Goal: Task Accomplishment & Management: Manage account settings

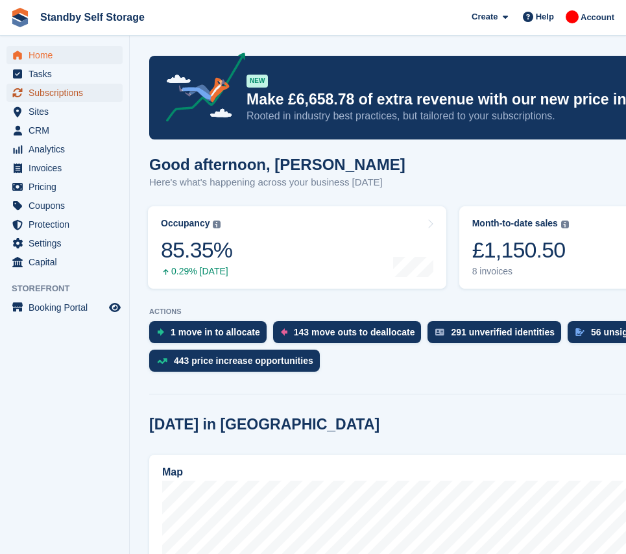
click at [53, 97] on span "Subscriptions" at bounding box center [68, 93] width 78 height 18
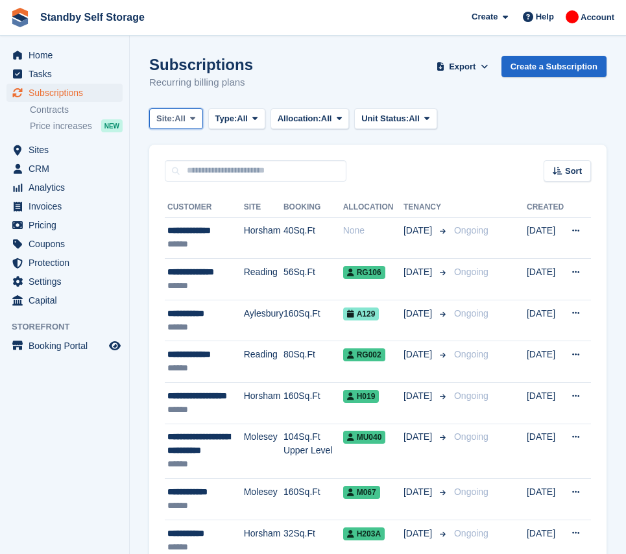
click at [195, 123] on span at bounding box center [192, 119] width 10 height 10
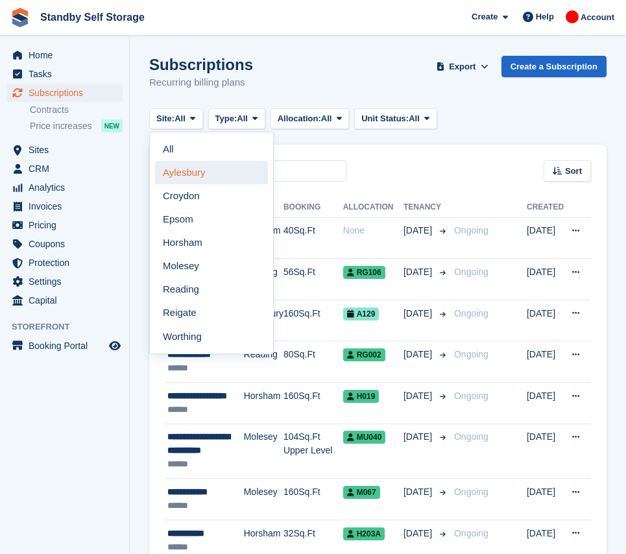
click at [199, 176] on link "Aylesbury" at bounding box center [211, 172] width 113 height 23
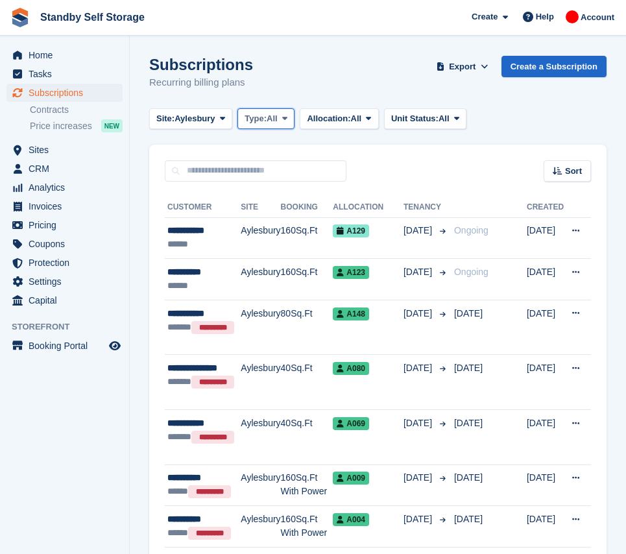
click at [267, 115] on span "Type:" at bounding box center [256, 118] width 22 height 13
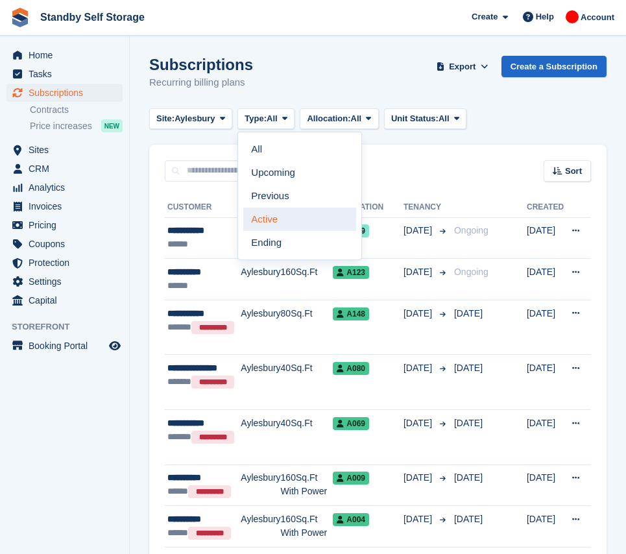
click at [296, 215] on link "Active" at bounding box center [299, 219] width 113 height 23
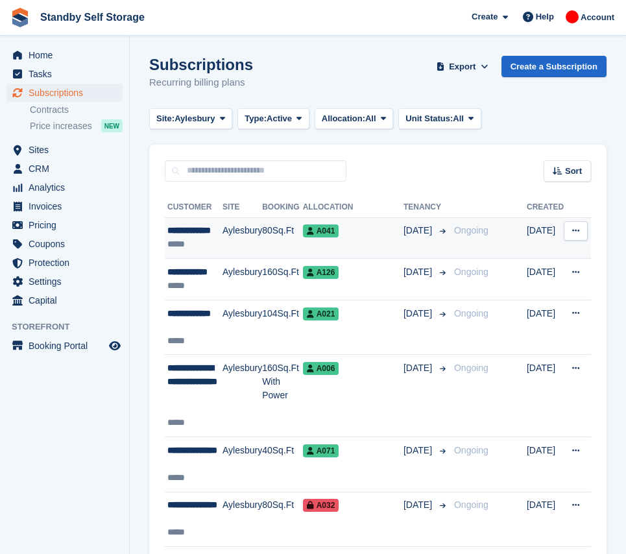
click at [468, 235] on span "Ongoing" at bounding box center [471, 230] width 34 height 10
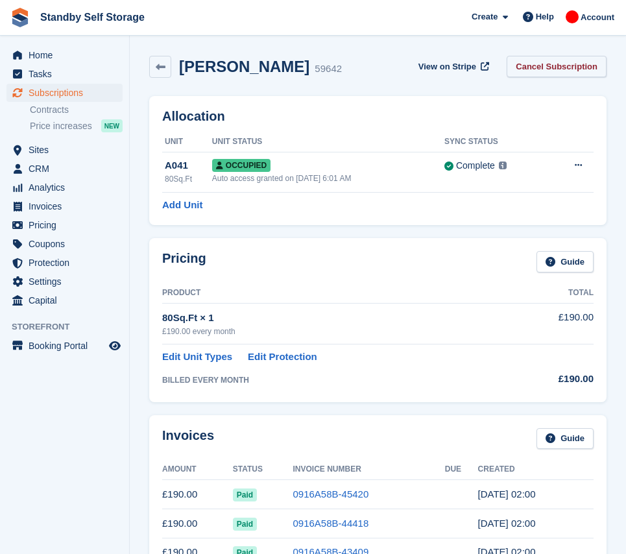
click at [556, 68] on link "Cancel Subscription" at bounding box center [557, 66] width 100 height 21
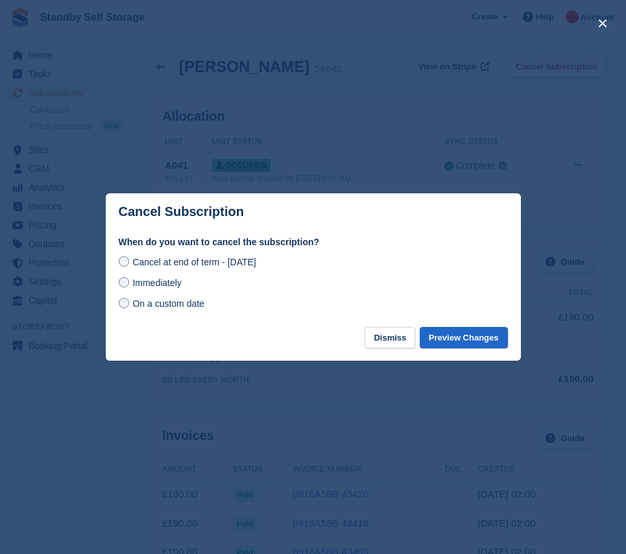
click at [165, 288] on span "Immediately" at bounding box center [156, 283] width 49 height 10
click at [450, 335] on button "Preview Changes" at bounding box center [464, 337] width 88 height 21
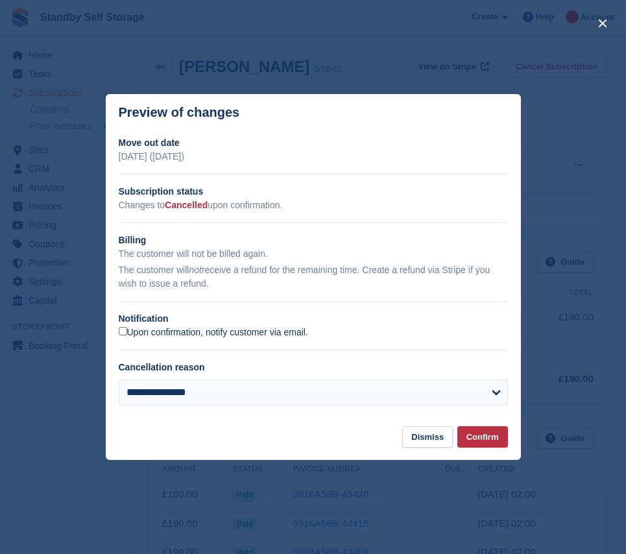
click at [171, 334] on label "Upon confirmation, notify customer via email." at bounding box center [213, 333] width 189 height 12
click at [476, 442] on button "Confirm" at bounding box center [482, 436] width 51 height 21
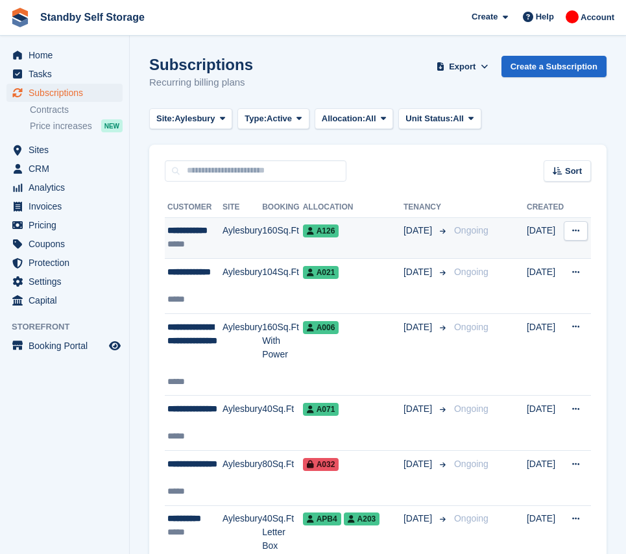
click at [419, 245] on td "[DATE]" at bounding box center [426, 238] width 45 height 42
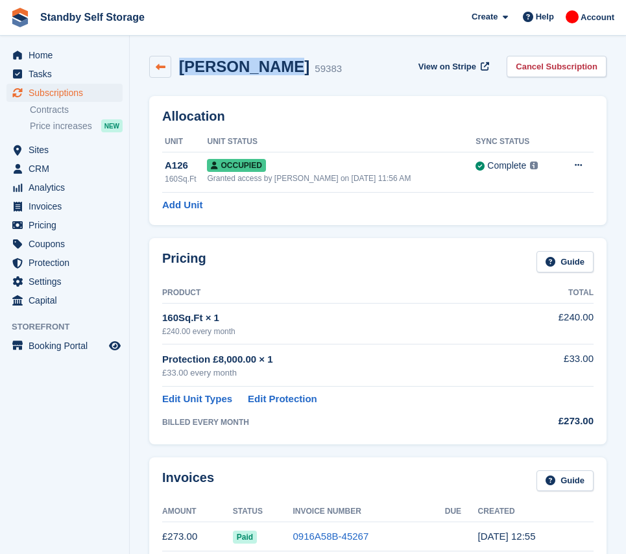
drag, startPoint x: 265, startPoint y: 67, endPoint x: 166, endPoint y: 72, distance: 98.8
click at [166, 72] on div "Janos Kocsis 59383" at bounding box center [245, 67] width 193 height 22
copy div "Janos Kocsis"
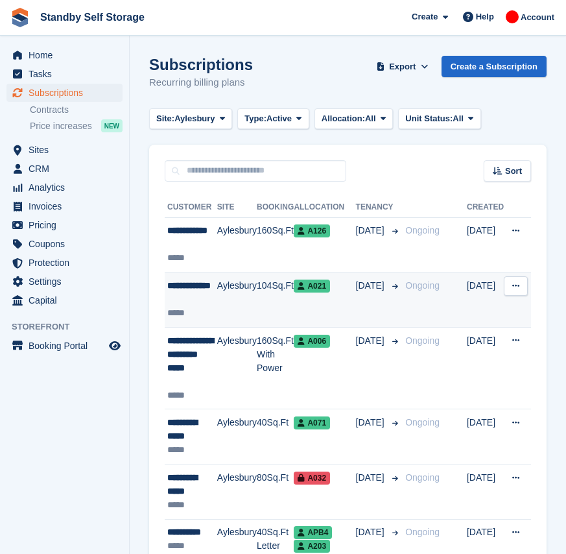
click at [356, 300] on td "[DATE]" at bounding box center [378, 299] width 45 height 55
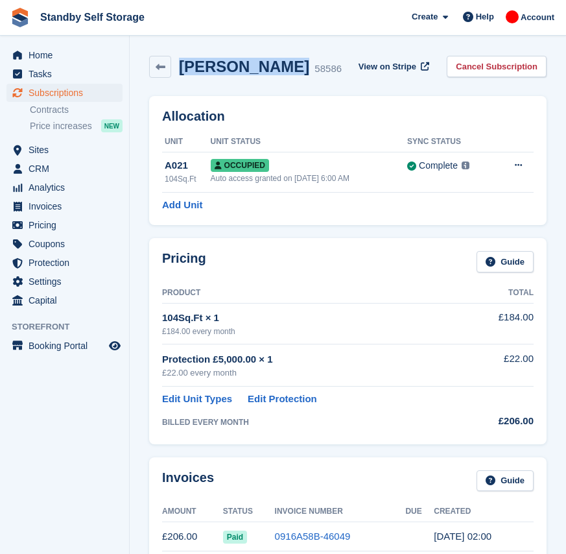
drag, startPoint x: 281, startPoint y: 71, endPoint x: 183, endPoint y: 69, distance: 98.0
click at [183, 69] on h2 "Matt Lawrence" at bounding box center [244, 67] width 130 height 18
copy h2 "Matt Lawrence"
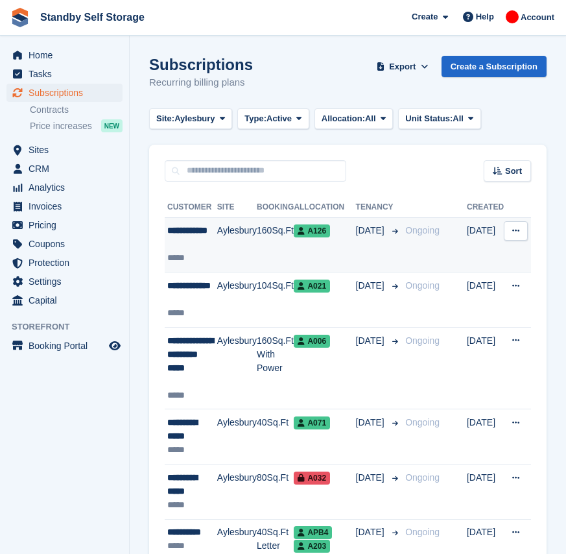
click at [374, 255] on td "04 Nov" at bounding box center [378, 244] width 45 height 55
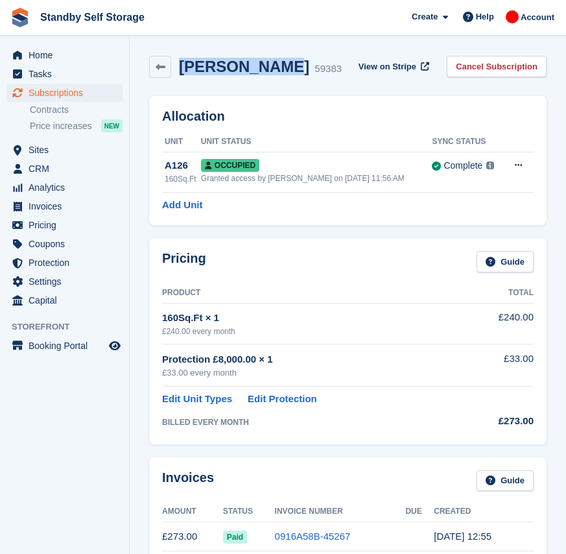
drag, startPoint x: 265, startPoint y: 67, endPoint x: 175, endPoint y: 65, distance: 90.2
click at [175, 65] on div "Janos Kocsis 59383" at bounding box center [256, 67] width 171 height 19
copy h2 "Janos Kocsis"
click at [520, 66] on link "Cancel Subscription" at bounding box center [497, 66] width 100 height 21
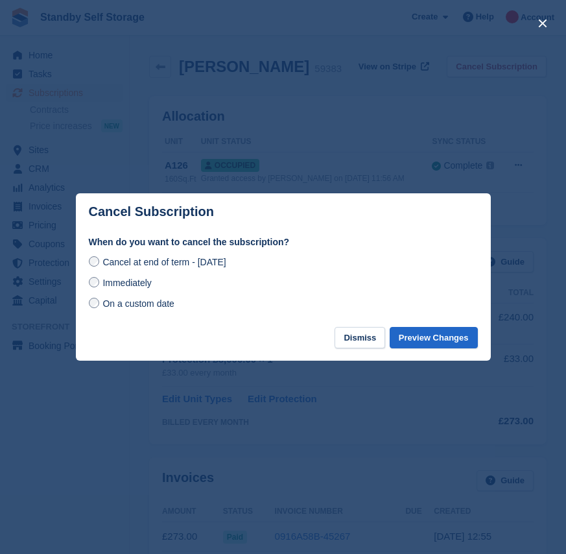
click at [121, 287] on span "Immediately" at bounding box center [127, 283] width 49 height 10
click at [448, 337] on button "Preview Changes" at bounding box center [434, 337] width 88 height 21
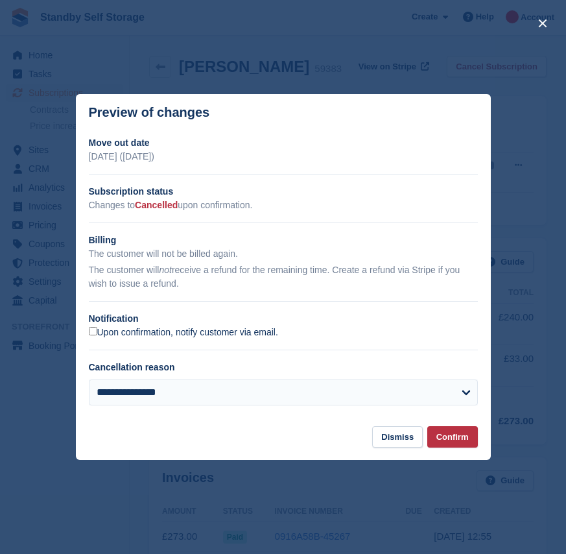
click at [119, 332] on label "Upon confirmation, notify customer via email." at bounding box center [183, 333] width 189 height 12
click at [461, 435] on button "Confirm" at bounding box center [453, 436] width 51 height 21
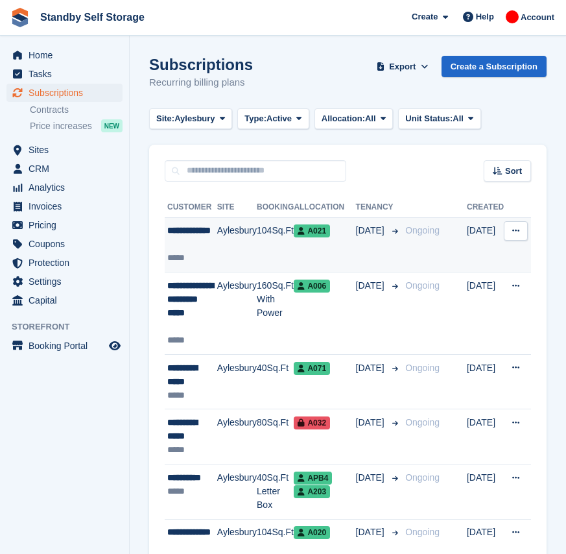
click at [380, 247] on td "30 Oct" at bounding box center [378, 244] width 45 height 55
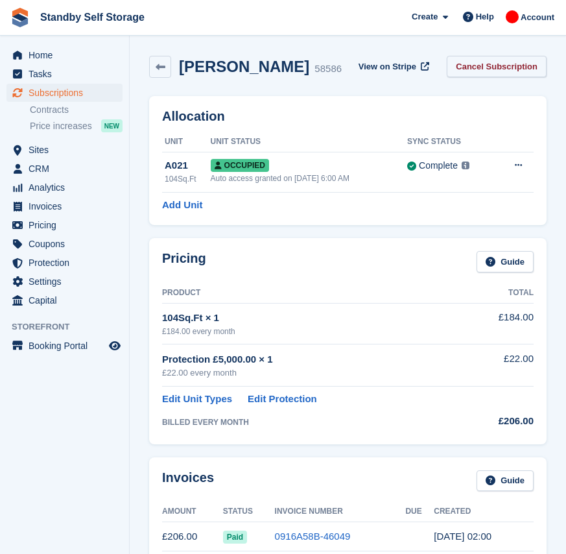
click at [494, 68] on link "Cancel Subscription" at bounding box center [497, 66] width 100 height 21
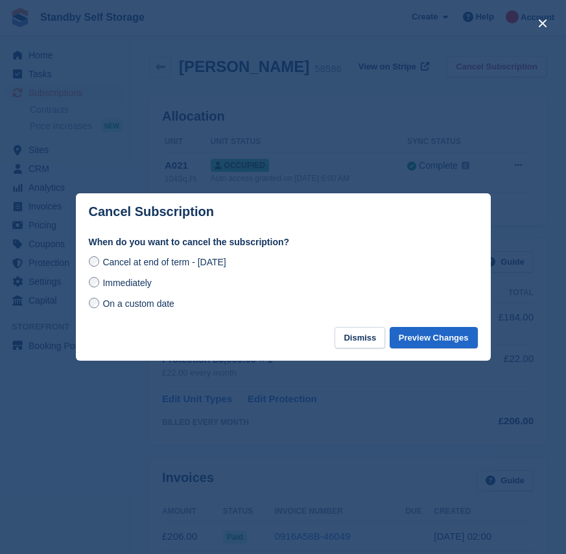
click at [139, 287] on span "Immediately" at bounding box center [127, 283] width 49 height 10
click at [446, 337] on button "Preview Changes" at bounding box center [434, 337] width 88 height 21
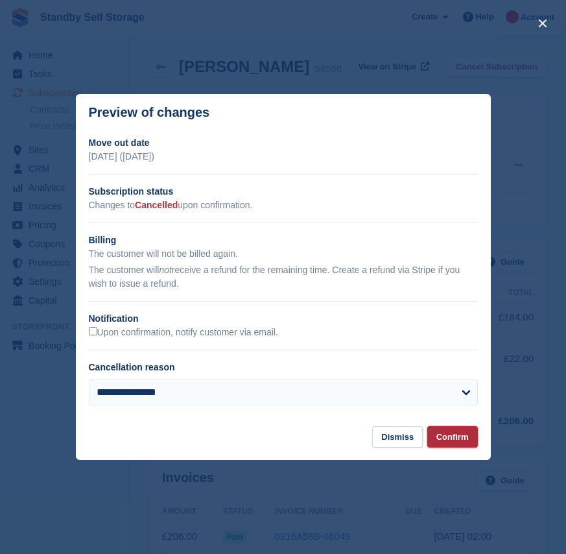
click at [450, 444] on button "Confirm" at bounding box center [453, 436] width 51 height 21
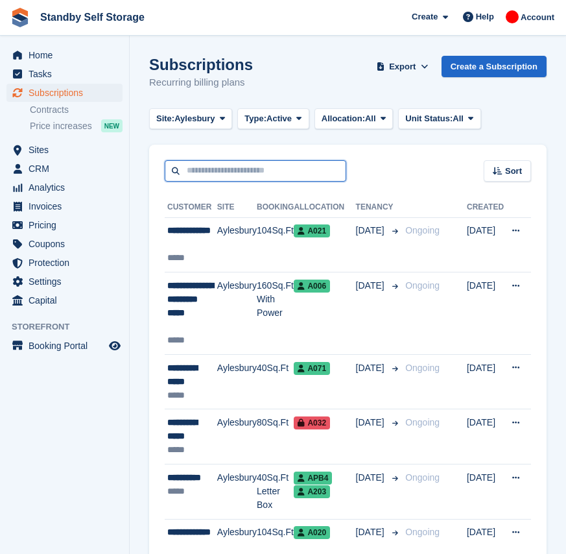
click at [219, 176] on input "text" at bounding box center [256, 170] width 182 height 21
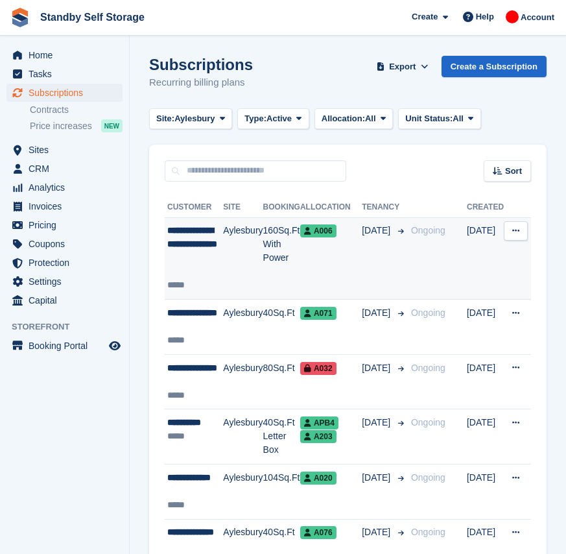
click at [248, 261] on td "Aylesbury" at bounding box center [243, 258] width 40 height 82
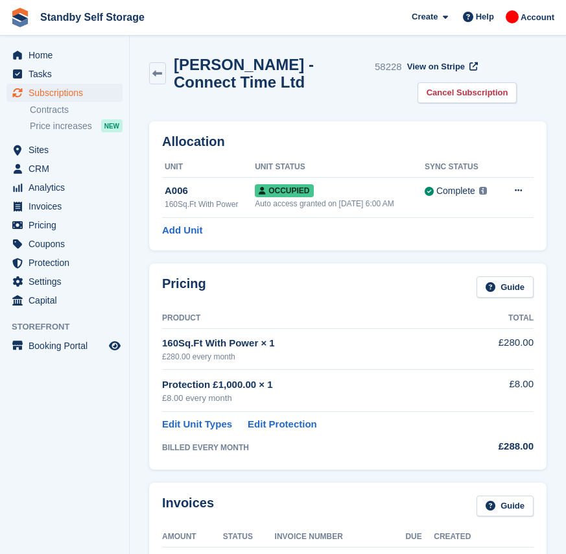
drag, startPoint x: 300, startPoint y: 80, endPoint x: 173, endPoint y: 67, distance: 127.9
click at [174, 67] on h2 "Joseph Amissah-Mensah - Connect Time Ltd" at bounding box center [272, 73] width 196 height 35
copy h2 "Joseph Amissah-Mensah - Connect Time Ltd"
drag, startPoint x: 502, startPoint y: 92, endPoint x: 414, endPoint y: 123, distance: 93.4
click at [502, 92] on link "Cancel Subscription" at bounding box center [468, 92] width 100 height 21
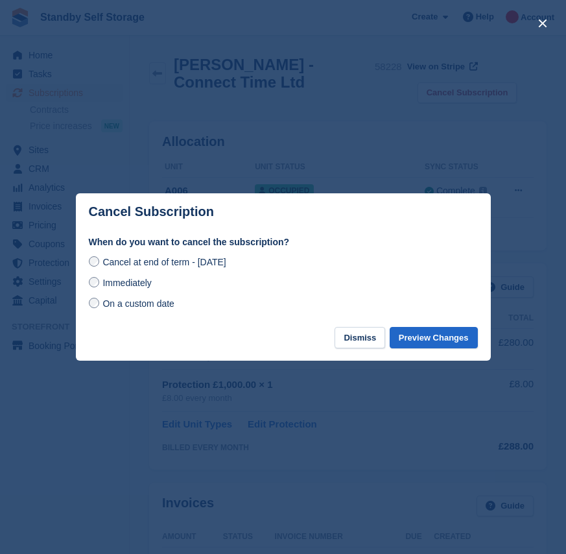
click at [99, 291] on div "Immediately" at bounding box center [283, 283] width 389 height 16
click at [106, 286] on span "Immediately" at bounding box center [127, 283] width 49 height 10
click at [441, 348] on button "Preview Changes" at bounding box center [434, 337] width 88 height 21
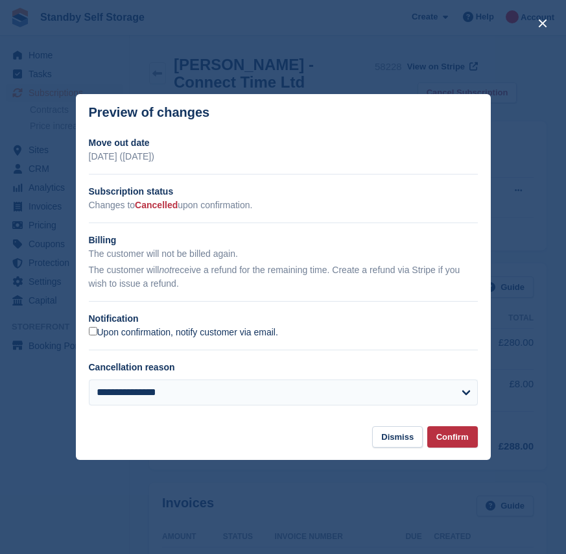
click at [90, 328] on label "Upon confirmation, notify customer via email." at bounding box center [183, 333] width 189 height 12
click at [447, 442] on button "Confirm" at bounding box center [453, 436] width 51 height 21
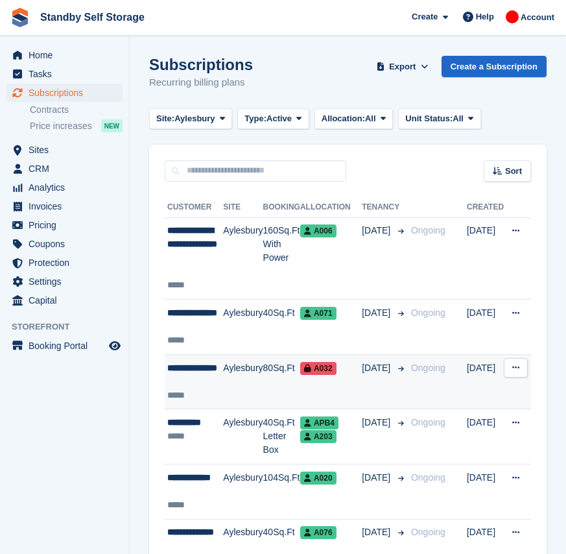
scroll to position [65, 0]
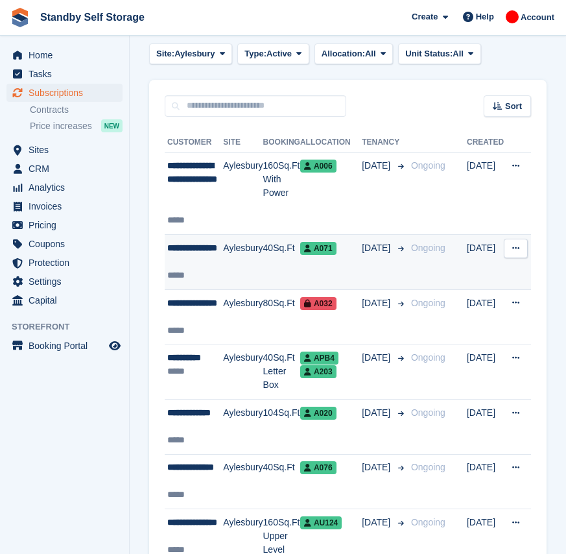
click at [363, 259] on td "[DATE]" at bounding box center [384, 262] width 44 height 55
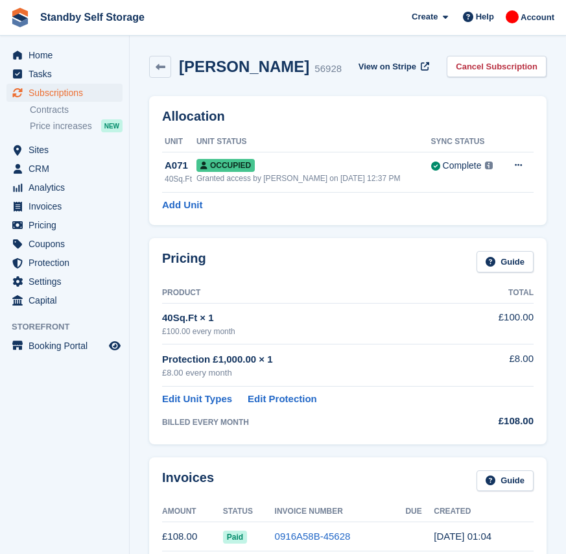
drag, startPoint x: 282, startPoint y: 65, endPoint x: 178, endPoint y: 75, distance: 103.7
click at [178, 75] on div "Oliver Plunkett 56928" at bounding box center [256, 67] width 171 height 19
copy h2 "Oliver Plunkett"
click at [487, 71] on link "Cancel Subscription" at bounding box center [497, 66] width 100 height 21
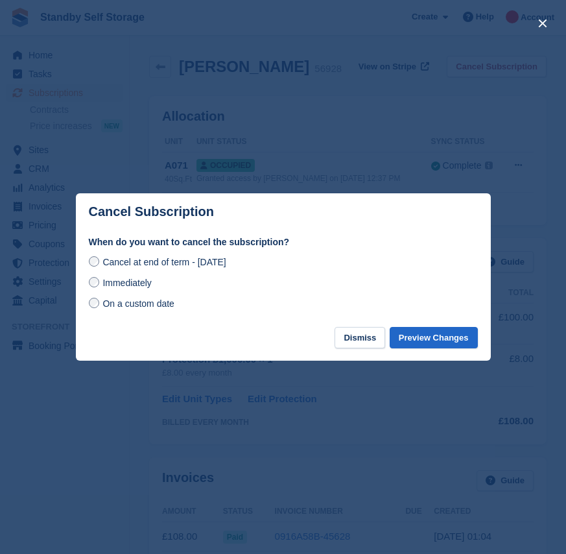
click at [140, 284] on span "Immediately" at bounding box center [127, 283] width 49 height 10
click at [408, 343] on button "Preview Changes" at bounding box center [434, 337] width 88 height 21
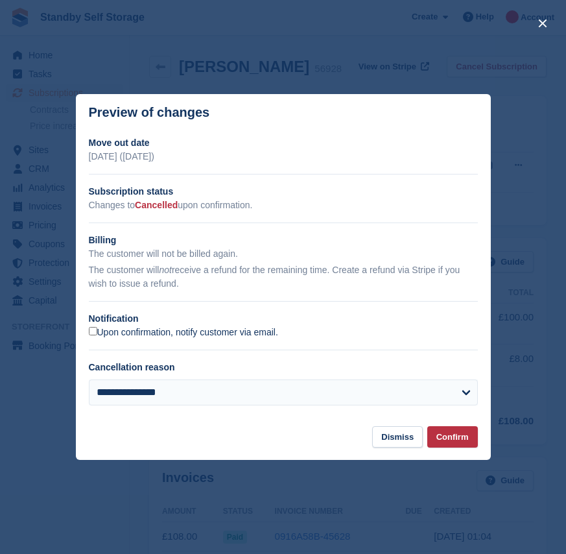
click at [105, 333] on label "Upon confirmation, notify customer via email." at bounding box center [183, 333] width 189 height 12
click at [450, 439] on button "Confirm" at bounding box center [453, 436] width 51 height 21
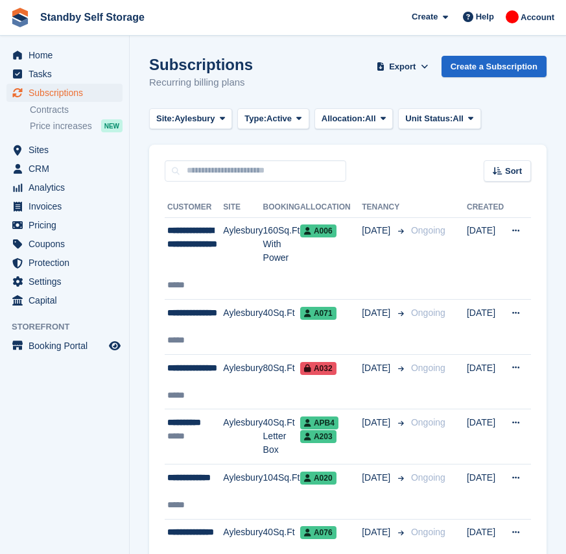
scroll to position [65, 0]
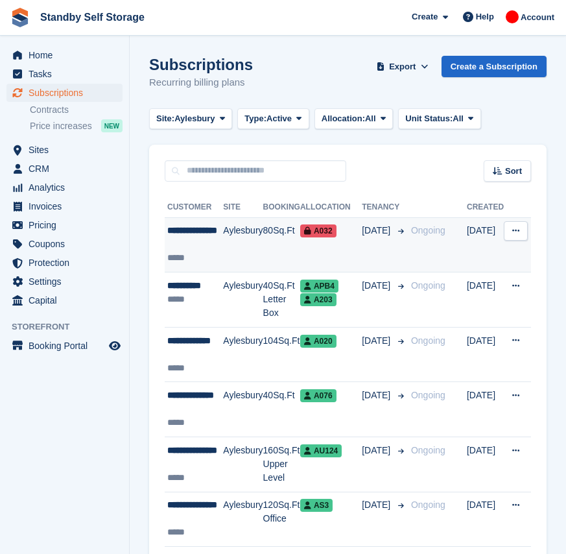
scroll to position [65, 0]
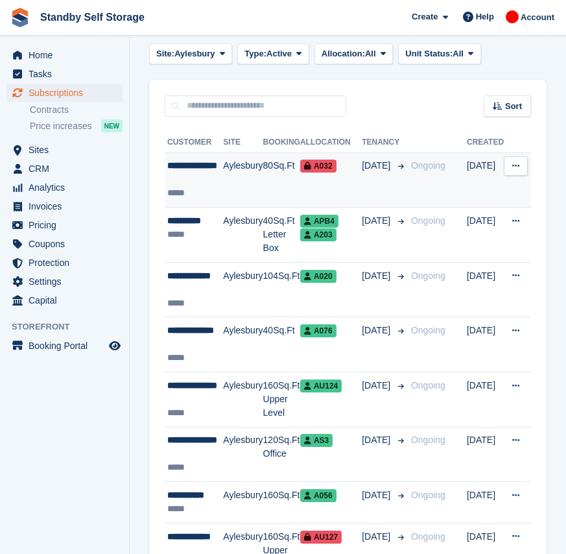
click at [376, 197] on td "28 Sep" at bounding box center [384, 179] width 44 height 55
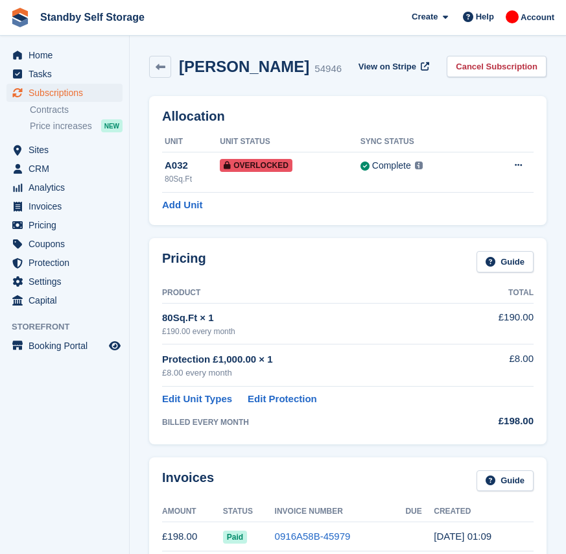
drag, startPoint x: 290, startPoint y: 69, endPoint x: 175, endPoint y: 61, distance: 115.1
click at [175, 61] on div "[PERSON_NAME] 54946" at bounding box center [256, 67] width 171 height 19
copy h2 "[PERSON_NAME]"
click at [503, 63] on link "Cancel Subscription" at bounding box center [497, 66] width 100 height 21
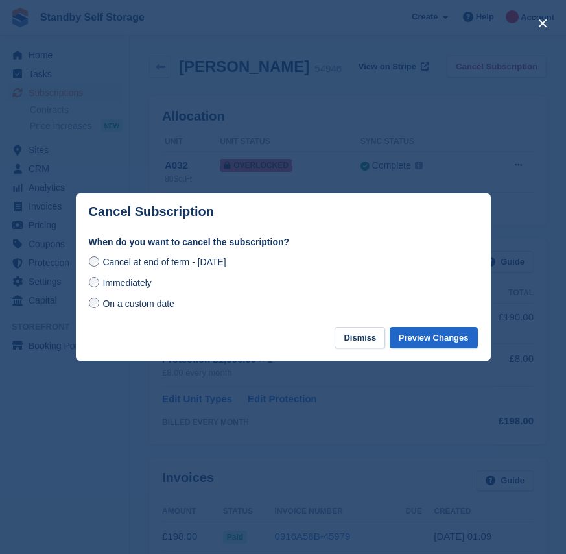
click at [138, 285] on span "Immediately" at bounding box center [127, 283] width 49 height 10
click at [427, 339] on button "Preview Changes" at bounding box center [434, 337] width 88 height 21
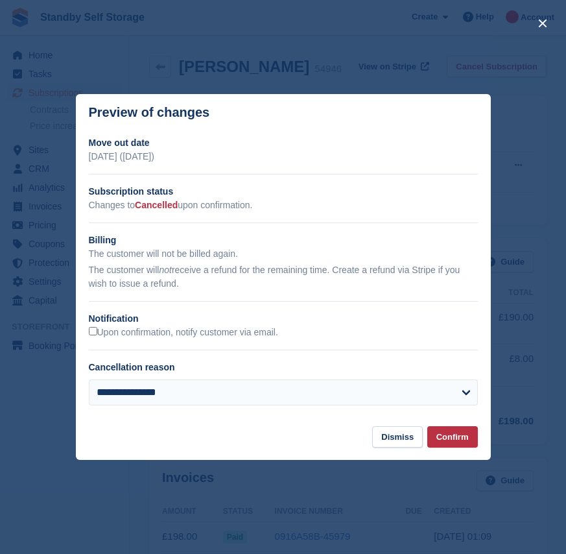
drag, startPoint x: 115, startPoint y: 330, endPoint x: 363, endPoint y: 413, distance: 261.8
click at [115, 331] on label "Upon confirmation, notify customer via email." at bounding box center [183, 333] width 189 height 12
click at [455, 435] on button "Confirm" at bounding box center [453, 436] width 51 height 21
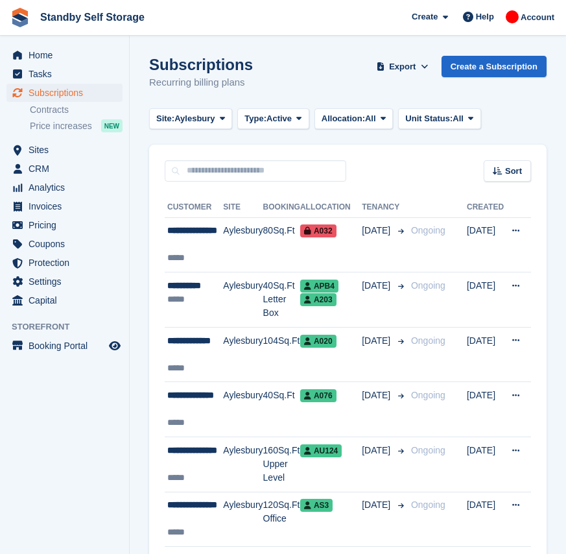
scroll to position [65, 0]
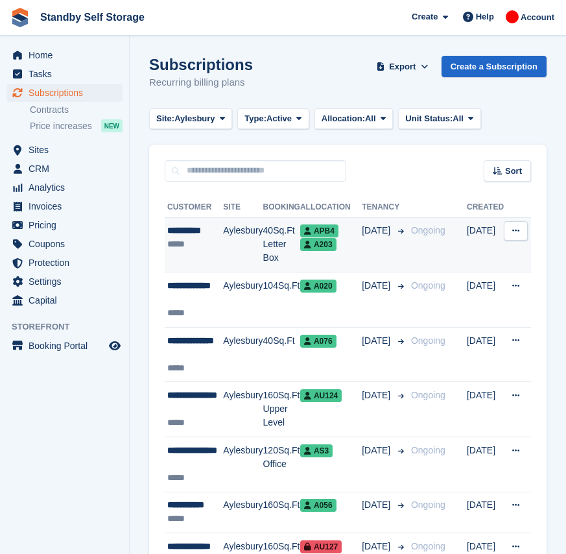
click at [380, 247] on td "[DATE]" at bounding box center [384, 244] width 44 height 55
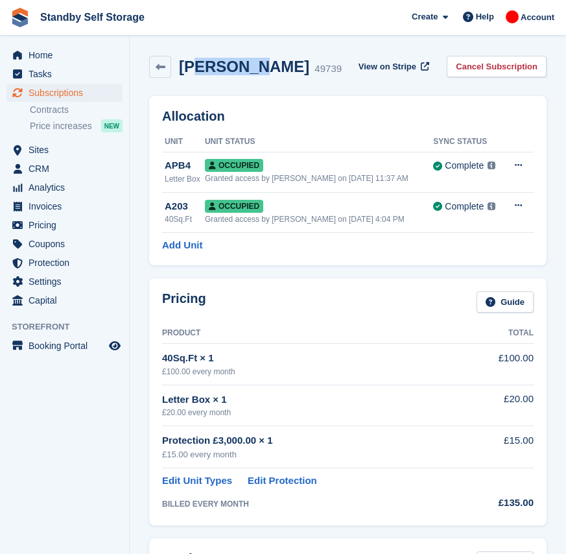
drag, startPoint x: 249, startPoint y: 69, endPoint x: 200, endPoint y: 66, distance: 49.4
click at [200, 66] on h2 "Joe Angles" at bounding box center [244, 67] width 130 height 18
drag, startPoint x: 200, startPoint y: 66, endPoint x: 261, endPoint y: 78, distance: 62.2
click at [324, 80] on div "Joe Angles 49739 View on Stripe Cancel Subscription" at bounding box center [348, 69] width 411 height 40
drag, startPoint x: 256, startPoint y: 71, endPoint x: 169, endPoint y: 69, distance: 86.3
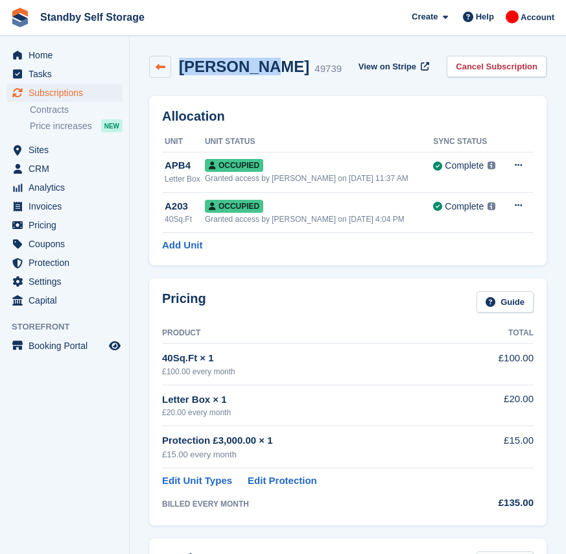
click at [169, 69] on div "Joe Angles 49739" at bounding box center [245, 67] width 193 height 22
copy div "Joe Angles"
click at [498, 71] on link "Cancel Subscription" at bounding box center [497, 66] width 100 height 21
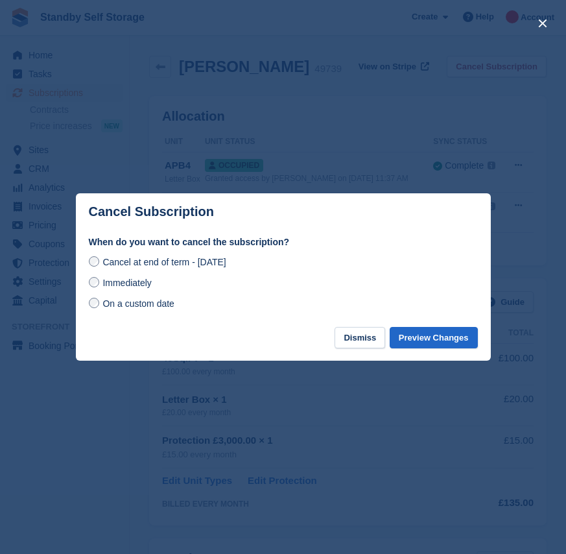
click at [144, 286] on span "Immediately" at bounding box center [127, 283] width 49 height 10
click at [437, 336] on button "Preview Changes" at bounding box center [434, 337] width 88 height 21
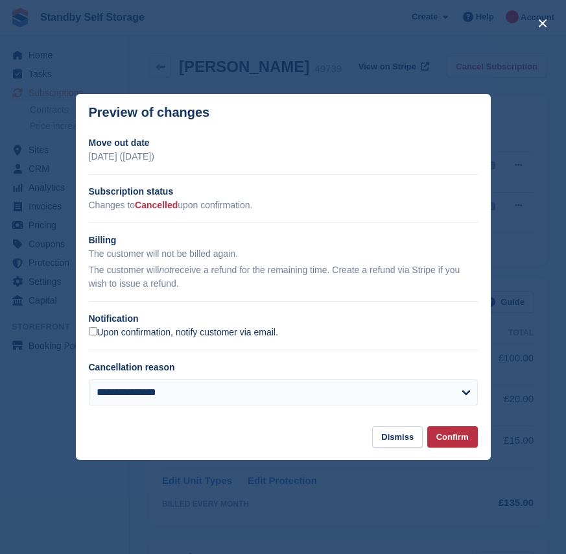
click at [127, 335] on label "Upon confirmation, notify customer via email." at bounding box center [183, 333] width 189 height 12
click at [426, 437] on footer "Dismiss Confirm" at bounding box center [283, 443] width 415 height 34
click at [455, 438] on button "Confirm" at bounding box center [453, 436] width 51 height 21
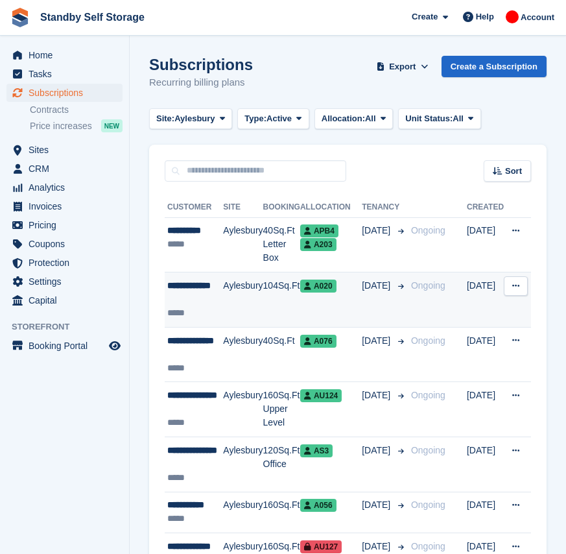
click at [264, 306] on td "104Sq.Ft" at bounding box center [281, 299] width 37 height 55
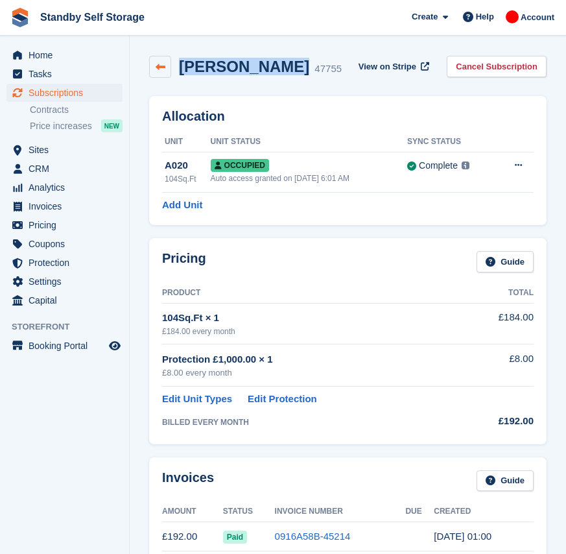
drag, startPoint x: 281, startPoint y: 67, endPoint x: 171, endPoint y: 64, distance: 110.3
click at [171, 64] on div "[PERSON_NAME] 47755" at bounding box center [245, 67] width 193 height 22
copy div "[PERSON_NAME]"
click at [498, 69] on link "Cancel Subscription" at bounding box center [497, 66] width 100 height 21
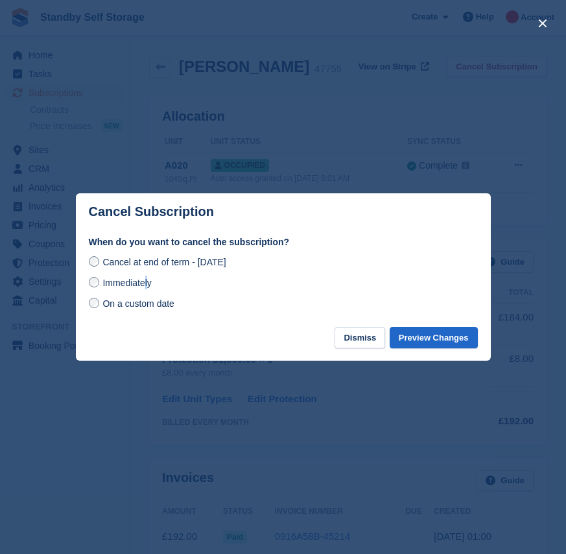
click at [147, 281] on span "Immediately" at bounding box center [127, 283] width 49 height 10
click at [115, 288] on span "Immediately" at bounding box center [127, 283] width 49 height 10
click at [424, 335] on button "Preview Changes" at bounding box center [434, 337] width 88 height 21
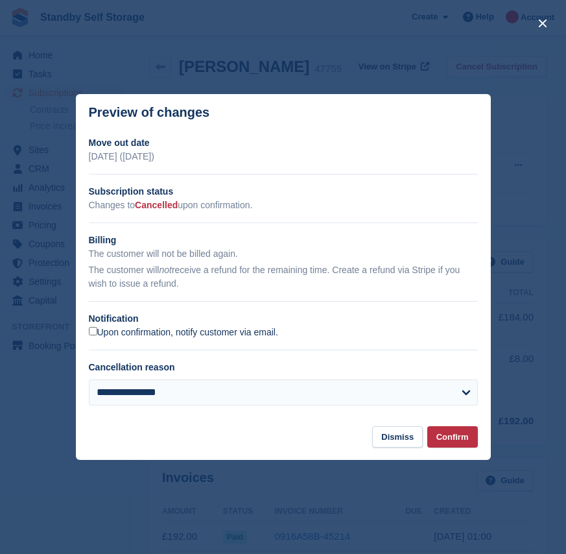
click at [98, 335] on label "Upon confirmation, notify customer via email." at bounding box center [183, 333] width 189 height 12
click at [459, 443] on button "Confirm" at bounding box center [453, 436] width 51 height 21
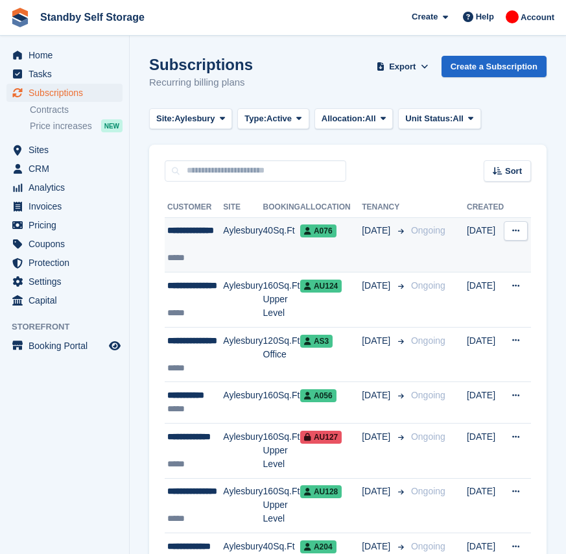
click at [372, 243] on td "[DATE]" at bounding box center [384, 244] width 44 height 55
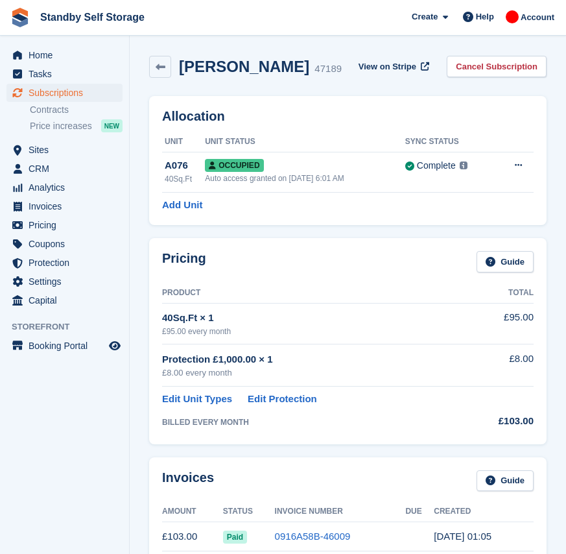
drag, startPoint x: 283, startPoint y: 67, endPoint x: 181, endPoint y: 80, distance: 102.7
click at [181, 80] on div "[PERSON_NAME] 47189 View on Stripe Cancel Subscription" at bounding box center [348, 69] width 411 height 40
copy h2 "[PERSON_NAME]"
click at [488, 72] on link "Cancel Subscription" at bounding box center [497, 66] width 100 height 21
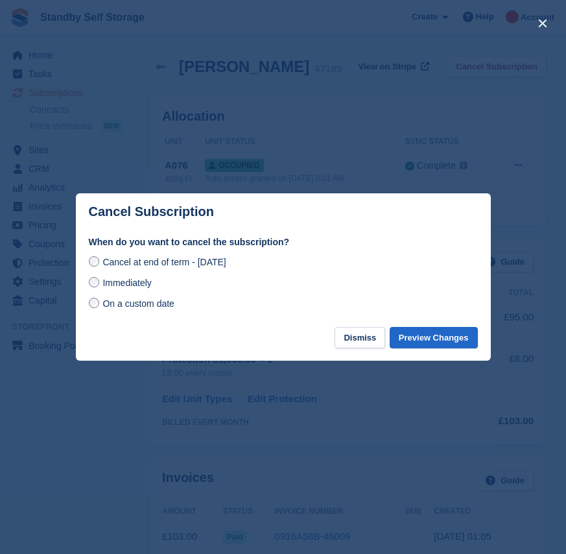
click at [139, 287] on span "Immediately" at bounding box center [127, 283] width 49 height 10
click at [439, 337] on button "Preview Changes" at bounding box center [434, 337] width 88 height 21
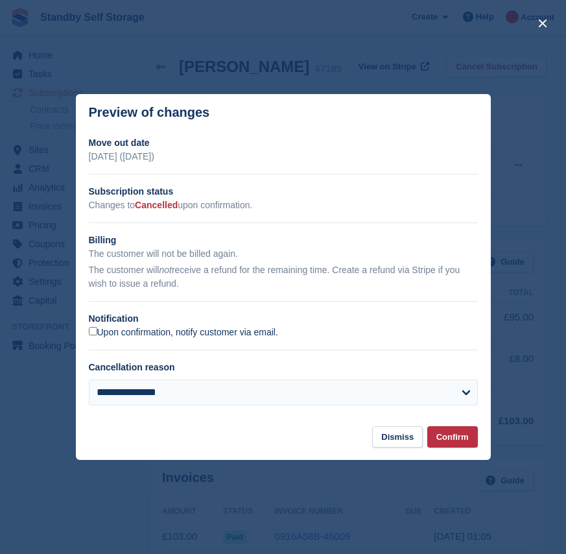
click at [119, 332] on label "Upon confirmation, notify customer via email." at bounding box center [183, 333] width 189 height 12
click at [448, 437] on button "Confirm" at bounding box center [453, 436] width 51 height 21
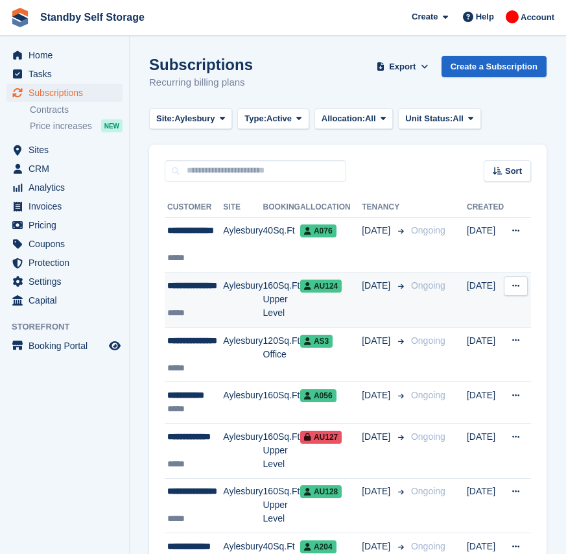
click at [244, 296] on td "Aylesbury" at bounding box center [243, 299] width 40 height 55
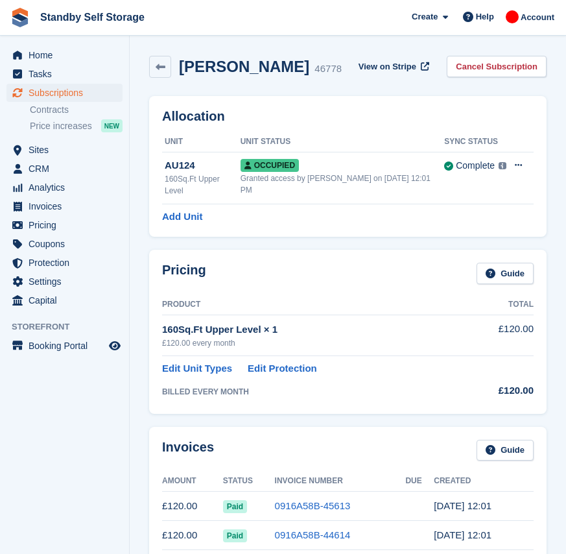
drag, startPoint x: 299, startPoint y: 69, endPoint x: 181, endPoint y: 74, distance: 118.2
click at [181, 74] on div "Anthony Carbott 46778" at bounding box center [256, 67] width 171 height 19
copy h2 "Anthony Carbott"
click at [502, 73] on link "Cancel Subscription" at bounding box center [497, 66] width 100 height 21
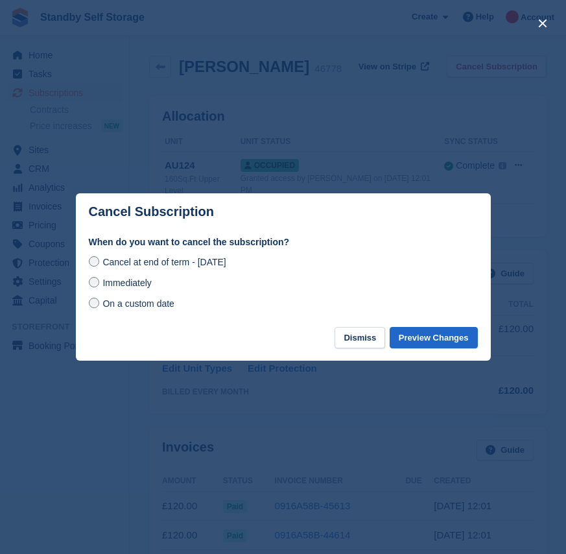
click at [128, 282] on span "Immediately" at bounding box center [127, 283] width 49 height 10
click at [429, 334] on button "Preview Changes" at bounding box center [434, 337] width 88 height 21
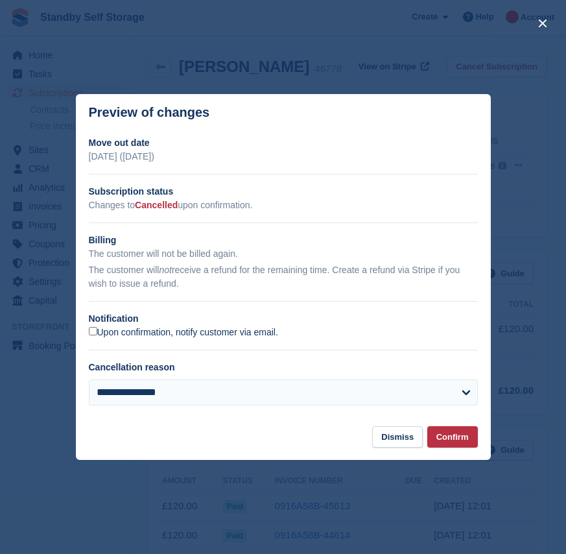
click at [108, 332] on label "Upon confirmation, notify customer via email." at bounding box center [183, 333] width 189 height 12
click at [461, 432] on button "Confirm" at bounding box center [453, 436] width 51 height 21
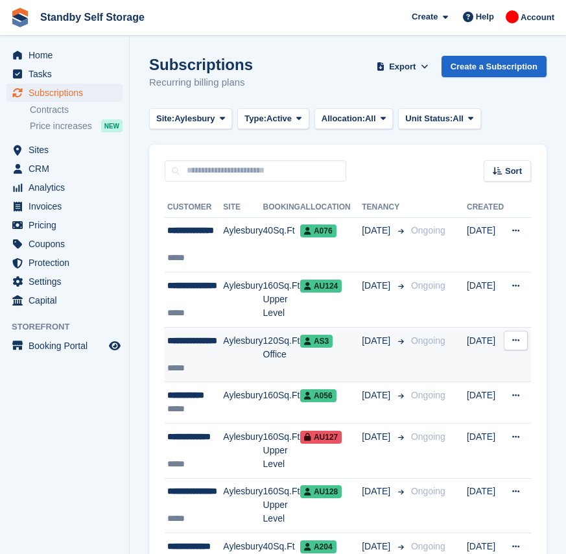
click at [258, 353] on td "Aylesbury" at bounding box center [243, 354] width 40 height 55
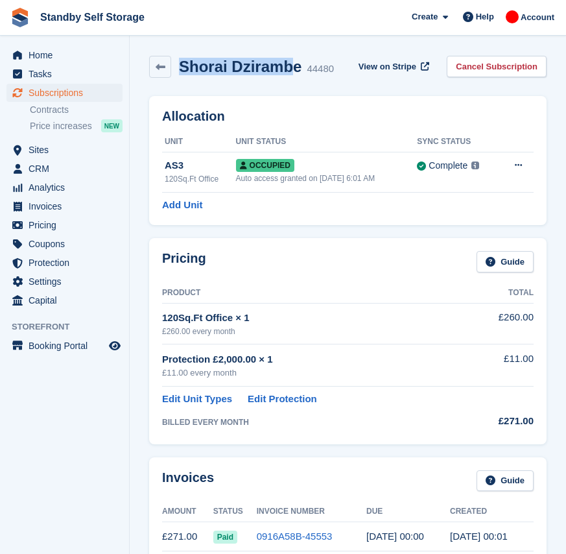
drag, startPoint x: 291, startPoint y: 66, endPoint x: 183, endPoint y: 76, distance: 108.8
click at [183, 75] on h2 "Shorai Dzirambe" at bounding box center [240, 67] width 123 height 18
copy h2 "Shorai Dziramb"
drag, startPoint x: 472, startPoint y: 65, endPoint x: 453, endPoint y: 72, distance: 19.5
click at [472, 65] on link "Cancel Subscription" at bounding box center [497, 66] width 100 height 21
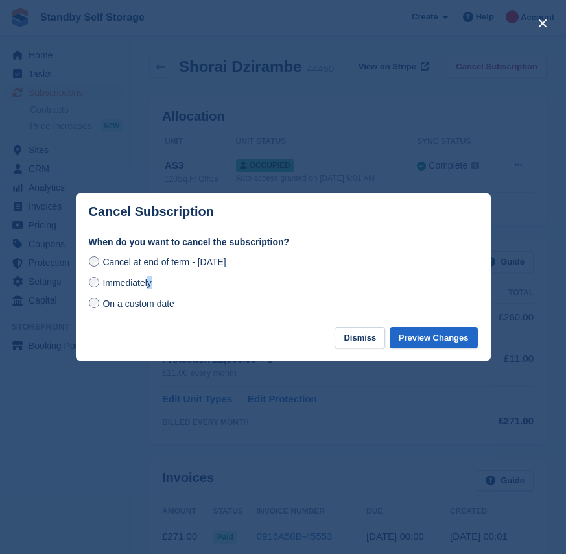
click at [150, 287] on span "Immediately" at bounding box center [127, 283] width 49 height 10
click at [121, 284] on span "Immediately" at bounding box center [127, 283] width 49 height 10
click at [413, 342] on button "Preview Changes" at bounding box center [434, 337] width 88 height 21
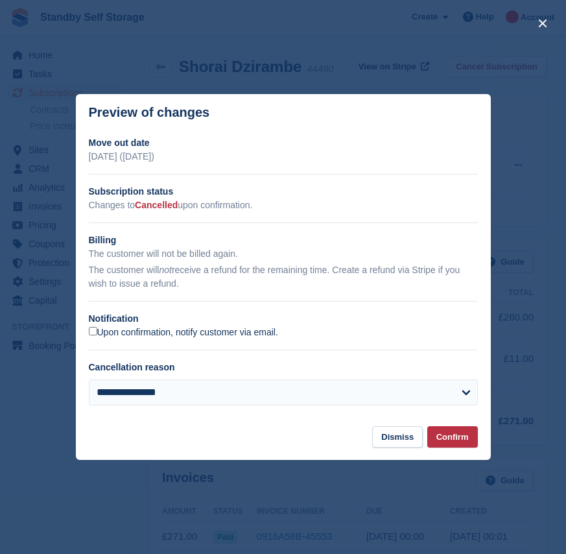
click at [189, 334] on label "Upon confirmation, notify customer via email." at bounding box center [183, 333] width 189 height 12
click at [459, 439] on button "Confirm" at bounding box center [453, 436] width 51 height 21
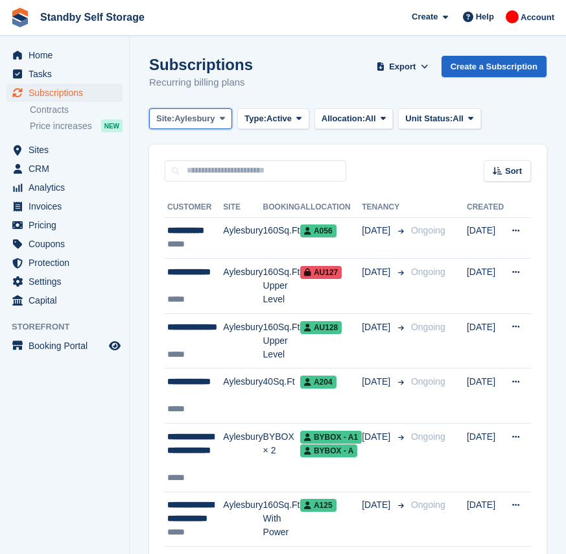
click at [206, 121] on span "Aylesbury" at bounding box center [195, 118] width 40 height 13
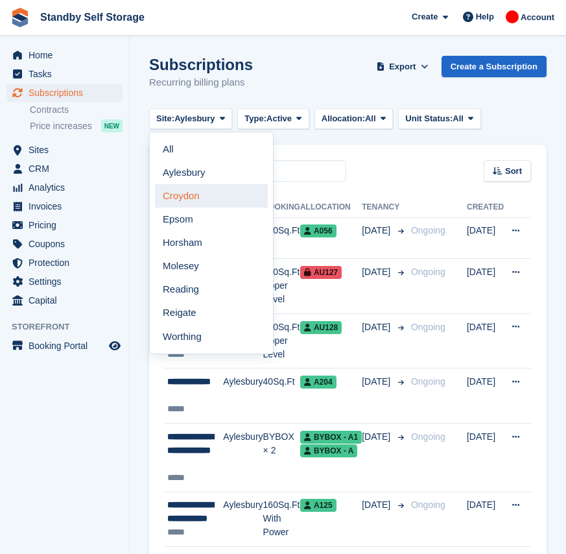
click at [210, 193] on link "Croydon" at bounding box center [211, 195] width 113 height 23
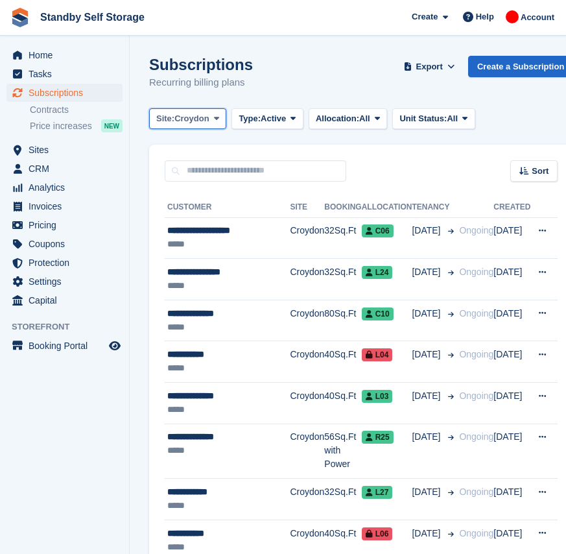
click at [193, 123] on span "Croydon" at bounding box center [192, 118] width 34 height 13
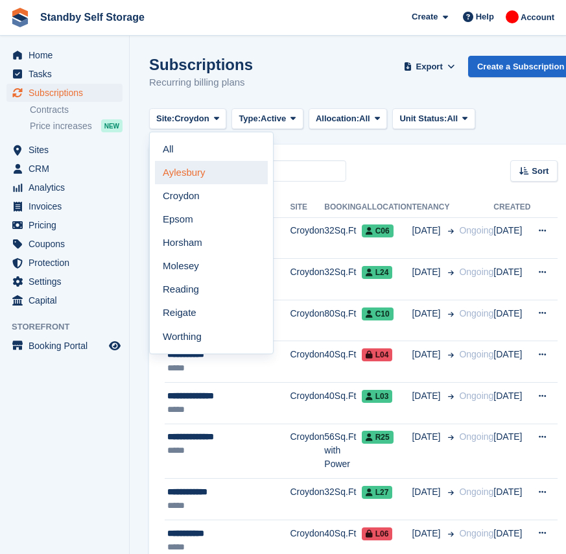
click at [206, 176] on link "Aylesbury" at bounding box center [211, 172] width 113 height 23
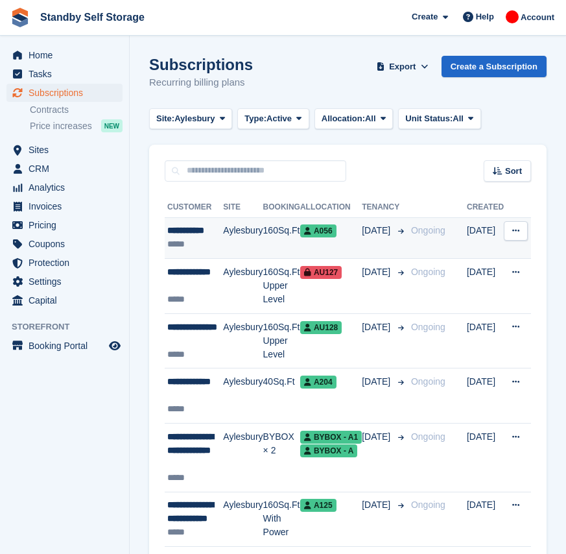
click at [367, 237] on span "21 Jun" at bounding box center [377, 231] width 31 height 14
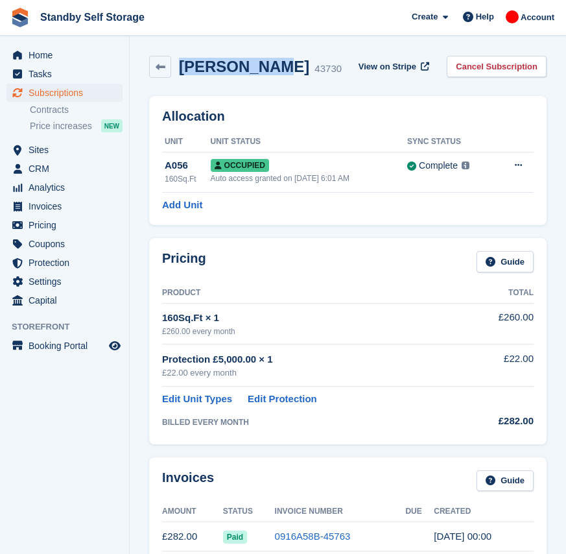
drag, startPoint x: 265, startPoint y: 74, endPoint x: 180, endPoint y: 61, distance: 86.6
click at [180, 61] on div "[PERSON_NAME] 43730" at bounding box center [256, 67] width 171 height 19
copy h2 "[PERSON_NAME]"
click at [499, 71] on link "Cancel Subscription" at bounding box center [497, 66] width 100 height 21
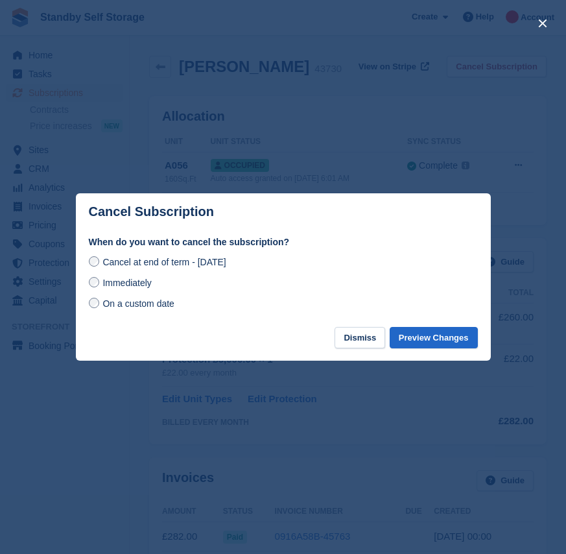
click at [136, 288] on span "Immediately" at bounding box center [127, 283] width 49 height 10
click at [458, 343] on button "Preview Changes" at bounding box center [434, 337] width 88 height 21
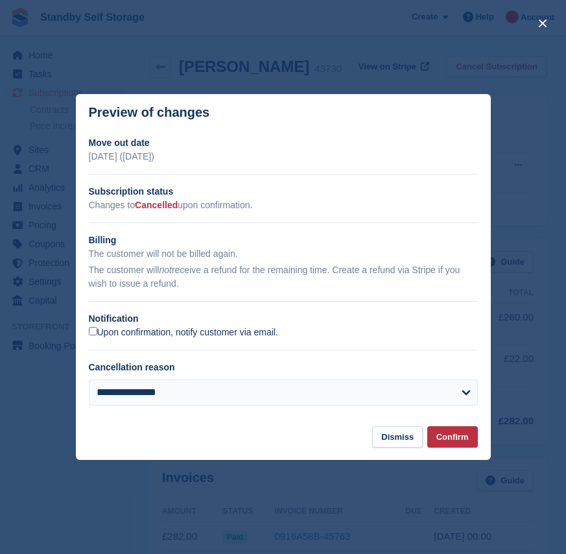
click at [162, 337] on label "Upon confirmation, notify customer via email." at bounding box center [183, 333] width 189 height 12
click at [444, 439] on button "Confirm" at bounding box center [453, 436] width 51 height 21
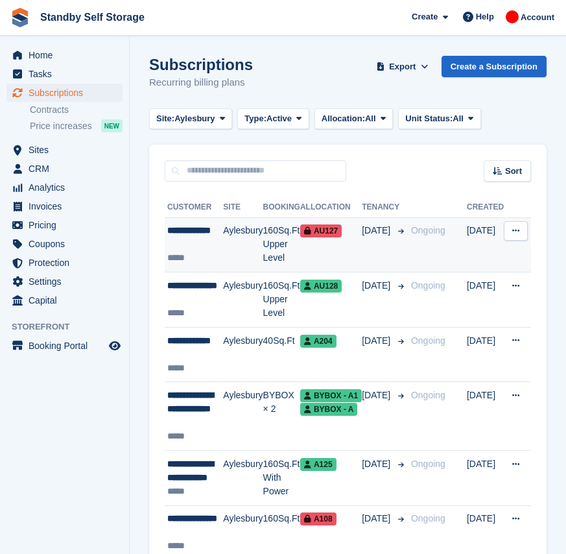
click at [252, 254] on td "Aylesbury" at bounding box center [243, 244] width 40 height 55
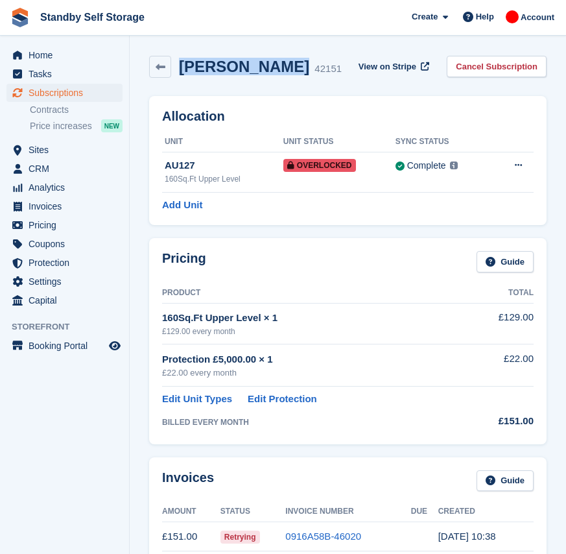
drag, startPoint x: 289, startPoint y: 72, endPoint x: 183, endPoint y: 88, distance: 107.0
click at [183, 88] on div "Paul Nhubunga 42151 View on Stripe Cancel Subscription" at bounding box center [348, 69] width 411 height 40
copy h2 "Paul Nhubunga"
drag, startPoint x: 490, startPoint y: 66, endPoint x: 411, endPoint y: 119, distance: 95.5
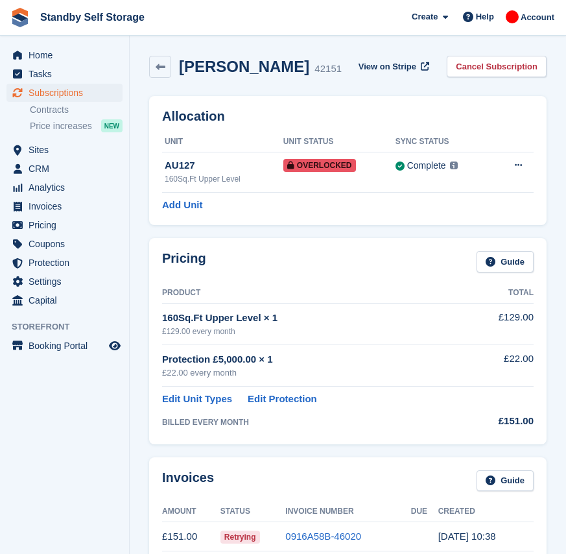
click at [490, 66] on link "Cancel Subscription" at bounding box center [497, 66] width 100 height 21
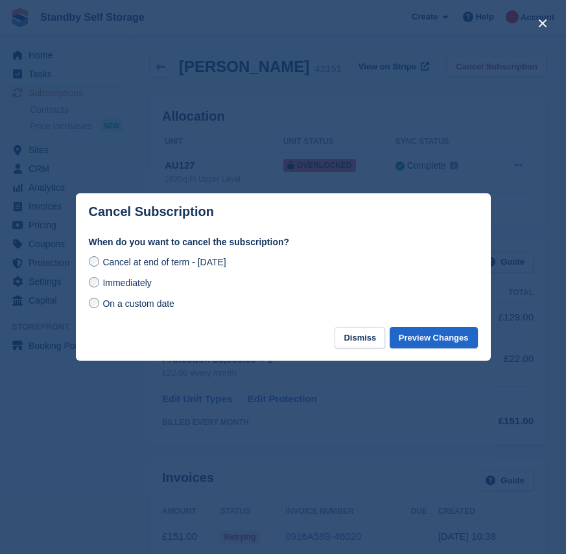
click at [141, 282] on span "Immediately" at bounding box center [127, 283] width 49 height 10
click at [428, 339] on button "Preview Changes" at bounding box center [434, 337] width 88 height 21
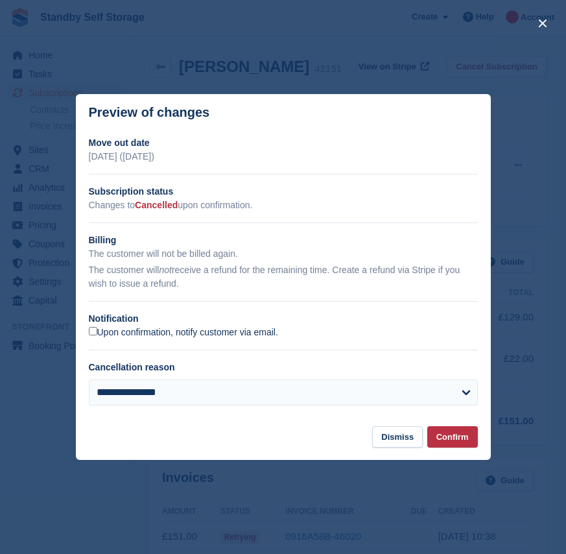
click at [109, 332] on label "Upon confirmation, notify customer via email." at bounding box center [183, 333] width 189 height 12
click at [453, 428] on button "Confirm" at bounding box center [453, 436] width 51 height 21
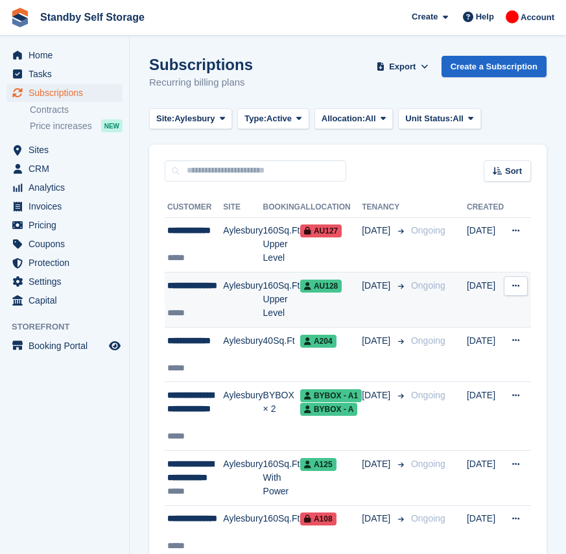
click at [370, 306] on td "[DATE]" at bounding box center [384, 299] width 44 height 55
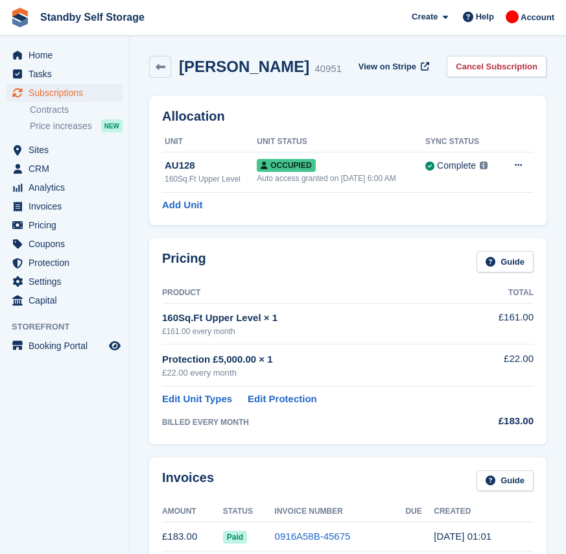
drag, startPoint x: 291, startPoint y: 67, endPoint x: 184, endPoint y: 73, distance: 107.2
click at [184, 73] on div "Antonio Regiori 40951" at bounding box center [256, 67] width 171 height 19
copy h2 "Antonio Regiori"
drag, startPoint x: 487, startPoint y: 71, endPoint x: 437, endPoint y: 79, distance: 50.5
click at [487, 71] on link "Cancel Subscription" at bounding box center [497, 66] width 100 height 21
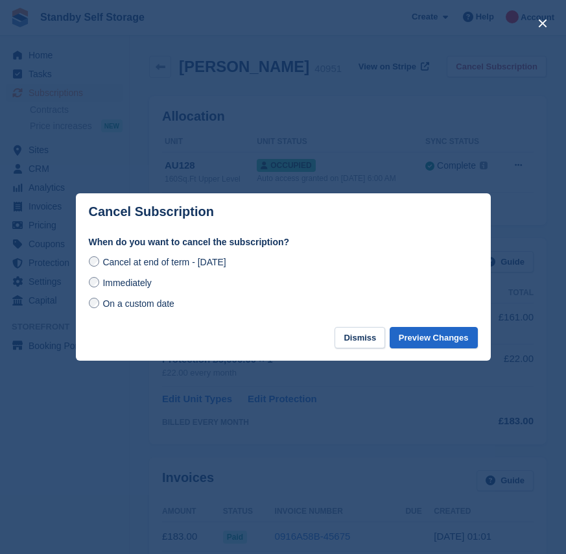
click at [148, 293] on div "Cancel at end of term - Thursday, 18th September, 2025 Immediately On a custom …" at bounding box center [283, 282] width 389 height 57
click at [137, 284] on span "Immediately" at bounding box center [127, 283] width 49 height 10
click at [457, 337] on button "Preview Changes" at bounding box center [434, 337] width 88 height 21
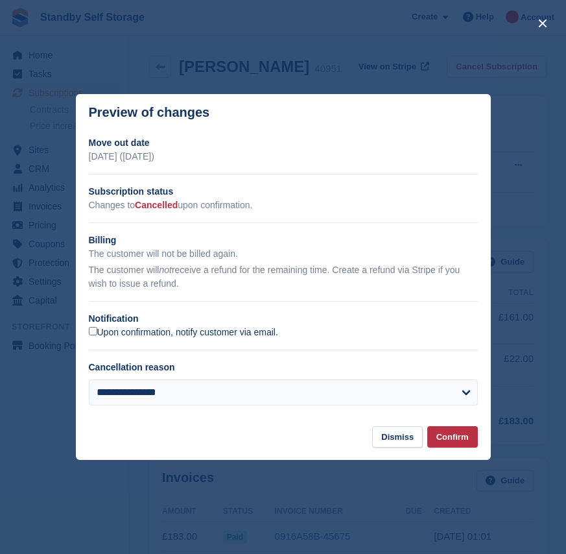
click at [154, 330] on label "Upon confirmation, notify customer via email." at bounding box center [183, 333] width 189 height 12
click at [453, 435] on button "Confirm" at bounding box center [453, 436] width 51 height 21
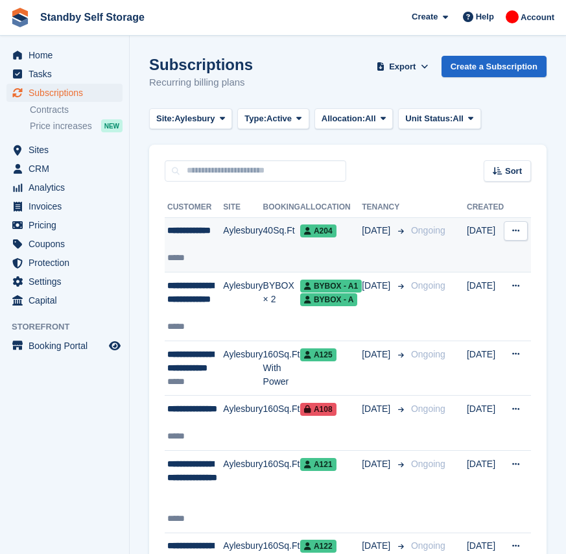
click at [393, 254] on td "[DATE]" at bounding box center [384, 244] width 44 height 55
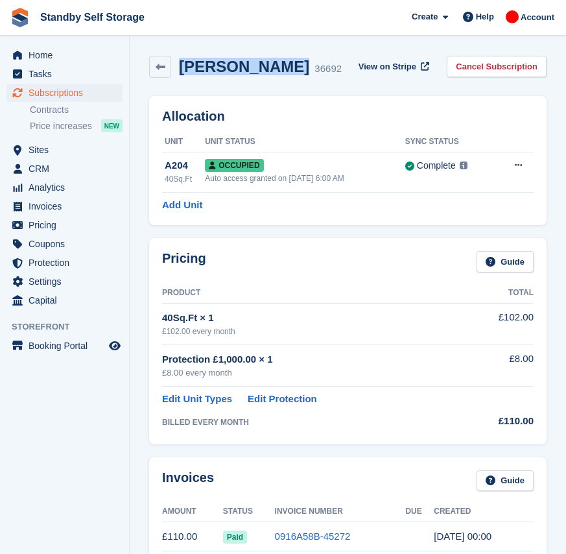
drag, startPoint x: 274, startPoint y: 71, endPoint x: 181, endPoint y: 74, distance: 92.8
click at [181, 74] on h2 "Gabriel Miron" at bounding box center [244, 67] width 130 height 18
copy h2 "Gabriel Miron"
click at [503, 71] on link "Cancel Subscription" at bounding box center [497, 66] width 100 height 21
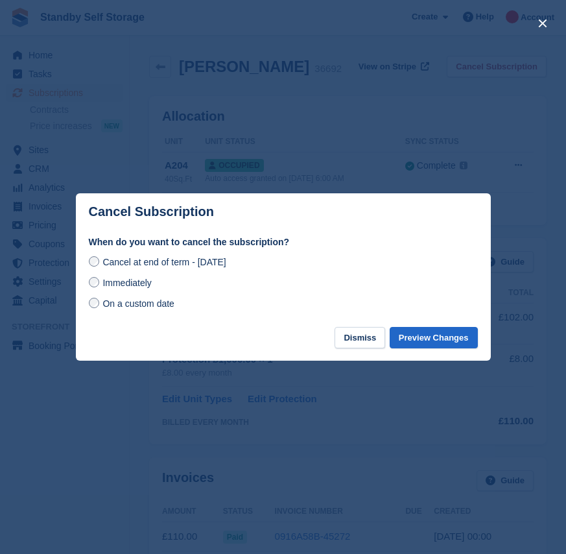
drag, startPoint x: 137, startPoint y: 279, endPoint x: 372, endPoint y: 298, distance: 236.3
click at [136, 279] on span "Immediately" at bounding box center [127, 283] width 49 height 10
click at [446, 343] on button "Preview Changes" at bounding box center [434, 337] width 88 height 21
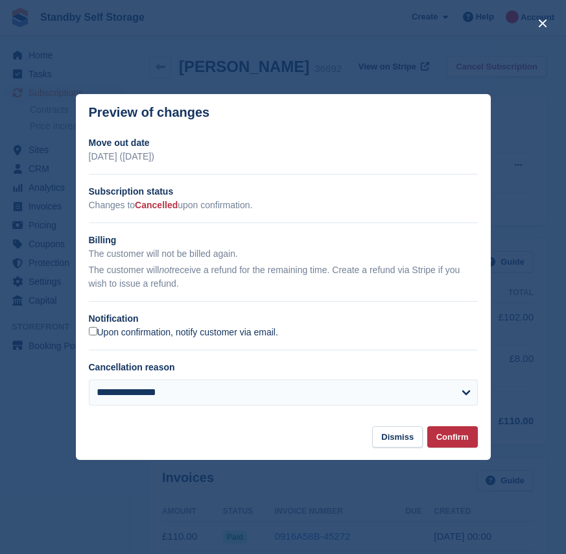
click at [155, 334] on label "Upon confirmation, notify customer via email." at bounding box center [183, 333] width 189 height 12
click at [460, 437] on button "Confirm" at bounding box center [453, 436] width 51 height 21
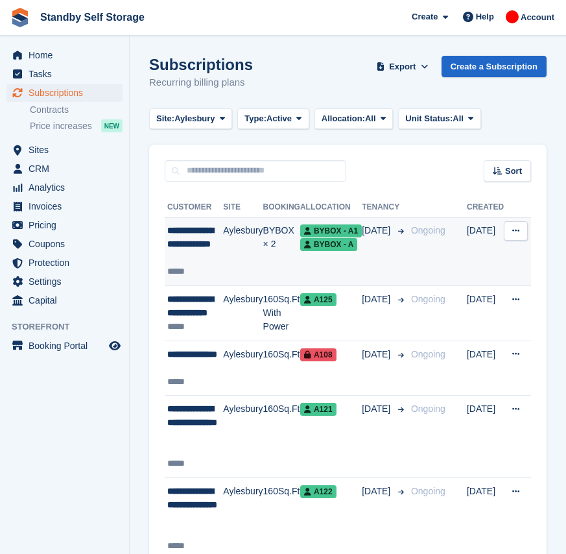
click at [278, 261] on td "BYBOX × 2" at bounding box center [281, 251] width 37 height 69
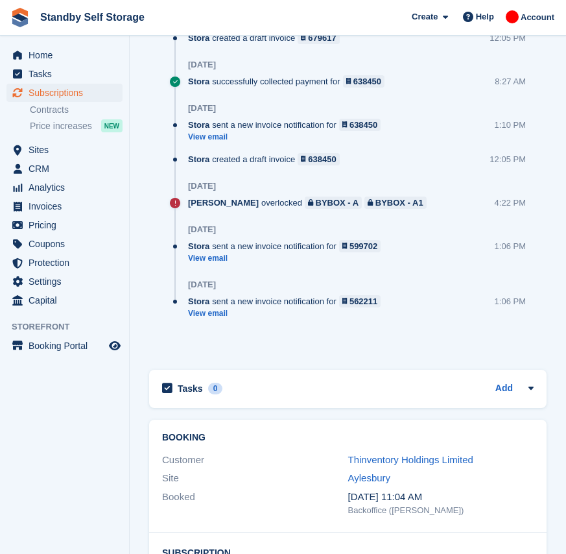
scroll to position [1362, 0]
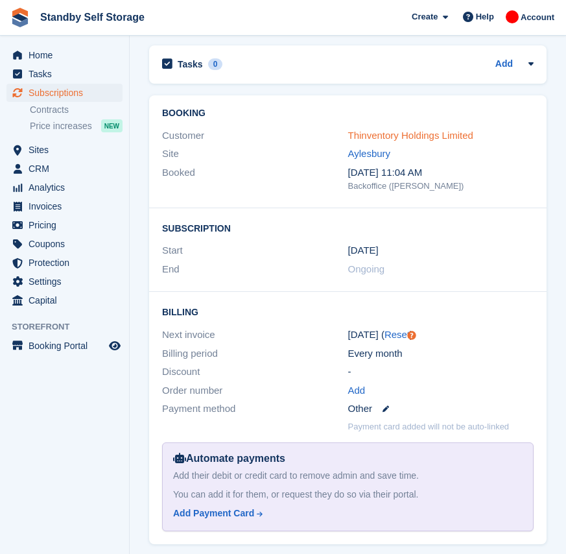
click at [380, 130] on link "Thinventory Holdings Limited" at bounding box center [410, 135] width 125 height 11
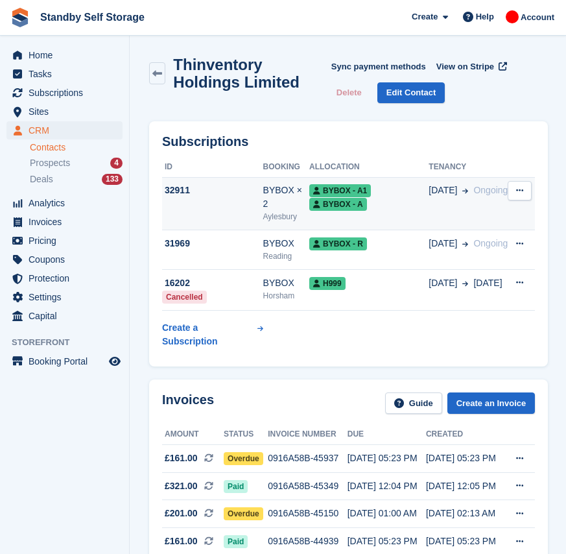
click at [221, 197] on div "32911" at bounding box center [212, 191] width 101 height 14
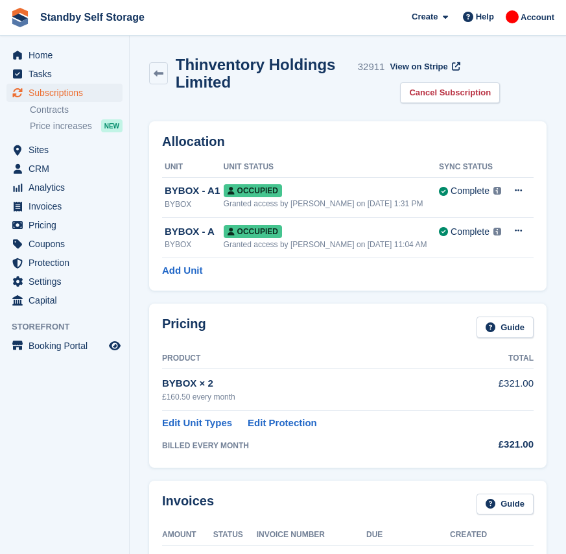
click at [463, 95] on link "Cancel Subscription" at bounding box center [450, 92] width 100 height 21
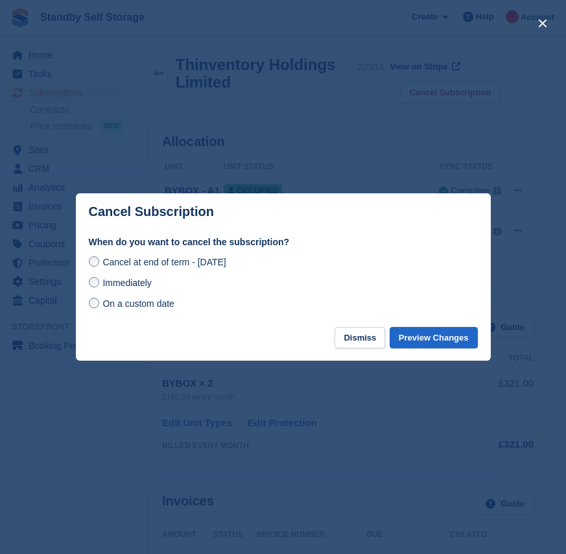
click at [118, 288] on span "Immediately" at bounding box center [127, 283] width 49 height 10
click at [409, 342] on button "Preview Changes" at bounding box center [434, 337] width 88 height 21
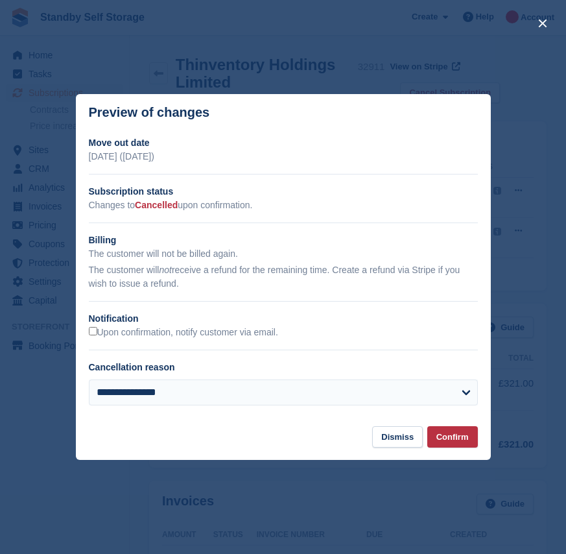
click at [125, 339] on div "Upon confirmation, notify customer via email." at bounding box center [283, 333] width 389 height 14
click at [134, 333] on label "Upon confirmation, notify customer via email." at bounding box center [183, 333] width 189 height 12
click at [459, 439] on button "Confirm" at bounding box center [453, 436] width 51 height 21
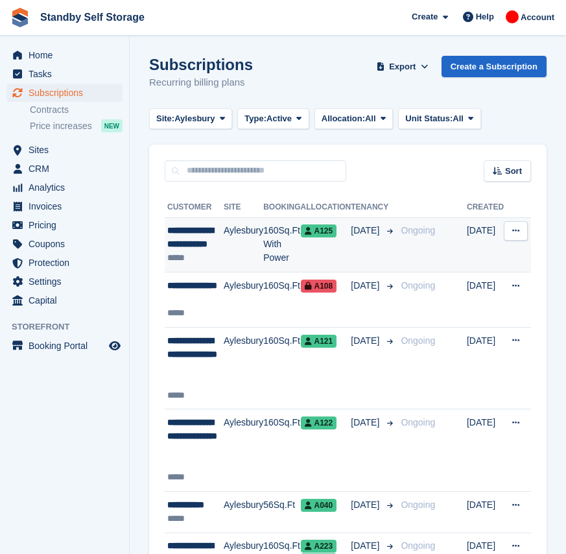
click at [360, 237] on span "[DATE]" at bounding box center [366, 231] width 31 height 14
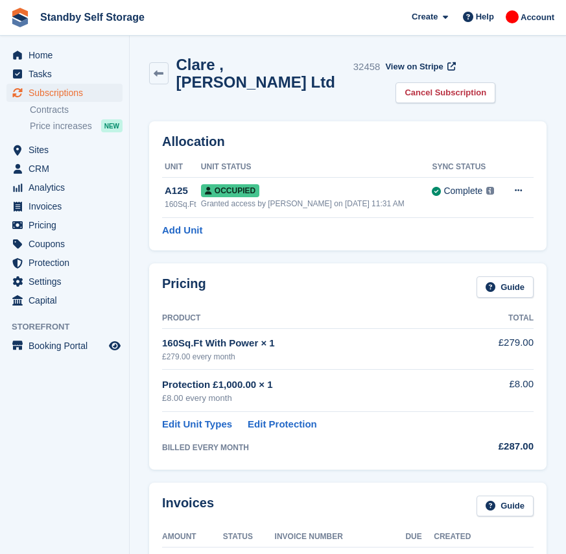
drag, startPoint x: 231, startPoint y: 91, endPoint x: 170, endPoint y: 65, distance: 66.5
click at [170, 65] on div "Clare ,Cook - Antillion Ltd 32458 View on Stripe Cancel Subscription" at bounding box center [348, 79] width 398 height 47
copy h2 "Clare ,Cook - Antillion Ltd"
click at [428, 90] on link "Cancel Subscription" at bounding box center [446, 92] width 100 height 21
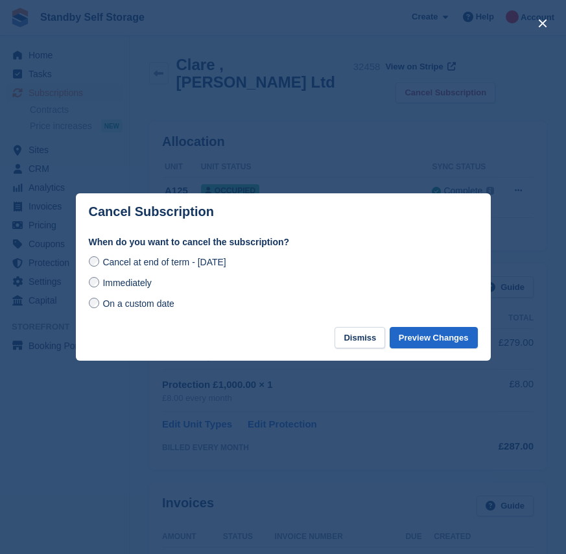
click at [151, 287] on span "Immediately" at bounding box center [127, 283] width 49 height 10
click at [442, 339] on button "Preview Changes" at bounding box center [434, 337] width 88 height 21
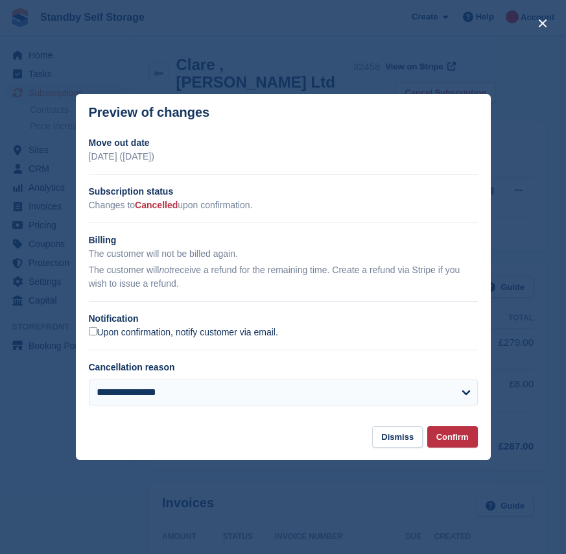
click at [143, 333] on label "Upon confirmation, notify customer via email." at bounding box center [183, 333] width 189 height 12
click at [470, 439] on button "Confirm" at bounding box center [453, 436] width 51 height 21
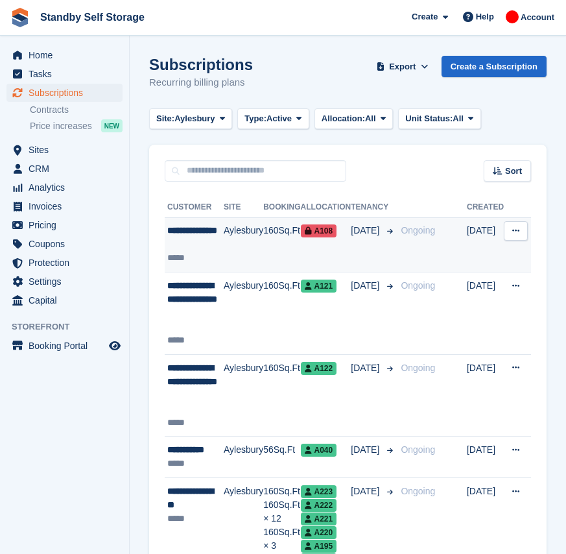
click at [386, 247] on td "[DATE]" at bounding box center [373, 244] width 45 height 55
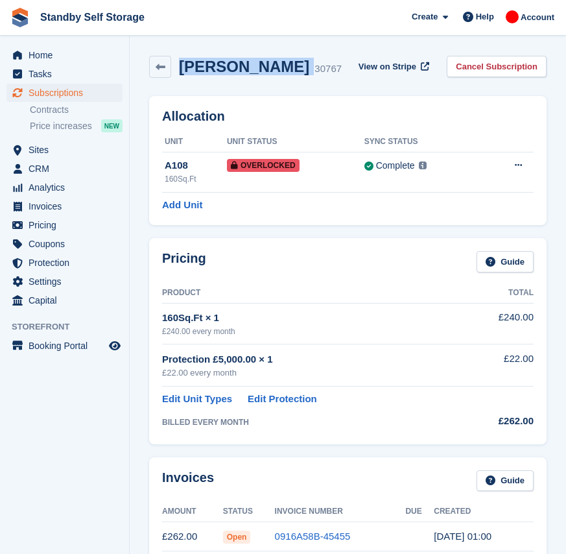
drag, startPoint x: 300, startPoint y: 69, endPoint x: 182, endPoint y: 75, distance: 118.2
click at [182, 75] on div "Rozanna Pollock 30767" at bounding box center [256, 67] width 171 height 19
copy div "[PERSON_NAME]"
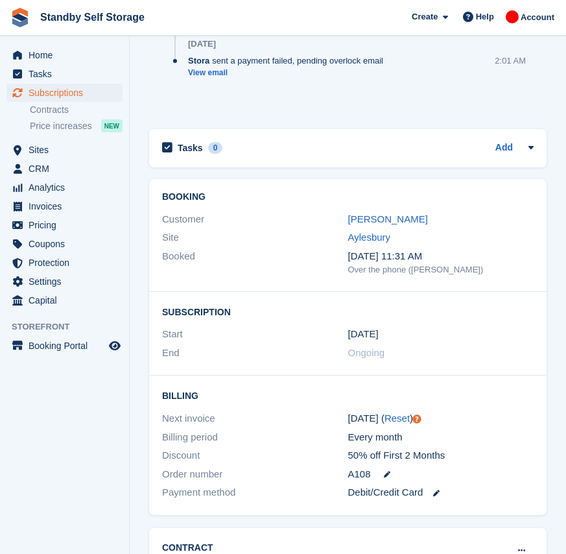
scroll to position [2160, 0]
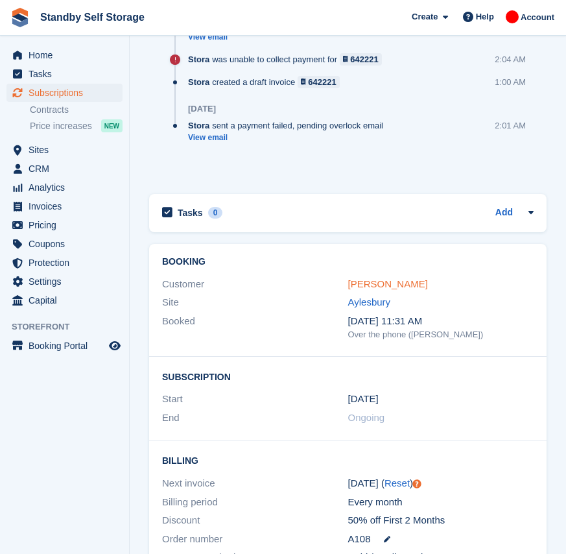
click at [372, 287] on link "Rozanna Pollock" at bounding box center [388, 283] width 80 height 11
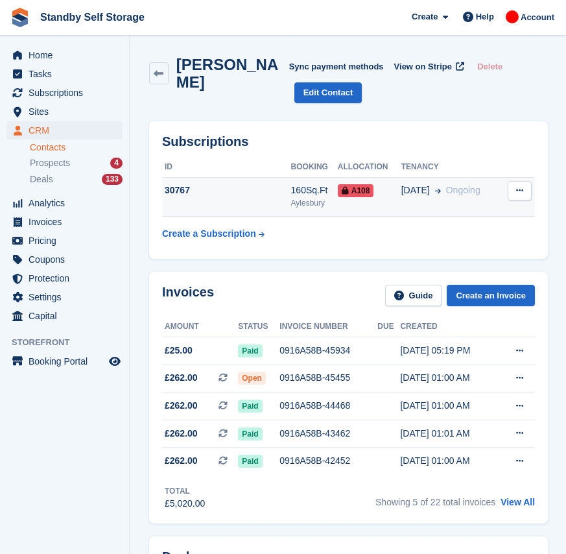
click at [281, 192] on div "30767" at bounding box center [226, 191] width 129 height 14
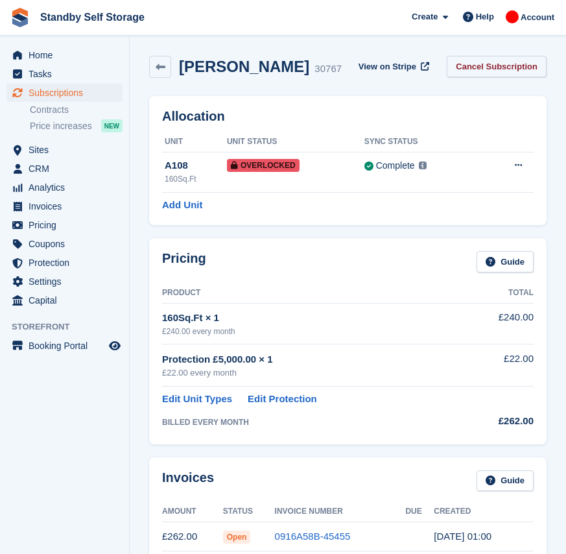
click at [494, 66] on link "Cancel Subscription" at bounding box center [497, 66] width 100 height 21
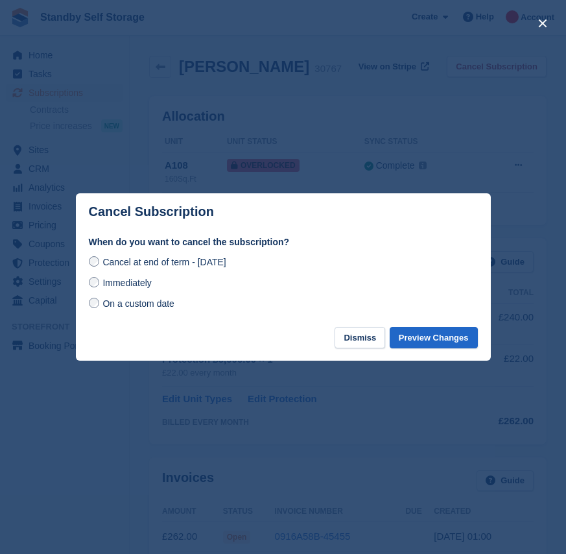
click at [135, 279] on span "Immediately" at bounding box center [127, 283] width 49 height 10
click at [455, 337] on button "Preview Changes" at bounding box center [434, 337] width 88 height 21
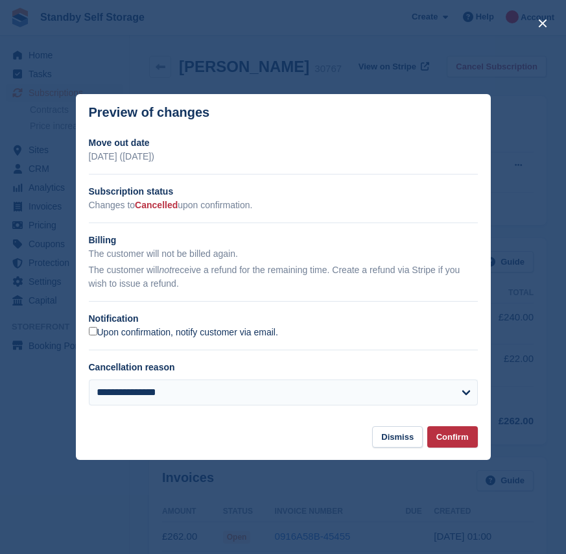
click at [138, 336] on label "Upon confirmation, notify customer via email." at bounding box center [183, 333] width 189 height 12
click at [459, 440] on button "Confirm" at bounding box center [453, 436] width 51 height 21
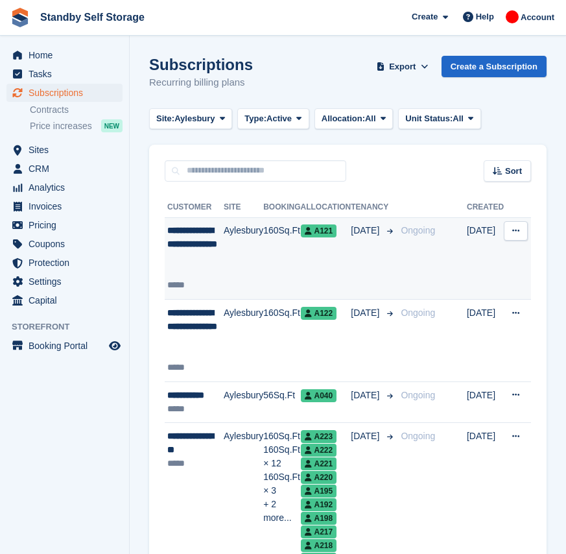
click at [253, 254] on td "Aylesbury" at bounding box center [244, 258] width 40 height 82
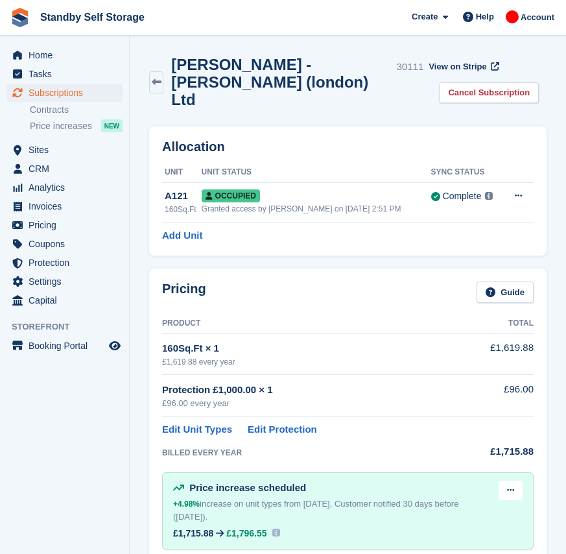
drag, startPoint x: 362, startPoint y: 86, endPoint x: 175, endPoint y: 69, distance: 188.3
click at [175, 69] on h2 "[PERSON_NAME] - [PERSON_NAME] (london) Ltd" at bounding box center [281, 82] width 220 height 53
copy h2 "[PERSON_NAME] - [PERSON_NAME] (london) Ltd"
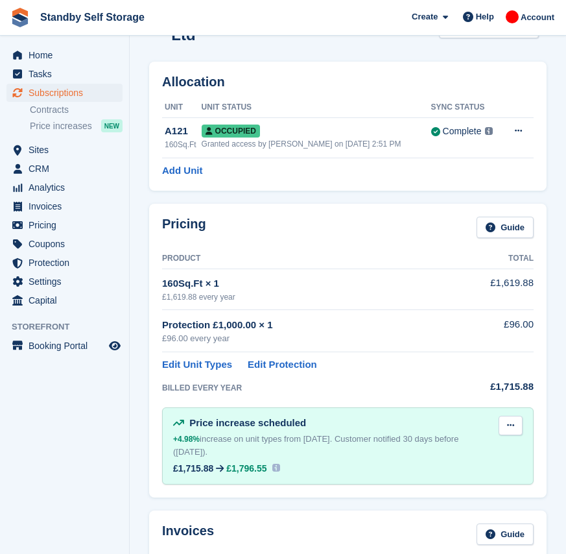
click at [510, 421] on icon at bounding box center [510, 425] width 7 height 8
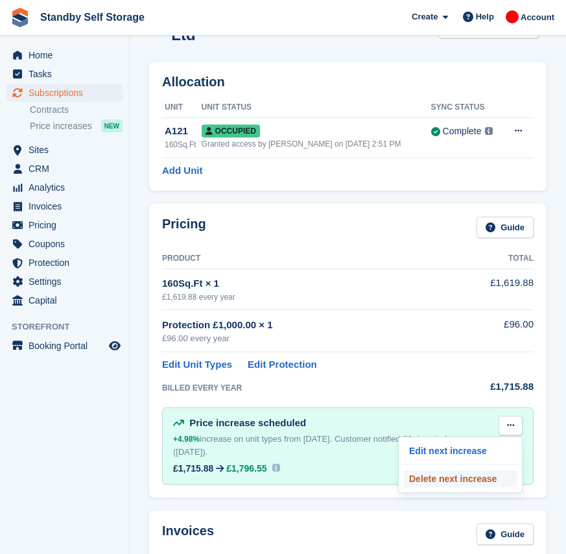
click at [477, 476] on p "Delete next increase" at bounding box center [460, 478] width 113 height 17
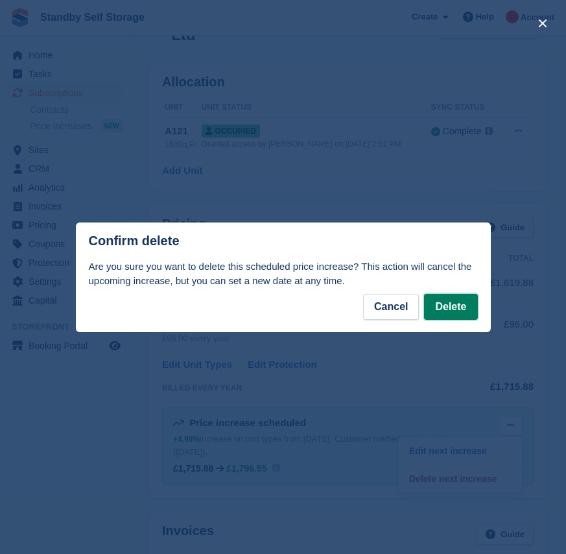
click at [444, 312] on button "Delete" at bounding box center [450, 307] width 53 height 26
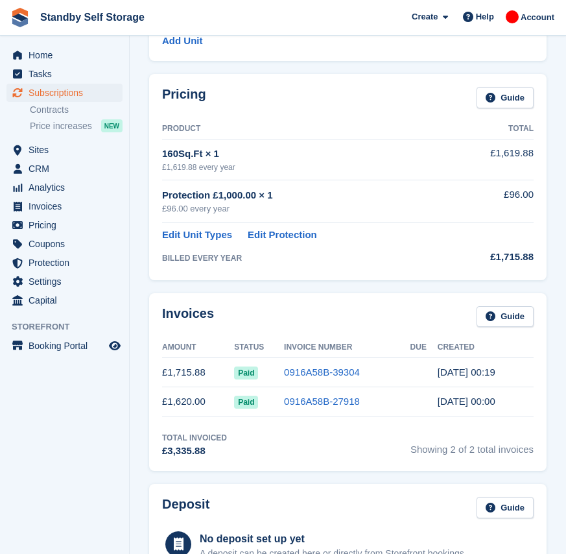
scroll to position [0, 0]
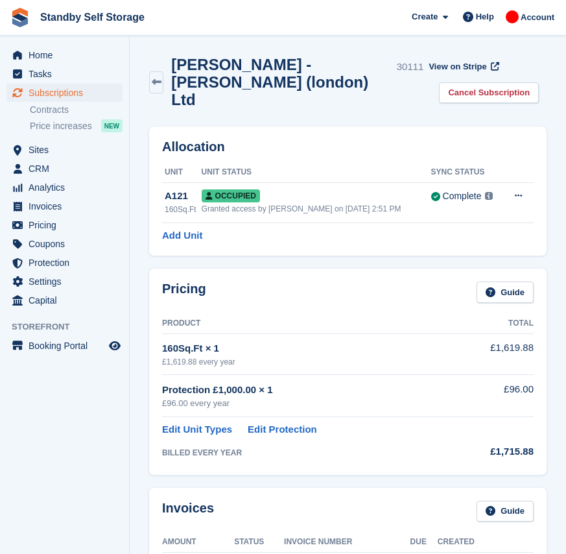
drag, startPoint x: 483, startPoint y: 91, endPoint x: 435, endPoint y: 106, distance: 49.5
click at [483, 91] on link "Cancel Subscription" at bounding box center [489, 92] width 100 height 21
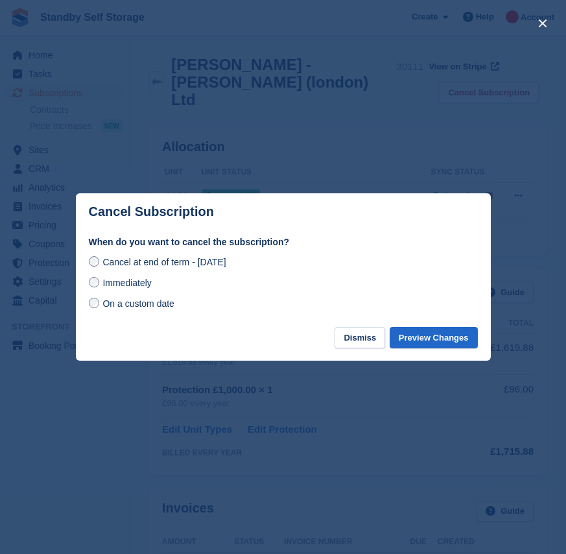
click at [128, 285] on span "Immediately" at bounding box center [127, 283] width 49 height 10
click at [440, 339] on button "Preview Changes" at bounding box center [434, 337] width 88 height 21
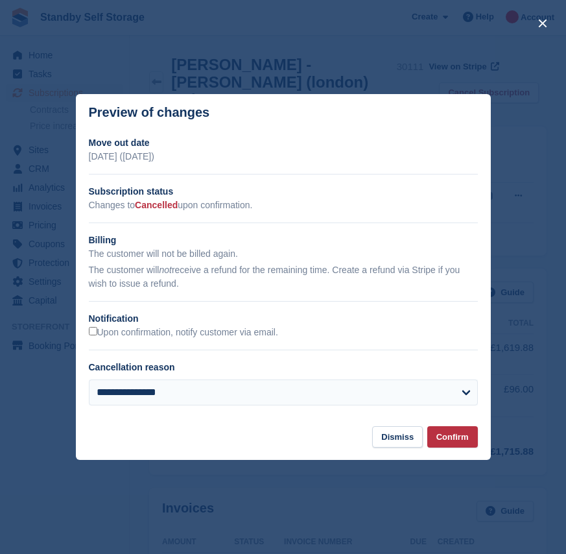
click at [176, 326] on h2 "Notification" at bounding box center [283, 319] width 389 height 14
drag, startPoint x: 182, startPoint y: 330, endPoint x: 194, endPoint y: 338, distance: 14.4
click at [183, 330] on label "Upon confirmation, notify customer via email." at bounding box center [183, 333] width 189 height 12
click at [433, 429] on button "Confirm" at bounding box center [453, 436] width 51 height 21
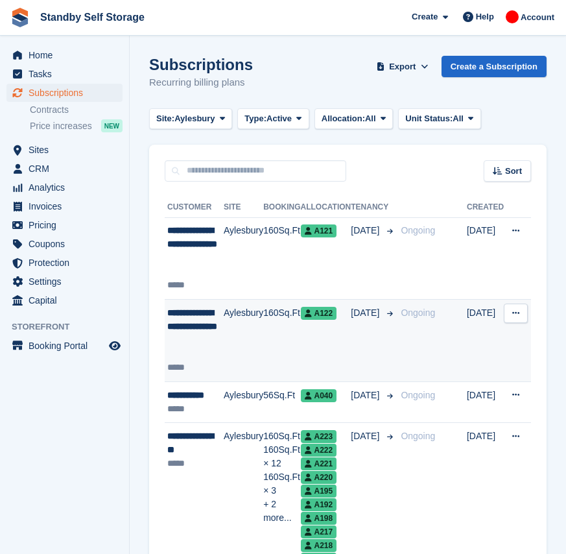
click at [351, 339] on td "05 Jan" at bounding box center [373, 341] width 45 height 82
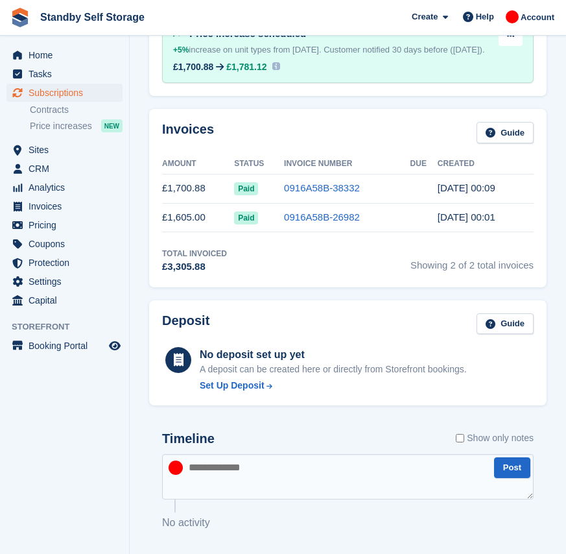
scroll to position [195, 0]
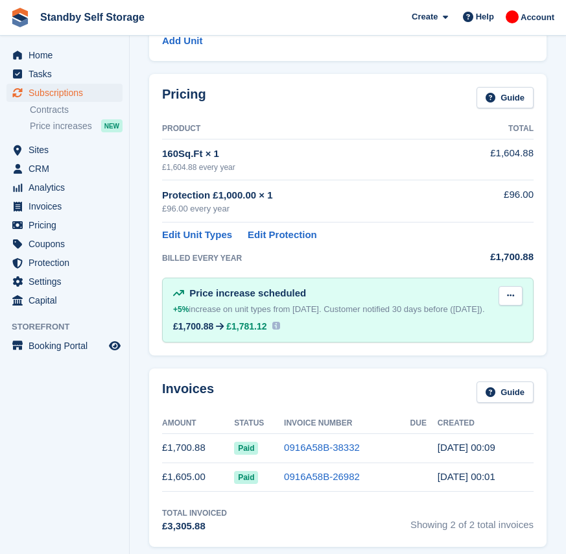
click at [506, 292] on button at bounding box center [511, 295] width 24 height 19
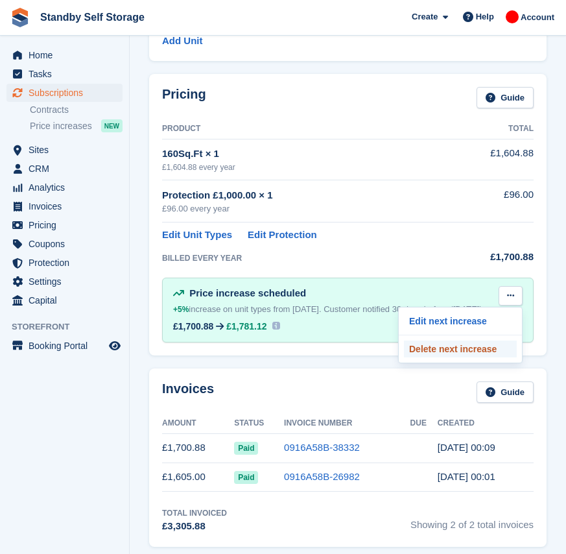
click at [441, 344] on p "Delete next increase" at bounding box center [460, 349] width 113 height 17
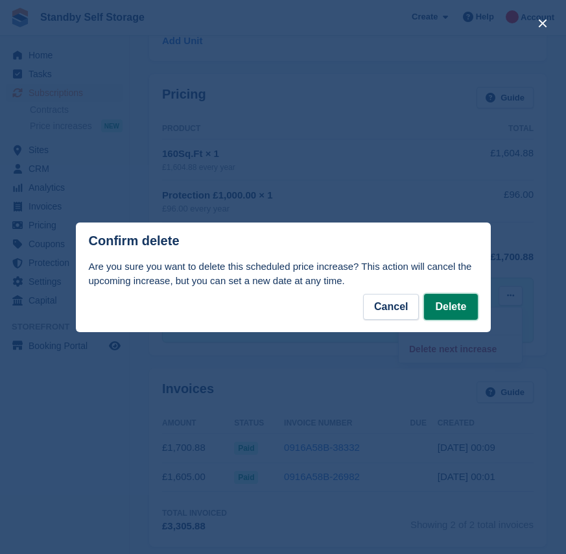
click at [440, 305] on button "Delete" at bounding box center [450, 307] width 53 height 26
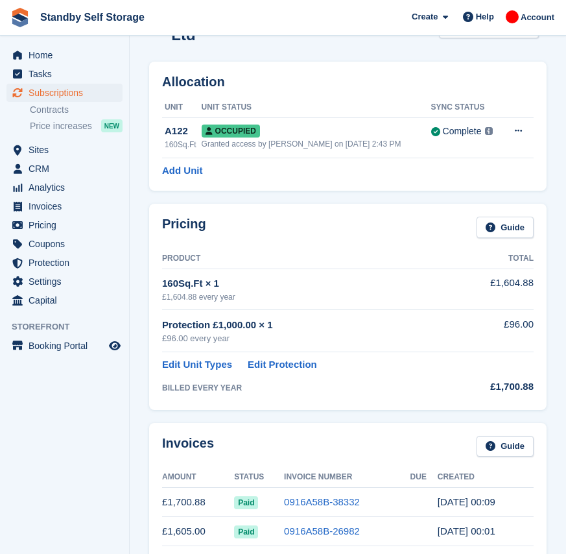
scroll to position [0, 0]
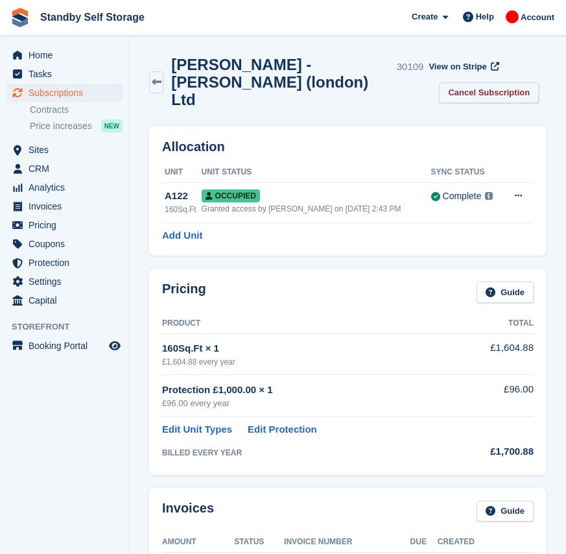
click at [492, 94] on link "Cancel Subscription" at bounding box center [489, 92] width 100 height 21
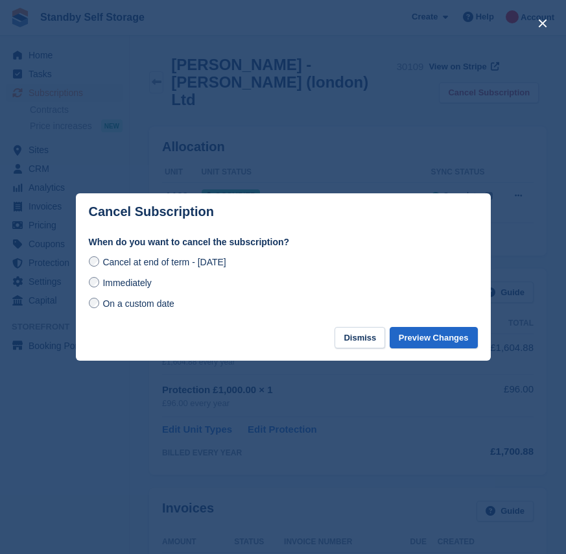
click at [129, 285] on span "Immediately" at bounding box center [127, 283] width 49 height 10
click at [425, 348] on button "Preview Changes" at bounding box center [434, 337] width 88 height 21
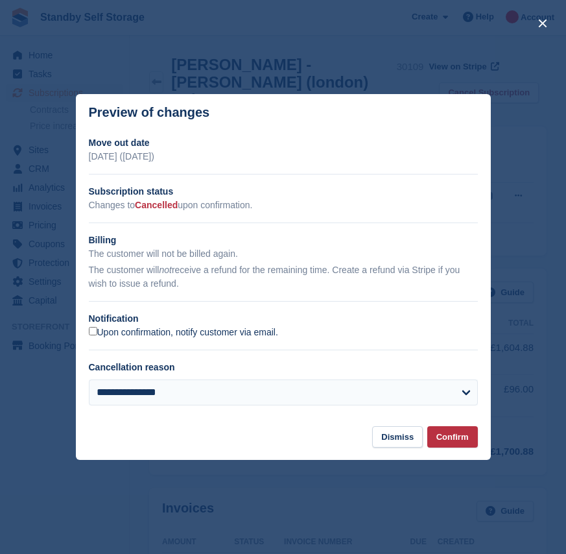
click at [153, 338] on label "Upon confirmation, notify customer via email." at bounding box center [183, 333] width 189 height 12
click at [462, 435] on button "Confirm" at bounding box center [453, 436] width 51 height 21
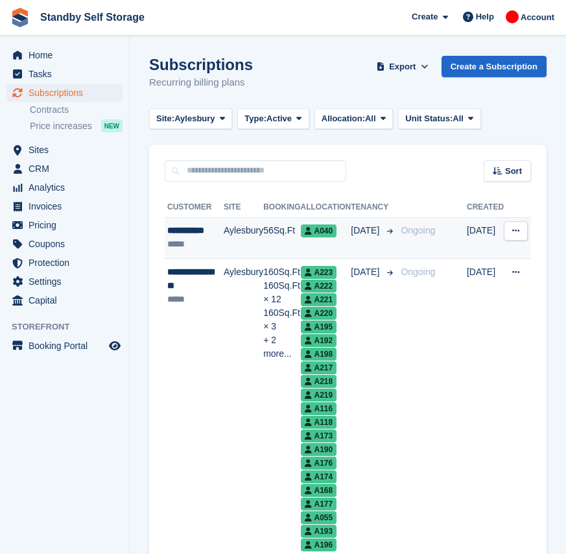
click at [402, 240] on td "Ongoing" at bounding box center [431, 238] width 71 height 42
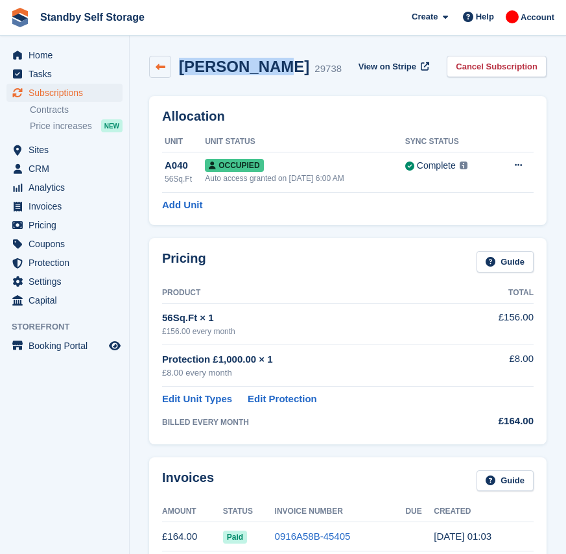
drag, startPoint x: 259, startPoint y: 67, endPoint x: 165, endPoint y: 58, distance: 93.8
click at [165, 58] on div "[PERSON_NAME] 29738" at bounding box center [245, 67] width 193 height 22
copy div "[PERSON_NAME]"
drag, startPoint x: 484, startPoint y: 70, endPoint x: 462, endPoint y: 71, distance: 22.1
click at [484, 70] on link "Cancel Subscription" at bounding box center [497, 66] width 100 height 21
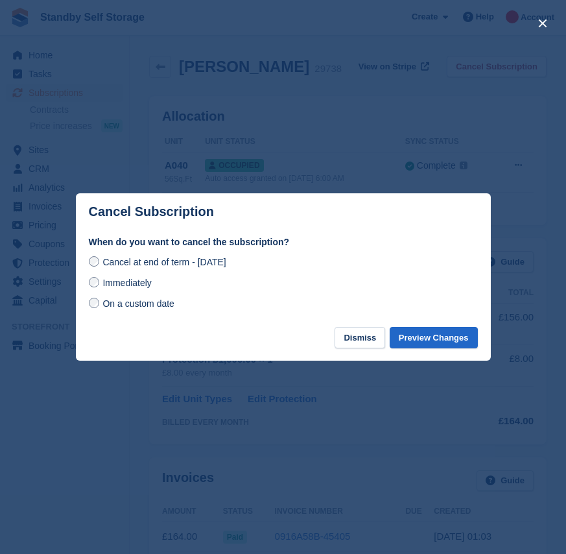
click at [121, 288] on span "Immediately" at bounding box center [127, 283] width 49 height 10
click at [439, 334] on button "Preview Changes" at bounding box center [434, 337] width 88 height 21
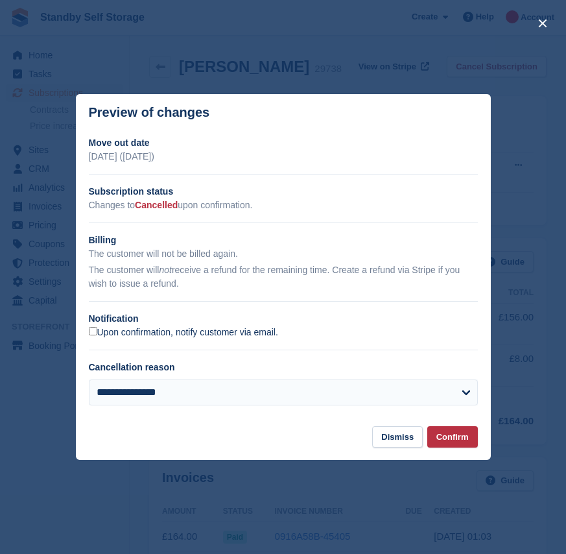
click at [127, 335] on label "Upon confirmation, notify customer via email." at bounding box center [183, 333] width 189 height 12
click at [446, 435] on button "Confirm" at bounding box center [453, 436] width 51 height 21
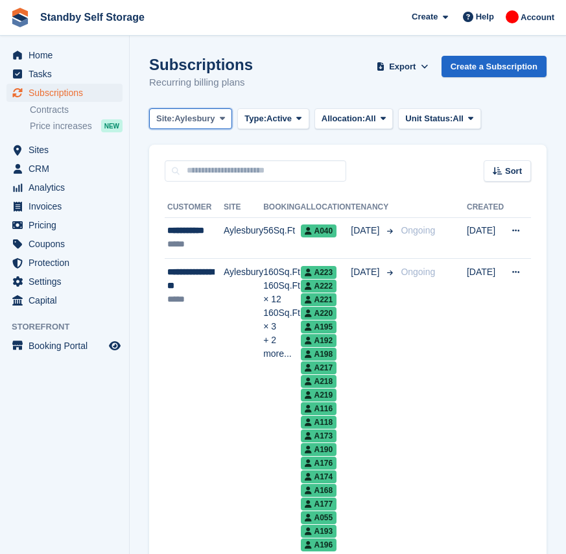
click at [178, 122] on span "Aylesbury" at bounding box center [195, 118] width 40 height 13
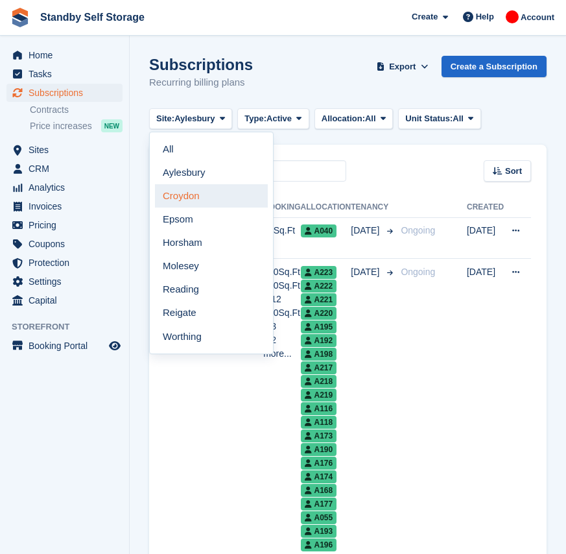
click at [213, 195] on link "Croydon" at bounding box center [211, 195] width 113 height 23
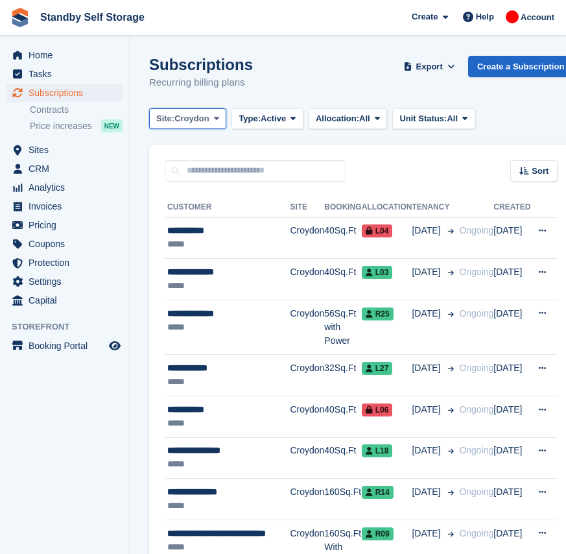
click at [217, 123] on icon at bounding box center [216, 118] width 5 height 8
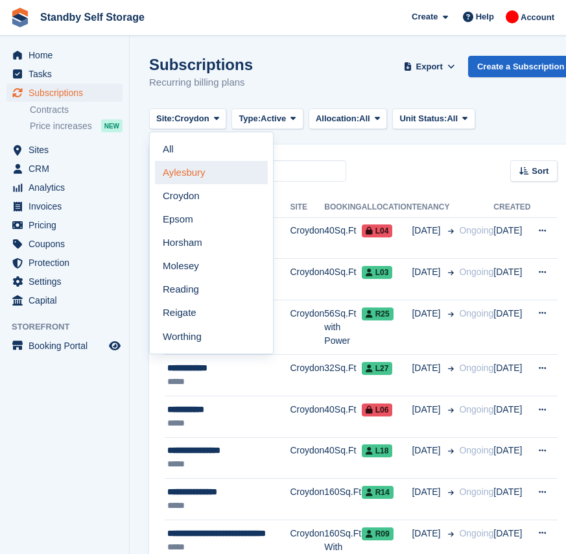
click at [203, 173] on link "Aylesbury" at bounding box center [211, 172] width 113 height 23
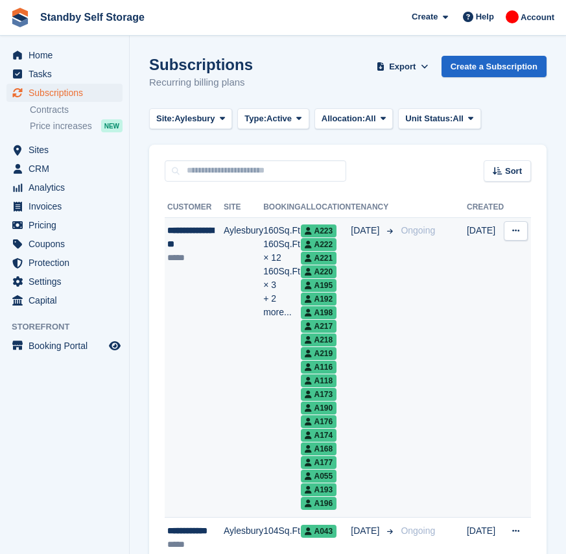
scroll to position [65, 0]
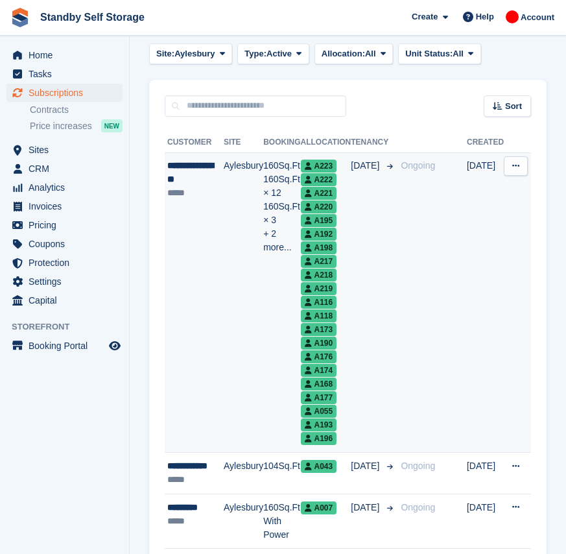
click at [239, 324] on td "Aylesbury" at bounding box center [244, 302] width 40 height 300
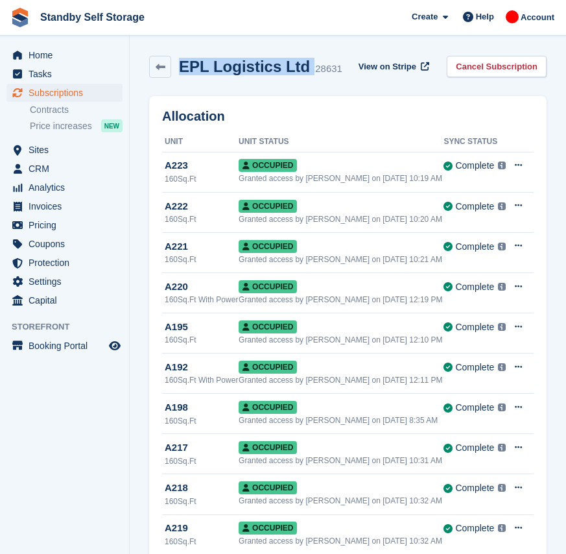
drag, startPoint x: 298, startPoint y: 69, endPoint x: 178, endPoint y: 79, distance: 121.0
click at [178, 79] on div "EPL Logistics Ltd 28631 View on Stripe Cancel Subscription" at bounding box center [348, 69] width 411 height 40
copy div "EPL Logistics Ltd"
click at [454, 69] on link "Cancel Subscription" at bounding box center [497, 66] width 100 height 21
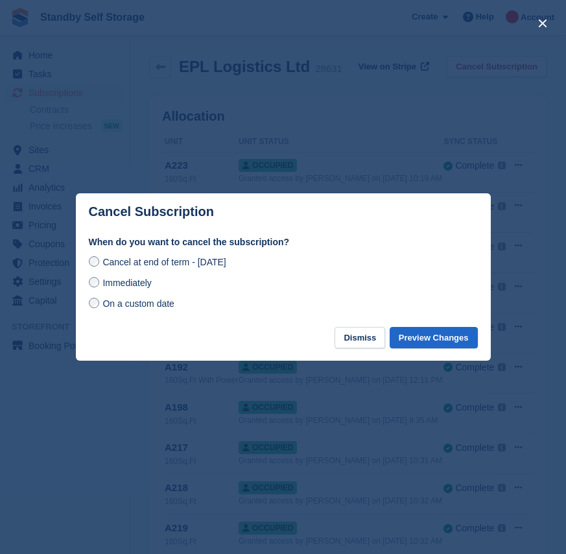
click at [130, 282] on span "Immediately" at bounding box center [127, 283] width 49 height 10
click at [429, 339] on button "Preview Changes" at bounding box center [434, 337] width 88 height 21
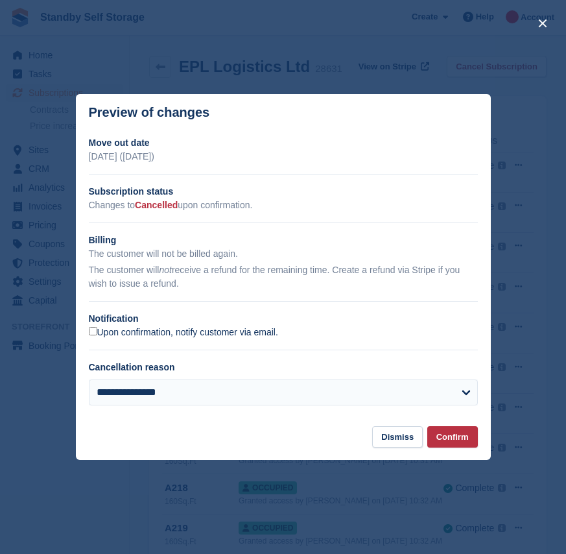
click at [160, 331] on label "Upon confirmation, notify customer via email." at bounding box center [183, 333] width 189 height 12
click at [459, 446] on button "Confirm" at bounding box center [453, 436] width 51 height 21
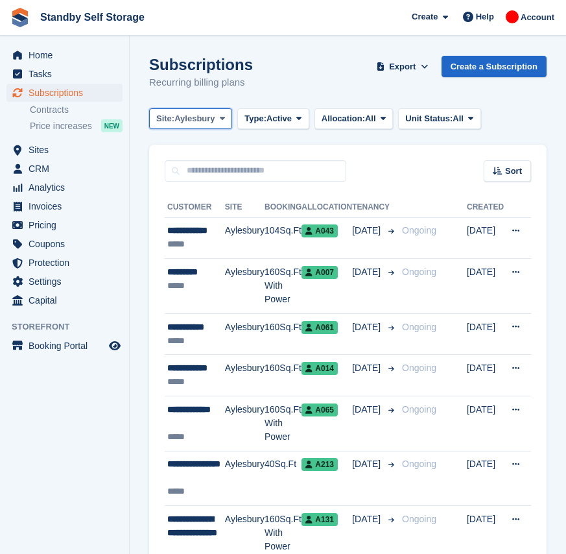
click at [187, 128] on button "Site: [GEOGRAPHIC_DATA]" at bounding box center [190, 118] width 83 height 21
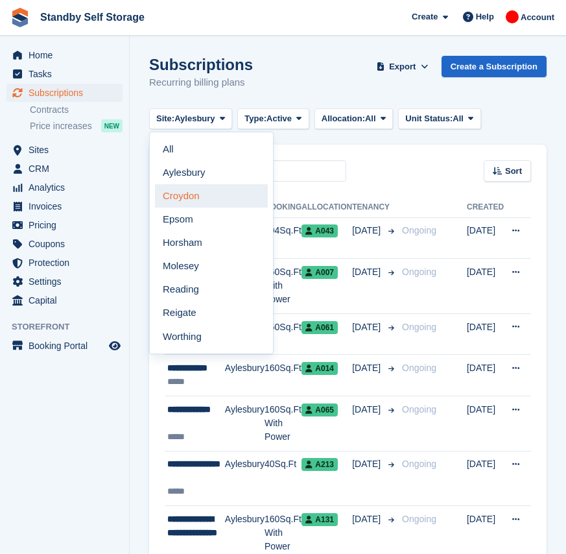
click at [200, 192] on link "Croydon" at bounding box center [211, 195] width 113 height 23
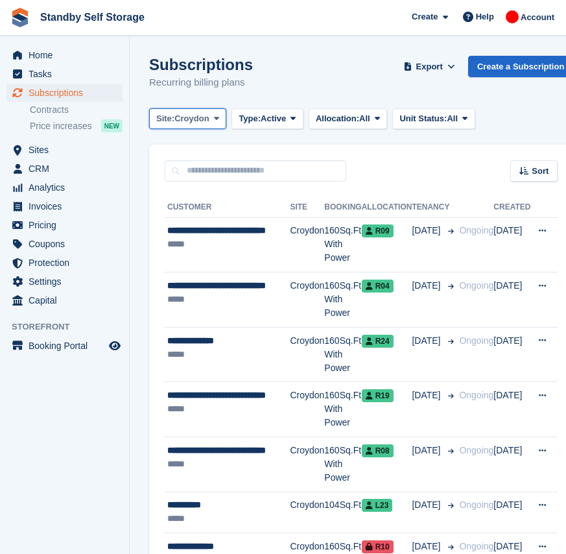
click at [169, 123] on span "Site:" at bounding box center [165, 118] width 18 height 13
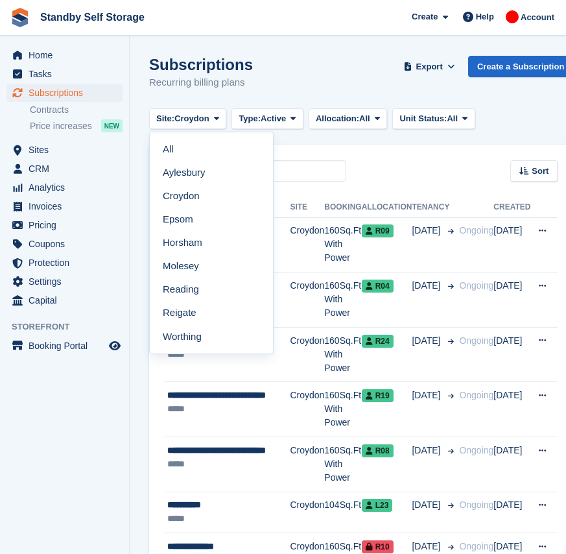
drag, startPoint x: 197, startPoint y: 166, endPoint x: 213, endPoint y: 167, distance: 15.6
click at [198, 166] on link "Aylesbury" at bounding box center [211, 172] width 113 height 23
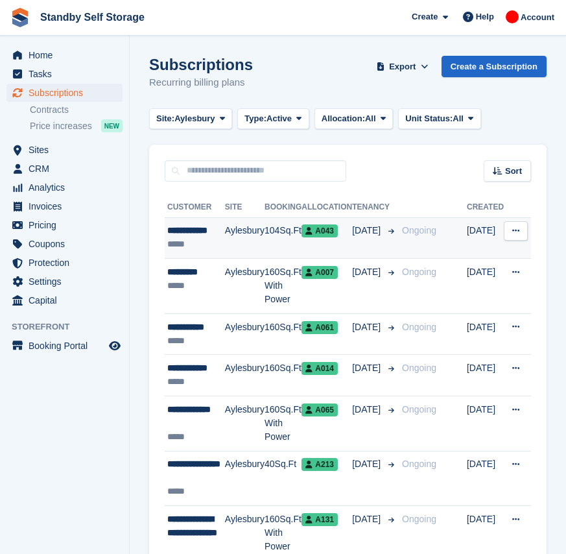
click at [246, 245] on td "Aylesbury" at bounding box center [245, 238] width 40 height 42
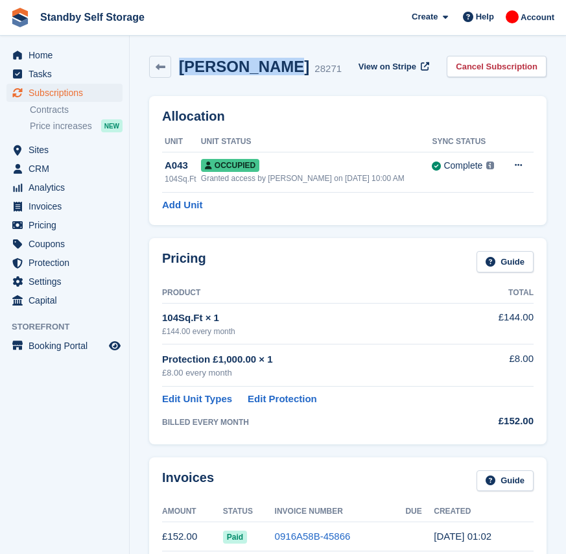
drag, startPoint x: 263, startPoint y: 69, endPoint x: 183, endPoint y: 80, distance: 80.6
click at [183, 80] on div "[PERSON_NAME], [PERSON_NAME] 28271 View on Stripe Cancel Subscription" at bounding box center [348, 69] width 411 height 40
copy h2 "[PERSON_NAME]"
click at [532, 71] on link "Cancel Subscription" at bounding box center [497, 66] width 100 height 21
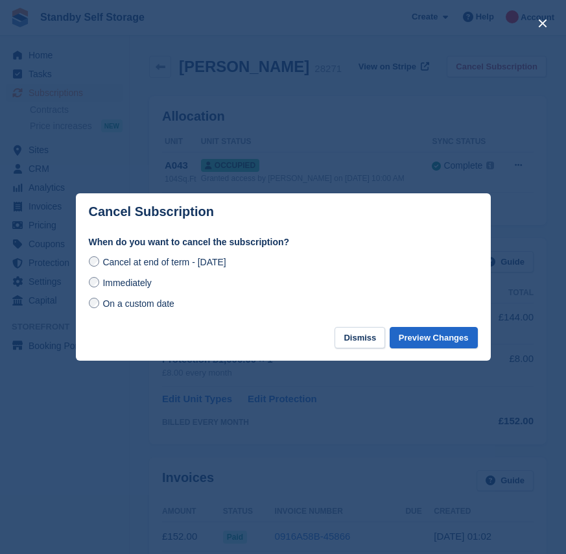
click at [150, 288] on span "Immediately" at bounding box center [127, 283] width 49 height 10
click at [433, 335] on button "Preview Changes" at bounding box center [434, 337] width 88 height 21
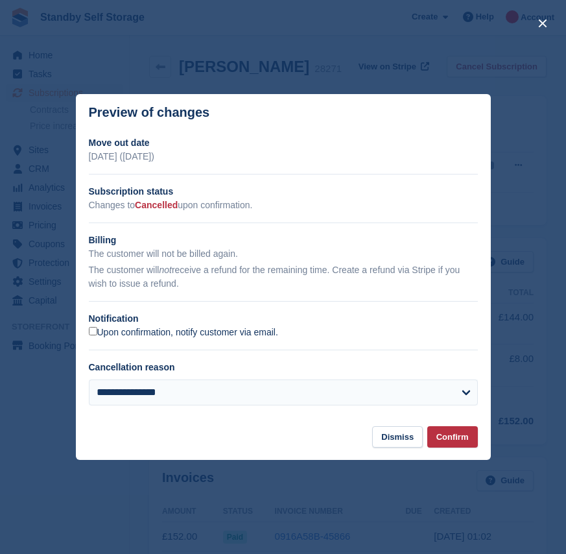
click at [110, 332] on label "Upon confirmation, notify customer via email." at bounding box center [183, 333] width 189 height 12
click at [458, 434] on button "Confirm" at bounding box center [453, 436] width 51 height 21
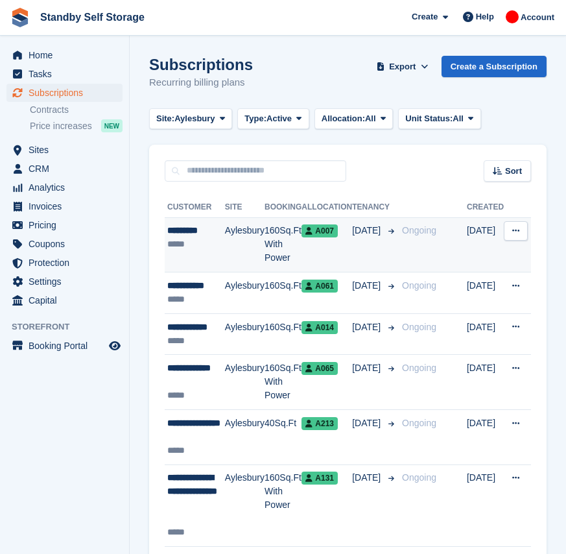
click at [236, 247] on td "Aylesbury" at bounding box center [245, 244] width 40 height 55
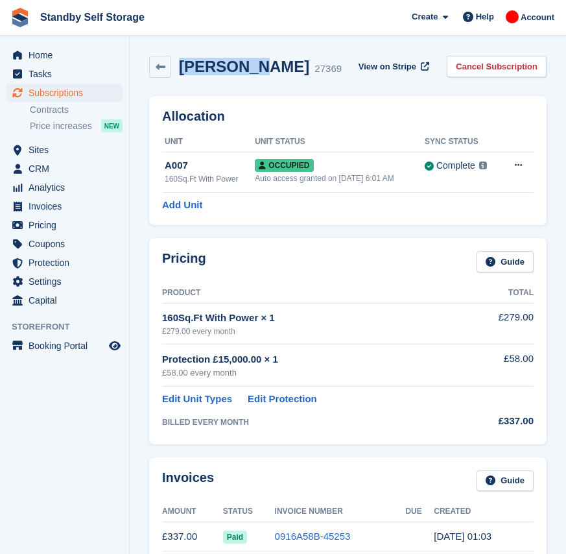
drag, startPoint x: 248, startPoint y: 72, endPoint x: 179, endPoint y: 80, distance: 69.9
click at [179, 80] on div "[PERSON_NAME] 27369 View on Stripe Cancel Subscription" at bounding box center [348, 69] width 411 height 40
copy h2 "Kevin Cox"
click at [496, 65] on link "Cancel Subscription" at bounding box center [497, 66] width 100 height 21
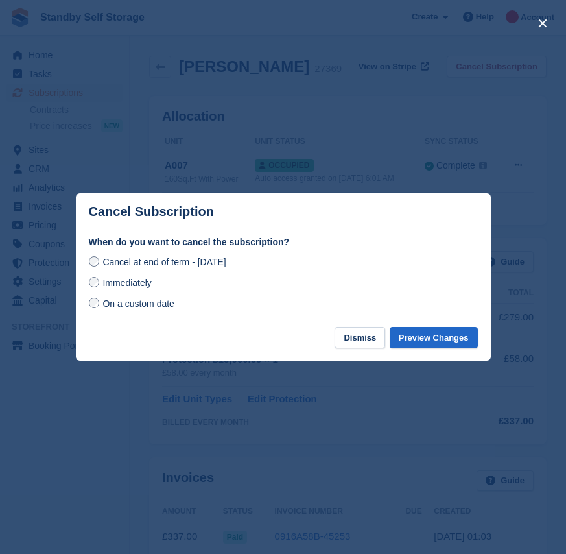
drag, startPoint x: 101, startPoint y: 280, endPoint x: 450, endPoint y: 299, distance: 350.2
click at [100, 280] on label "Immediately" at bounding box center [120, 283] width 63 height 14
click at [443, 335] on button "Preview Changes" at bounding box center [434, 337] width 88 height 21
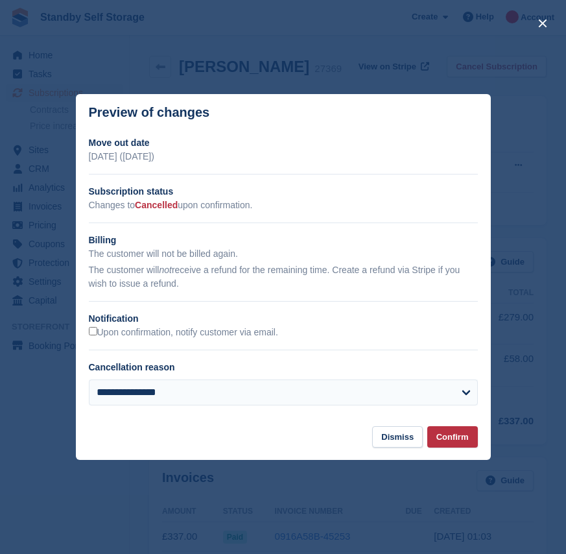
click at [91, 325] on h2 "Notification" at bounding box center [283, 319] width 389 height 14
click at [444, 445] on button "Confirm" at bounding box center [453, 436] width 51 height 21
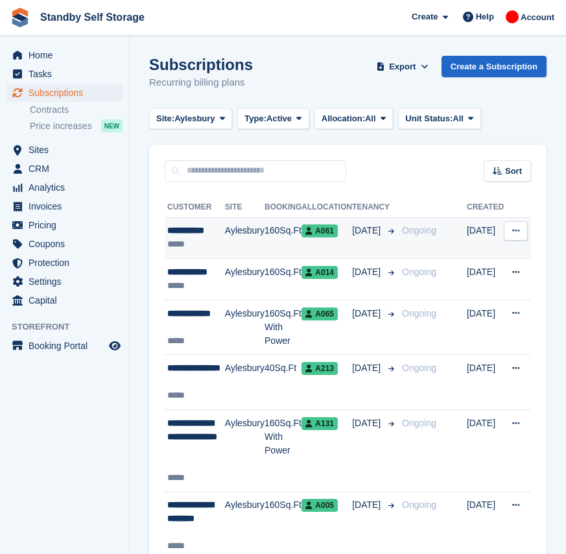
click at [239, 241] on td "Aylesbury" at bounding box center [245, 238] width 40 height 42
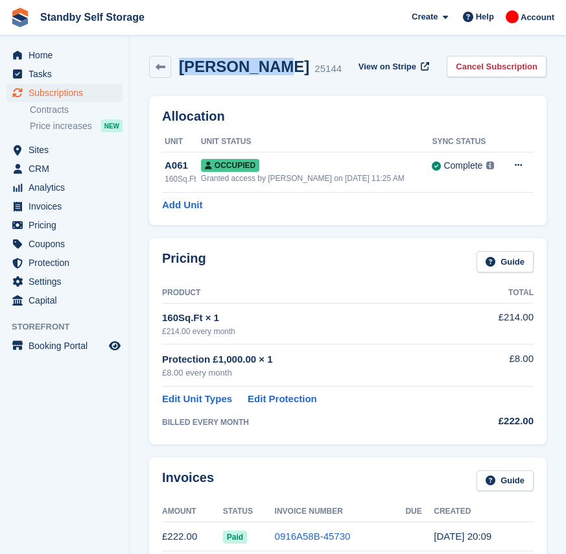
drag, startPoint x: 256, startPoint y: 68, endPoint x: 184, endPoint y: 70, distance: 72.0
click at [184, 70] on h2 "Neil Koster" at bounding box center [244, 67] width 130 height 18
copy h2 "Neil Koster"
click at [500, 67] on link "Cancel Subscription" at bounding box center [497, 66] width 100 height 21
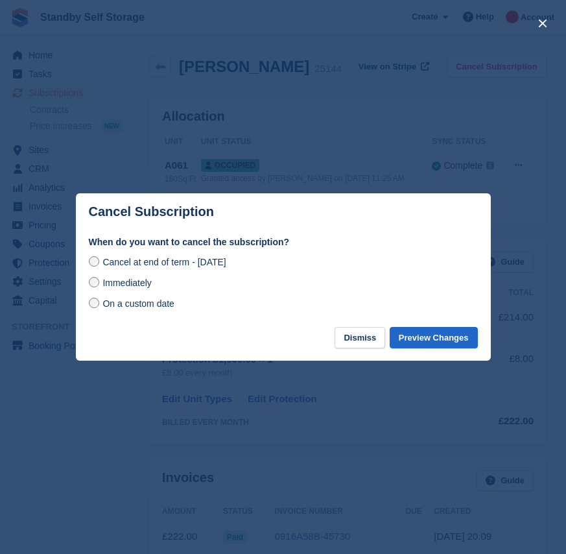
click at [148, 282] on span "Immediately" at bounding box center [127, 283] width 49 height 10
click at [436, 341] on button "Preview Changes" at bounding box center [434, 337] width 88 height 21
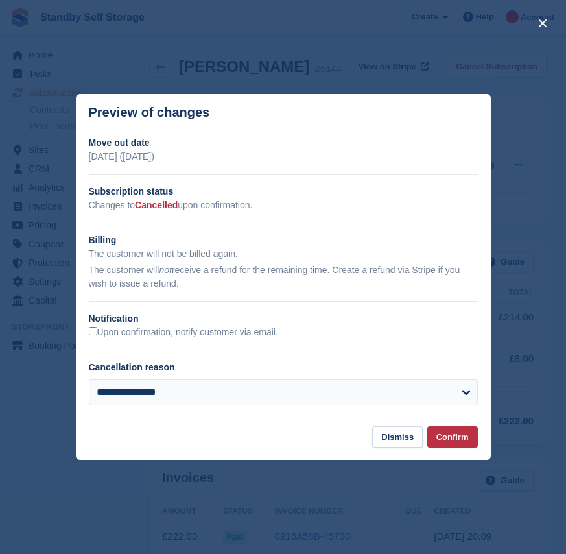
drag, startPoint x: 101, startPoint y: 333, endPoint x: 234, endPoint y: 357, distance: 135.7
click at [101, 333] on label "Upon confirmation, notify customer via email." at bounding box center [183, 333] width 189 height 12
click at [446, 439] on button "Confirm" at bounding box center [453, 436] width 51 height 21
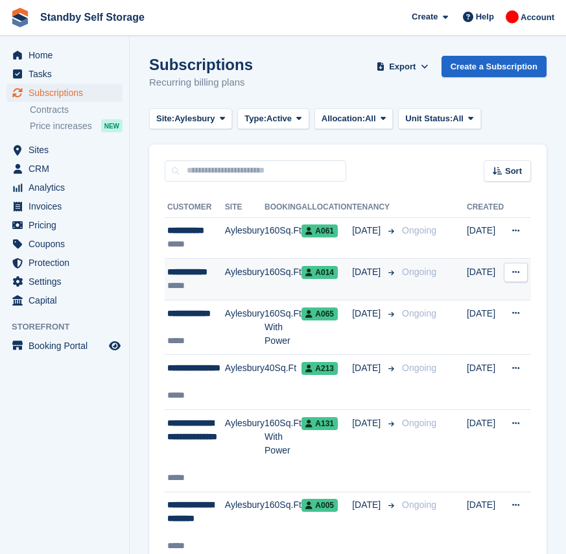
click at [255, 282] on td "Aylesbury" at bounding box center [245, 280] width 40 height 42
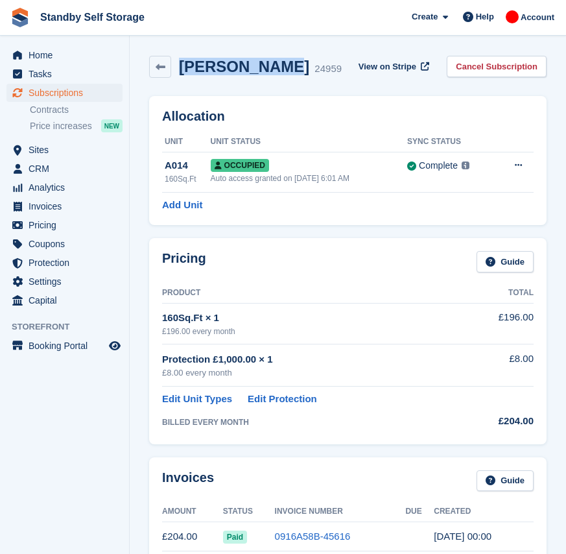
drag, startPoint x: 275, startPoint y: 67, endPoint x: 184, endPoint y: 74, distance: 91.8
click at [184, 74] on h2 "[PERSON_NAME]" at bounding box center [244, 67] width 130 height 18
copy h2 "[PERSON_NAME]"
click at [492, 67] on link "Cancel Subscription" at bounding box center [497, 66] width 100 height 21
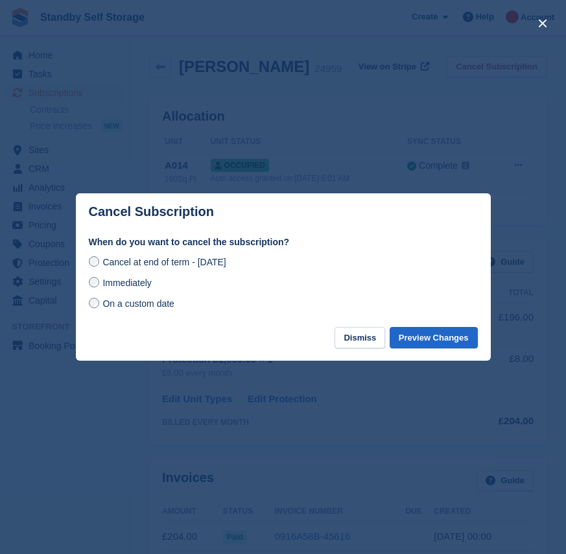
click at [149, 283] on span "Immediately" at bounding box center [127, 283] width 49 height 10
click at [431, 341] on button "Preview Changes" at bounding box center [434, 337] width 88 height 21
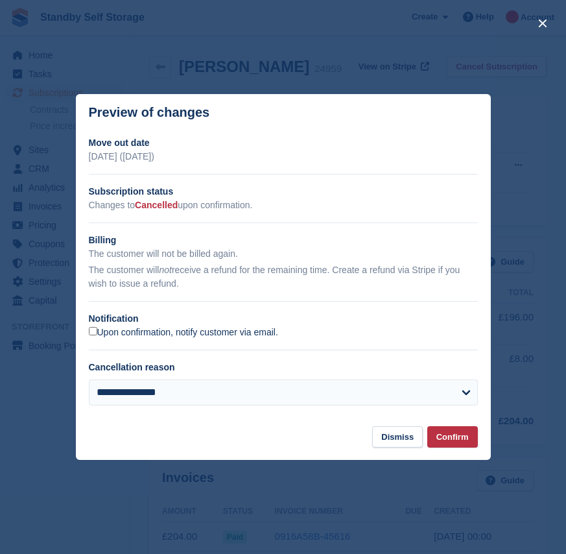
click at [133, 331] on label "Upon confirmation, notify customer via email." at bounding box center [183, 333] width 189 height 12
click at [464, 438] on button "Confirm" at bounding box center [453, 436] width 51 height 21
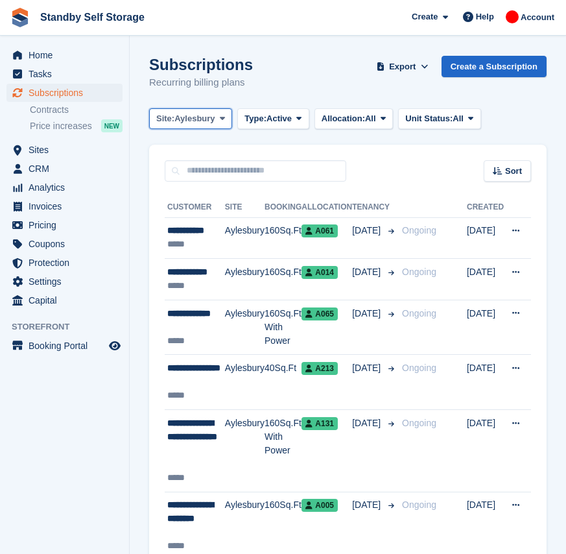
click at [187, 115] on span "Aylesbury" at bounding box center [195, 118] width 40 height 13
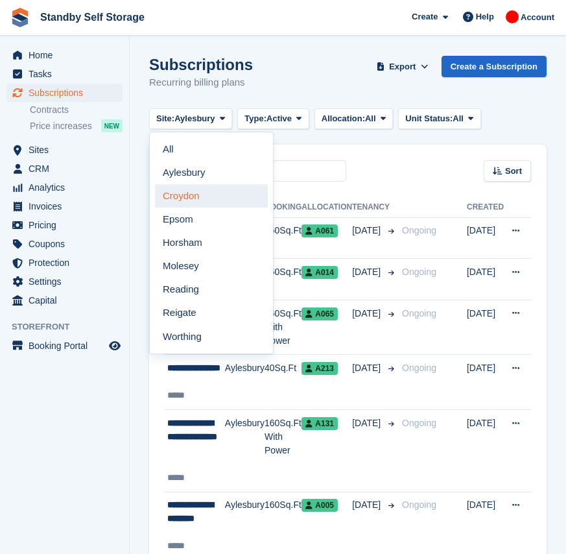
click at [202, 195] on link "Croydon" at bounding box center [211, 195] width 113 height 23
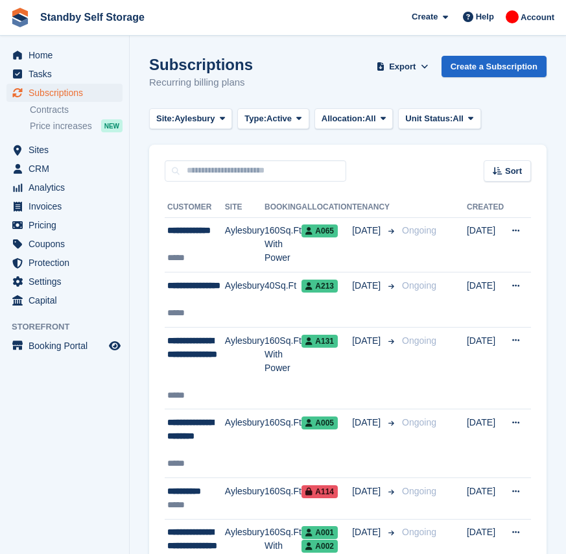
click at [228, 236] on td "Aylesbury" at bounding box center [245, 244] width 40 height 55
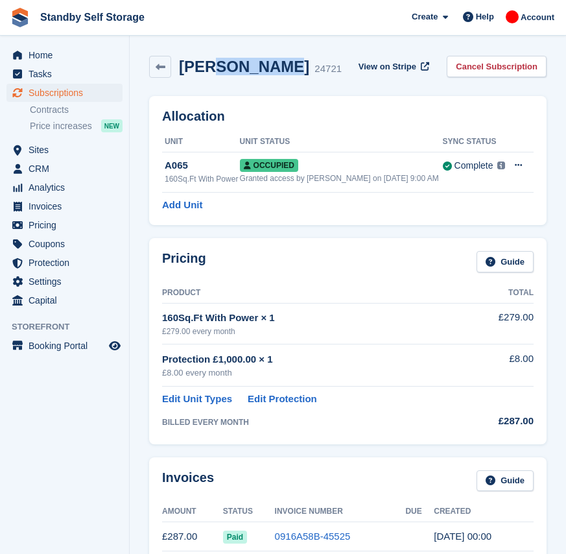
drag, startPoint x: 289, startPoint y: 71, endPoint x: 224, endPoint y: 66, distance: 65.1
click at [224, 66] on h2 "[PERSON_NAME]" at bounding box center [244, 67] width 130 height 18
drag, startPoint x: 224, startPoint y: 66, endPoint x: 339, endPoint y: 82, distance: 116.0
click at [340, 83] on div "Umang Vaswani 24721 View on Stripe Cancel Subscription" at bounding box center [348, 69] width 411 height 40
drag, startPoint x: 287, startPoint y: 67, endPoint x: 180, endPoint y: 77, distance: 107.5
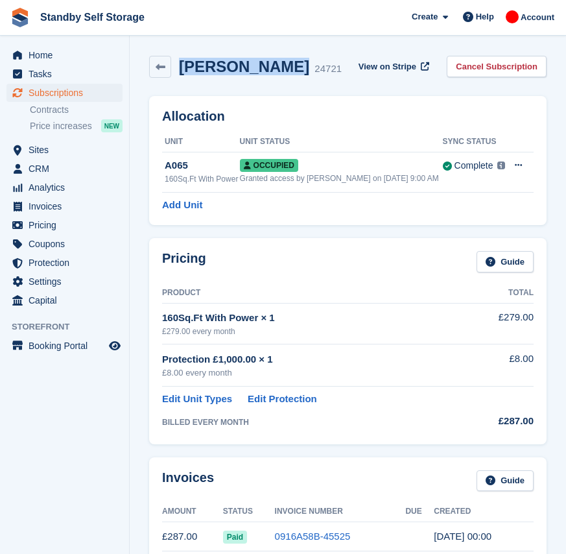
click at [180, 77] on div "Umang Vaswani 24721" at bounding box center [245, 67] width 193 height 22
copy h2 "Umang Vaswani"
drag, startPoint x: 491, startPoint y: 67, endPoint x: 475, endPoint y: 81, distance: 21.6
click at [491, 67] on link "Cancel Subscription" at bounding box center [497, 66] width 100 height 21
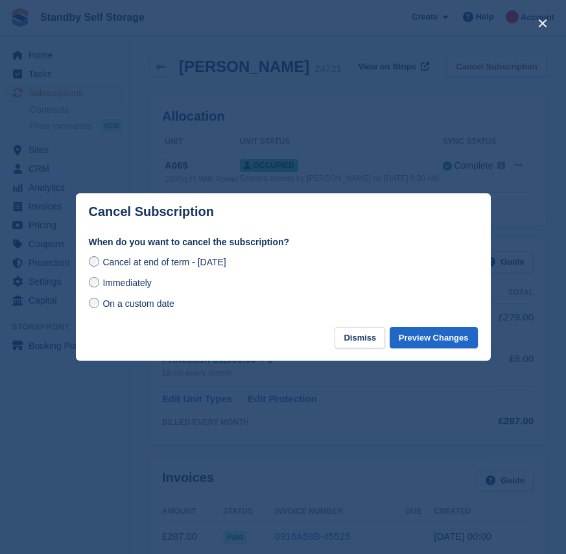
click at [127, 287] on span "Immediately" at bounding box center [127, 283] width 49 height 10
click at [428, 333] on button "Preview Changes" at bounding box center [434, 337] width 88 height 21
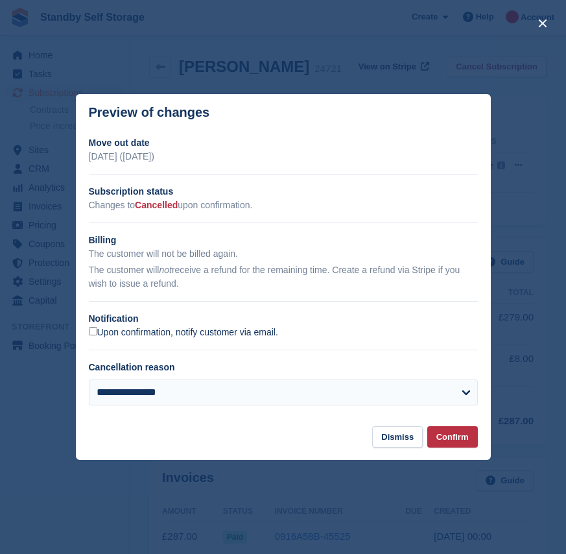
click at [152, 338] on label "Upon confirmation, notify customer via email." at bounding box center [183, 333] width 189 height 12
click at [457, 437] on button "Confirm" at bounding box center [453, 436] width 51 height 21
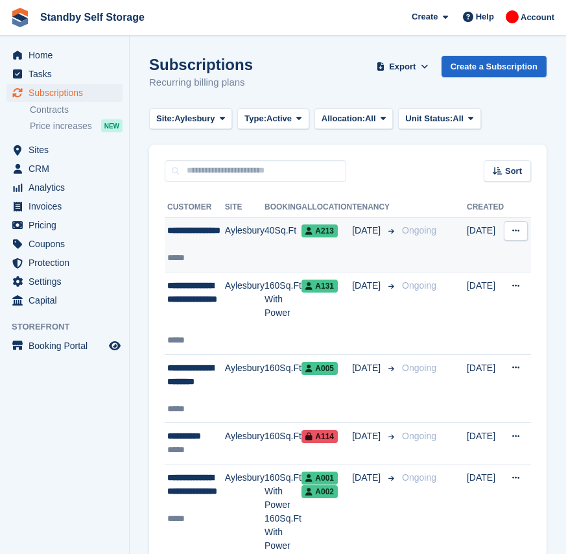
click at [225, 250] on td "Aylesbury" at bounding box center [245, 244] width 40 height 55
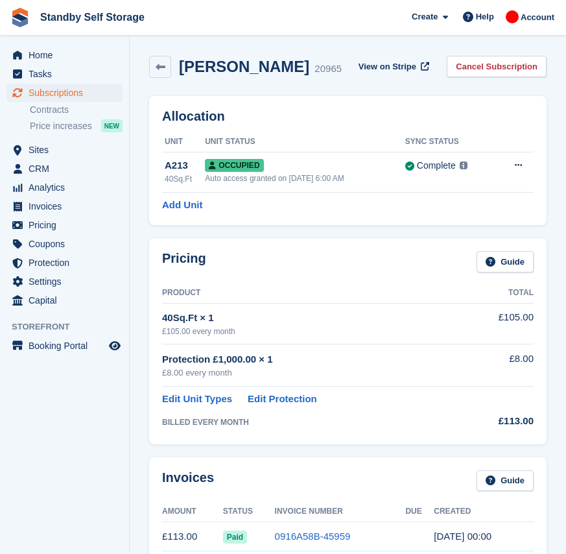
drag, startPoint x: 307, startPoint y: 67, endPoint x: 183, endPoint y: 69, distance: 123.9
click at [183, 69] on h2 "[PERSON_NAME]" at bounding box center [244, 67] width 130 height 18
copy h2 "[PERSON_NAME]"
click at [513, 68] on link "Cancel Subscription" at bounding box center [497, 66] width 100 height 21
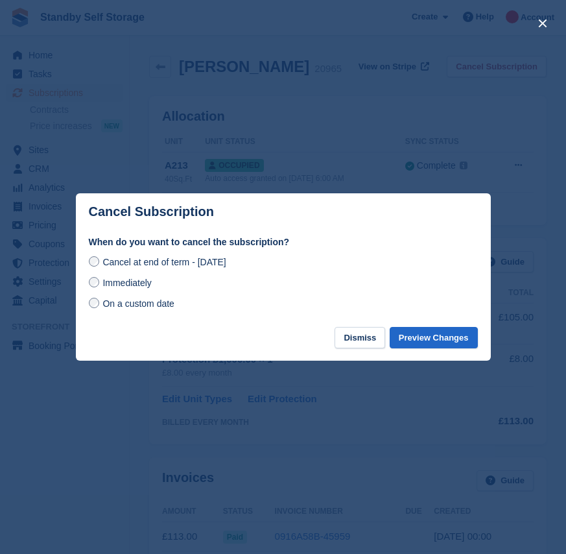
click at [130, 282] on span "Immediately" at bounding box center [127, 283] width 49 height 10
click at [428, 330] on button "Preview Changes" at bounding box center [434, 337] width 88 height 21
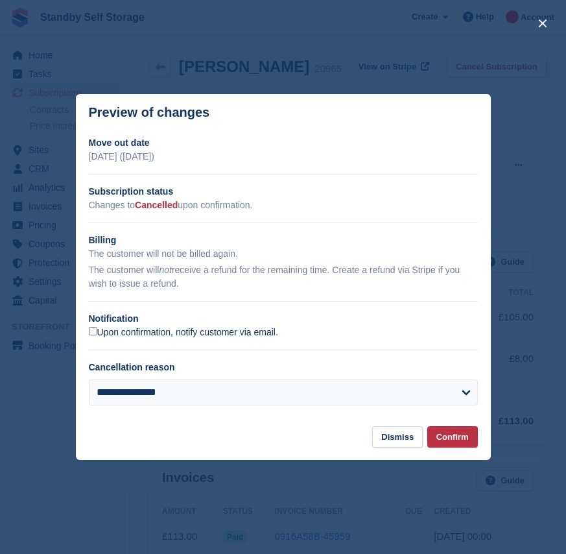
click at [127, 337] on label "Upon confirmation, notify customer via email." at bounding box center [183, 333] width 189 height 12
click at [455, 435] on button "Confirm" at bounding box center [453, 436] width 51 height 21
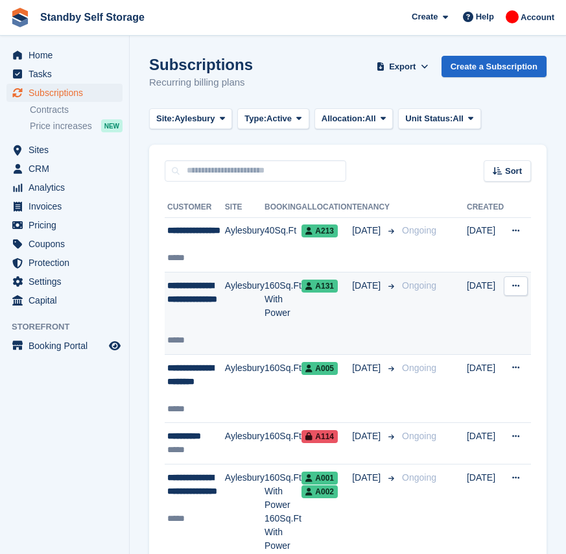
click at [253, 304] on td "Aylesbury" at bounding box center [245, 313] width 40 height 82
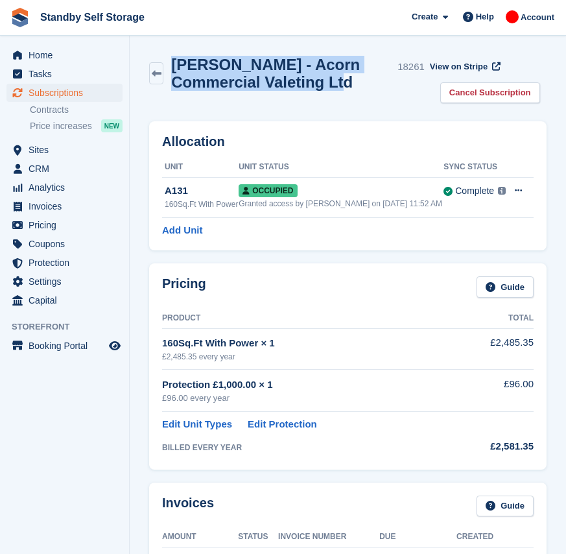
drag, startPoint x: 355, startPoint y: 83, endPoint x: 173, endPoint y: 71, distance: 182.0
click at [173, 71] on h2 "Sarah Thomas - Acorn Commercial Valeting Ltd" at bounding box center [281, 73] width 221 height 35
copy h2 "Sarah Thomas - Acorn Commercial Valeting Ltd"
drag, startPoint x: 466, startPoint y: 87, endPoint x: 442, endPoint y: 108, distance: 32.2
click at [466, 87] on link "Cancel Subscription" at bounding box center [491, 92] width 100 height 21
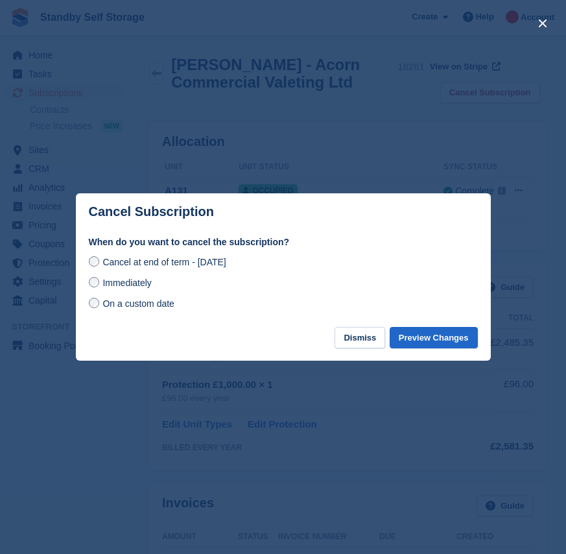
click at [124, 285] on span "Immediately" at bounding box center [127, 283] width 49 height 10
click at [409, 341] on button "Preview Changes" at bounding box center [434, 337] width 88 height 21
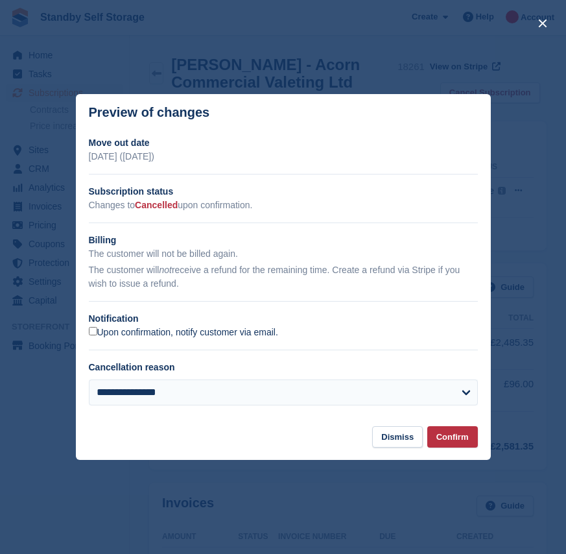
click at [127, 332] on label "Upon confirmation, notify customer via email." at bounding box center [183, 333] width 189 height 12
click at [450, 441] on button "Confirm" at bounding box center [453, 436] width 51 height 21
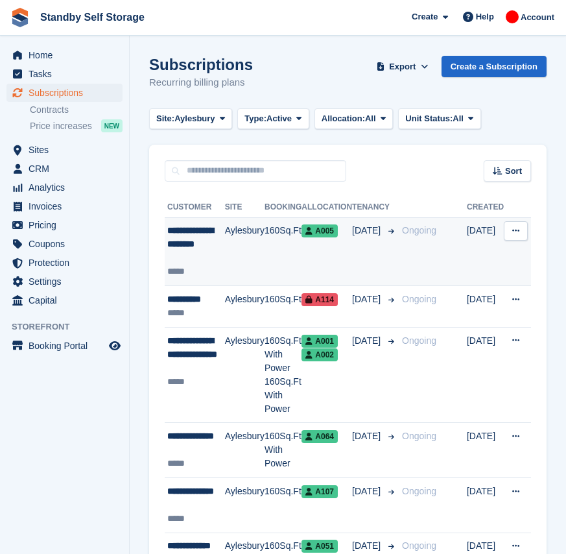
click at [274, 260] on td "160Sq.Ft" at bounding box center [283, 251] width 37 height 69
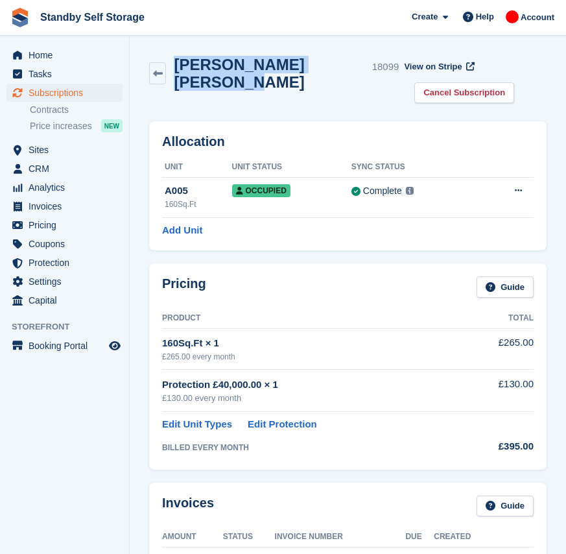
drag, startPoint x: 245, startPoint y: 85, endPoint x: 177, endPoint y: 65, distance: 70.4
click at [177, 65] on div "Bradley James Ticehurst 18099" at bounding box center [282, 73] width 233 height 35
copy h2 "Bradley James Ticehurst"
click at [436, 101] on link "Cancel Subscription" at bounding box center [465, 92] width 100 height 21
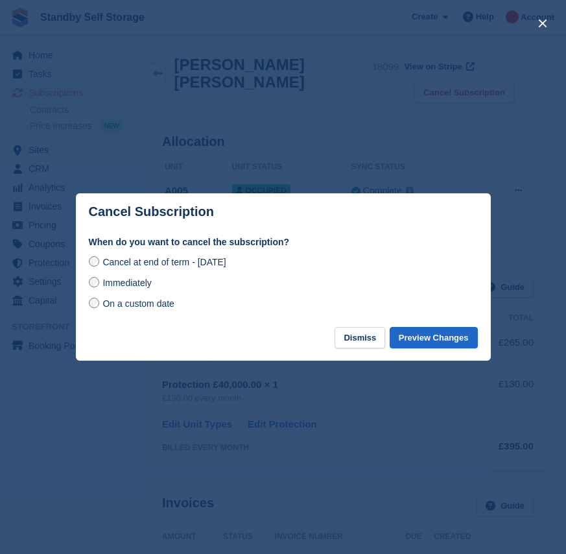
click at [127, 288] on span "Immediately" at bounding box center [127, 283] width 49 height 10
click at [442, 345] on button "Preview Changes" at bounding box center [434, 337] width 88 height 21
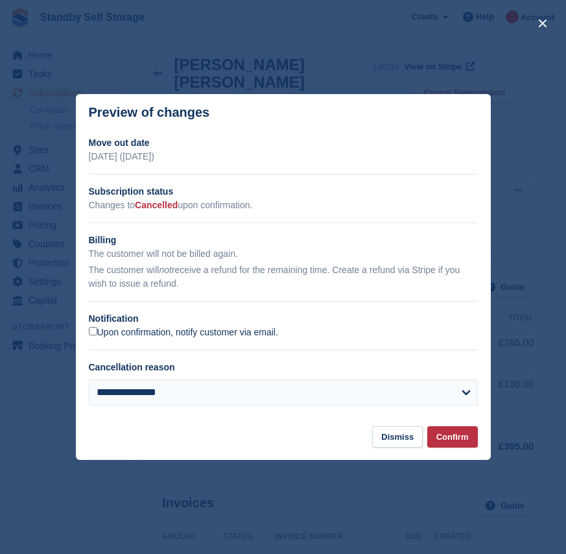
click at [117, 330] on label "Upon confirmation, notify customer via email." at bounding box center [183, 333] width 189 height 12
click at [450, 442] on button "Confirm" at bounding box center [453, 436] width 51 height 21
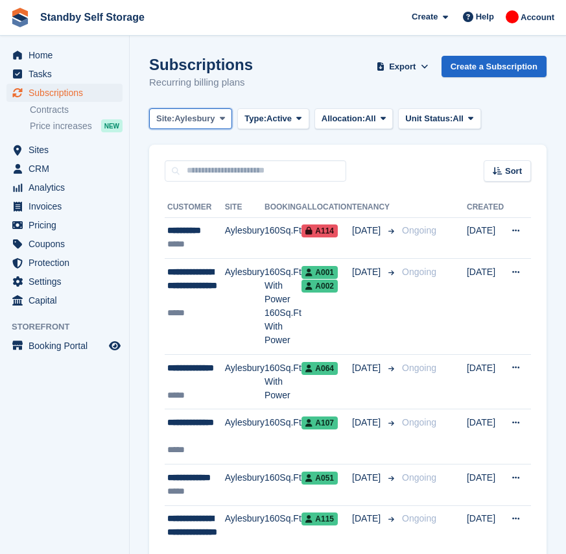
click at [198, 119] on span "Aylesbury" at bounding box center [195, 118] width 40 height 13
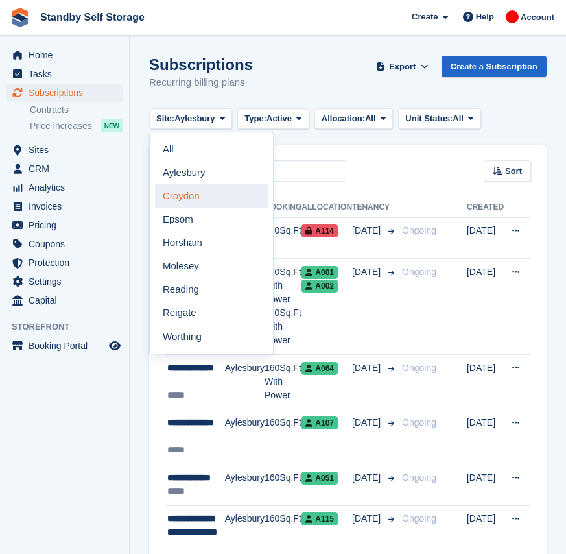
click at [195, 198] on link "Croydon" at bounding box center [211, 195] width 113 height 23
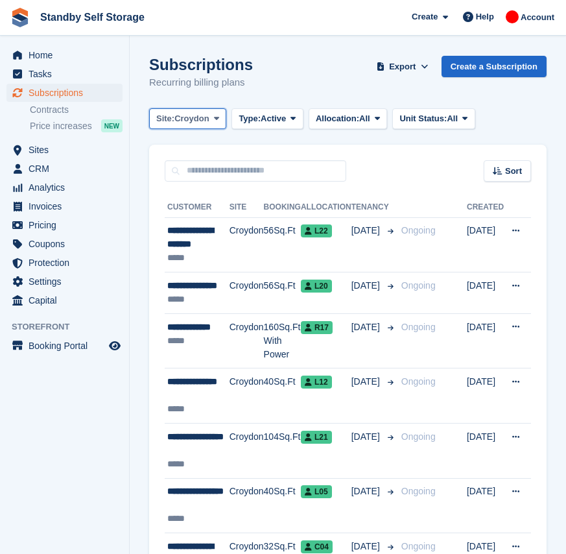
click at [193, 117] on span "Croydon" at bounding box center [192, 118] width 34 height 13
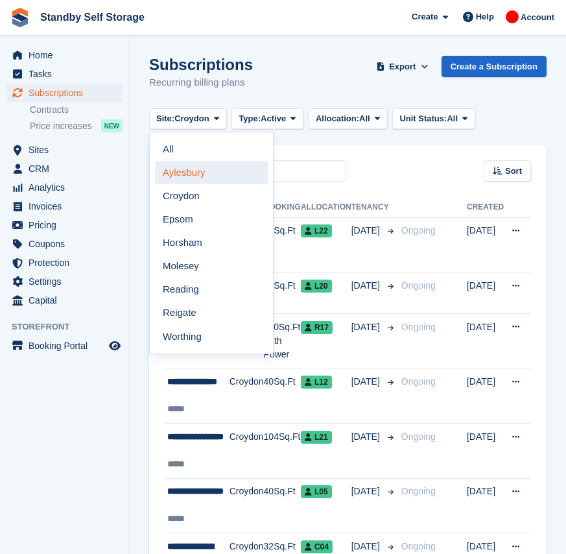
click at [197, 171] on link "Aylesbury" at bounding box center [211, 172] width 113 height 23
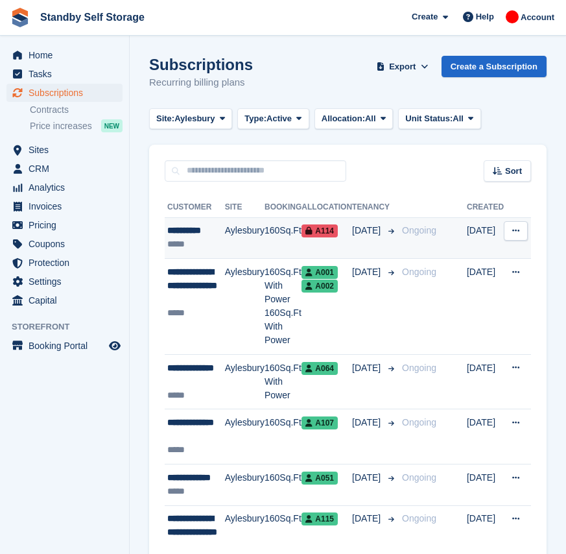
click at [283, 242] on td "160Sq.Ft" at bounding box center [283, 238] width 37 height 42
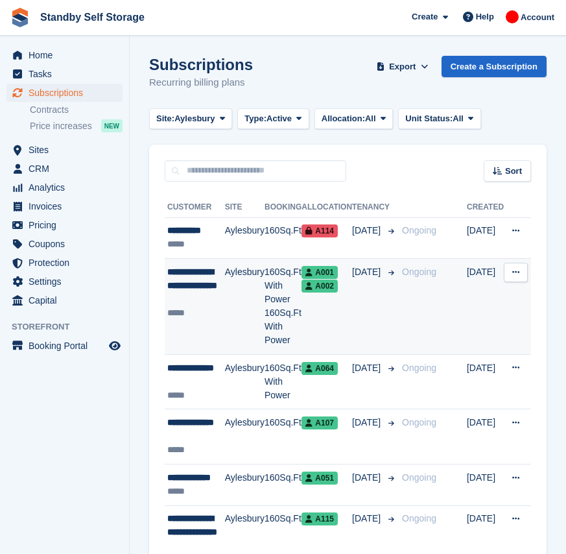
click at [352, 321] on td "09 Mar" at bounding box center [374, 307] width 45 height 96
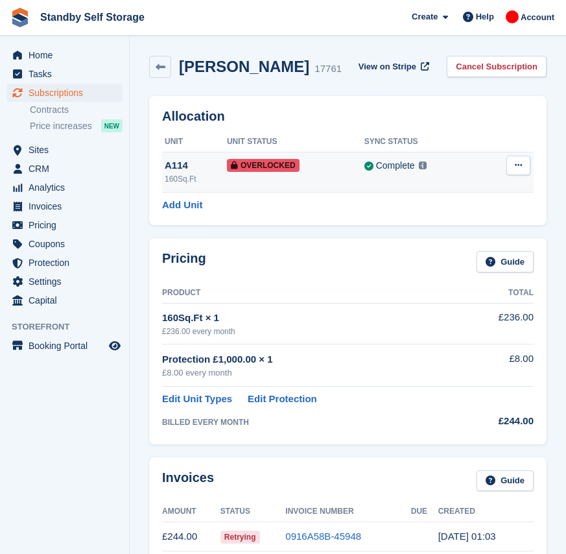
click at [452, 175] on td "Complete Last synced at 29 Aug, 1:10 AM Learn more →" at bounding box center [424, 172] width 118 height 40
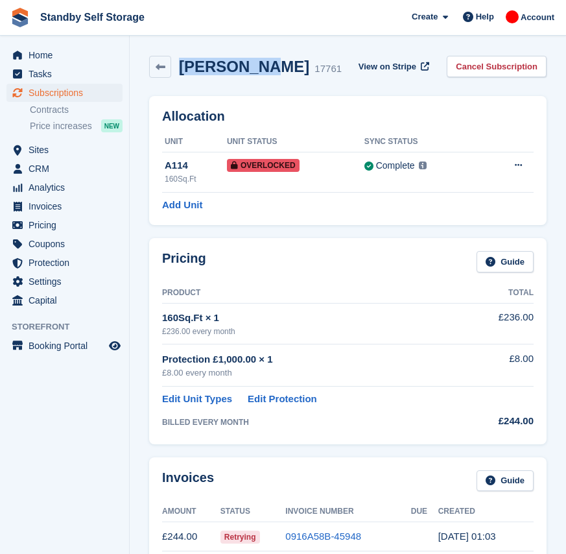
drag, startPoint x: 254, startPoint y: 71, endPoint x: 180, endPoint y: 56, distance: 76.0
click at [180, 58] on div "Paul Goras 17761" at bounding box center [256, 67] width 171 height 19
copy h2 "Paul Goras"
click at [488, 67] on link "Cancel Subscription" at bounding box center [497, 66] width 100 height 21
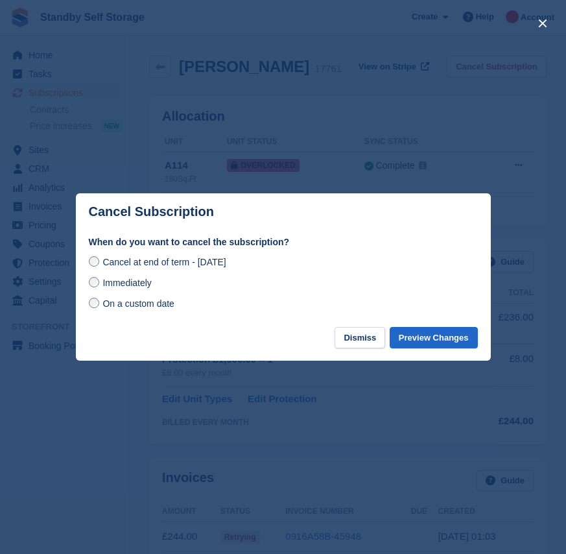
click at [127, 287] on span "Immediately" at bounding box center [127, 283] width 49 height 10
click at [424, 331] on button "Preview Changes" at bounding box center [434, 337] width 88 height 21
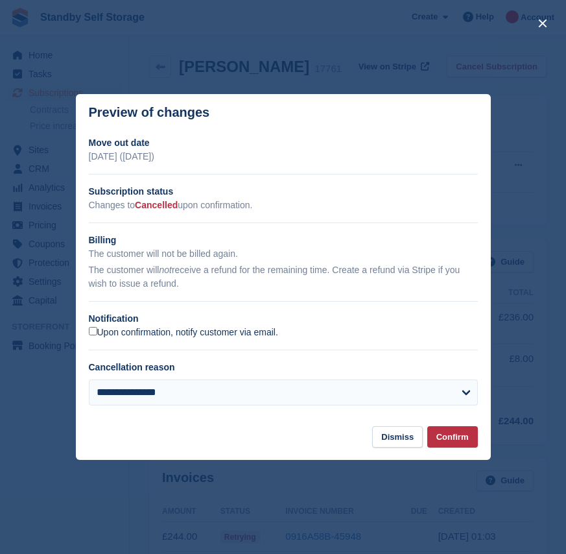
click at [104, 337] on label "Upon confirmation, notify customer via email." at bounding box center [183, 333] width 189 height 12
click at [444, 439] on button "Confirm" at bounding box center [453, 436] width 51 height 21
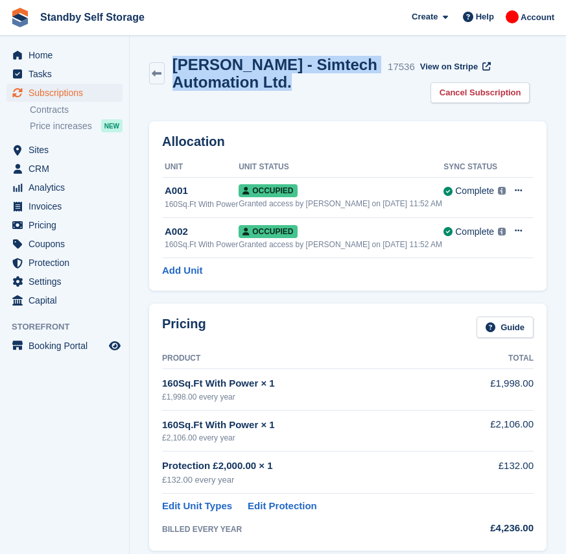
drag, startPoint x: 291, startPoint y: 87, endPoint x: 176, endPoint y: 64, distance: 117.1
click at [176, 64] on h2 "[PERSON_NAME] - Simtech Automation Ltd." at bounding box center [278, 73] width 210 height 35
copy h2 "[PERSON_NAME] - Simtech Automation Ltd."
click at [481, 96] on link "Cancel Subscription" at bounding box center [481, 92] width 100 height 21
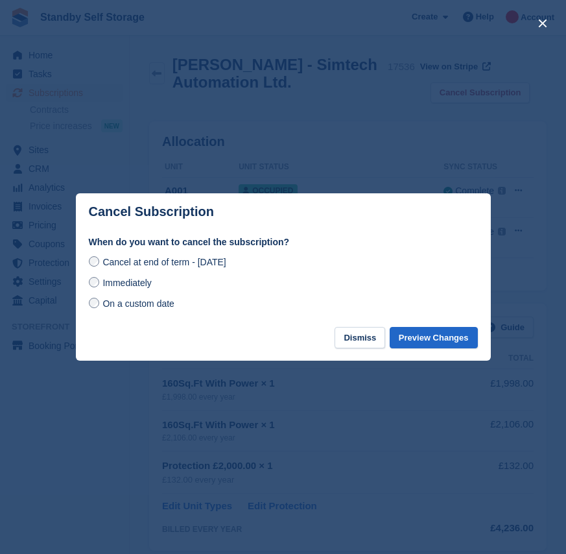
click at [100, 280] on label "Immediately" at bounding box center [120, 283] width 63 height 14
click at [447, 337] on button "Preview Changes" at bounding box center [434, 337] width 88 height 21
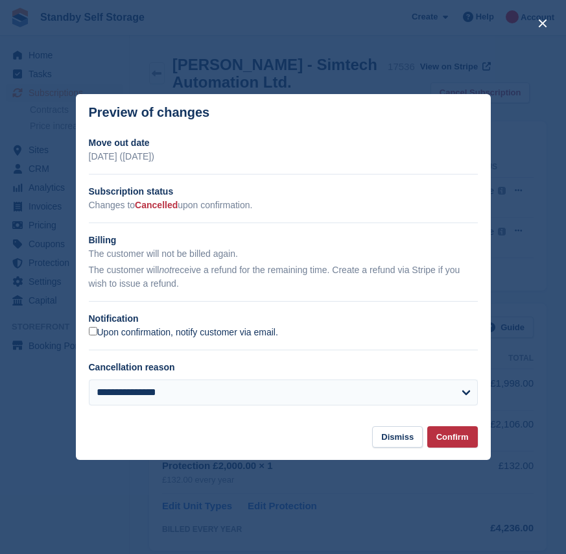
click at [126, 336] on label "Upon confirmation, notify customer via email." at bounding box center [183, 333] width 189 height 12
click at [448, 441] on button "Confirm" at bounding box center [453, 436] width 51 height 21
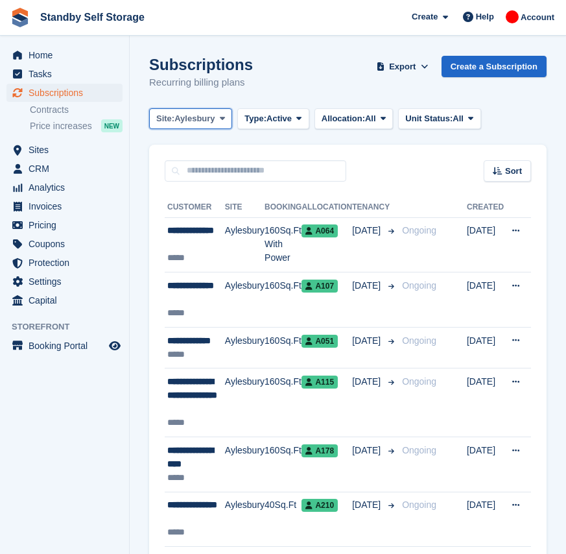
click at [187, 121] on span "Aylesbury" at bounding box center [195, 118] width 40 height 13
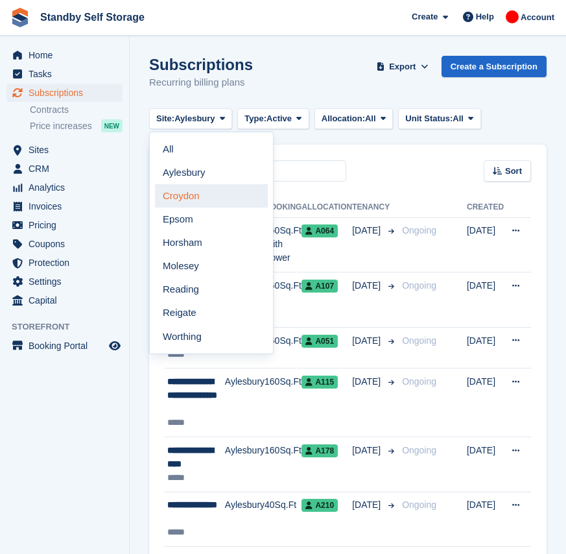
click at [207, 199] on link "Croydon" at bounding box center [211, 195] width 113 height 23
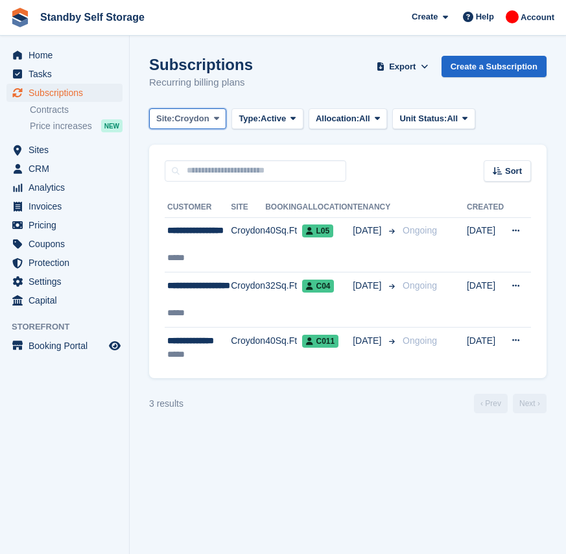
click at [191, 113] on span "Croydon" at bounding box center [192, 118] width 34 height 13
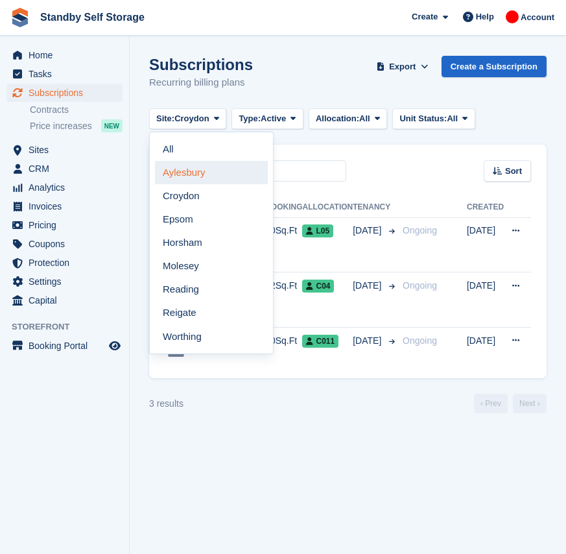
click at [205, 171] on link "Aylesbury" at bounding box center [211, 172] width 113 height 23
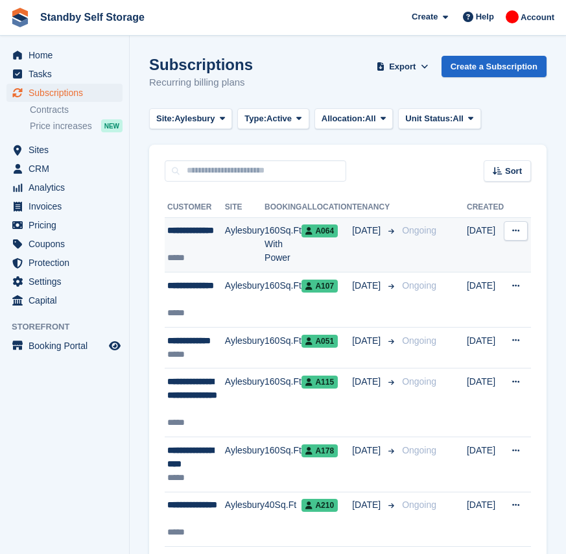
click at [236, 236] on td "Aylesbury" at bounding box center [245, 244] width 40 height 55
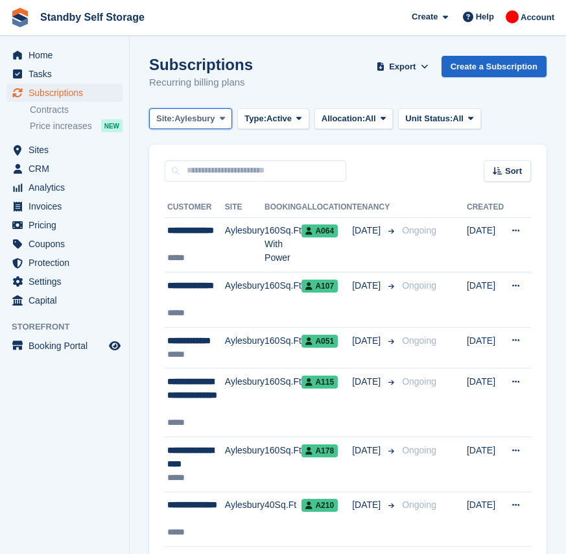
click at [200, 119] on span "Aylesbury" at bounding box center [195, 118] width 40 height 13
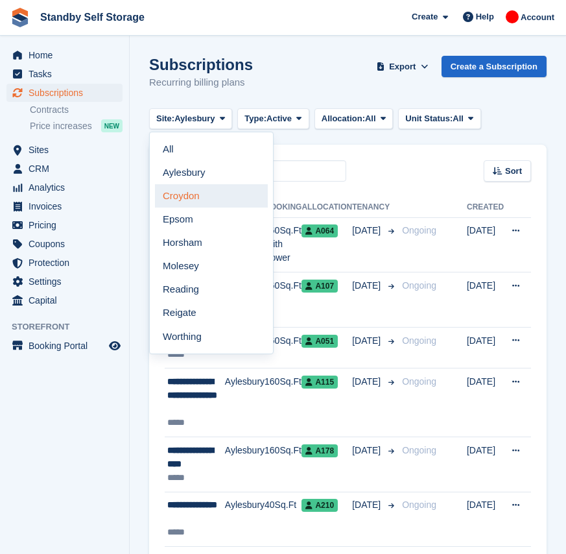
click at [207, 193] on link "Croydon" at bounding box center [211, 195] width 113 height 23
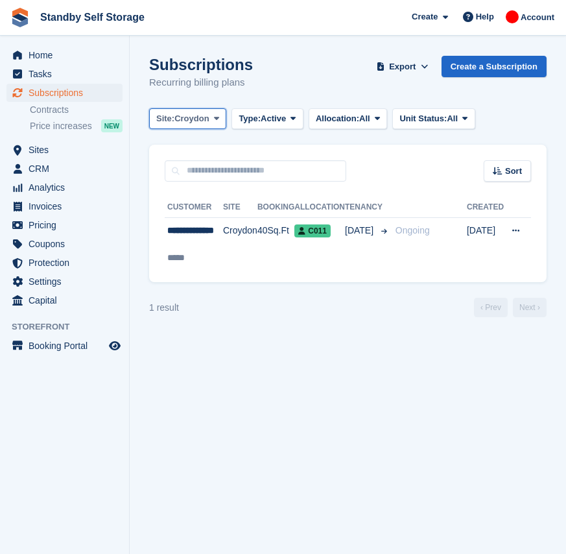
click at [212, 121] on span at bounding box center [217, 119] width 10 height 10
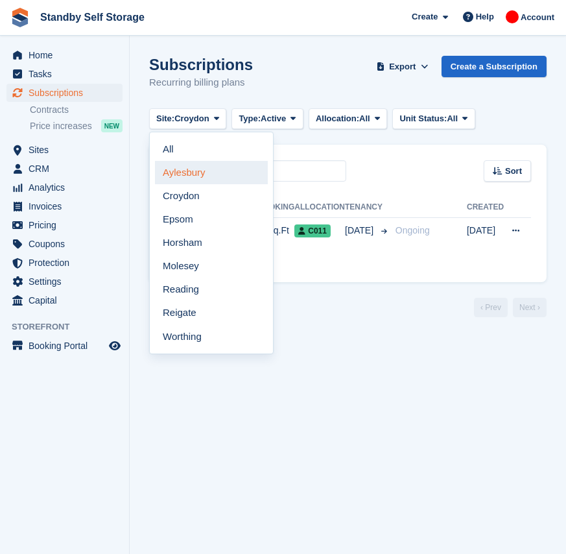
click at [206, 163] on link "Aylesbury" at bounding box center [211, 172] width 113 height 23
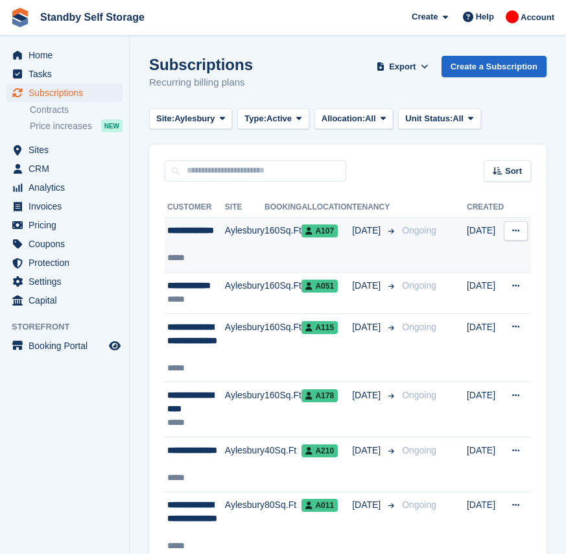
click at [263, 247] on td "Aylesbury" at bounding box center [245, 244] width 40 height 55
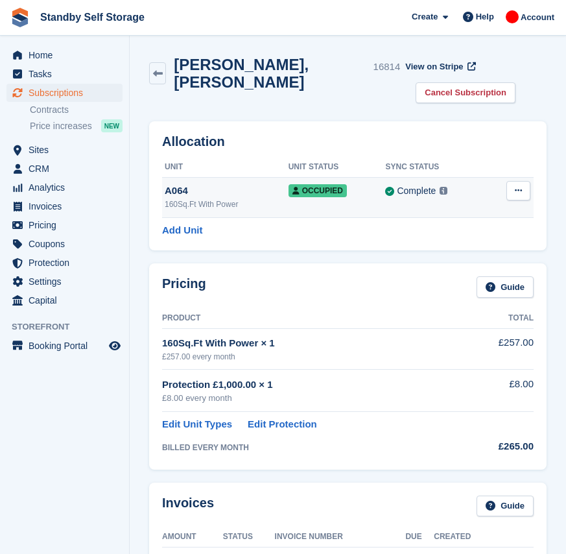
click at [374, 184] on div "Occupied" at bounding box center [337, 191] width 97 height 14
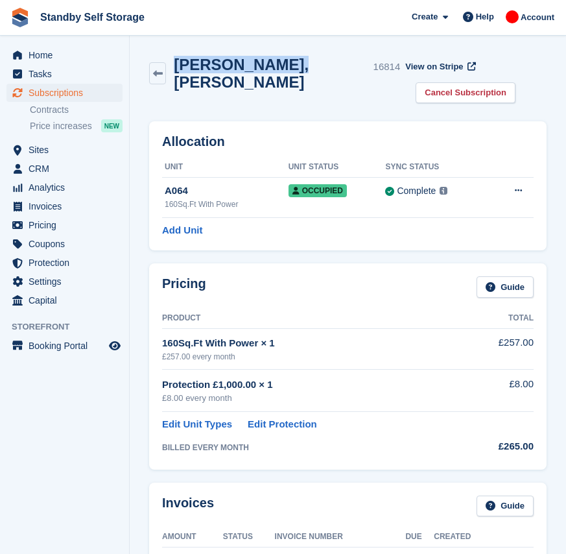
drag, startPoint x: 280, startPoint y: 71, endPoint x: 182, endPoint y: 82, distance: 97.9
click at [182, 82] on div "Marek, Janicki 16814 View on Stripe Cancel Subscription" at bounding box center [348, 82] width 411 height 66
copy h2 "Marek, Janicki"
click at [481, 82] on link "Cancel Subscription" at bounding box center [466, 92] width 100 height 21
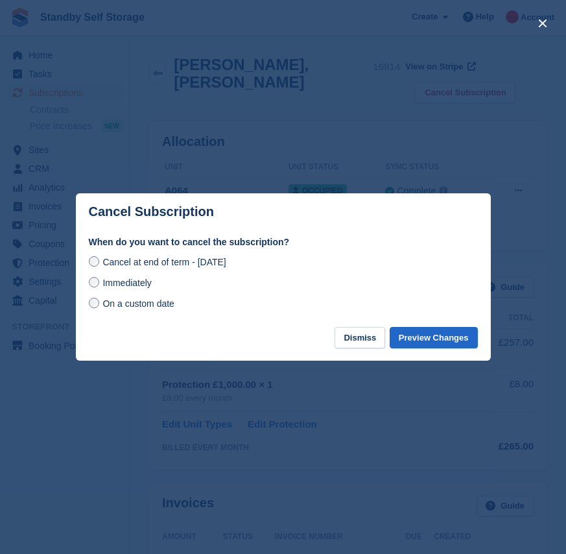
click at [135, 284] on span "Immediately" at bounding box center [127, 283] width 49 height 10
click at [431, 337] on button "Preview Changes" at bounding box center [434, 337] width 88 height 21
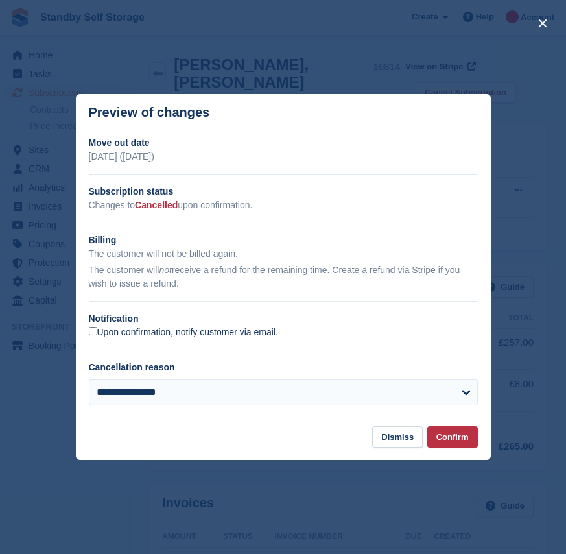
click at [114, 332] on label "Upon confirmation, notify customer via email." at bounding box center [183, 333] width 189 height 12
click at [455, 437] on button "Confirm" at bounding box center [453, 436] width 51 height 21
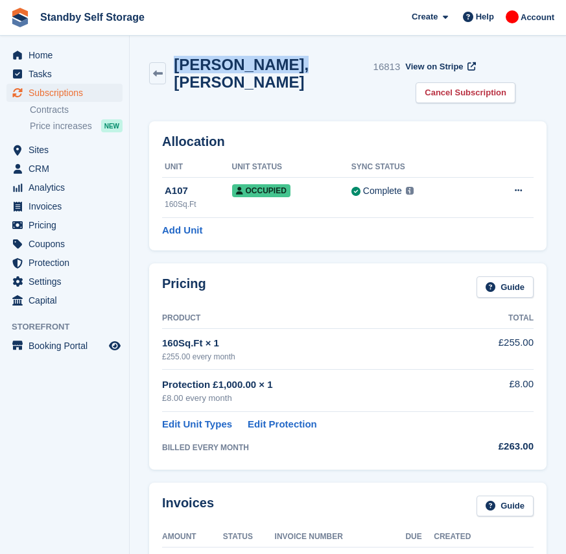
drag, startPoint x: 281, startPoint y: 71, endPoint x: 181, endPoint y: 77, distance: 100.0
click at [181, 77] on div "Robert, Jessen 16813" at bounding box center [274, 73] width 251 height 35
copy h2 "Robert, Jessen"
click at [507, 82] on link "Cancel Subscription" at bounding box center [466, 92] width 100 height 21
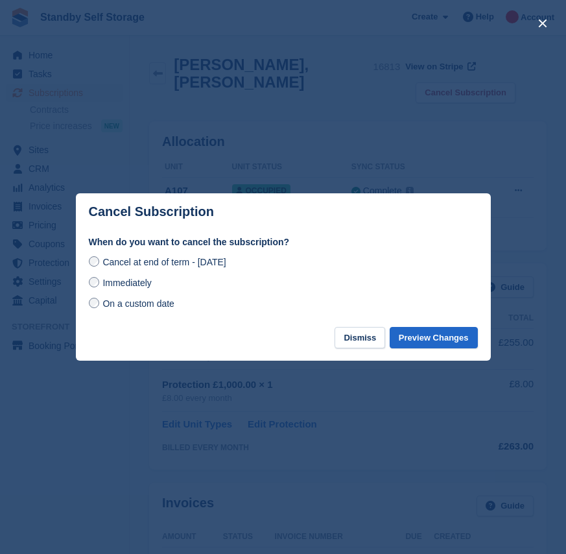
click at [119, 286] on span "Immediately" at bounding box center [127, 283] width 49 height 10
click at [444, 343] on button "Preview Changes" at bounding box center [434, 337] width 88 height 21
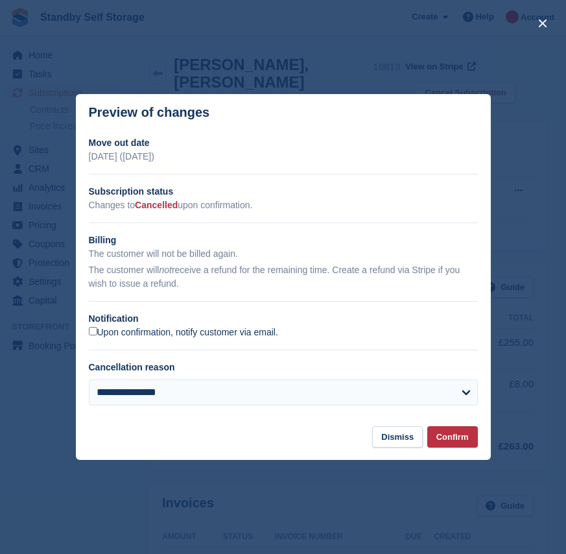
click at [155, 333] on label "Upon confirmation, notify customer via email." at bounding box center [183, 333] width 189 height 12
click at [452, 439] on button "Confirm" at bounding box center [453, 436] width 51 height 21
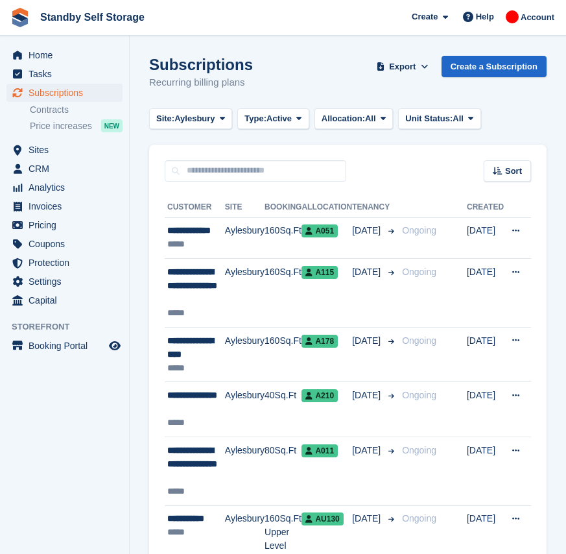
click at [282, 56] on div "Subscriptions Recurring billing plans Export Export Subscriptions Export a CSV …" at bounding box center [348, 81] width 398 height 50
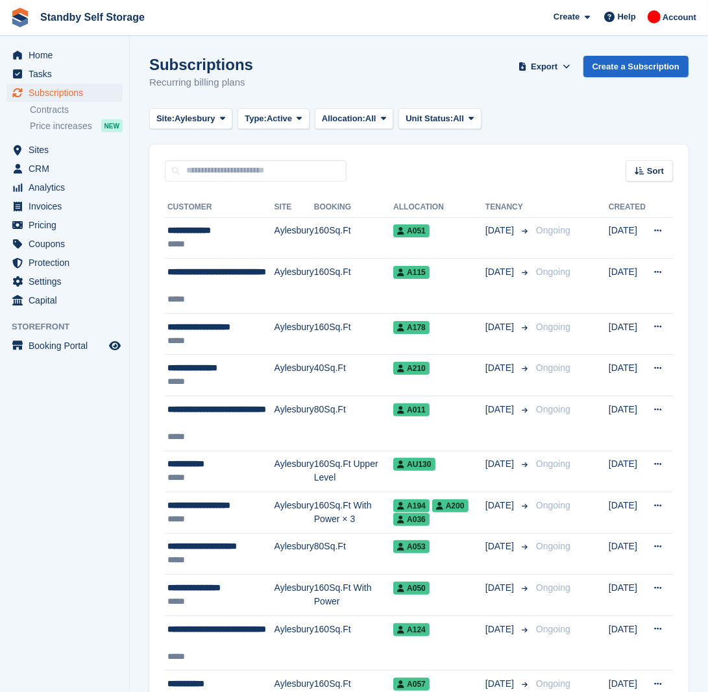
drag, startPoint x: 538, startPoint y: 0, endPoint x: 332, endPoint y: 66, distance: 216.5
click at [332, 66] on div "Subscriptions Recurring billing plans Export Export Subscriptions Export a CSV …" at bounding box center [418, 81] width 539 height 50
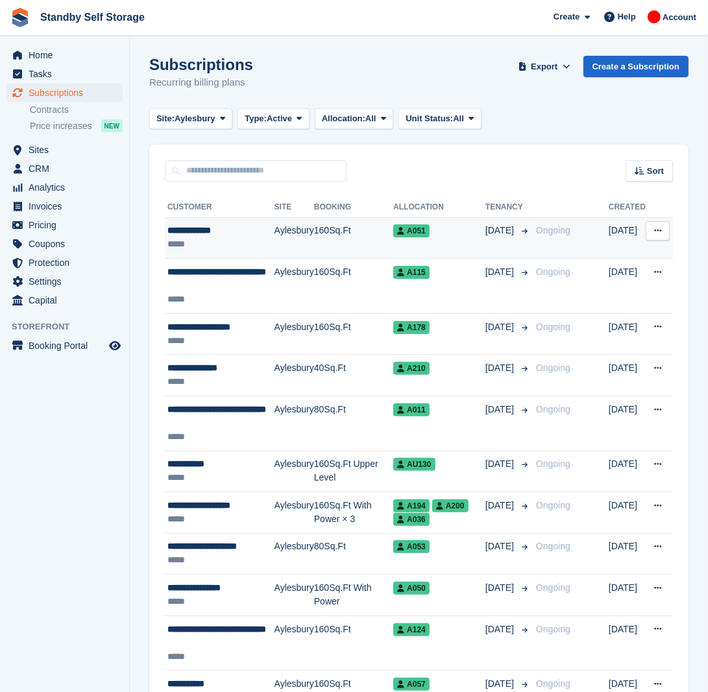
click at [305, 242] on td "Aylesbury" at bounding box center [294, 238] width 40 height 42
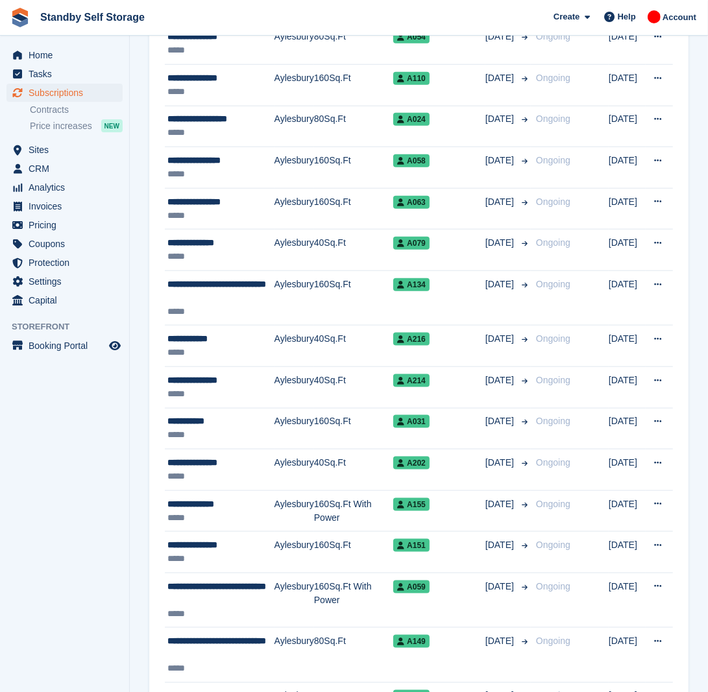
scroll to position [1202, 0]
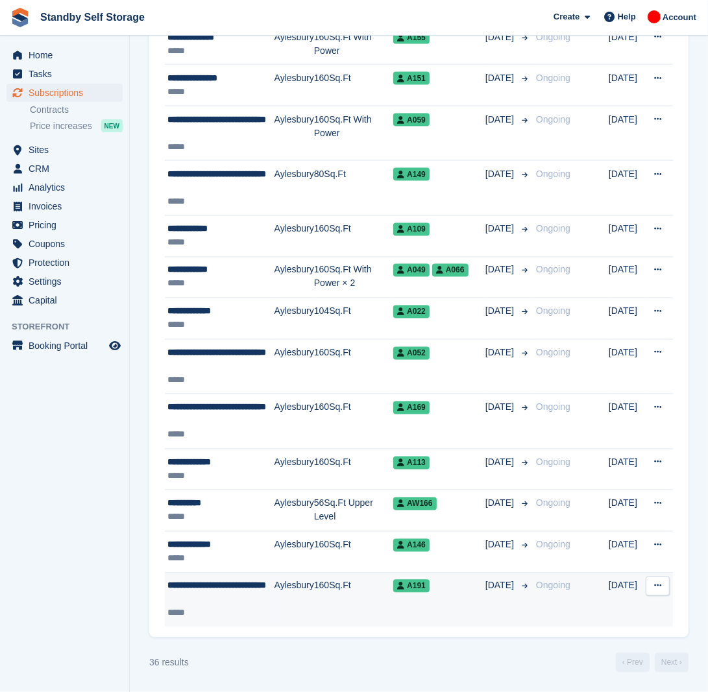
click at [303, 595] on td "Aylesbury" at bounding box center [294, 600] width 40 height 54
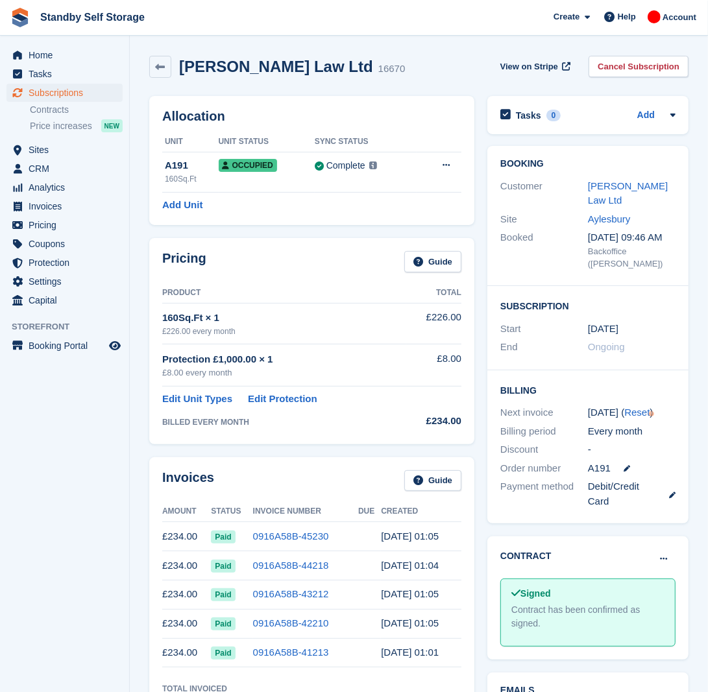
drag, startPoint x: 403, startPoint y: 62, endPoint x: 350, endPoint y: 60, distance: 52.6
click at [350, 60] on h2 "Jonathan Zeckler - Ezran Law Ltd" at bounding box center [276, 67] width 194 height 18
drag, startPoint x: 409, startPoint y: 66, endPoint x: 180, endPoint y: 69, distance: 228.4
click at [180, 69] on h2 "Jonathan Zeckler - Ezran Law Ltd" at bounding box center [276, 67] width 194 height 18
copy h2 "Jonathan Zeckler - Ezran Law Ltd"
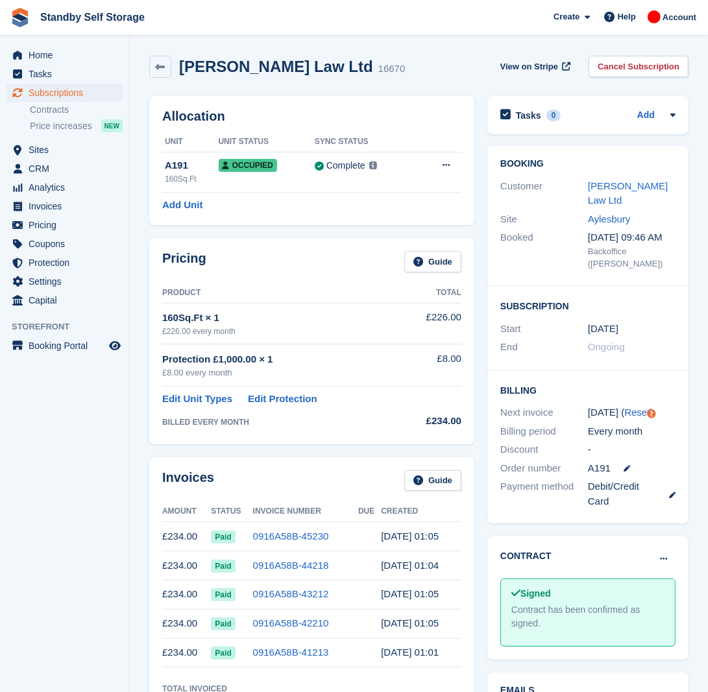
drag, startPoint x: 624, startPoint y: 57, endPoint x: 620, endPoint y: 71, distance: 15.0
click at [624, 57] on link "Cancel Subscription" at bounding box center [638, 66] width 100 height 21
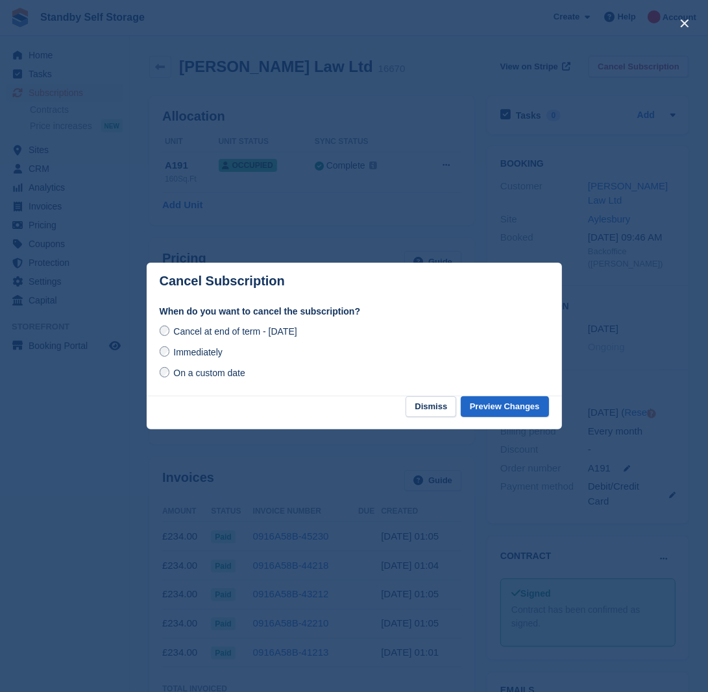
click at [212, 361] on div "Cancel at end of term - Wednesday, 3rd September, 2025 Immediately On a custom …" at bounding box center [354, 352] width 389 height 57
click at [199, 350] on span "Immediately" at bounding box center [197, 352] width 49 height 10
click at [490, 406] on button "Preview Changes" at bounding box center [505, 406] width 88 height 21
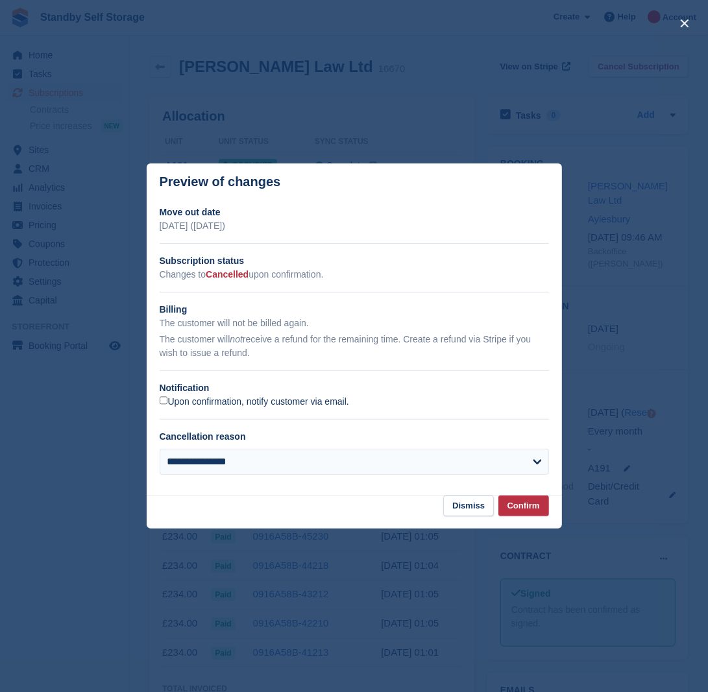
click at [196, 404] on label "Upon confirmation, notify customer via email." at bounding box center [254, 402] width 189 height 12
click at [523, 507] on button "Confirm" at bounding box center [523, 506] width 51 height 21
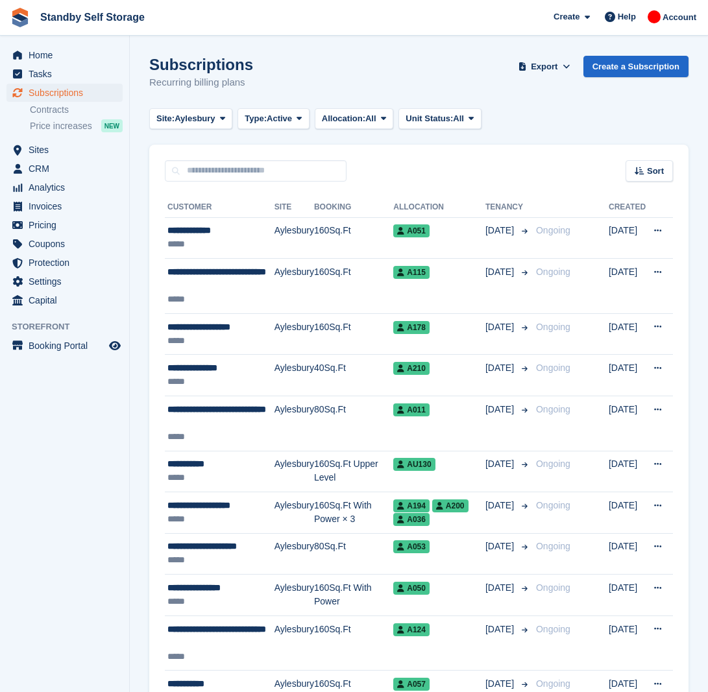
scroll to position [1202, 0]
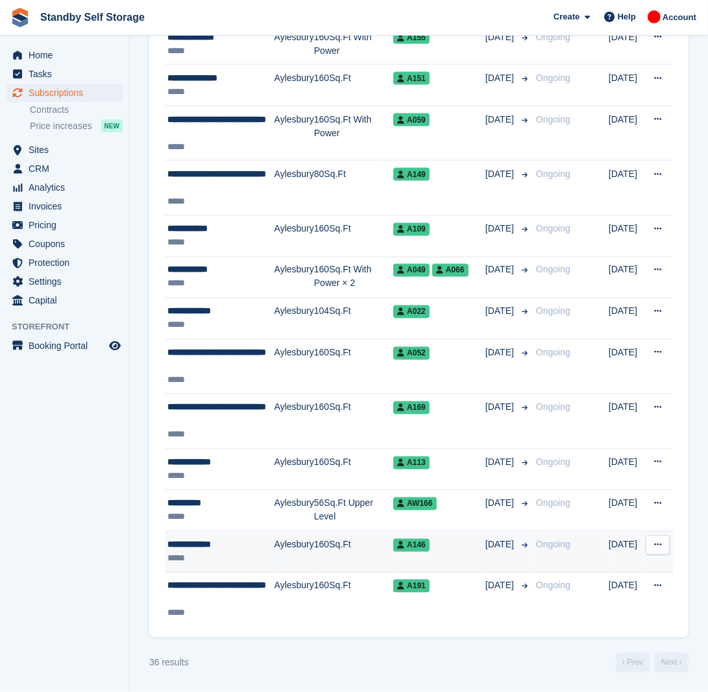
click at [326, 542] on td "160Sq.Ft" at bounding box center [353, 553] width 79 height 42
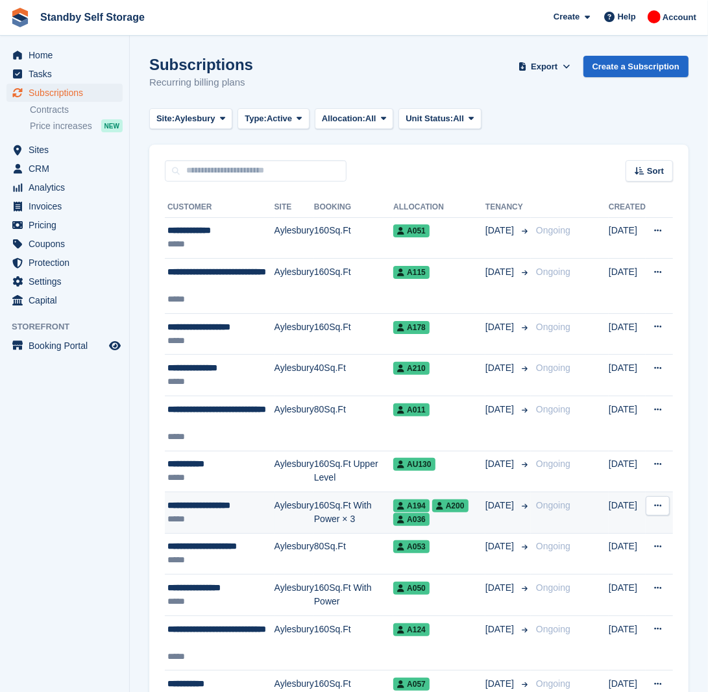
click at [452, 526] on div "A194 A200 A036" at bounding box center [439, 512] width 92 height 27
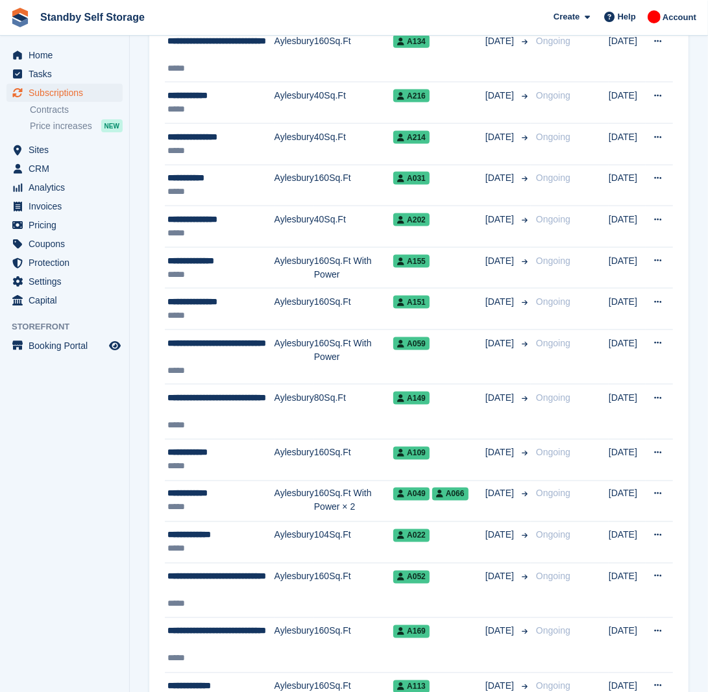
scroll to position [1202, 0]
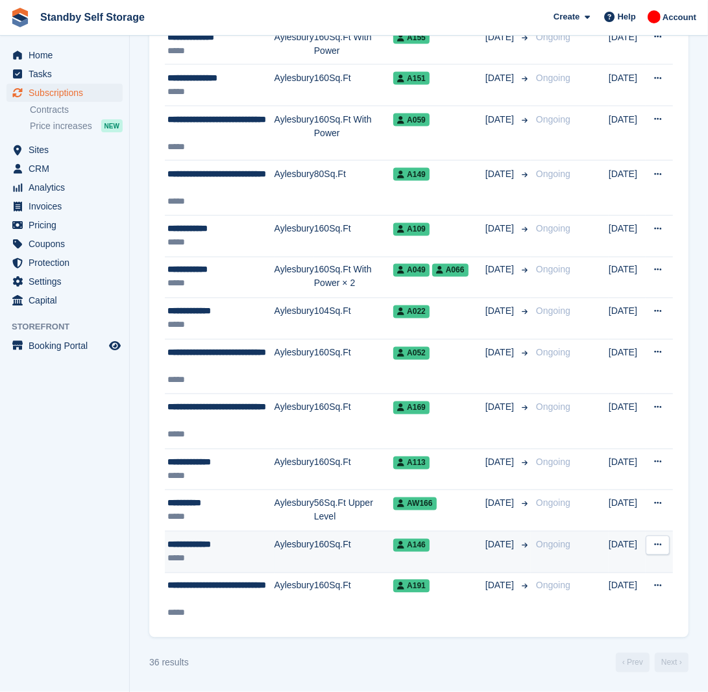
click at [304, 546] on td "Aylesbury" at bounding box center [294, 553] width 40 height 42
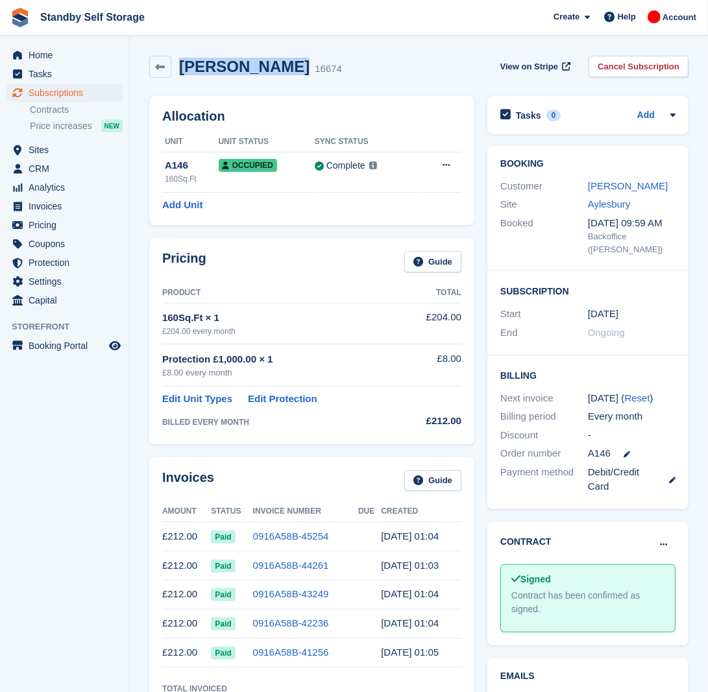
drag, startPoint x: 289, startPoint y: 66, endPoint x: 179, endPoint y: 75, distance: 110.0
click at [179, 75] on h2 "[PERSON_NAME]" at bounding box center [244, 67] width 130 height 18
copy h2 "Neil Woodward"
click at [641, 62] on link "Cancel Subscription" at bounding box center [638, 66] width 100 height 21
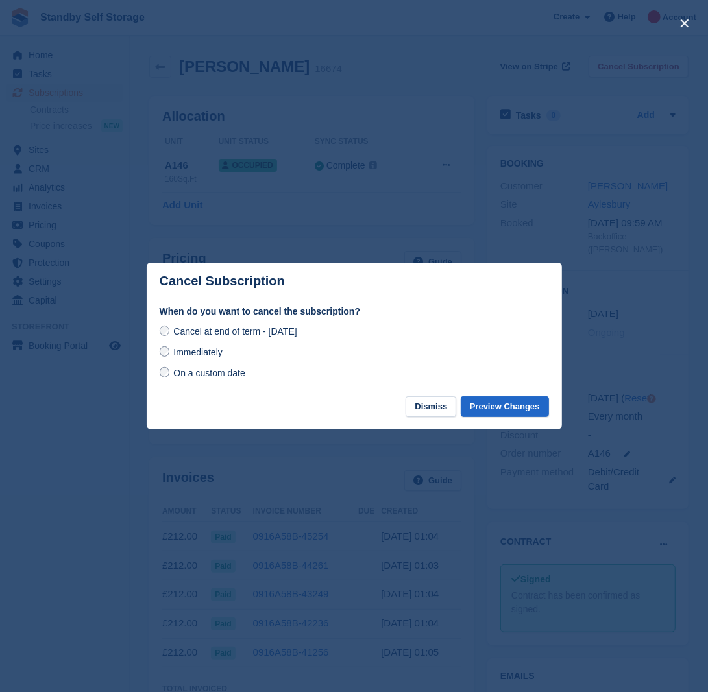
click at [206, 350] on span "Immediately" at bounding box center [197, 352] width 49 height 10
click at [492, 407] on button "Preview Changes" at bounding box center [505, 406] width 88 height 21
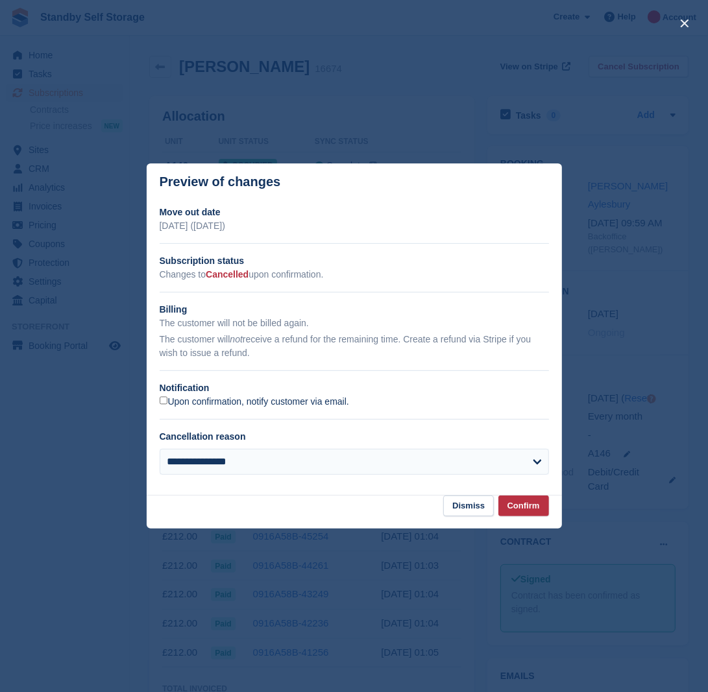
click at [197, 398] on label "Upon confirmation, notify customer via email." at bounding box center [254, 402] width 189 height 12
click at [523, 514] on button "Confirm" at bounding box center [523, 506] width 51 height 21
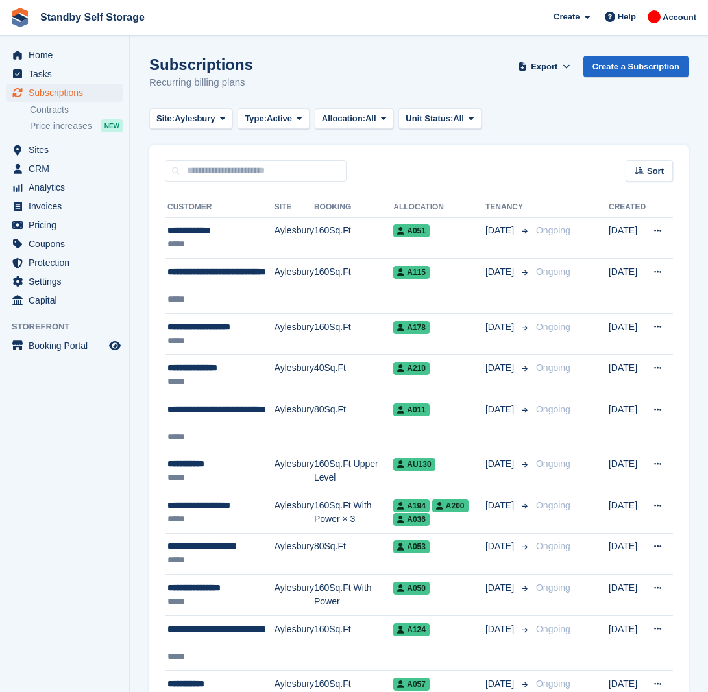
scroll to position [1202, 0]
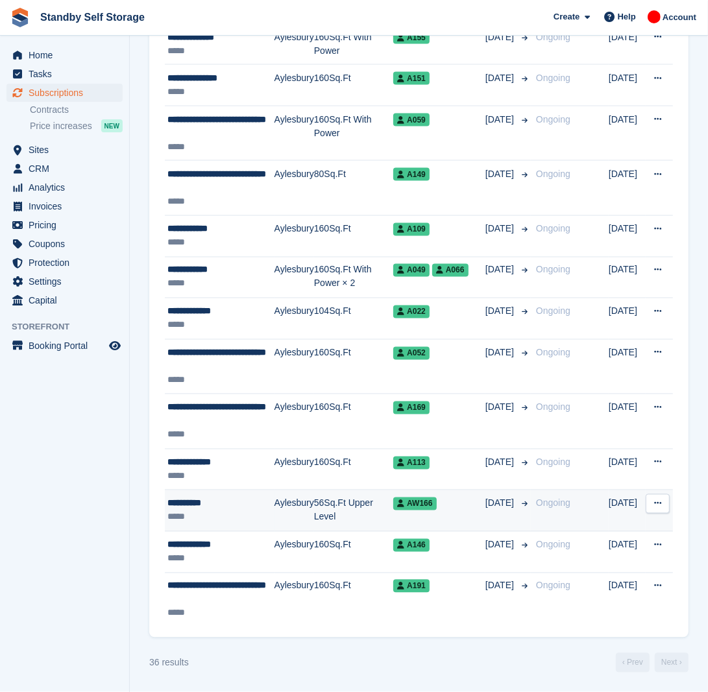
click at [289, 508] on td "Aylesbury" at bounding box center [294, 511] width 40 height 42
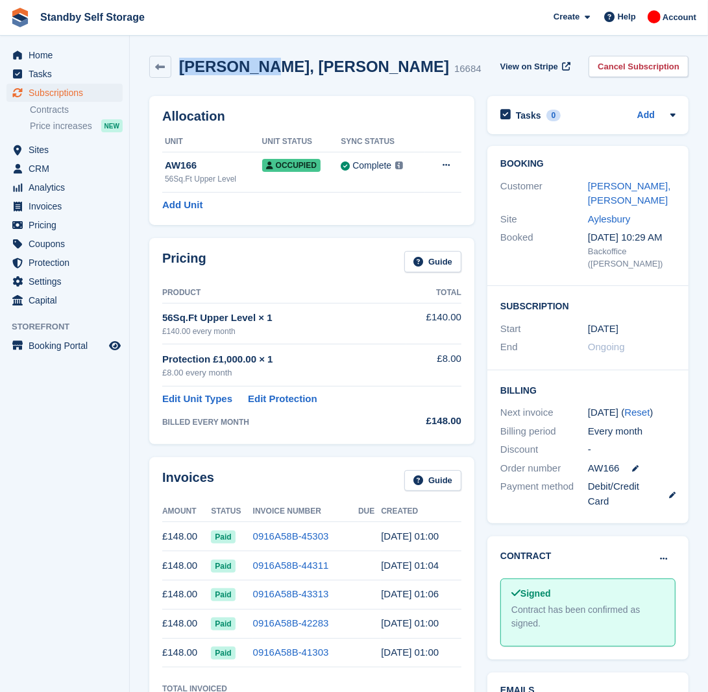
drag, startPoint x: 255, startPoint y: 66, endPoint x: 182, endPoint y: 81, distance: 74.9
click at [182, 81] on div "[PERSON_NAME], [PERSON_NAME] 16684 View on Stripe Cancel Subscription" at bounding box center [419, 69] width 552 height 40
copy h2 "[PERSON_NAME], [PERSON_NAME]"
click at [634, 71] on link "Cancel Subscription" at bounding box center [638, 66] width 100 height 21
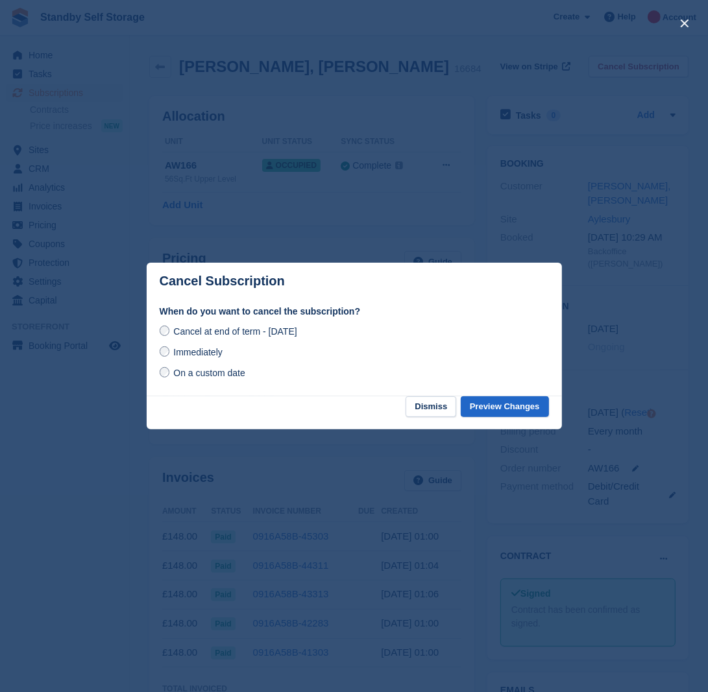
click at [184, 357] on span "Immediately" at bounding box center [197, 352] width 49 height 10
click at [495, 416] on button "Preview Changes" at bounding box center [505, 406] width 88 height 21
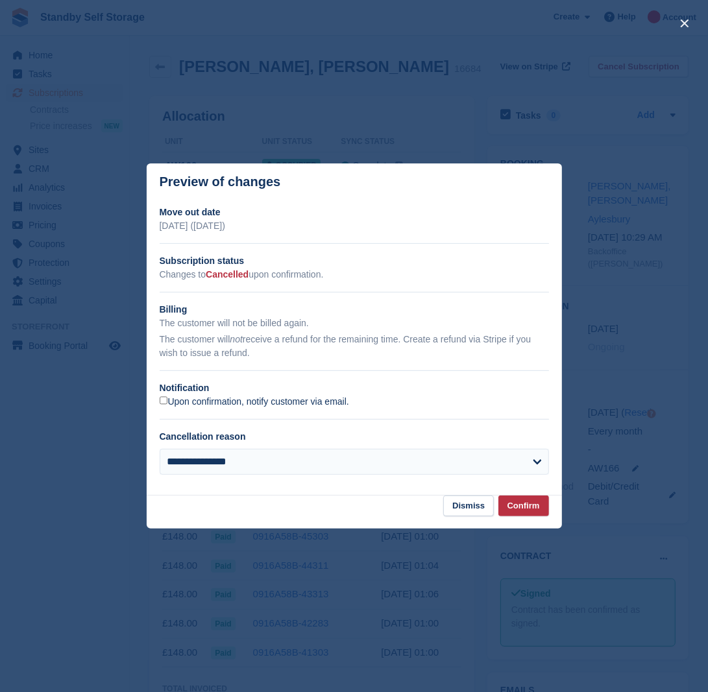
click at [184, 398] on label "Upon confirmation, notify customer via email." at bounding box center [254, 402] width 189 height 12
click at [514, 502] on button "Confirm" at bounding box center [523, 506] width 51 height 21
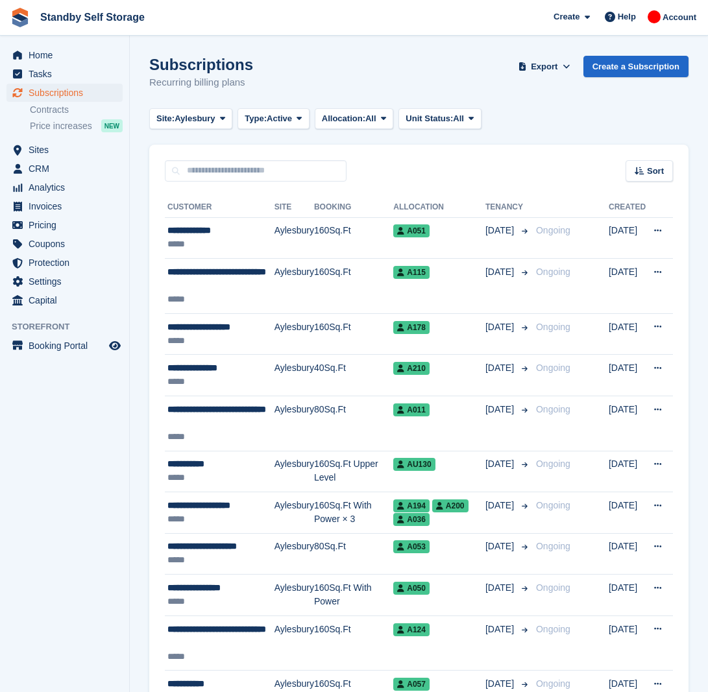
scroll to position [1202, 0]
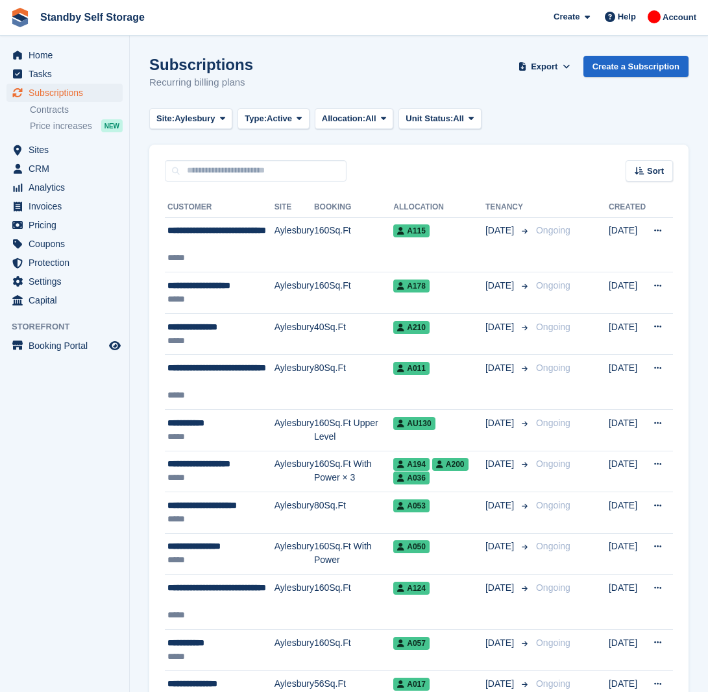
scroll to position [1023, 0]
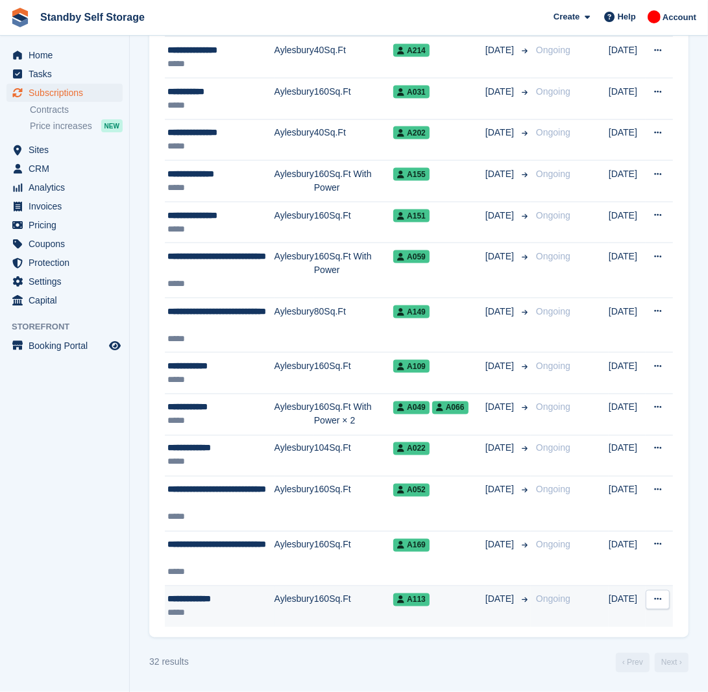
click at [303, 601] on td "Aylesbury" at bounding box center [294, 606] width 40 height 41
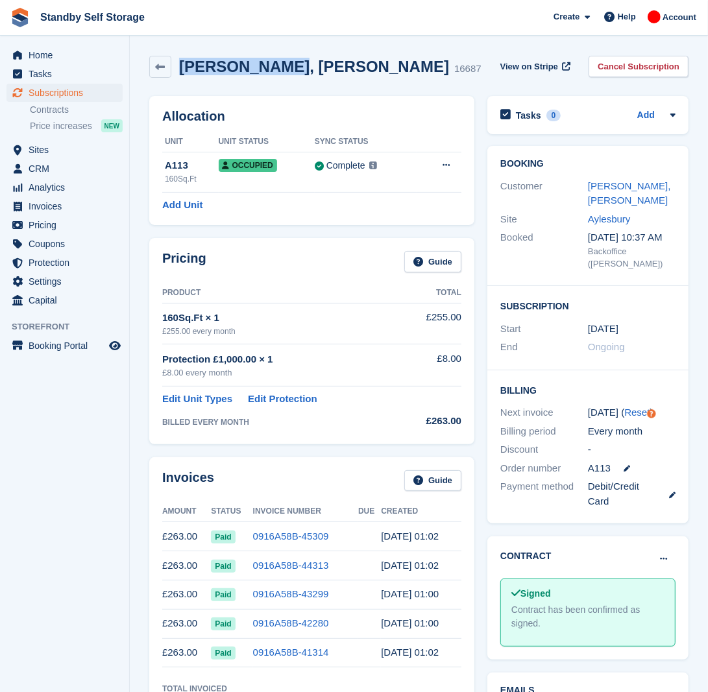
drag, startPoint x: 261, startPoint y: 71, endPoint x: 180, endPoint y: 83, distance: 81.3
click at [180, 83] on div "Colin, Tucker 16687 View on Stripe Cancel Subscription" at bounding box center [419, 69] width 552 height 40
copy h2 "Colin, Tucker"
click at [644, 66] on link "Cancel Subscription" at bounding box center [638, 66] width 100 height 21
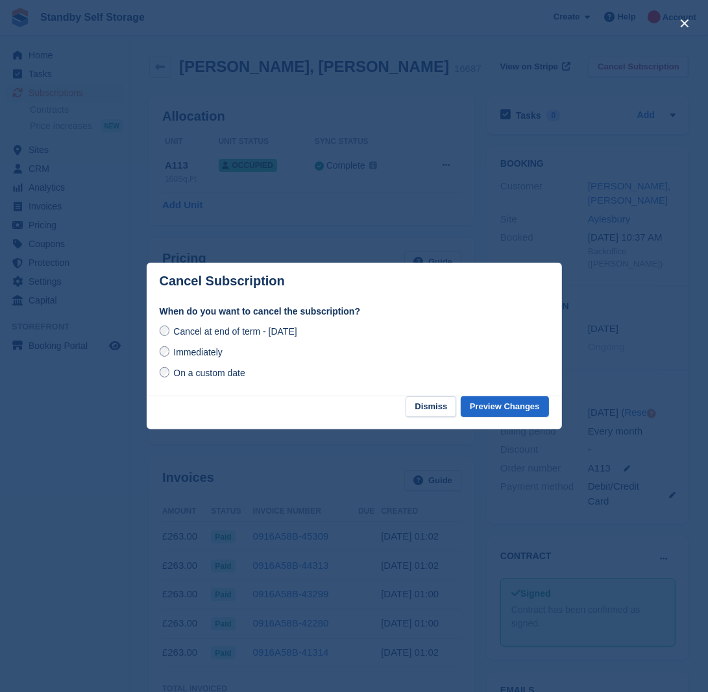
click at [212, 352] on span "Immediately" at bounding box center [197, 352] width 49 height 10
click at [500, 409] on button "Preview Changes" at bounding box center [505, 406] width 88 height 21
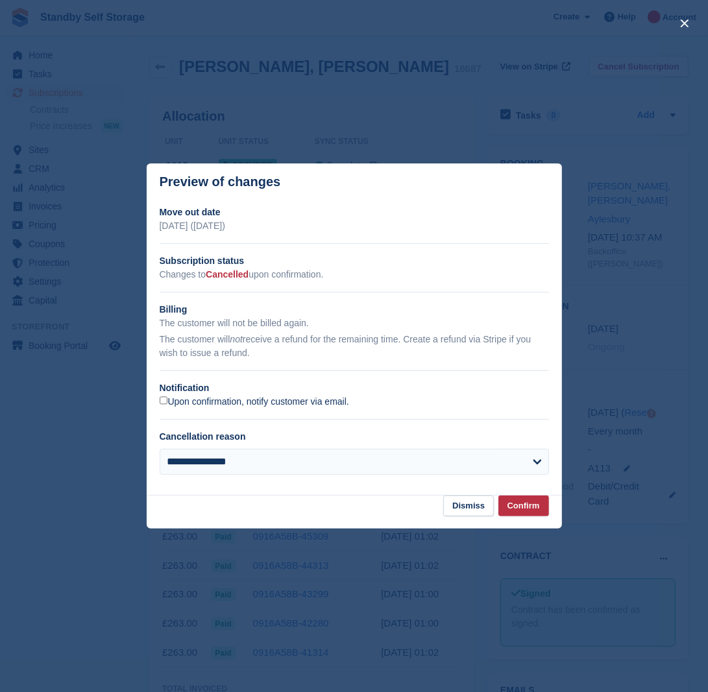
click at [300, 398] on label "Upon confirmation, notify customer via email." at bounding box center [254, 402] width 189 height 12
click at [519, 507] on button "Confirm" at bounding box center [523, 506] width 51 height 21
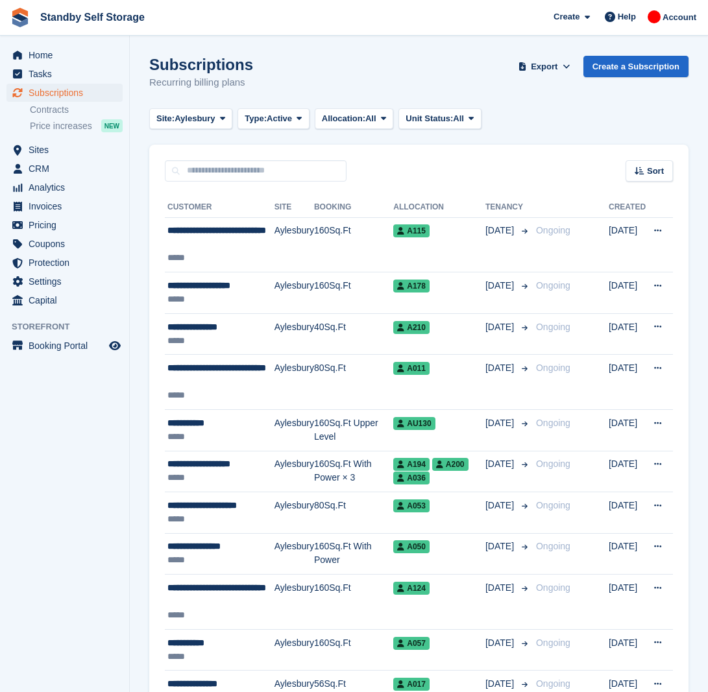
scroll to position [1023, 0]
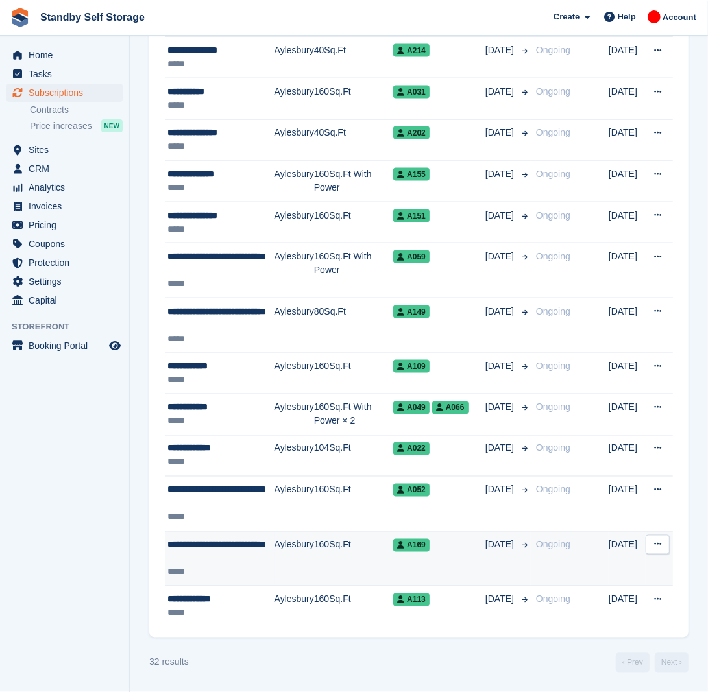
click at [292, 553] on td "Aylesbury" at bounding box center [294, 558] width 40 height 55
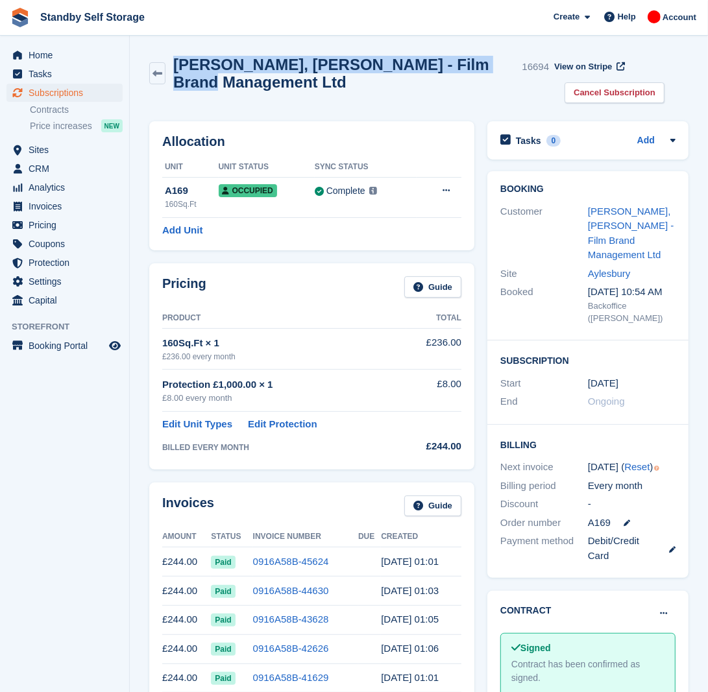
drag, startPoint x: 223, startPoint y: 82, endPoint x: 180, endPoint y: 66, distance: 45.8
click at [180, 66] on h2 "Sara, Aghdami - Film Brand Management Ltd" at bounding box center [344, 73] width 343 height 35
copy h2 "Sara, Aghdami - Film Brand Management Ltd"
click at [587, 91] on link "Cancel Subscription" at bounding box center [614, 92] width 100 height 21
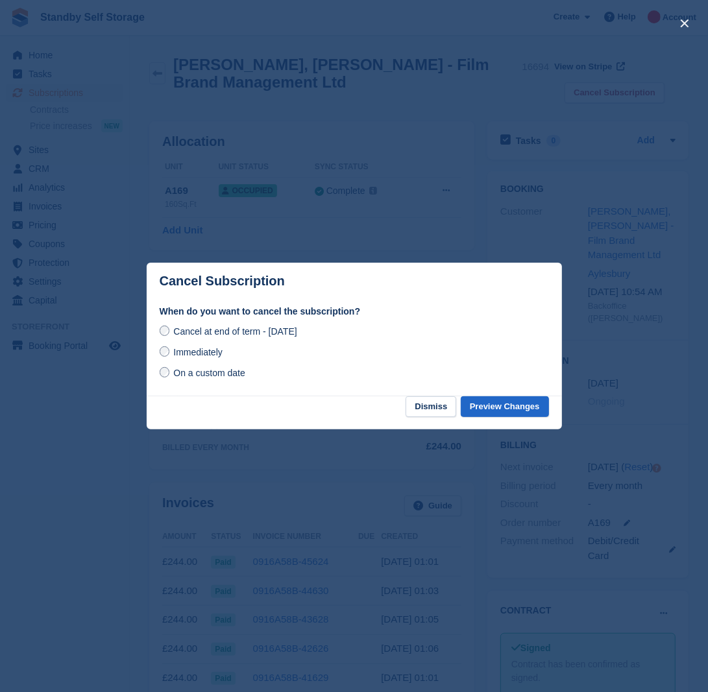
drag, startPoint x: 209, startPoint y: 352, endPoint x: 300, endPoint y: 387, distance: 97.4
click at [208, 352] on span "Immediately" at bounding box center [197, 352] width 49 height 10
click at [490, 409] on button "Preview Changes" at bounding box center [505, 406] width 88 height 21
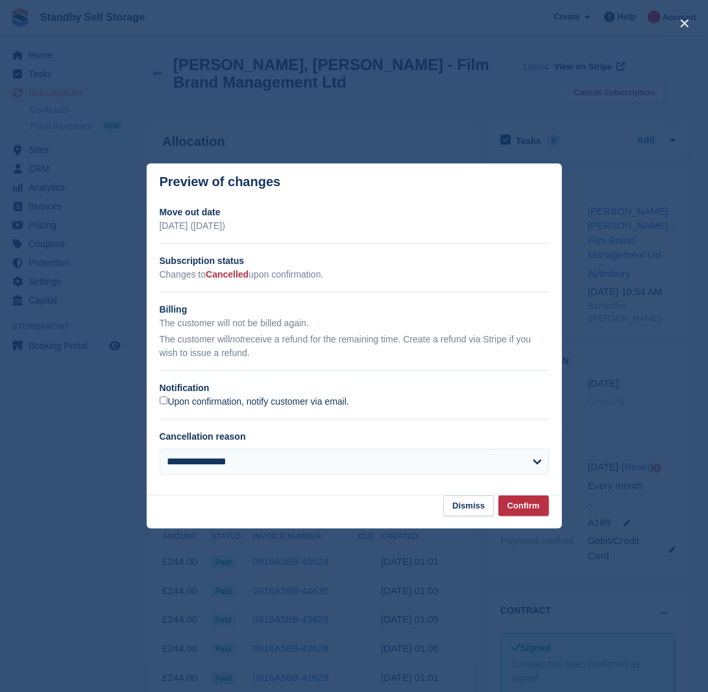
click at [261, 397] on label "Upon confirmation, notify customer via email." at bounding box center [254, 402] width 189 height 12
click at [520, 513] on button "Confirm" at bounding box center [523, 506] width 51 height 21
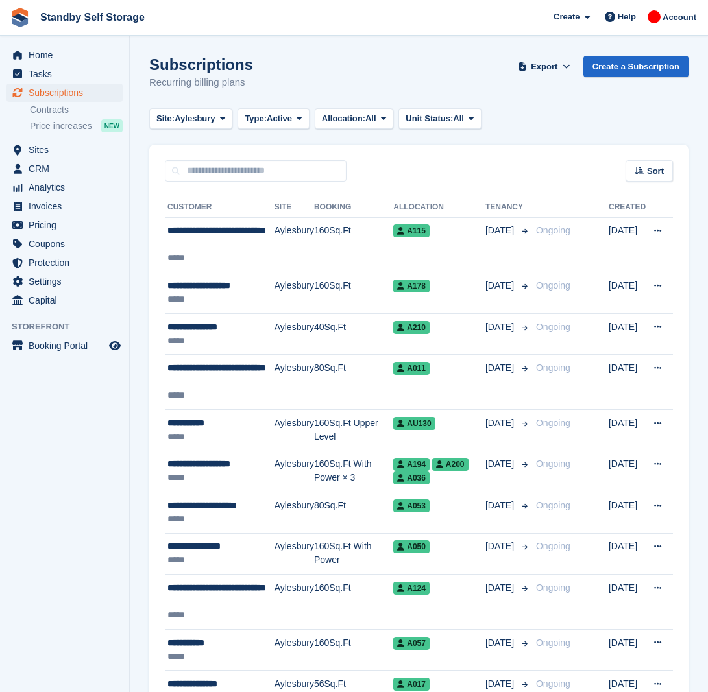
scroll to position [1023, 0]
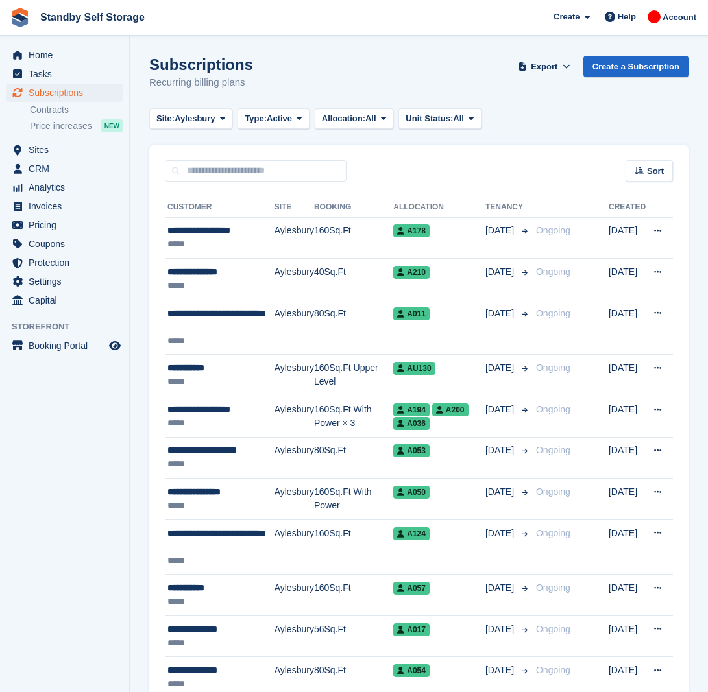
scroll to position [871, 0]
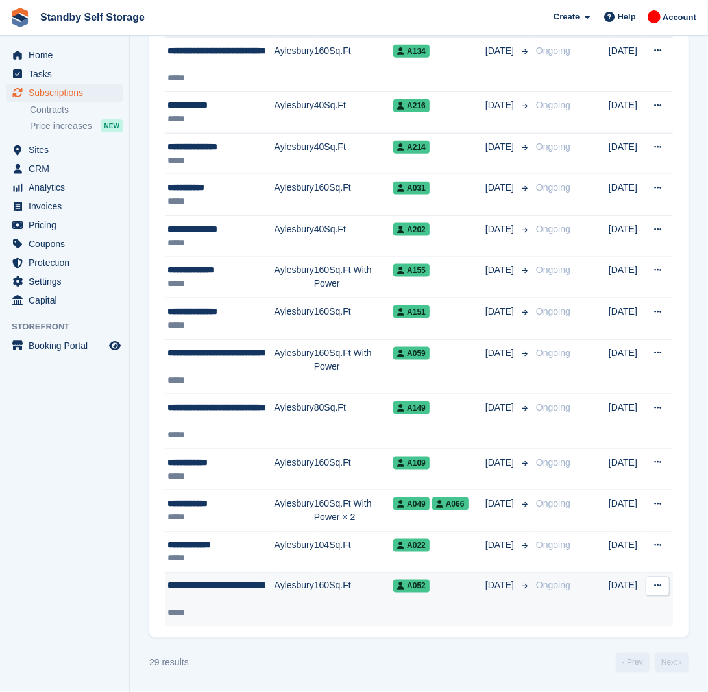
click at [285, 597] on td "Aylesbury" at bounding box center [294, 600] width 40 height 54
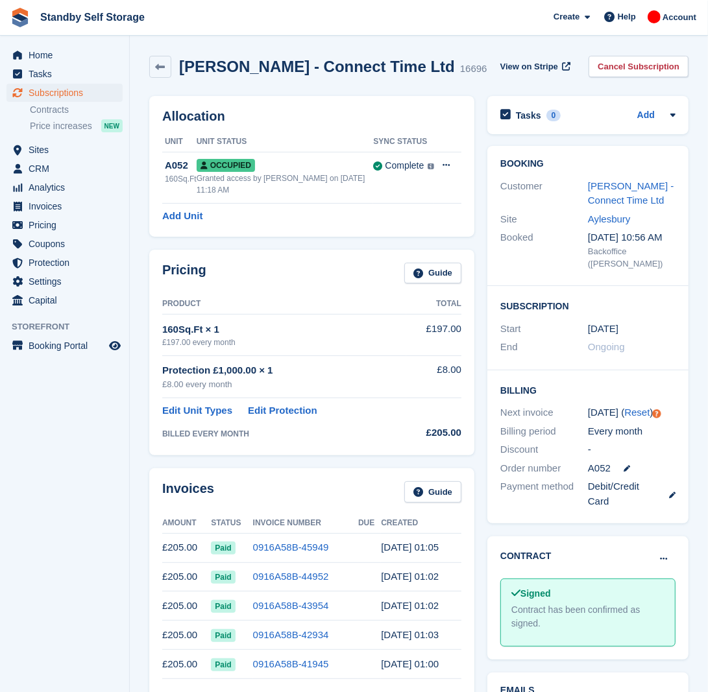
drag, startPoint x: 232, startPoint y: 78, endPoint x: 178, endPoint y: 72, distance: 54.2
click at [179, 72] on h2 "Joseph Amissah-Mensah - Connect Time Ltd" at bounding box center [317, 67] width 276 height 18
copy h2 "Joseph Amissah-Mensah - Connect Time Ltd"
click at [588, 77] on link "Cancel Subscription" at bounding box center [638, 66] width 100 height 21
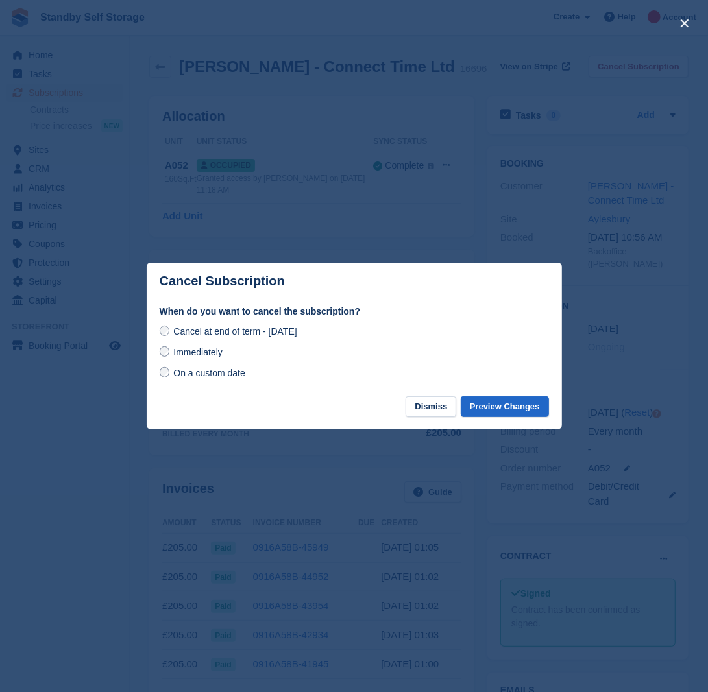
click at [193, 357] on span "Immediately" at bounding box center [197, 352] width 49 height 10
click at [529, 400] on button "Preview Changes" at bounding box center [505, 406] width 88 height 21
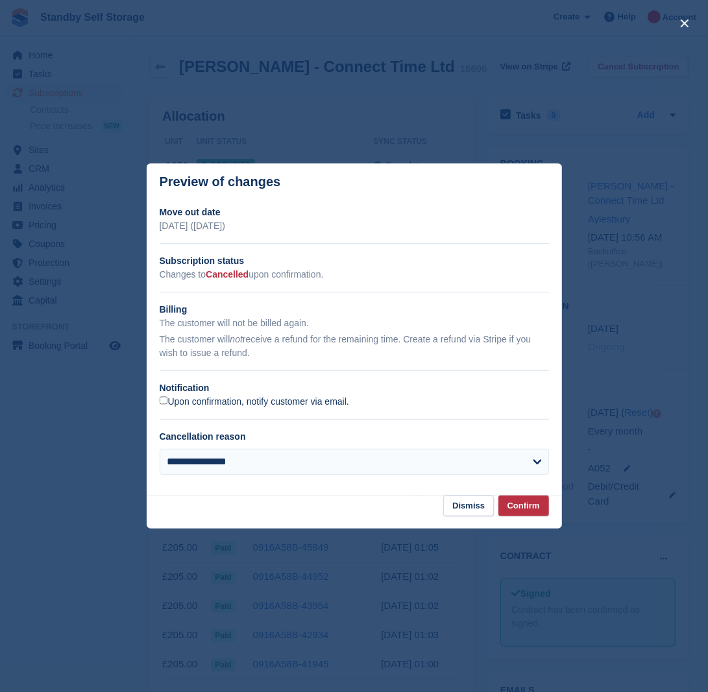
click at [208, 399] on label "Upon confirmation, notify customer via email." at bounding box center [254, 402] width 189 height 12
click at [537, 514] on button "Confirm" at bounding box center [523, 506] width 51 height 21
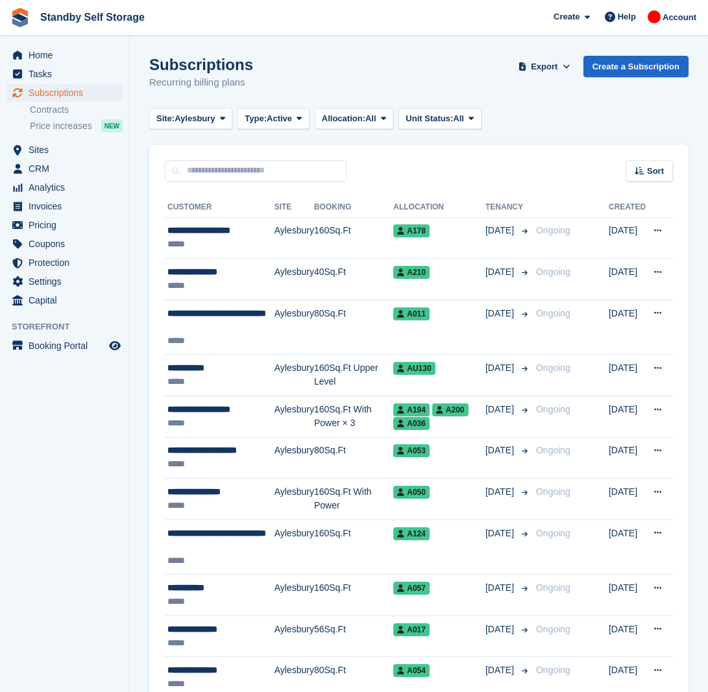
scroll to position [871, 0]
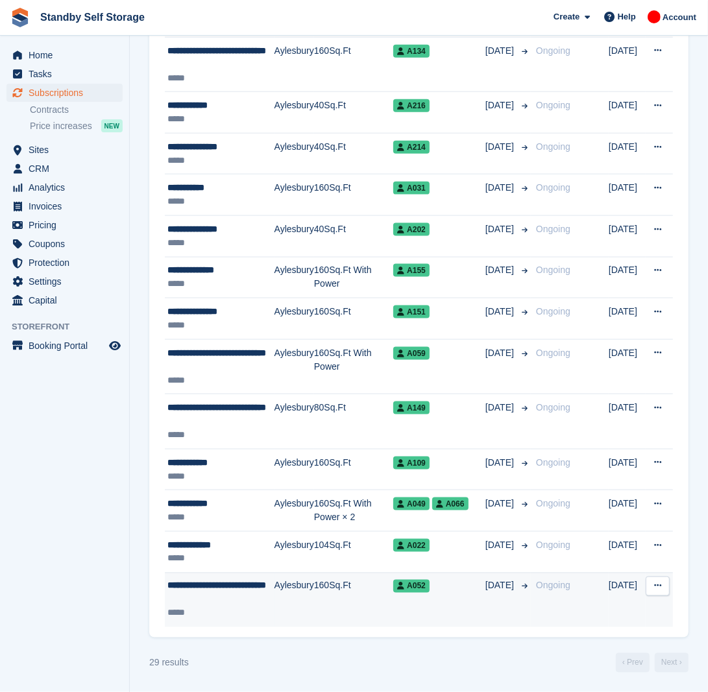
click at [267, 599] on div "**********" at bounding box center [220, 592] width 107 height 27
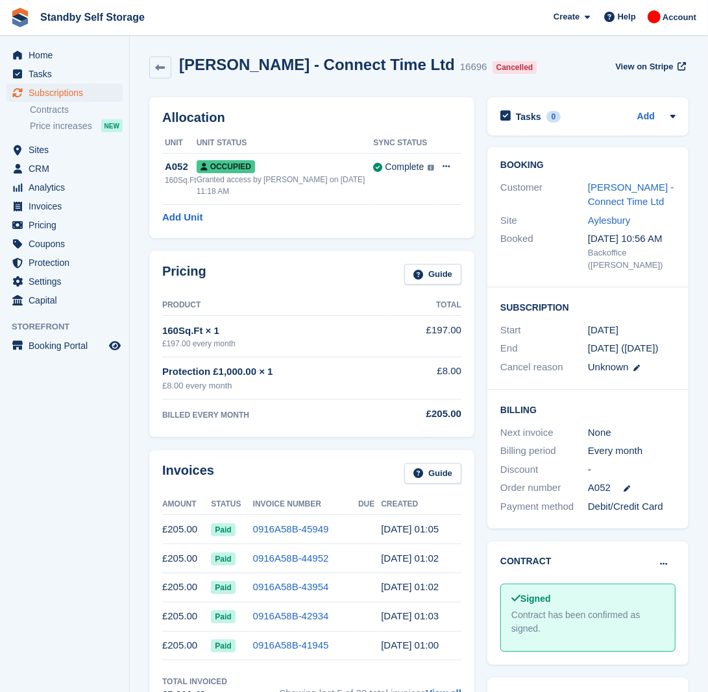
drag, startPoint x: 490, startPoint y: 69, endPoint x: 177, endPoint y: 75, distance: 313.4
click at [177, 75] on div "[PERSON_NAME] - Connect Time Ltd 16696 Cancelled" at bounding box center [356, 67] width 370 height 23
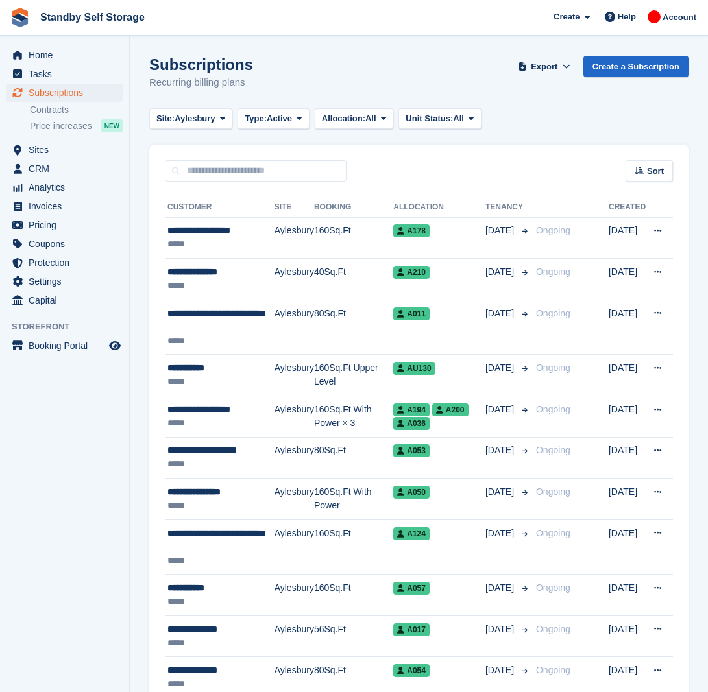
scroll to position [871, 0]
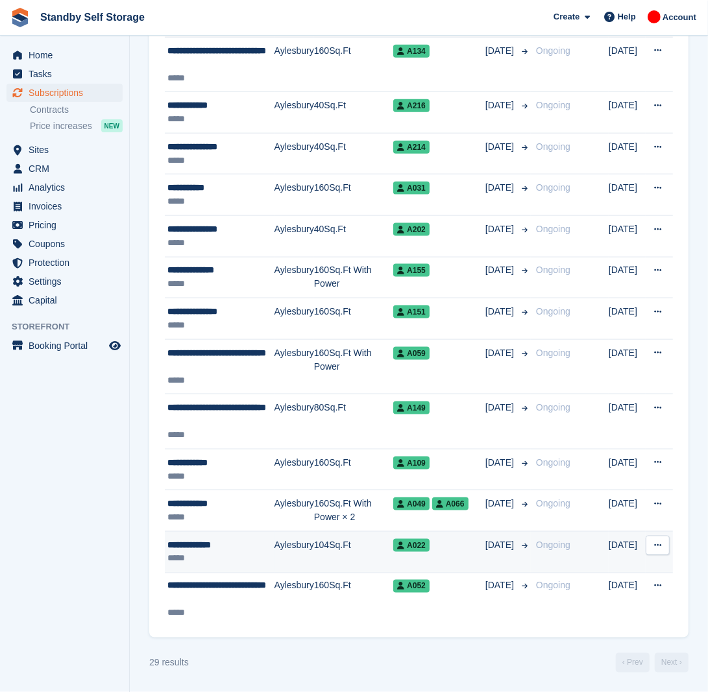
click at [287, 547] on td "Aylesbury" at bounding box center [294, 553] width 40 height 42
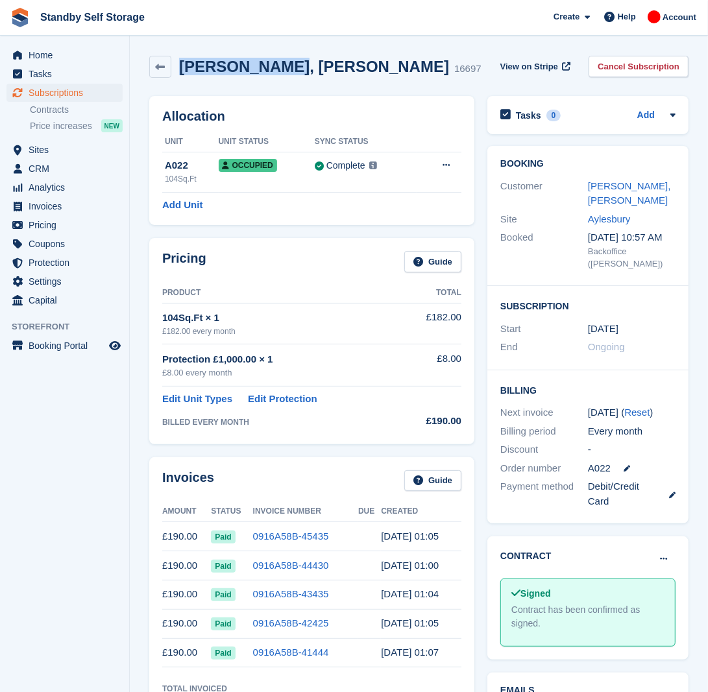
drag, startPoint x: 270, startPoint y: 68, endPoint x: 182, endPoint y: 80, distance: 88.4
click at [182, 80] on div "[PERSON_NAME], [PERSON_NAME] 16697 View on Stripe Cancel Subscription" at bounding box center [419, 69] width 552 height 40
copy h2 "[PERSON_NAME], [PERSON_NAME]"
copy h2 "Kevin, Tinson"
drag, startPoint x: 654, startPoint y: 64, endPoint x: 640, endPoint y: 69, distance: 15.4
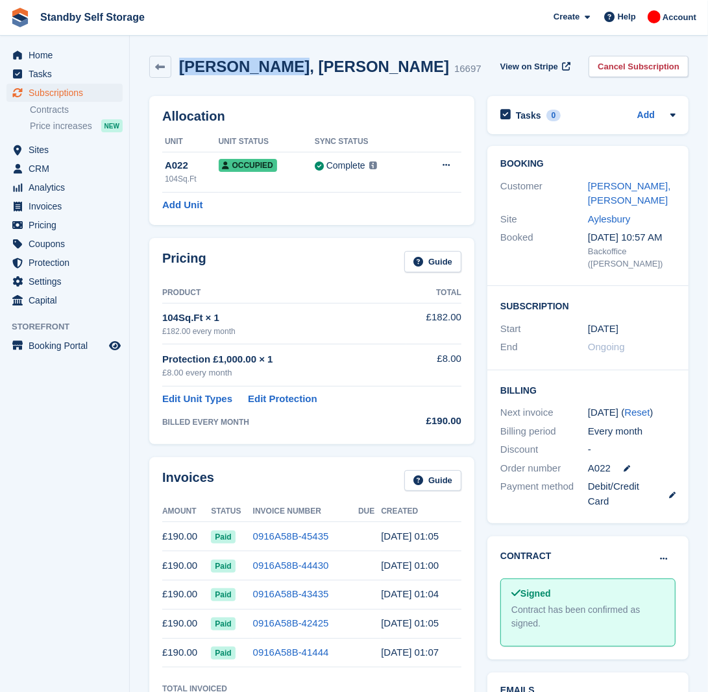
click at [654, 64] on link "Cancel Subscription" at bounding box center [638, 66] width 100 height 21
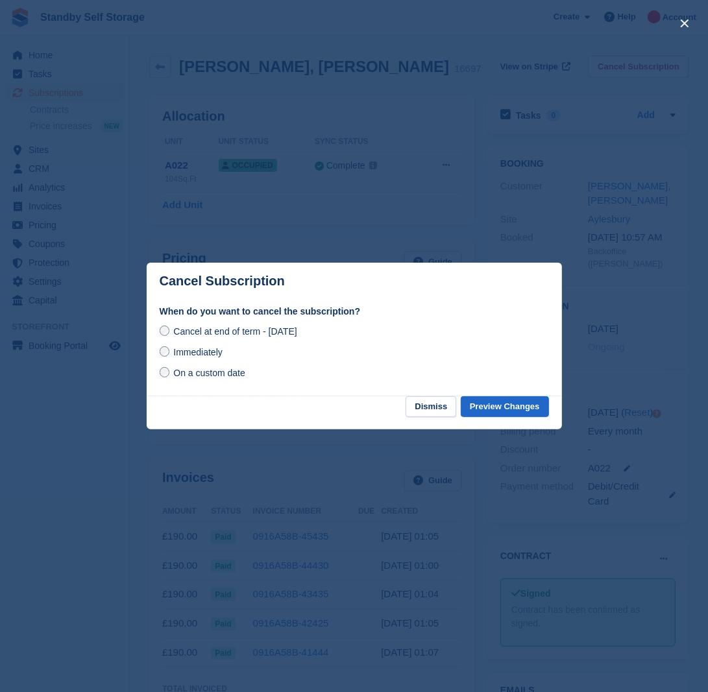
click at [212, 350] on span "Immediately" at bounding box center [197, 352] width 49 height 10
click at [526, 404] on button "Preview Changes" at bounding box center [505, 406] width 88 height 21
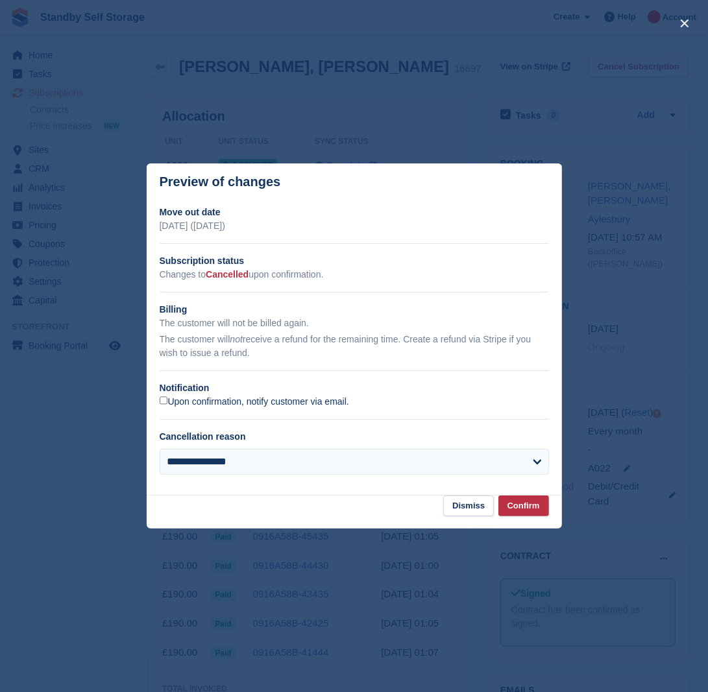
click at [195, 404] on label "Upon confirmation, notify customer via email." at bounding box center [254, 402] width 189 height 12
click at [516, 505] on button "Confirm" at bounding box center [523, 506] width 51 height 21
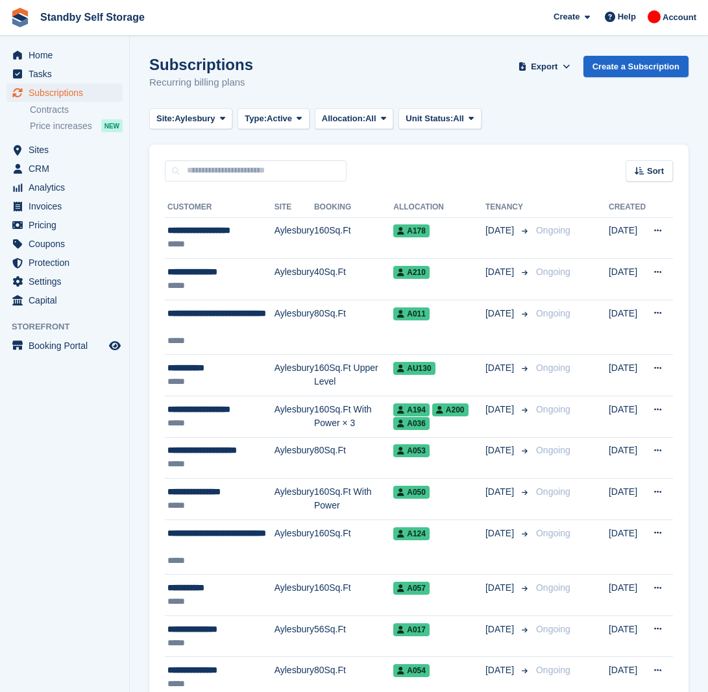
scroll to position [871, 0]
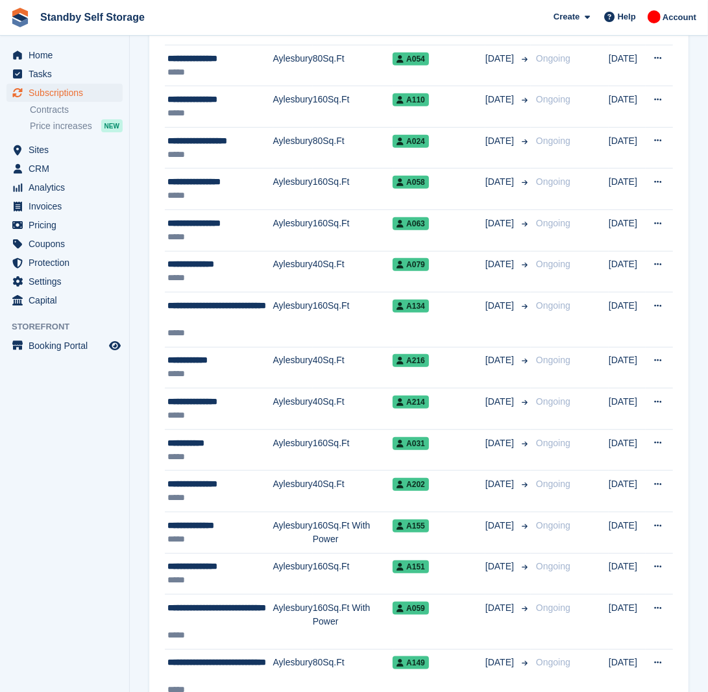
scroll to position [637, 0]
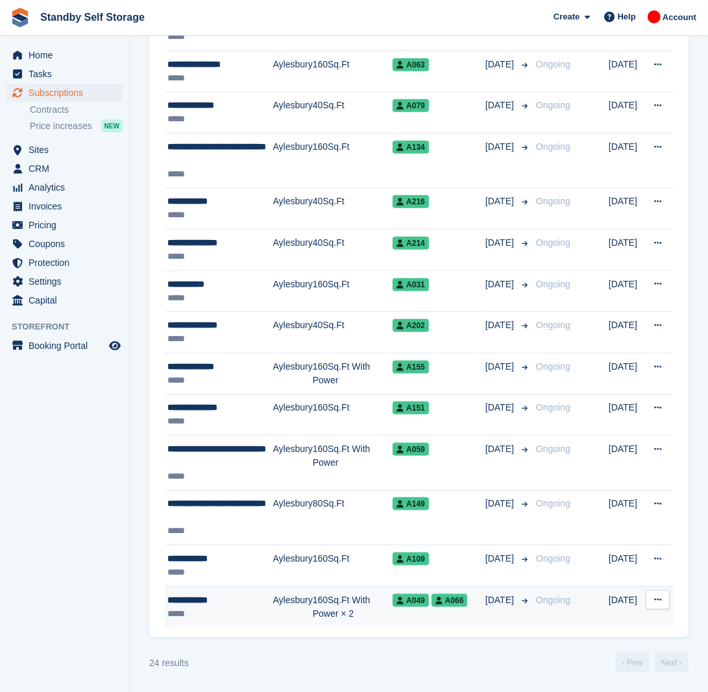
click at [294, 602] on td "Aylesbury" at bounding box center [293, 606] width 40 height 41
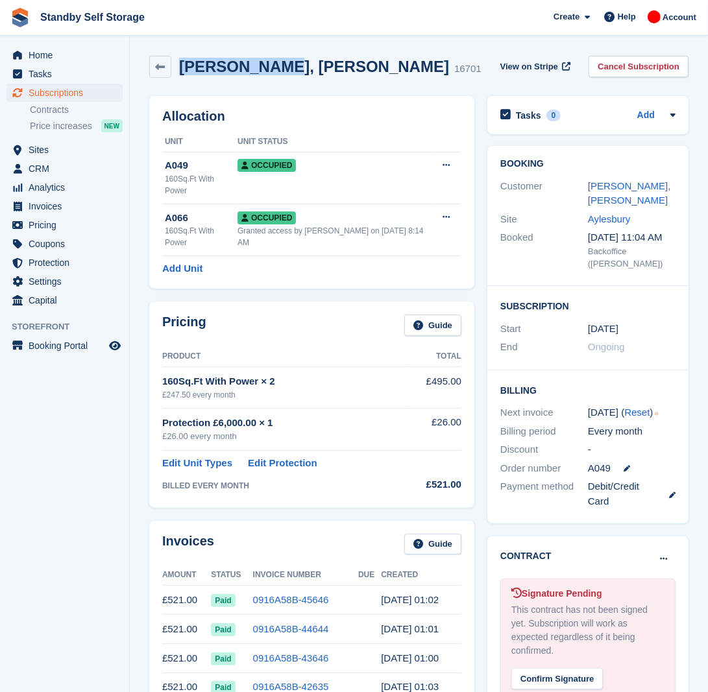
drag, startPoint x: 279, startPoint y: 62, endPoint x: 182, endPoint y: 79, distance: 98.7
click at [182, 79] on div "[PERSON_NAME], [GEOGRAPHIC_DATA] 16701 View on Stripe Cancel Subscription" at bounding box center [419, 69] width 552 height 40
copy h2 "Rupam, Barua"
click at [642, 69] on link "Cancel Subscription" at bounding box center [638, 66] width 100 height 21
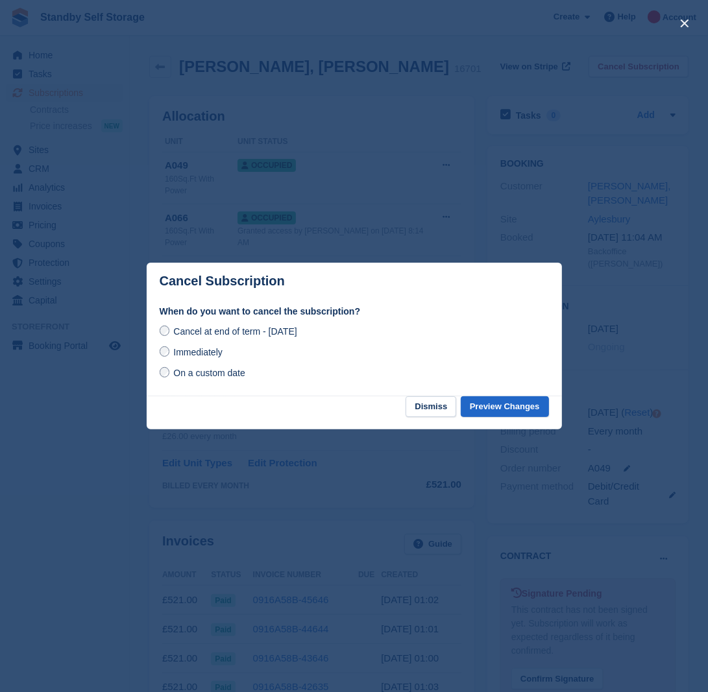
click at [208, 352] on span "Immediately" at bounding box center [197, 352] width 49 height 10
click at [496, 407] on button "Preview Changes" at bounding box center [505, 406] width 88 height 21
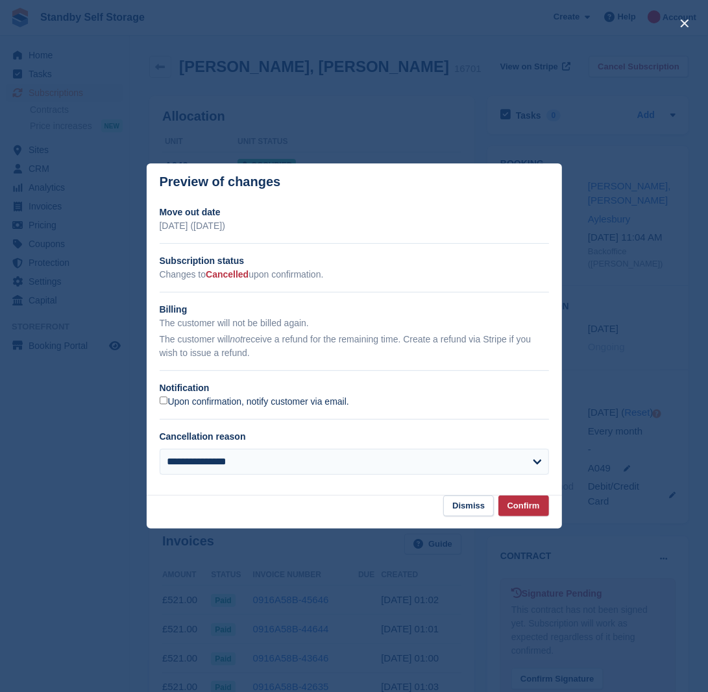
click at [232, 397] on label "Upon confirmation, notify customer via email." at bounding box center [254, 402] width 189 height 12
click at [511, 504] on button "Confirm" at bounding box center [523, 506] width 51 height 21
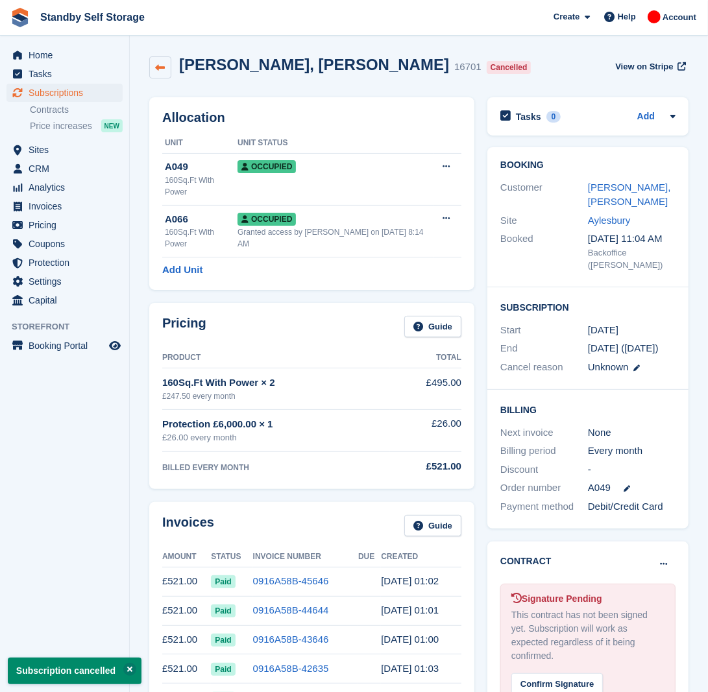
click at [162, 73] on link at bounding box center [160, 67] width 22 height 22
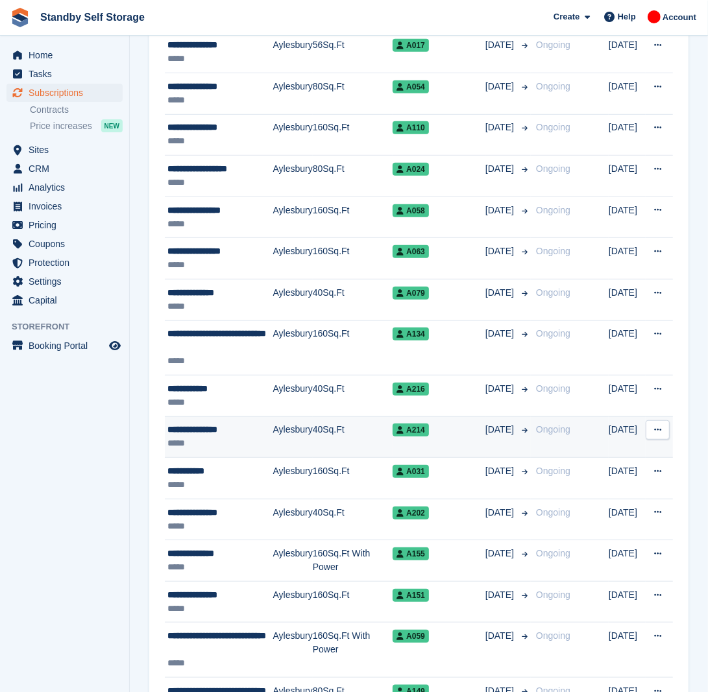
scroll to position [555, 0]
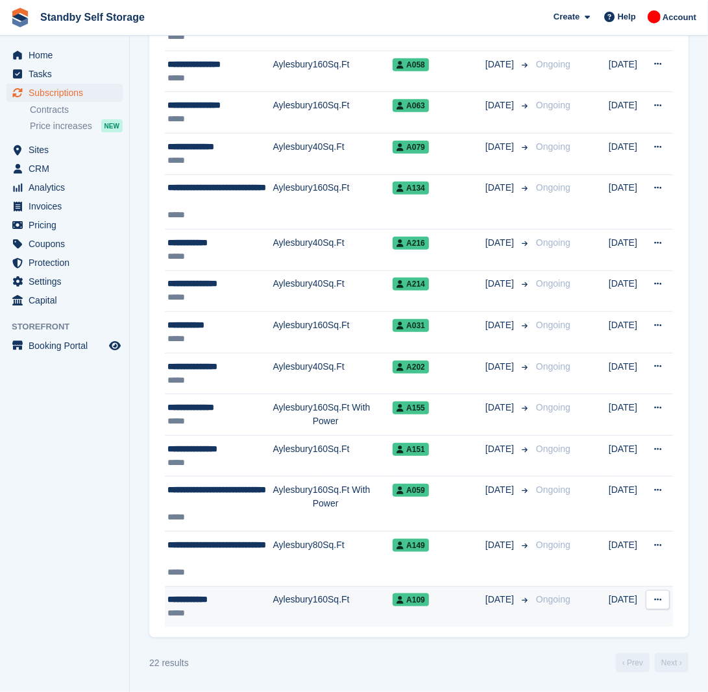
click at [284, 592] on td "Aylesbury" at bounding box center [293, 606] width 40 height 41
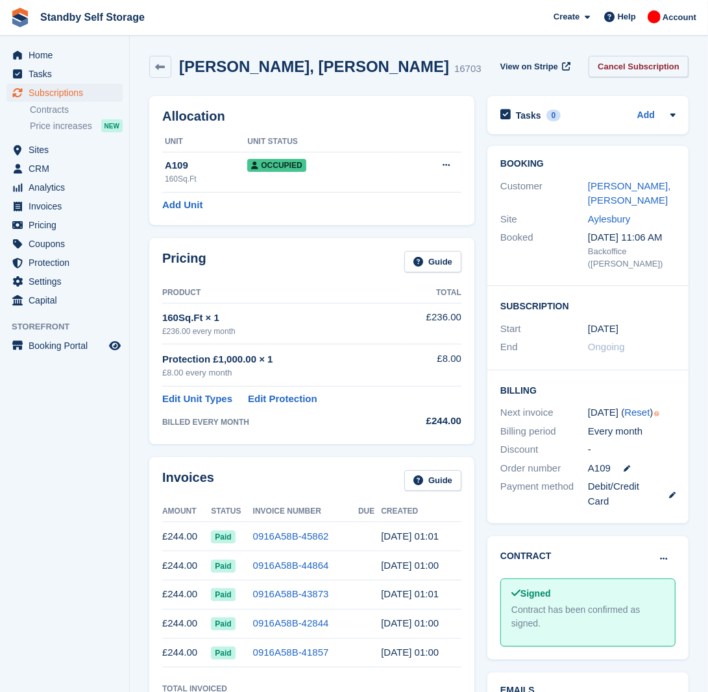
click at [618, 60] on link "Cancel Subscription" at bounding box center [638, 66] width 100 height 21
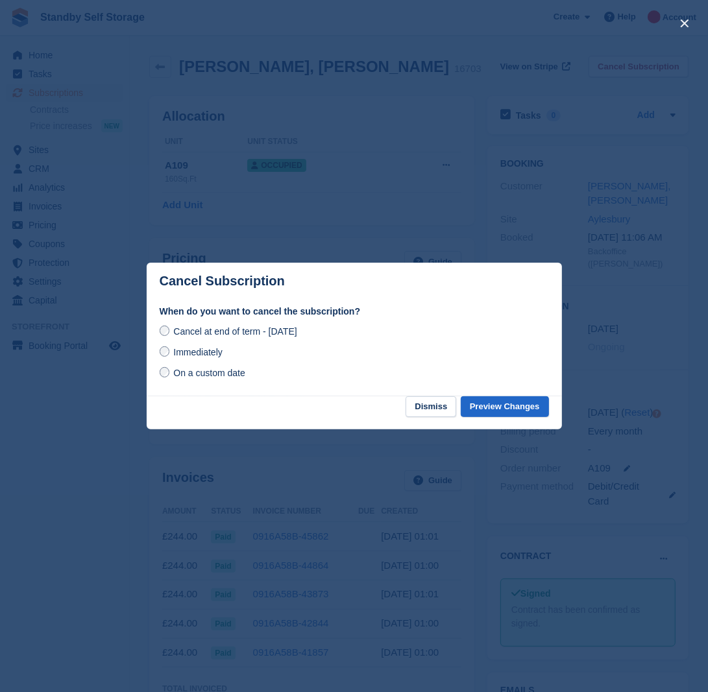
click at [198, 351] on span "Immediately" at bounding box center [197, 352] width 49 height 10
click at [490, 406] on button "Preview Changes" at bounding box center [505, 406] width 88 height 21
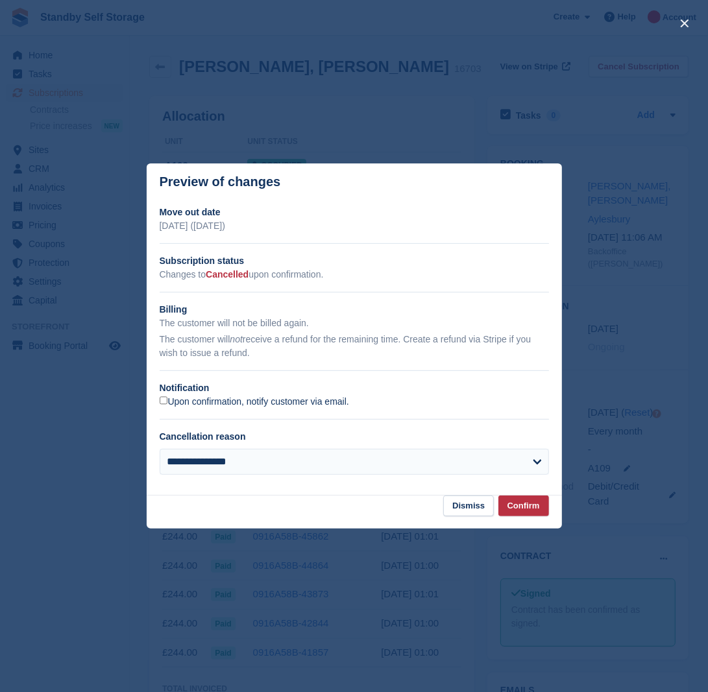
click at [274, 406] on label "Upon confirmation, notify customer via email." at bounding box center [254, 402] width 189 height 12
click at [526, 511] on button "Confirm" at bounding box center [523, 506] width 51 height 21
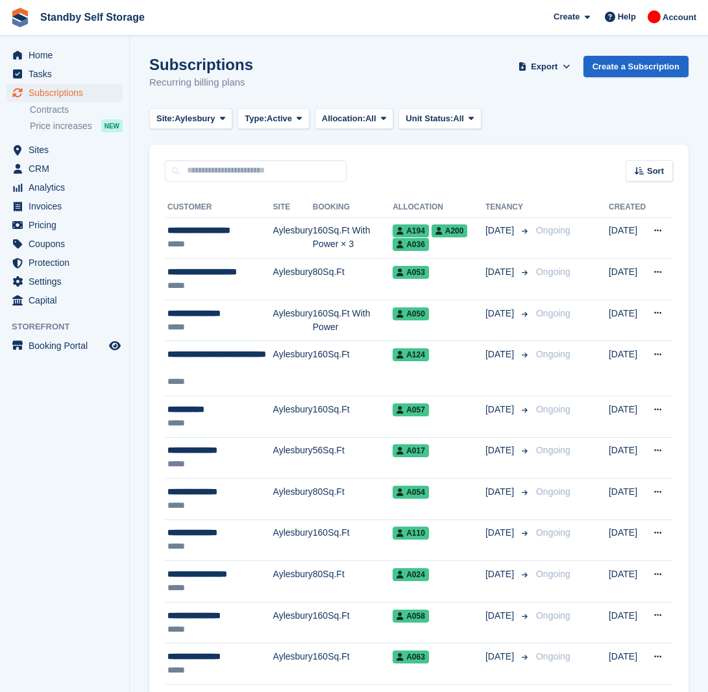
scroll to position [555, 0]
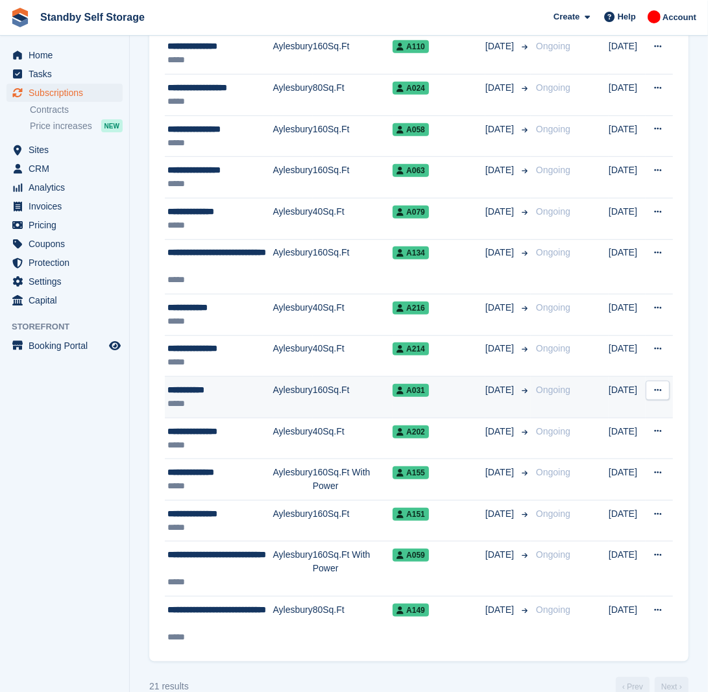
scroll to position [513, 0]
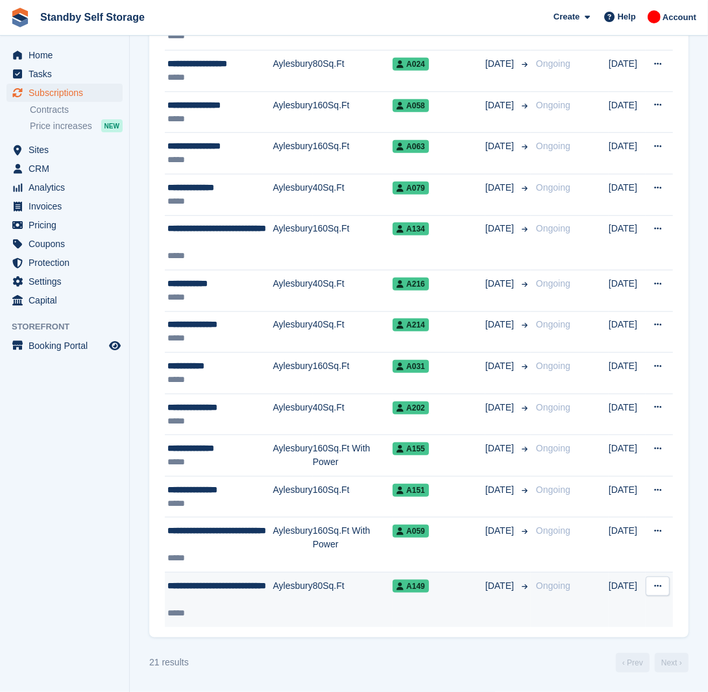
click at [258, 601] on div "**********" at bounding box center [220, 592] width 106 height 27
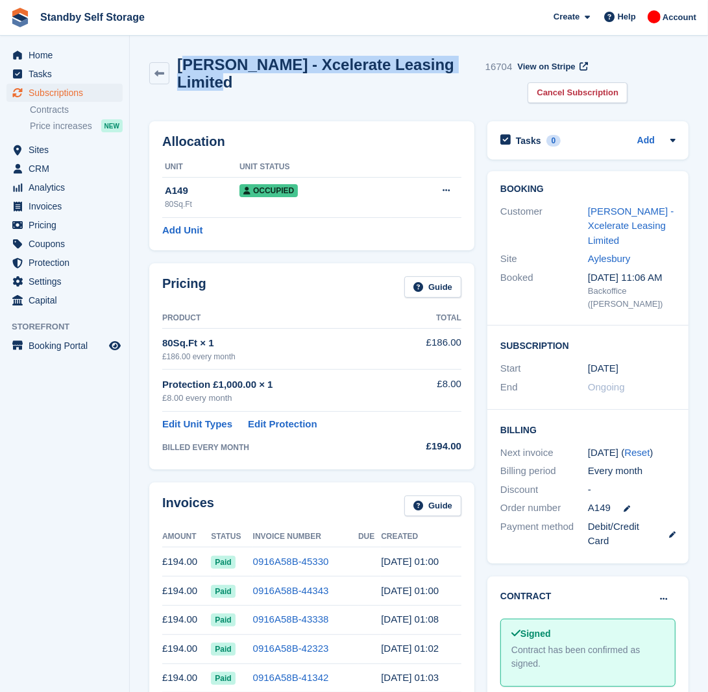
drag, startPoint x: 459, startPoint y: 69, endPoint x: 185, endPoint y: 67, distance: 273.8
click at [185, 67] on h2 "John, Stacey - Xcelerate Leasing Limited" at bounding box center [328, 73] width 303 height 35
copy h2 "ohn, Stacey - Xcelerate Leasing Limited"
click at [626, 82] on link "Cancel Subscription" at bounding box center [577, 92] width 100 height 21
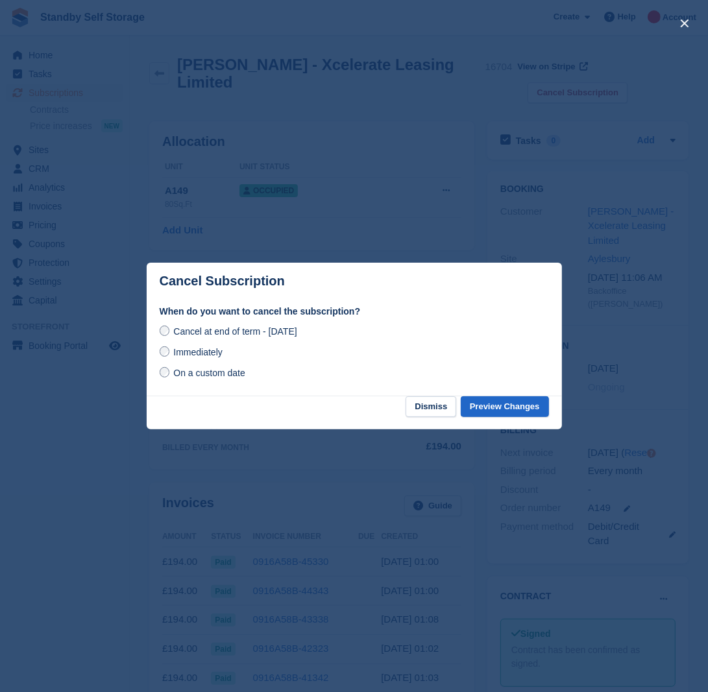
click at [191, 352] on span "Immediately" at bounding box center [197, 352] width 49 height 10
click at [503, 413] on button "Preview Changes" at bounding box center [505, 406] width 88 height 21
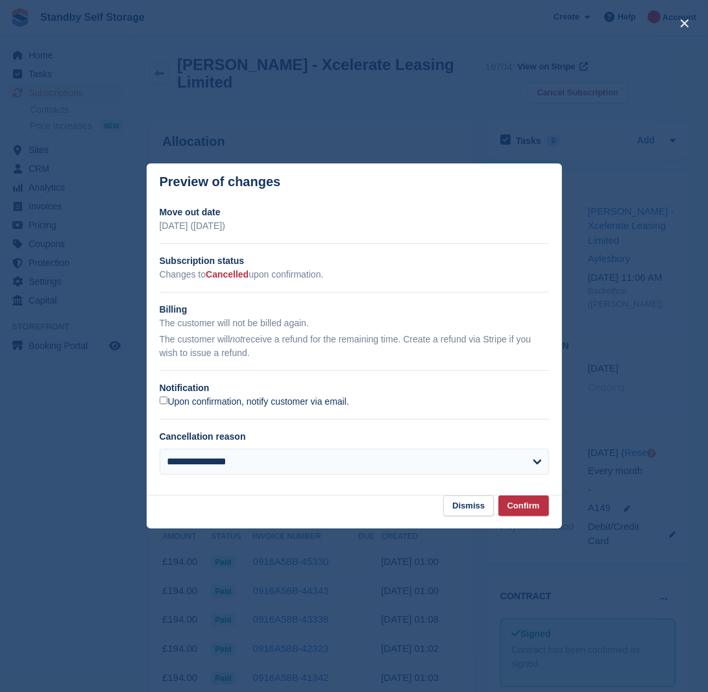
click at [172, 404] on label "Upon confirmation, notify customer via email." at bounding box center [254, 402] width 189 height 12
click at [521, 504] on button "Confirm" at bounding box center [523, 506] width 51 height 21
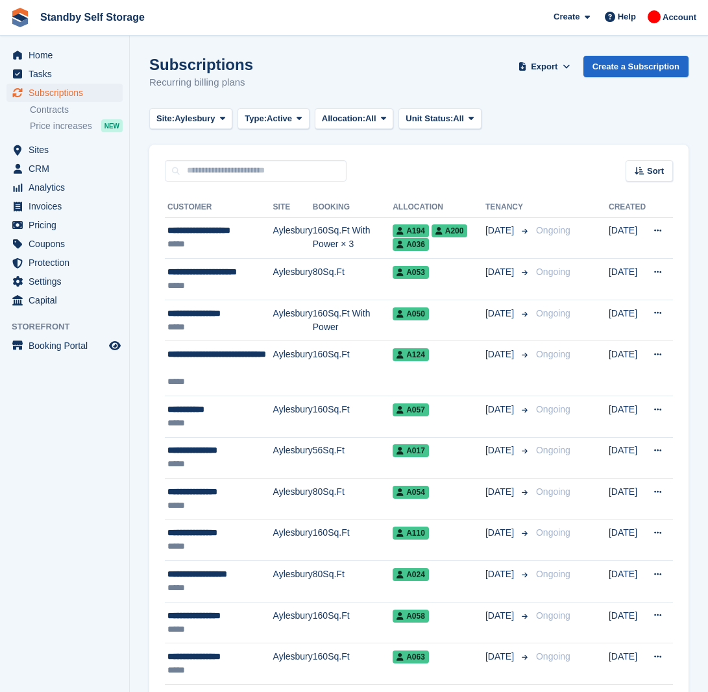
scroll to position [513, 0]
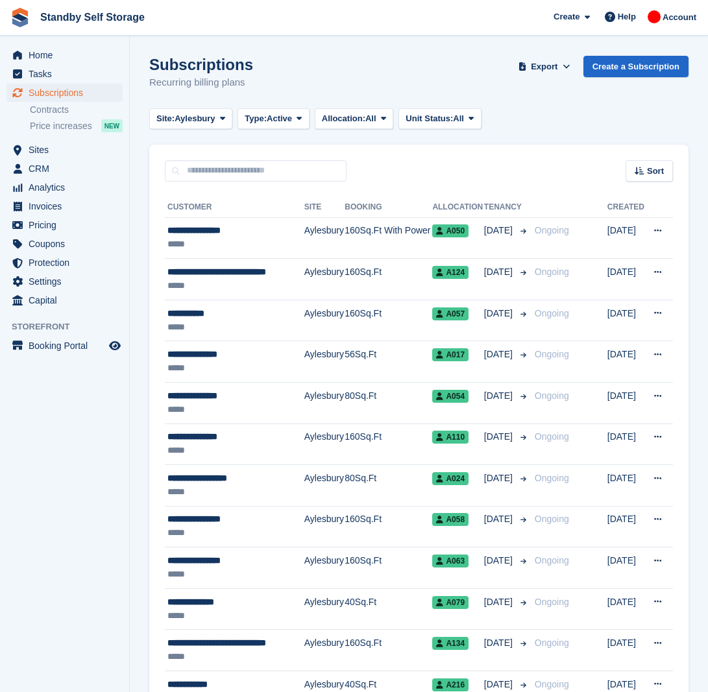
scroll to position [334, 0]
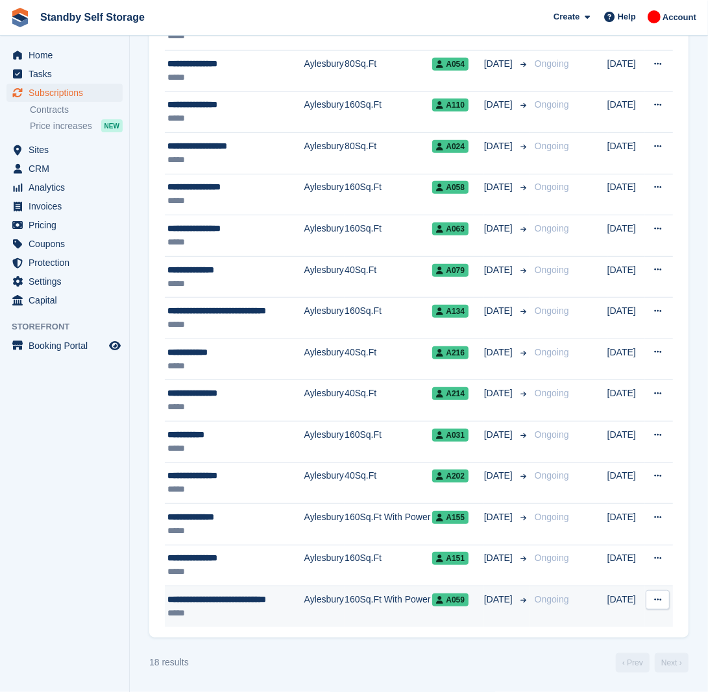
click at [281, 609] on div "*****" at bounding box center [234, 614] width 134 height 14
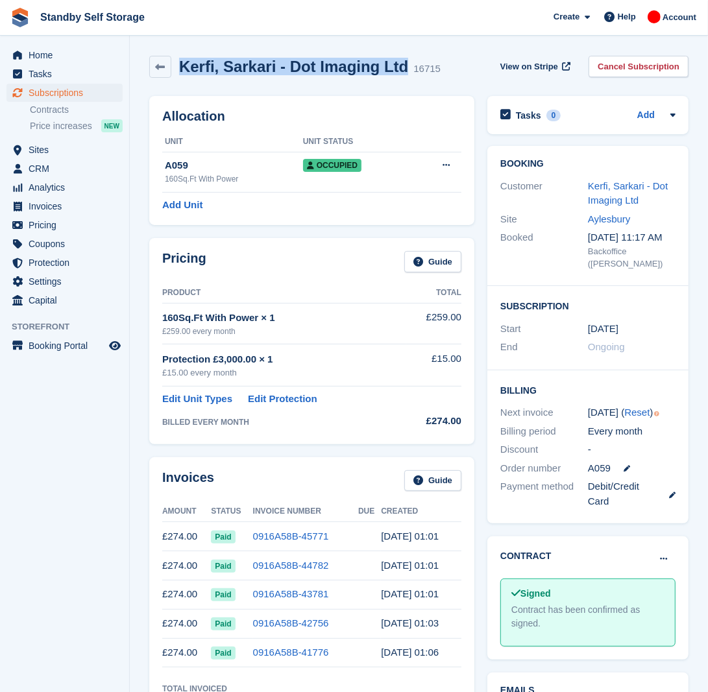
drag, startPoint x: 398, startPoint y: 71, endPoint x: 178, endPoint y: 73, distance: 219.3
click at [179, 73] on h2 "Kerfi, Sarkari - Dot Imaging Ltd" at bounding box center [293, 67] width 229 height 18
copy h2 "Kerfi, Sarkari - Dot Imaging Ltd"
drag, startPoint x: 639, startPoint y: 66, endPoint x: 614, endPoint y: 89, distance: 33.5
click at [639, 66] on link "Cancel Subscription" at bounding box center [638, 66] width 100 height 21
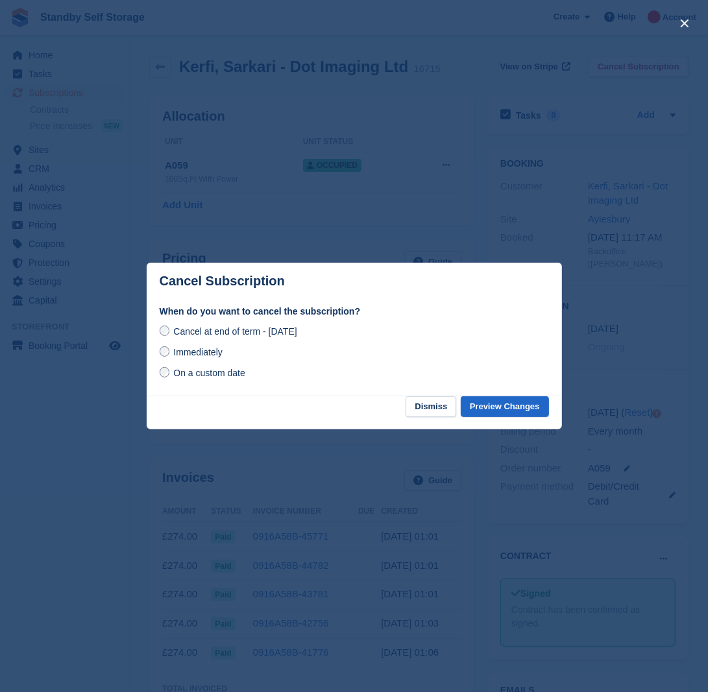
click at [182, 352] on span "Immediately" at bounding box center [197, 352] width 49 height 10
click at [491, 410] on button "Preview Changes" at bounding box center [505, 406] width 88 height 21
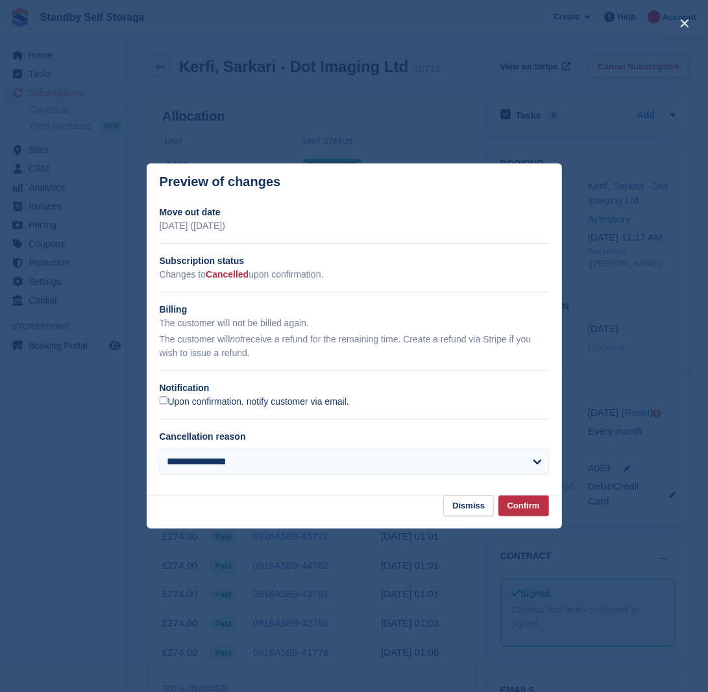
click at [189, 401] on label "Upon confirmation, notify customer via email." at bounding box center [254, 402] width 189 height 12
click at [516, 514] on button "Confirm" at bounding box center [523, 506] width 51 height 21
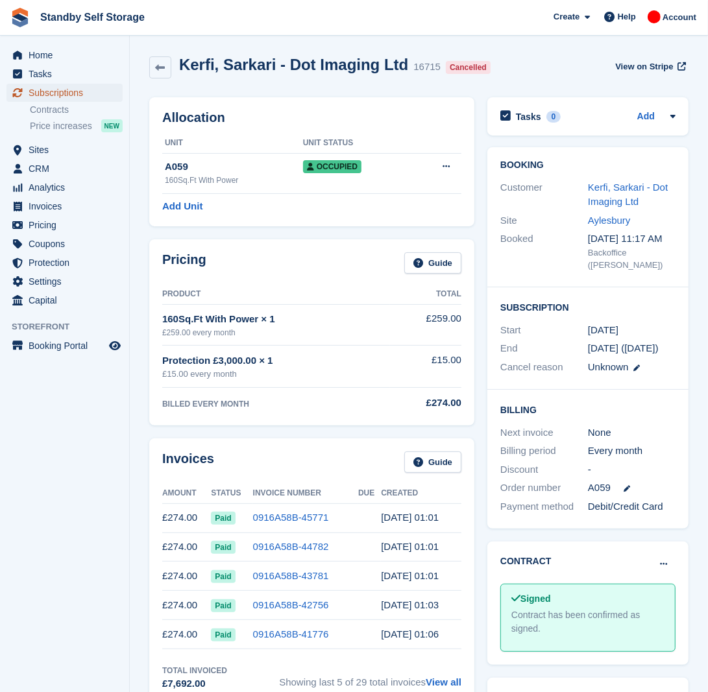
click at [88, 95] on span "Subscriptions" at bounding box center [68, 93] width 78 height 18
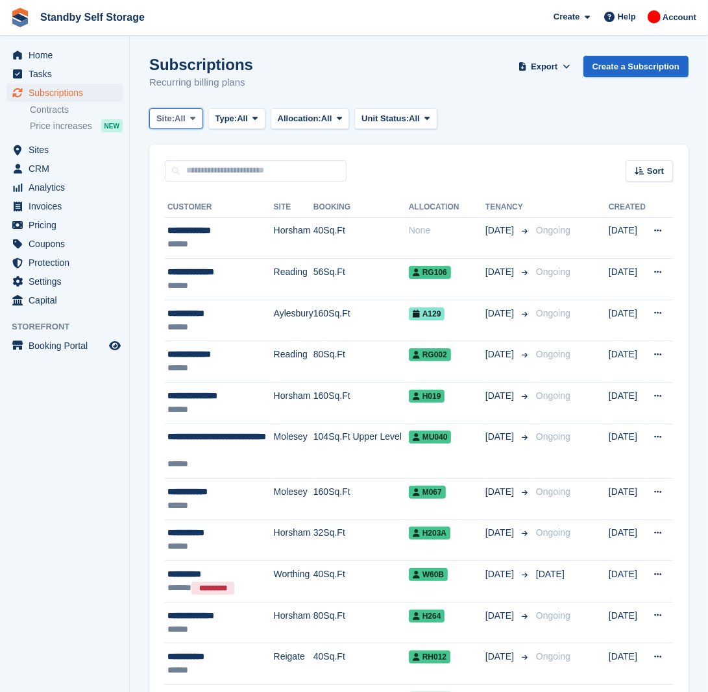
click at [183, 121] on span "All" at bounding box center [180, 118] width 11 height 13
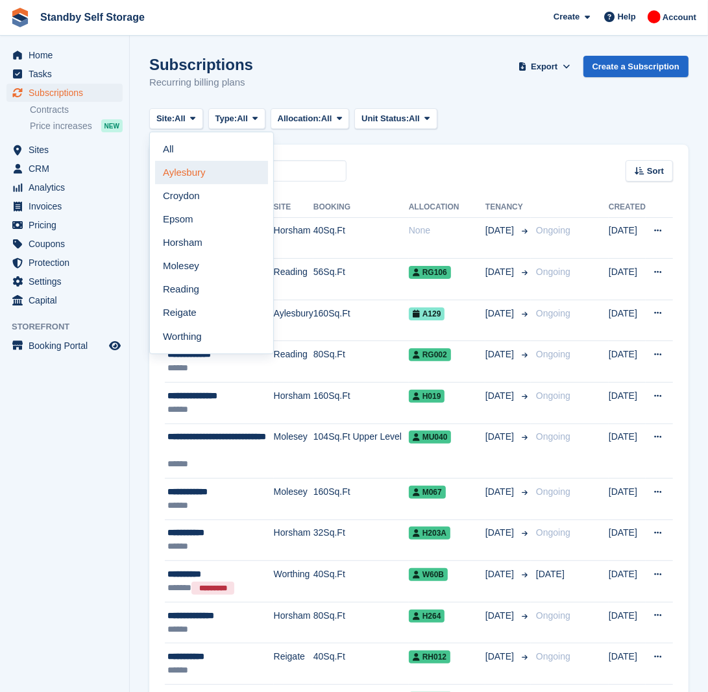
click at [204, 179] on link "Aylesbury" at bounding box center [211, 172] width 113 height 23
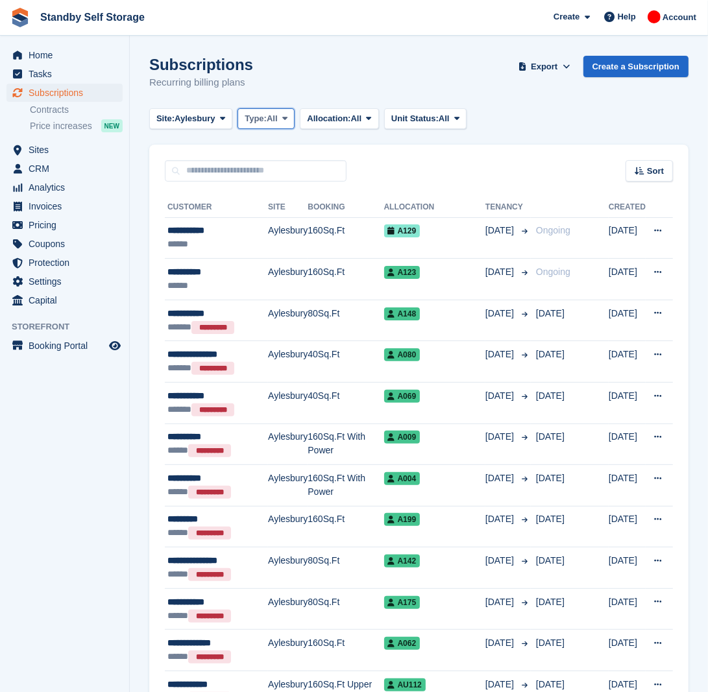
click at [266, 118] on span "Type:" at bounding box center [256, 118] width 22 height 13
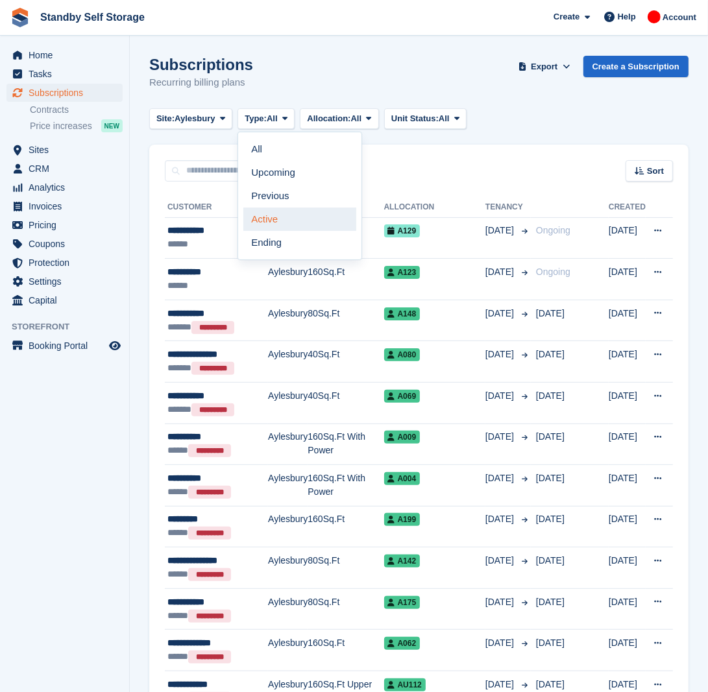
click at [289, 221] on link "Active" at bounding box center [299, 219] width 113 height 23
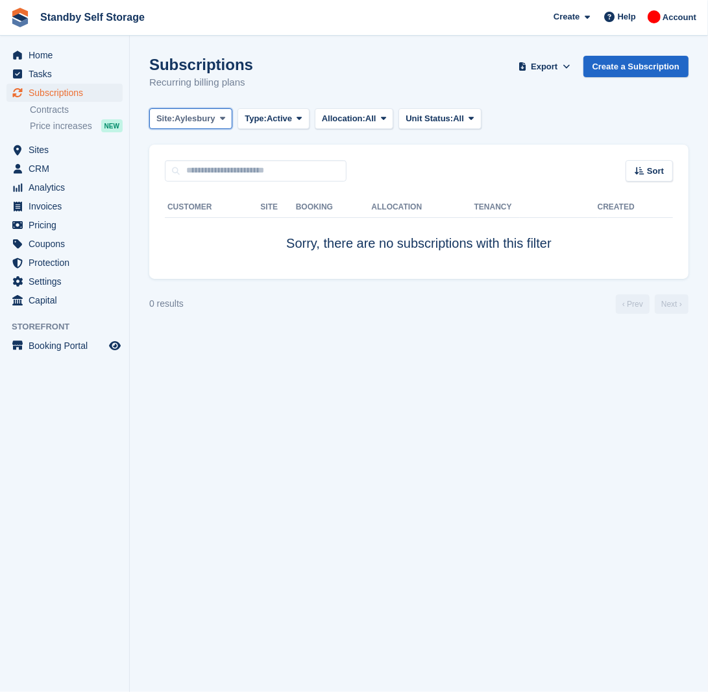
click at [216, 120] on button "Site: Aylesbury" at bounding box center [190, 118] width 83 height 21
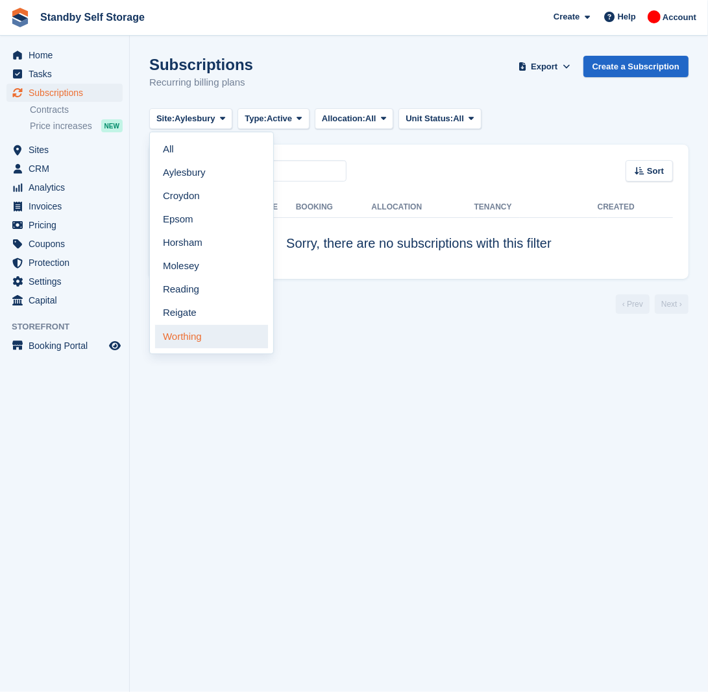
click at [213, 341] on link "Worthing" at bounding box center [211, 336] width 113 height 23
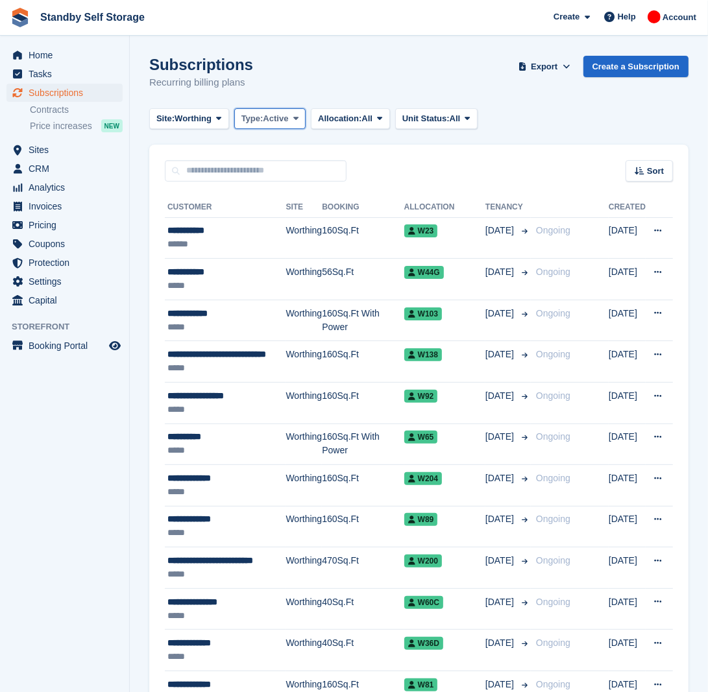
click at [285, 121] on span "Active" at bounding box center [275, 118] width 25 height 13
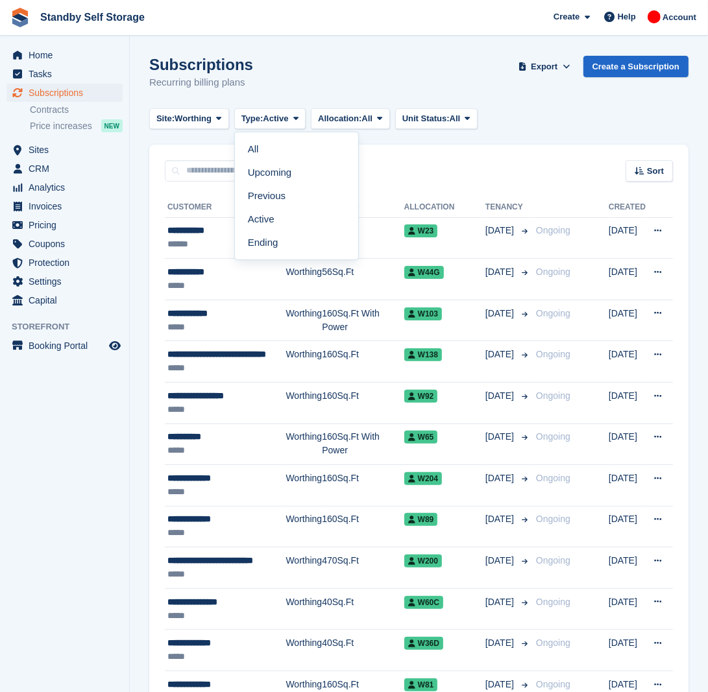
click at [322, 56] on div "Subscriptions Recurring billing plans Export Export Subscriptions Export a CSV …" at bounding box center [418, 81] width 539 height 50
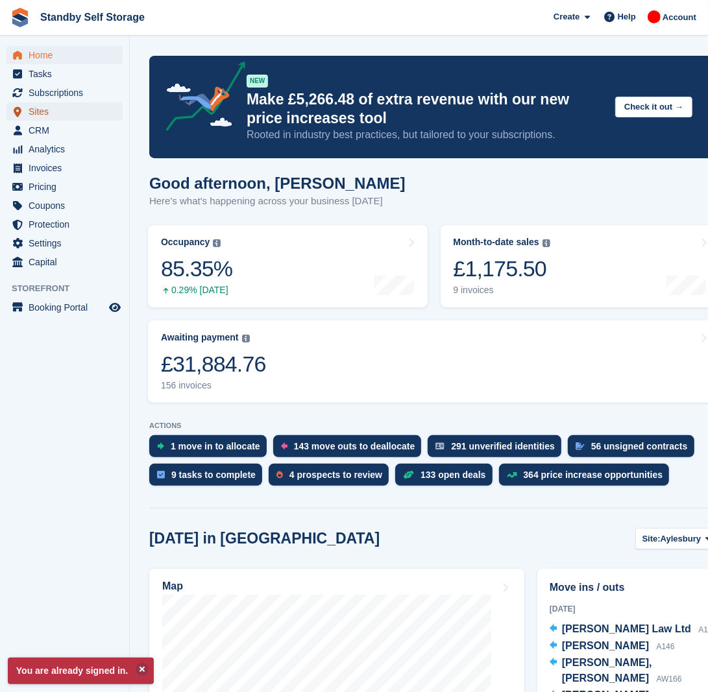
click at [50, 112] on span "Sites" at bounding box center [68, 112] width 78 height 18
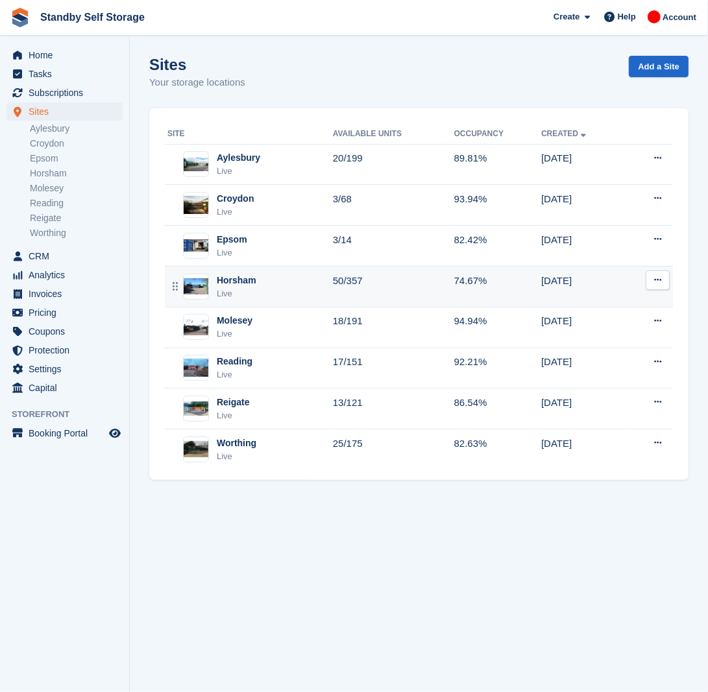
click at [271, 289] on div "Horsham Live" at bounding box center [249, 287] width 165 height 27
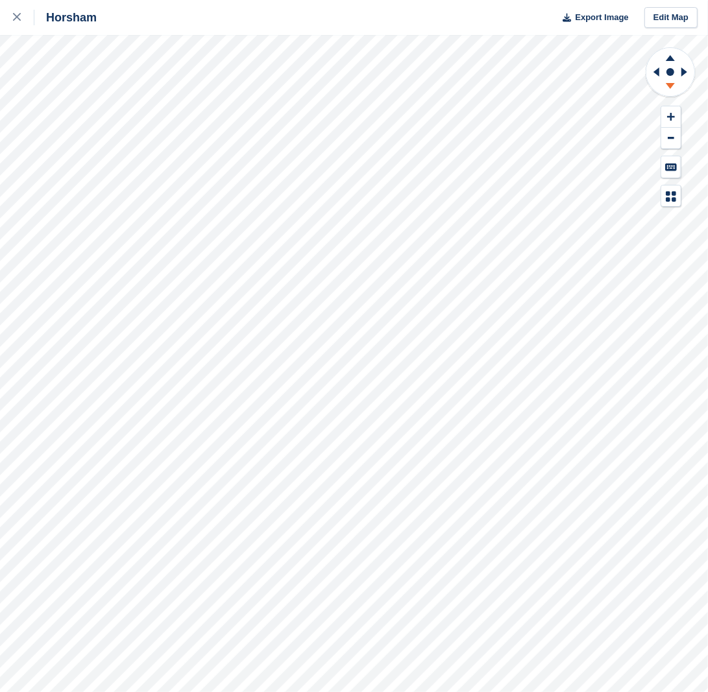
click at [673, 85] on icon at bounding box center [670, 86] width 9 height 6
click at [99, 145] on div "Horsham Export Image Edit Map" at bounding box center [354, 346] width 708 height 692
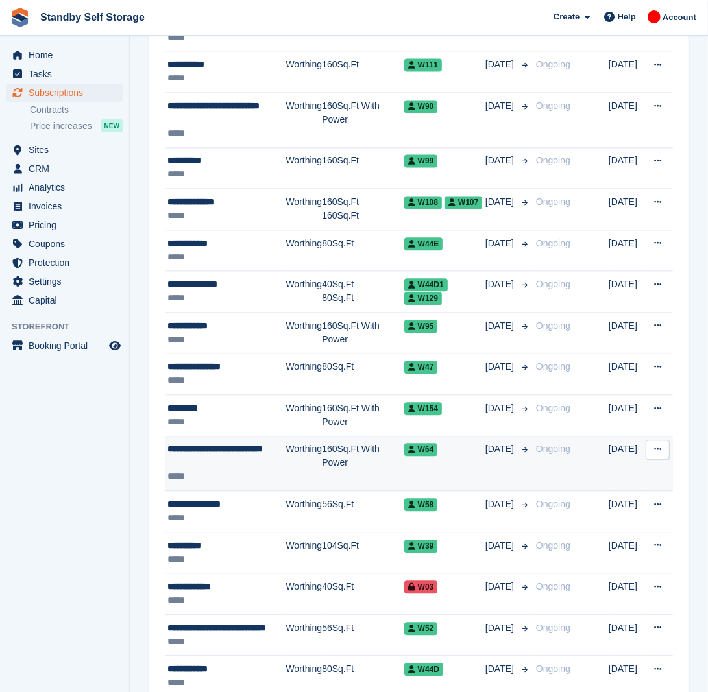
scroll to position [1700, 0]
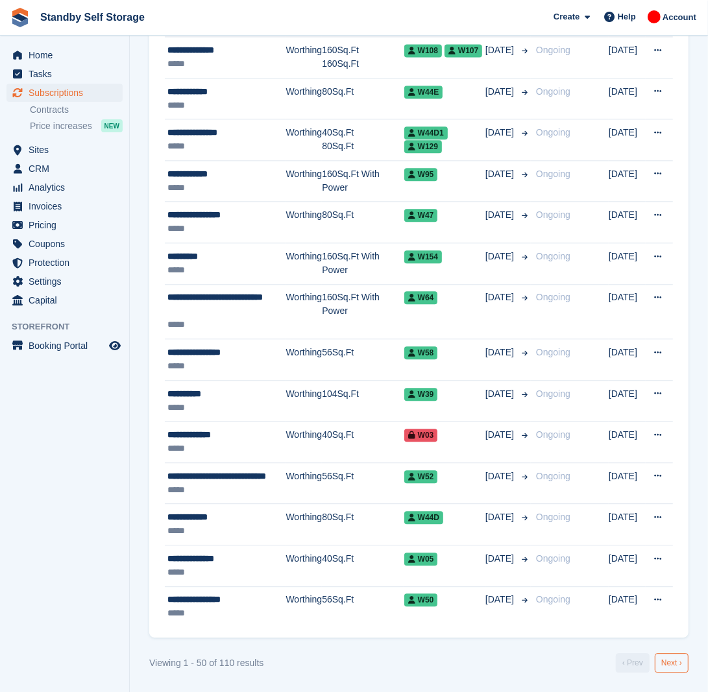
click at [663, 663] on link "Next ›" at bounding box center [672, 662] width 34 height 19
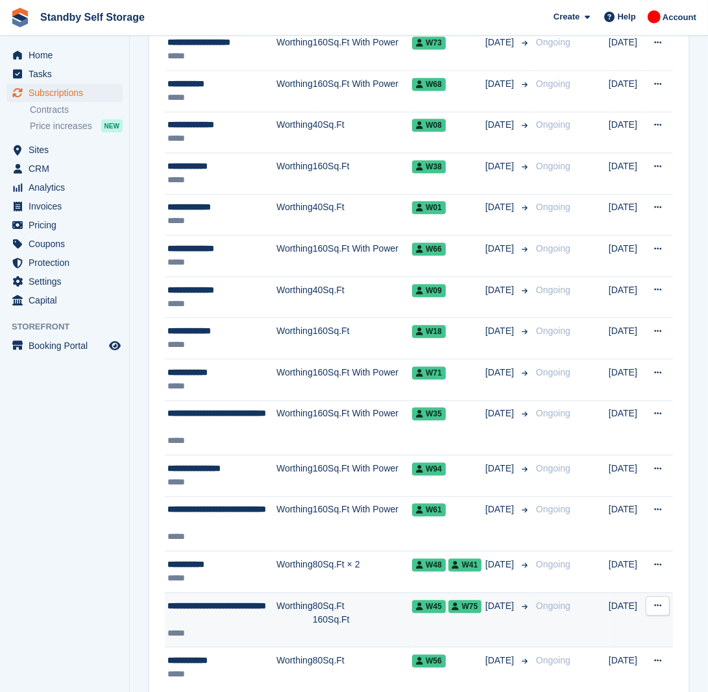
scroll to position [1768, 0]
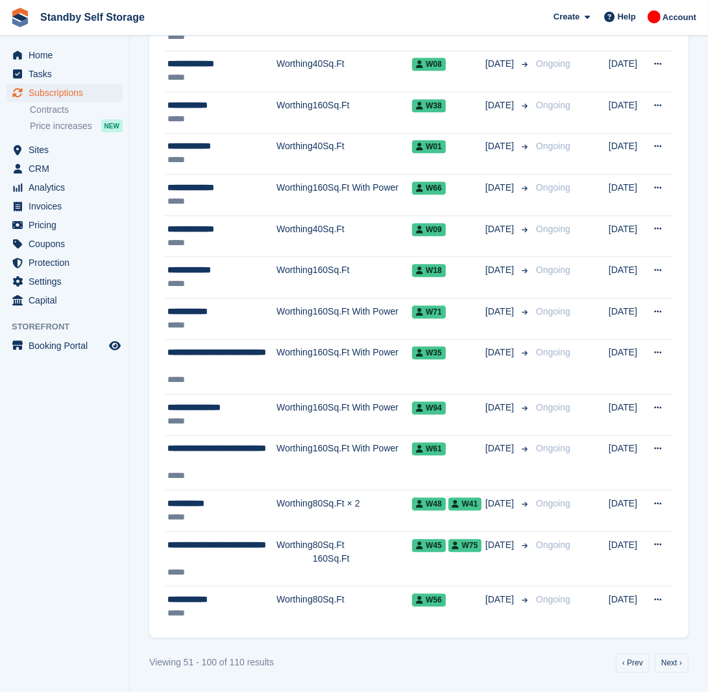
click at [679, 666] on link "Next ›" at bounding box center [672, 662] width 34 height 19
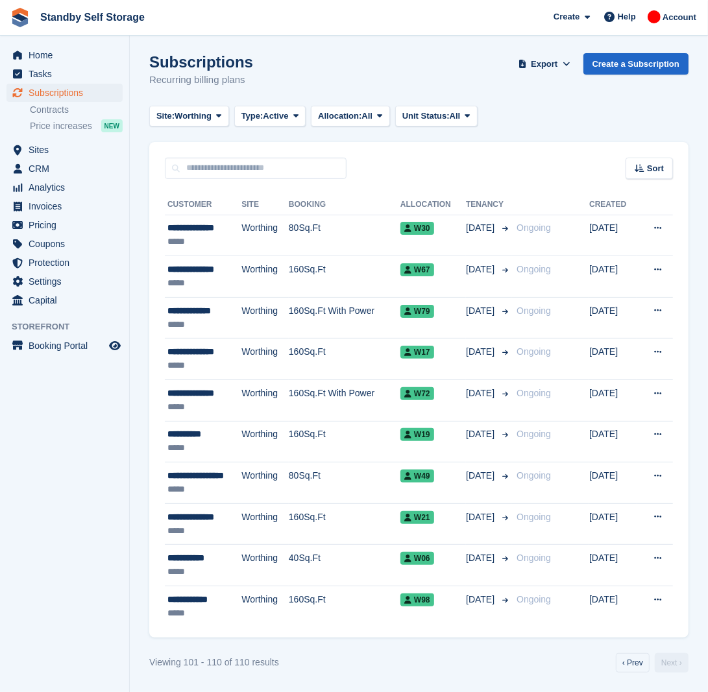
scroll to position [3, 0]
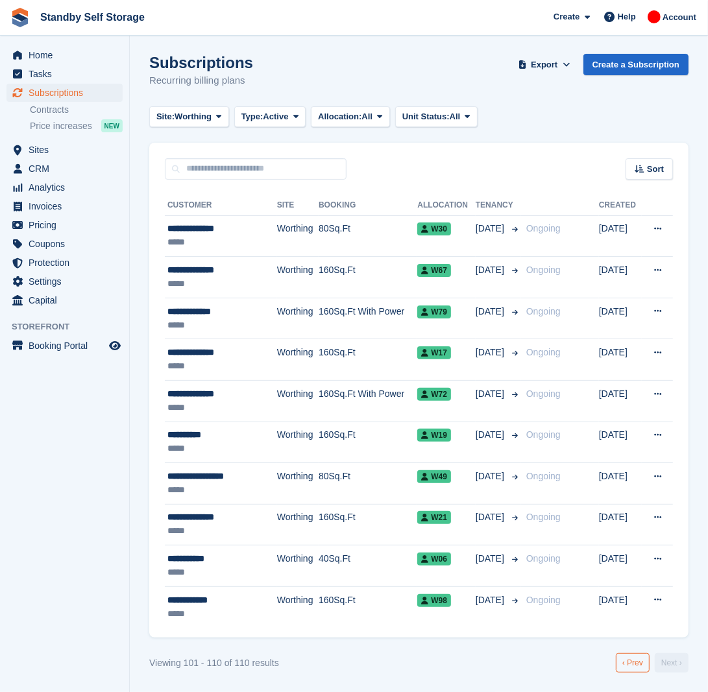
click at [639, 668] on link "‹ Prev" at bounding box center [633, 662] width 34 height 19
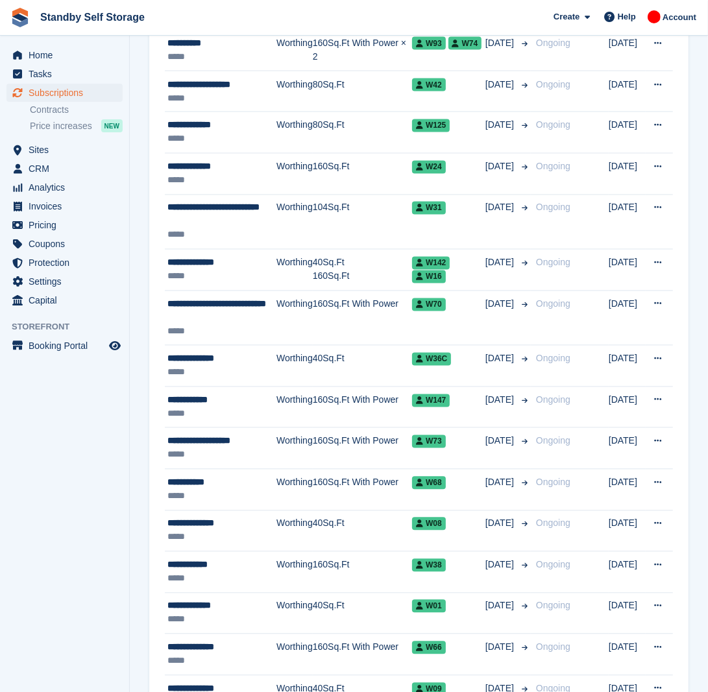
scroll to position [1768, 0]
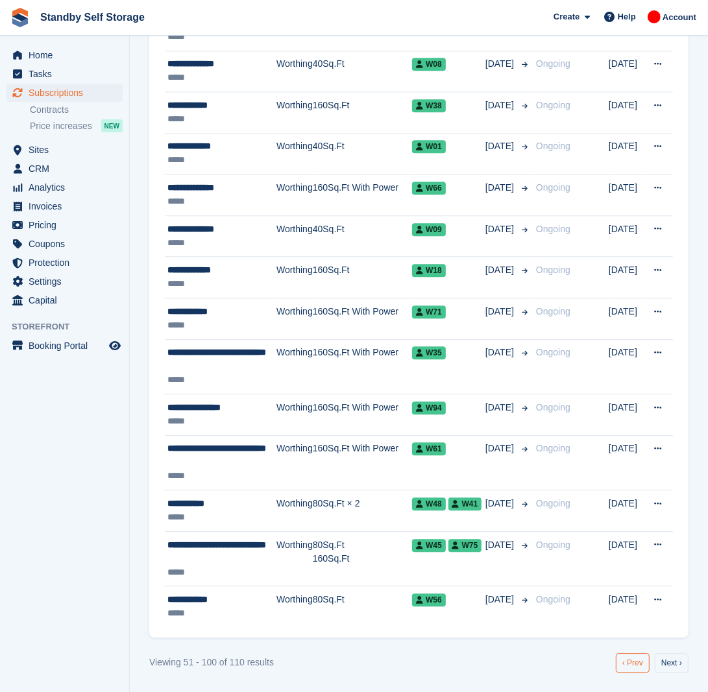
click at [636, 664] on link "‹ Prev" at bounding box center [633, 662] width 34 height 19
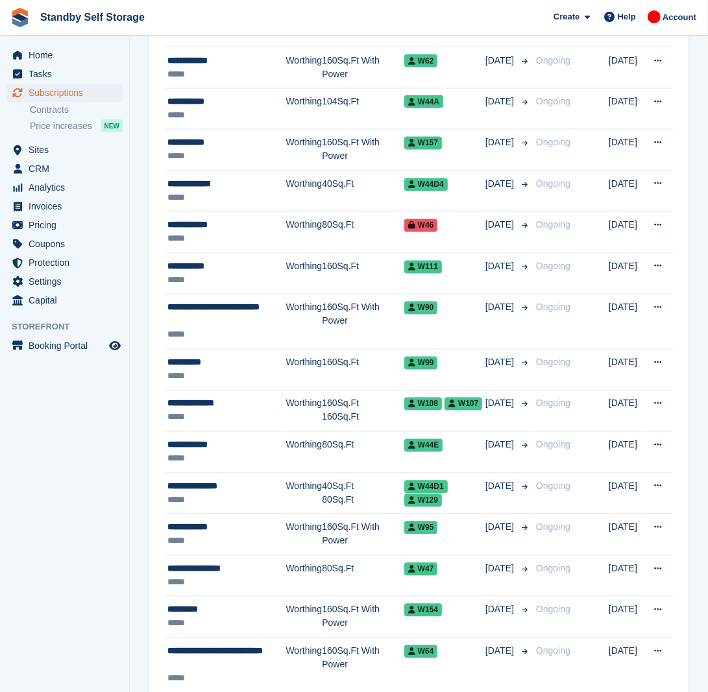
scroll to position [1700, 0]
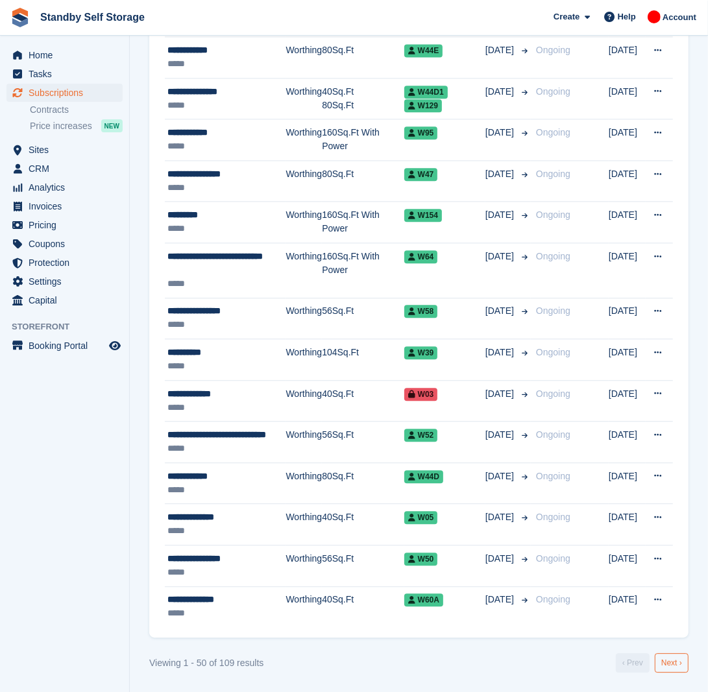
click at [675, 665] on link "Next ›" at bounding box center [672, 662] width 34 height 19
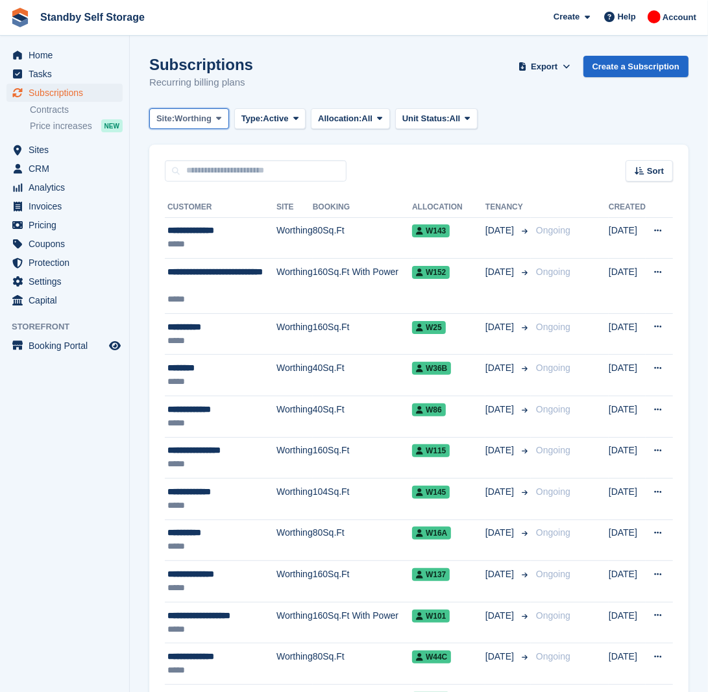
click at [217, 121] on span at bounding box center [218, 119] width 10 height 10
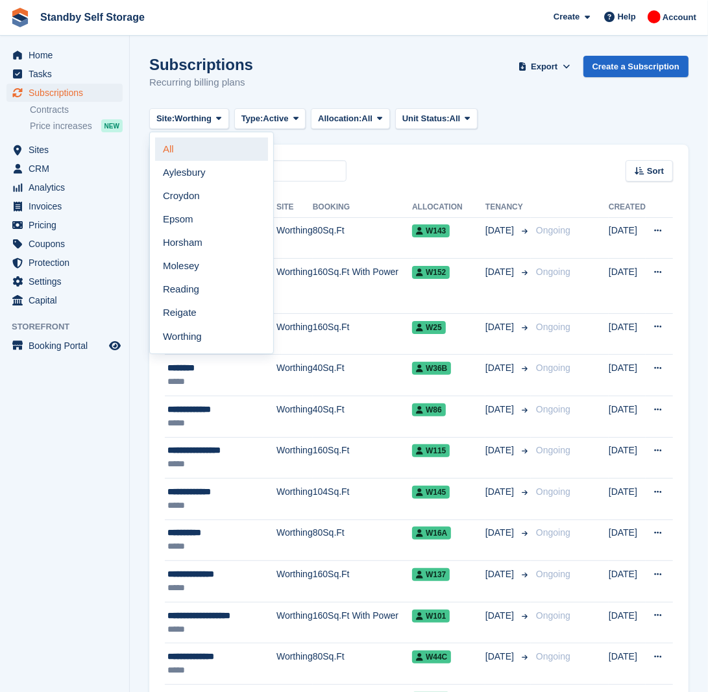
click at [201, 143] on link "All" at bounding box center [211, 149] width 113 height 23
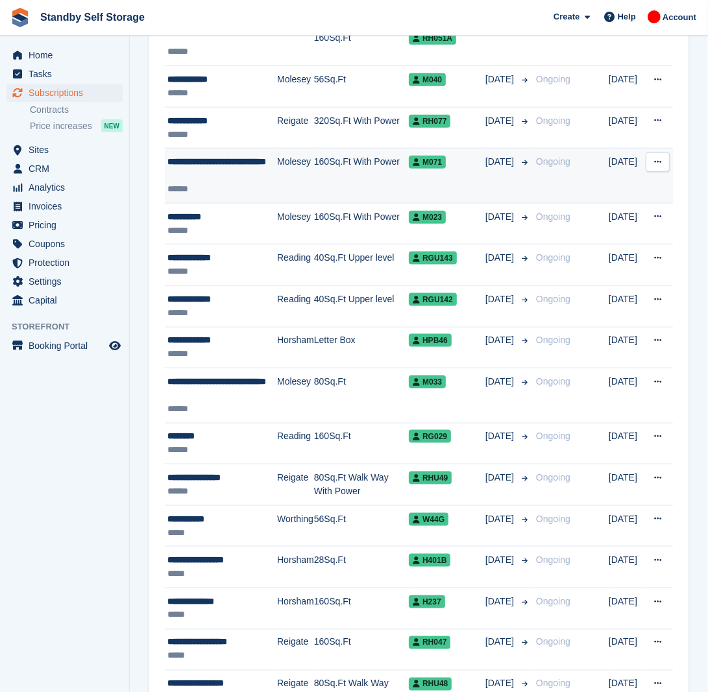
scroll to position [1782, 0]
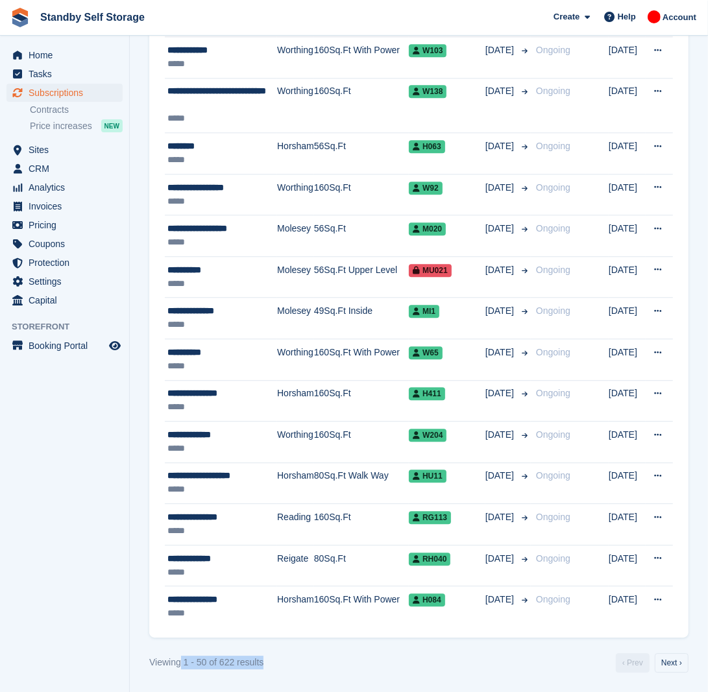
drag, startPoint x: 267, startPoint y: 667, endPoint x: 180, endPoint y: 686, distance: 89.6
drag, startPoint x: 180, startPoint y: 686, endPoint x: 391, endPoint y: 653, distance: 214.0
click at [391, 653] on div "Viewing 1 - 50 of 622 results ‹ Prev Next ›" at bounding box center [418, 662] width 539 height 19
click at [325, 657] on div "Viewing 1 - 50 of 622 results ‹ Prev Next ›" at bounding box center [418, 662] width 539 height 19
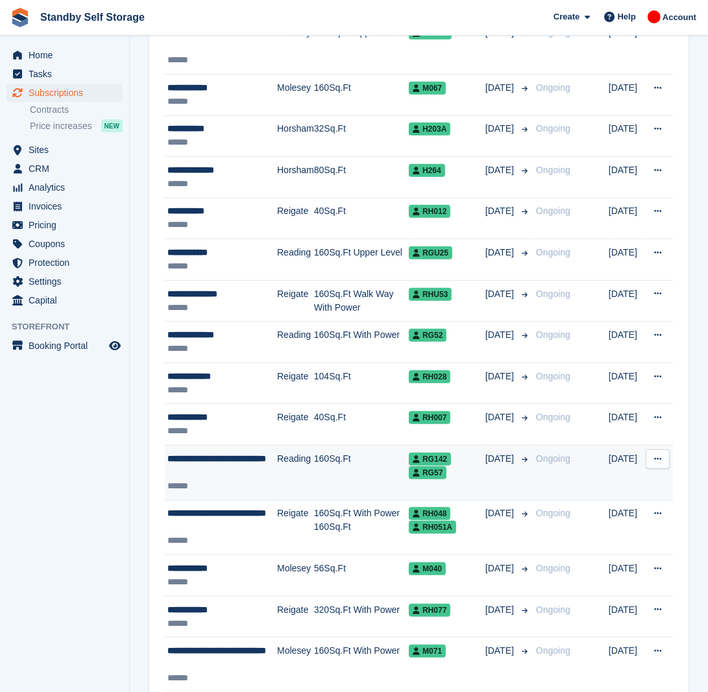
scroll to position [0, 0]
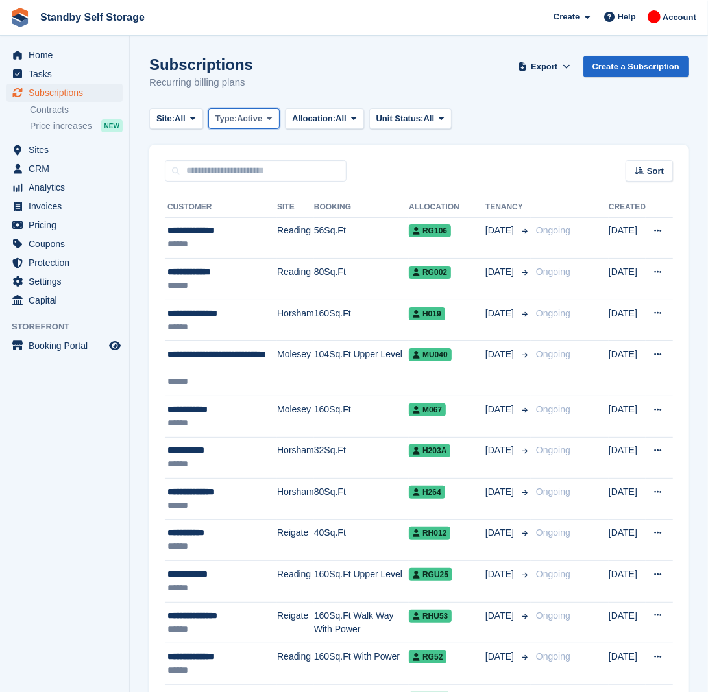
click at [272, 122] on icon at bounding box center [269, 118] width 5 height 8
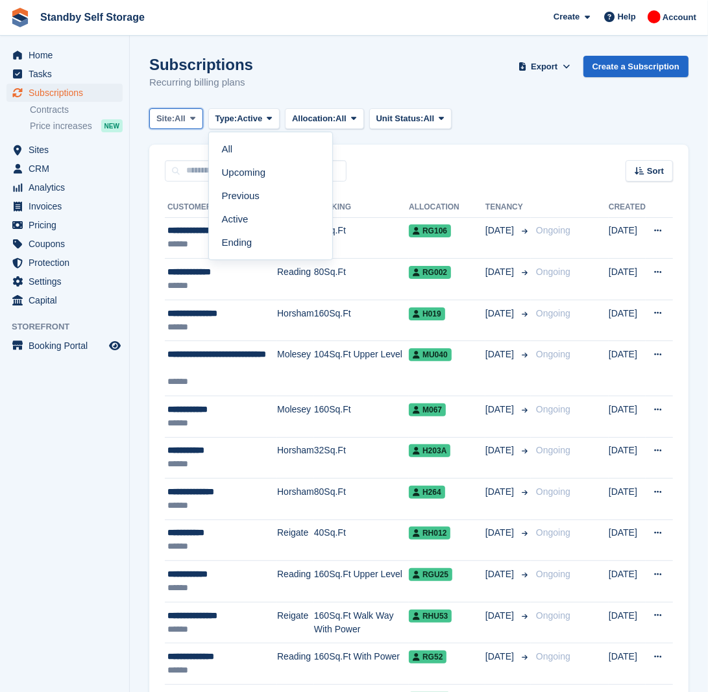
click at [180, 120] on span "All" at bounding box center [180, 118] width 11 height 13
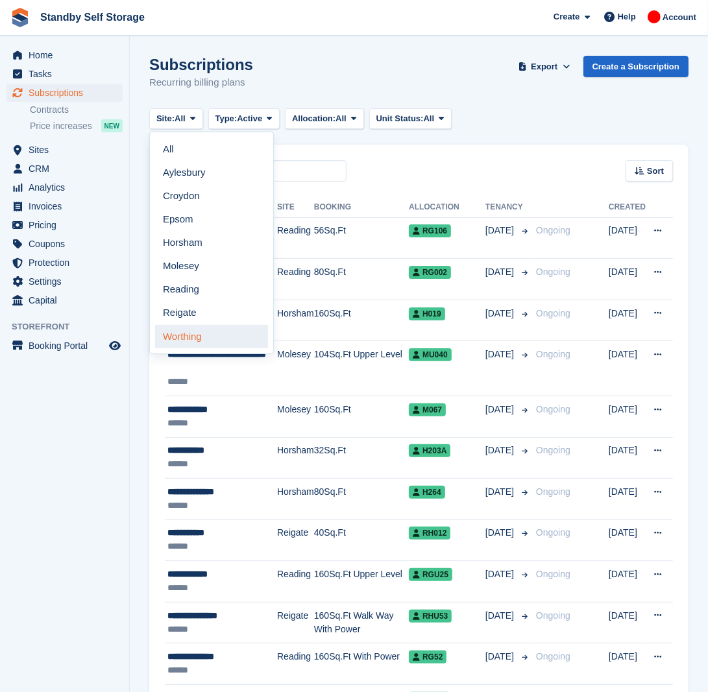
click at [193, 332] on link "Worthing" at bounding box center [211, 336] width 113 height 23
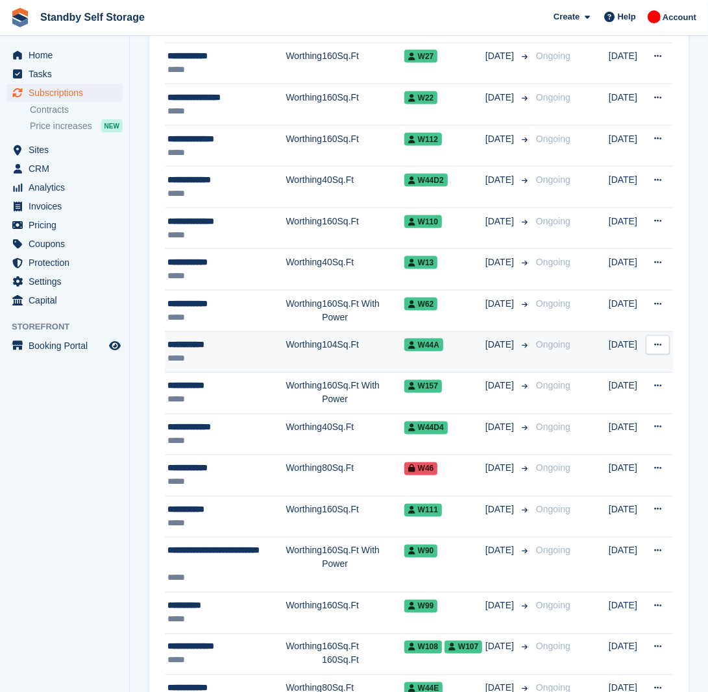
scroll to position [1700, 0]
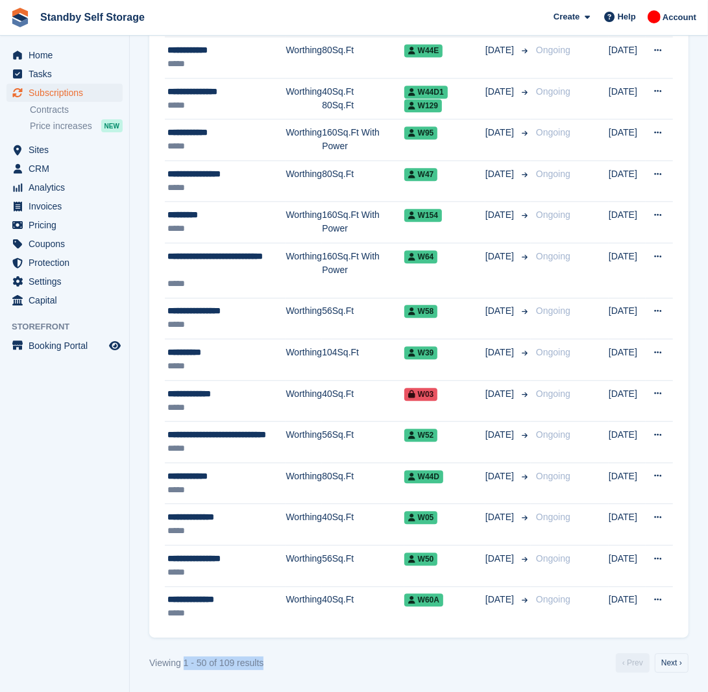
drag, startPoint x: 279, startPoint y: 659, endPoint x: 189, endPoint y: 675, distance: 91.5
click at [84, 474] on aside "Home Tasks Subscriptions Subscriptions Subscriptions Contracts Price increases …" at bounding box center [64, 349] width 129 height 627
click at [676, 669] on link "Next ›" at bounding box center [672, 662] width 34 height 19
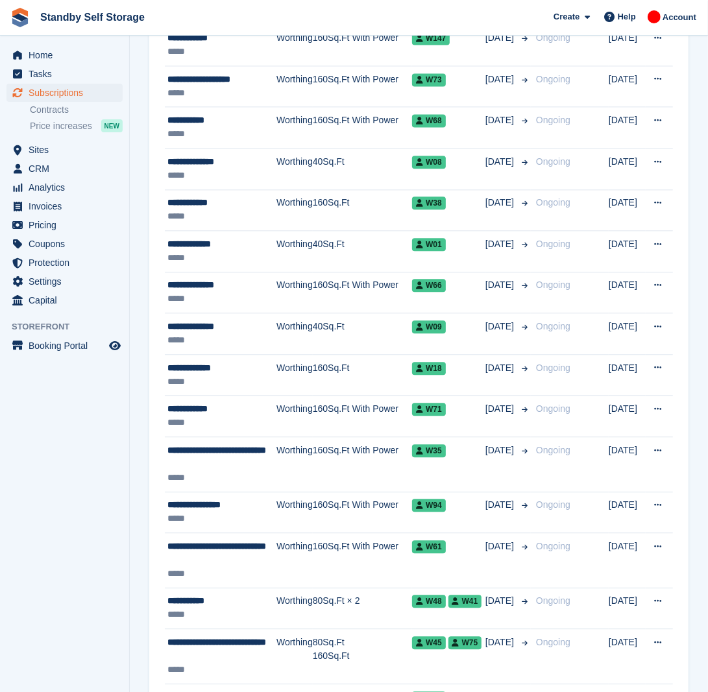
scroll to position [1768, 0]
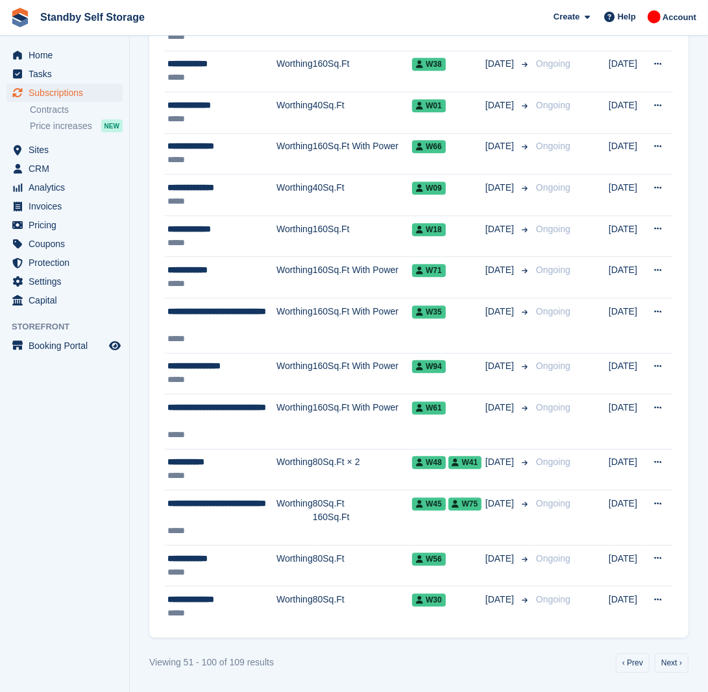
click at [436, 656] on div "Viewing 51 - 100 of 109 results ‹ Prev Next ›" at bounding box center [418, 662] width 539 height 19
drag, startPoint x: 289, startPoint y: 662, endPoint x: 134, endPoint y: 653, distance: 154.7
drag, startPoint x: 134, startPoint y: 653, endPoint x: 279, endPoint y: 659, distance: 144.8
click at [279, 659] on div "Viewing 51 - 100 of 109 results ‹ Prev Next ›" at bounding box center [418, 662] width 539 height 19
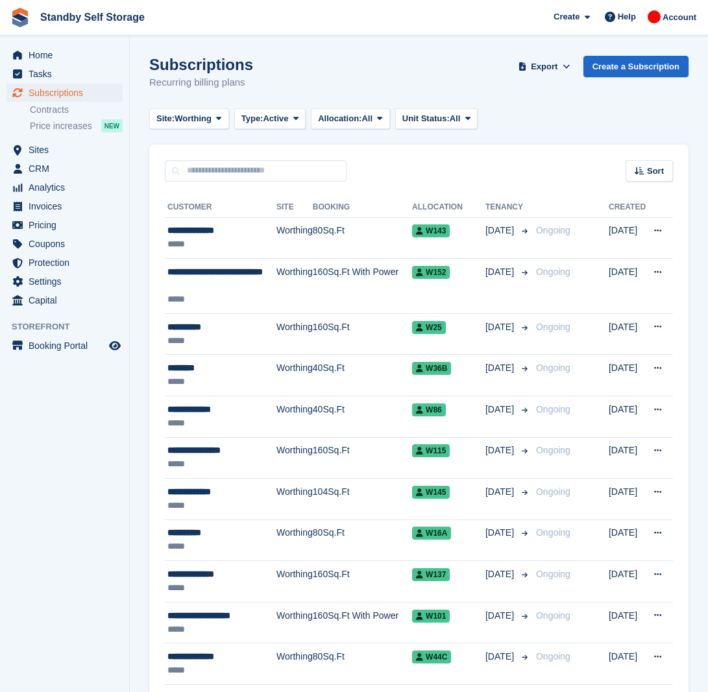
scroll to position [1768, 0]
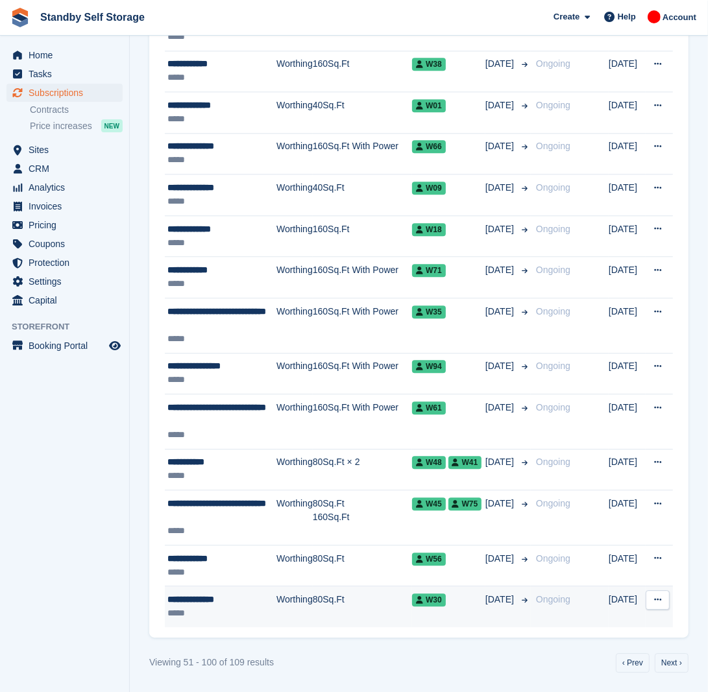
click at [456, 608] on td "W30" at bounding box center [448, 606] width 73 height 41
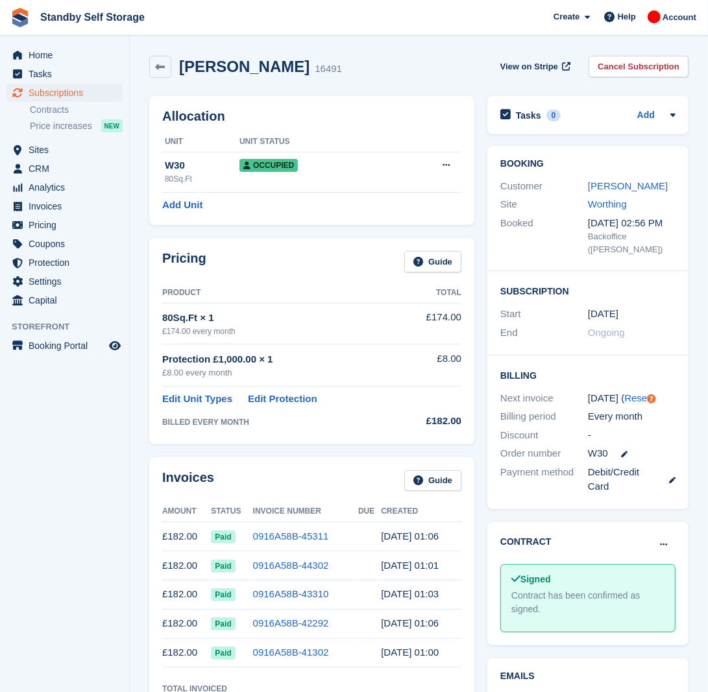
drag, startPoint x: 272, startPoint y: 67, endPoint x: 180, endPoint y: 72, distance: 92.3
click at [180, 72] on h2 "[PERSON_NAME]" at bounding box center [244, 67] width 130 height 18
copy h2 "[PERSON_NAME]"
click at [451, 165] on button at bounding box center [446, 165] width 24 height 19
drag, startPoint x: 667, startPoint y: 57, endPoint x: 633, endPoint y: 76, distance: 39.2
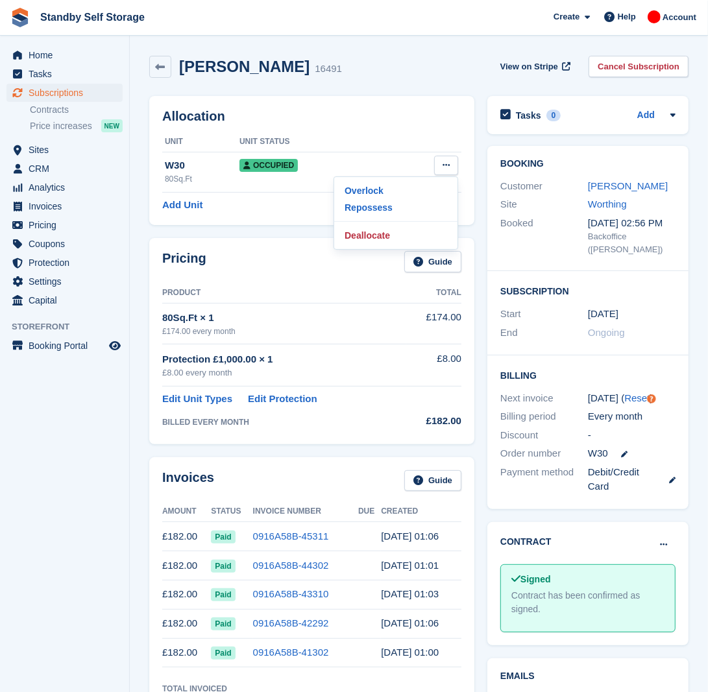
click at [668, 57] on link "Cancel Subscription" at bounding box center [638, 66] width 100 height 21
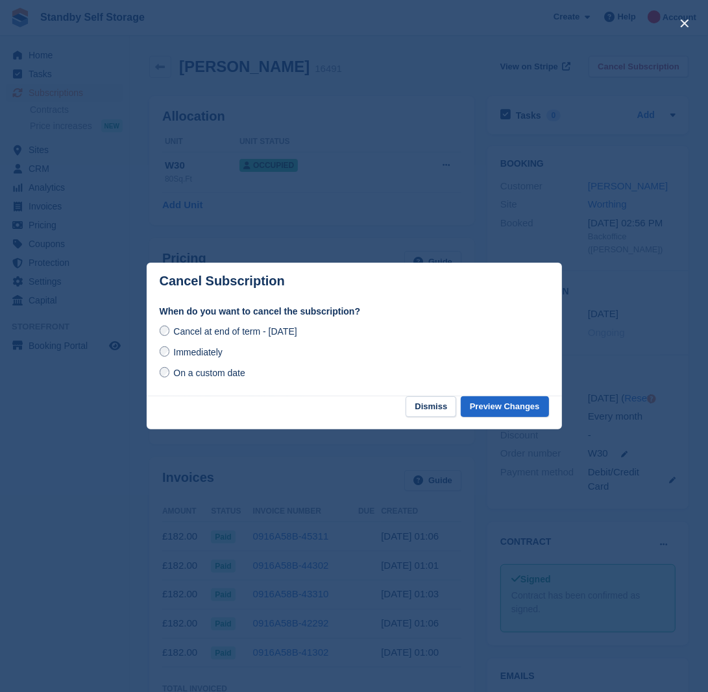
click at [186, 348] on span "Immediately" at bounding box center [197, 352] width 49 height 10
click at [500, 409] on button "Preview Changes" at bounding box center [505, 406] width 88 height 21
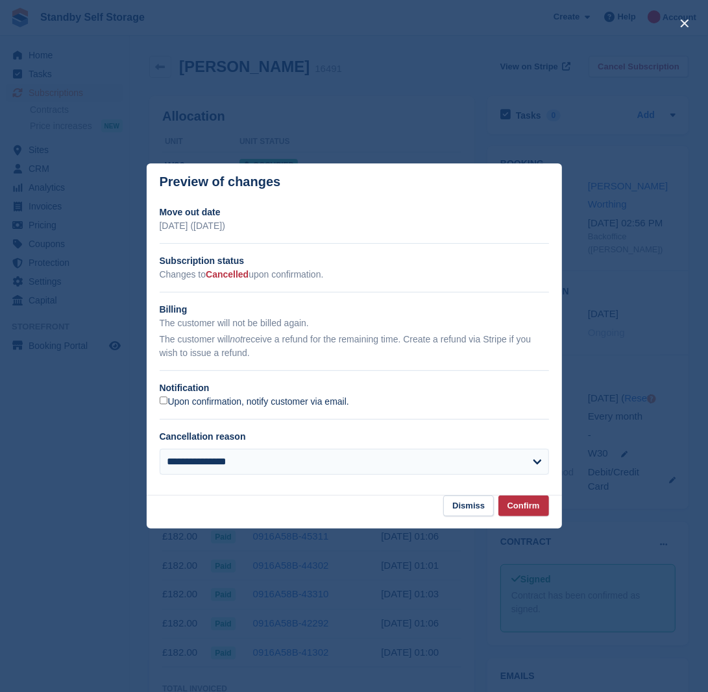
click at [287, 406] on label "Upon confirmation, notify customer via email." at bounding box center [254, 402] width 189 height 12
click at [527, 511] on button "Confirm" at bounding box center [523, 506] width 51 height 21
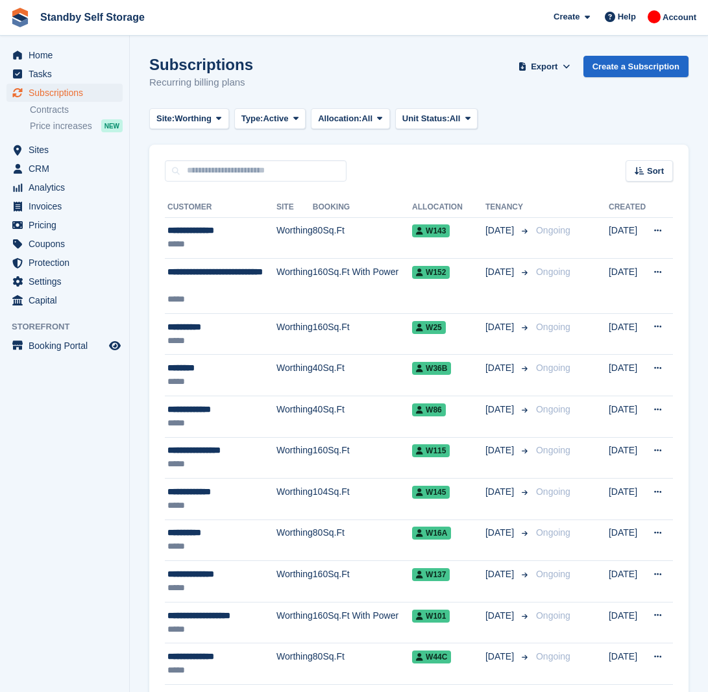
scroll to position [1768, 0]
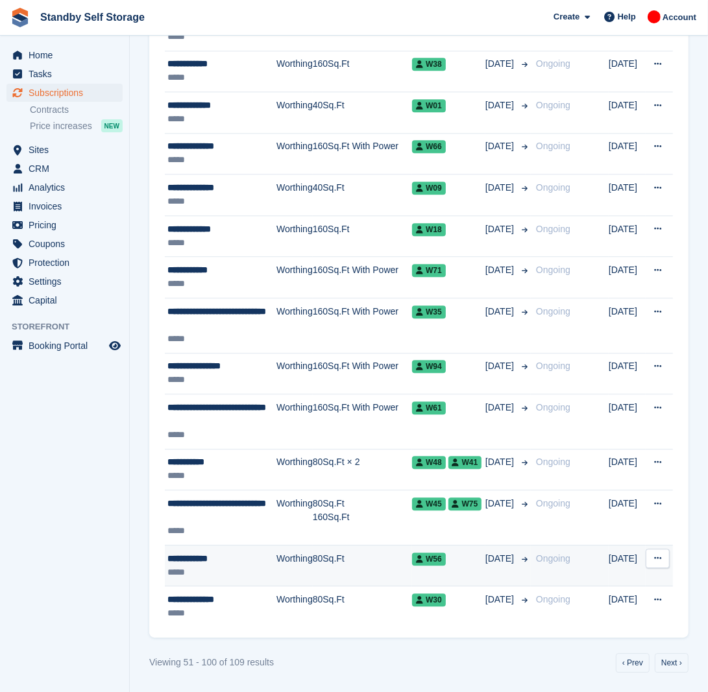
click at [290, 558] on td "Worthing" at bounding box center [294, 566] width 36 height 42
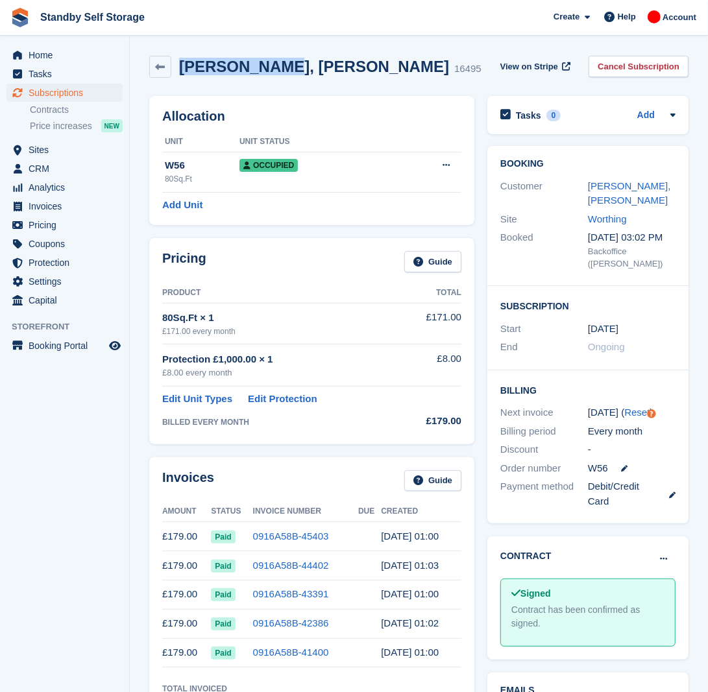
drag, startPoint x: 257, startPoint y: 66, endPoint x: 175, endPoint y: 86, distance: 84.2
click at [175, 86] on div "Ian, Ritchie 16495 View on Stripe Cancel Subscription" at bounding box center [419, 69] width 552 height 40
copy div "Ian, Ritchie"
click at [657, 64] on link "Cancel Subscription" at bounding box center [638, 66] width 100 height 21
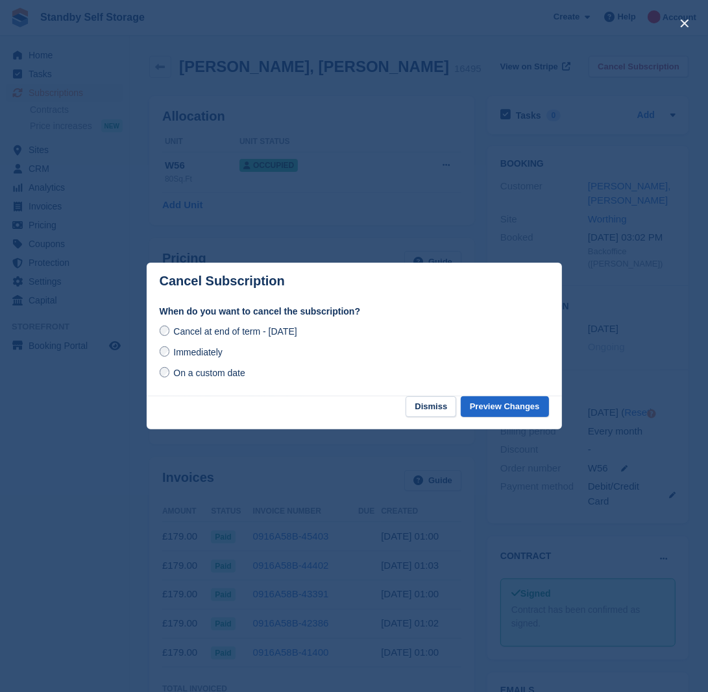
click at [195, 356] on span "Immediately" at bounding box center [197, 352] width 49 height 10
click at [503, 402] on button "Preview Changes" at bounding box center [505, 406] width 88 height 21
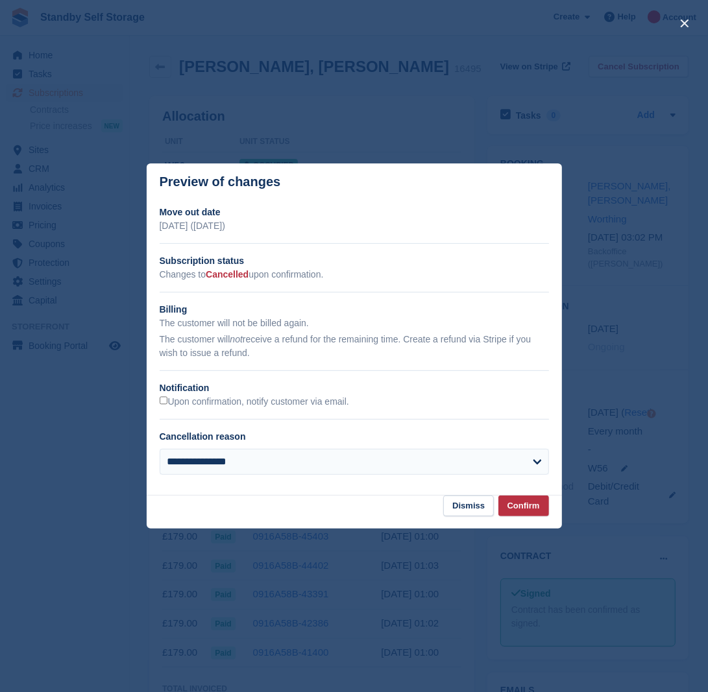
click at [199, 409] on div "Upon confirmation, notify customer via email." at bounding box center [354, 402] width 389 height 14
click at [263, 403] on label "Upon confirmation, notify customer via email." at bounding box center [254, 402] width 189 height 12
click at [521, 503] on button "Confirm" at bounding box center [523, 506] width 51 height 21
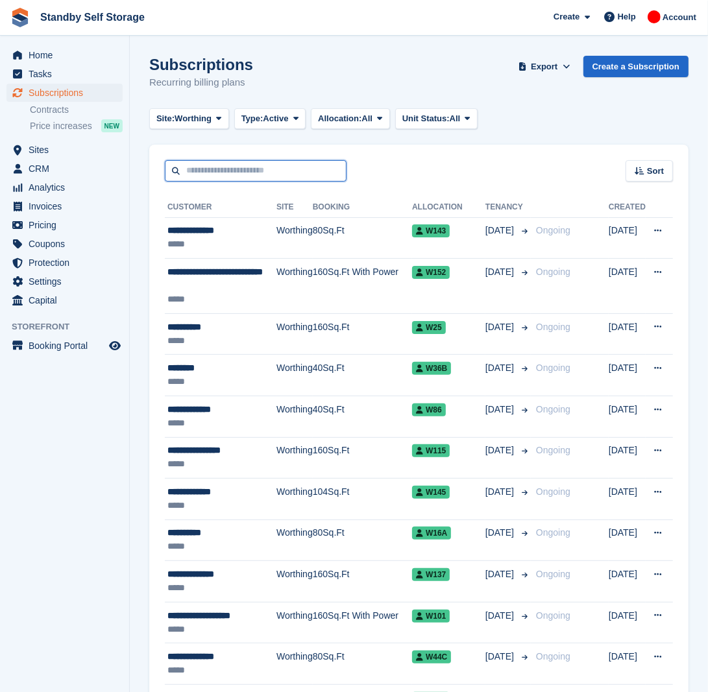
click at [245, 169] on input "text" at bounding box center [256, 170] width 182 height 21
type input "******"
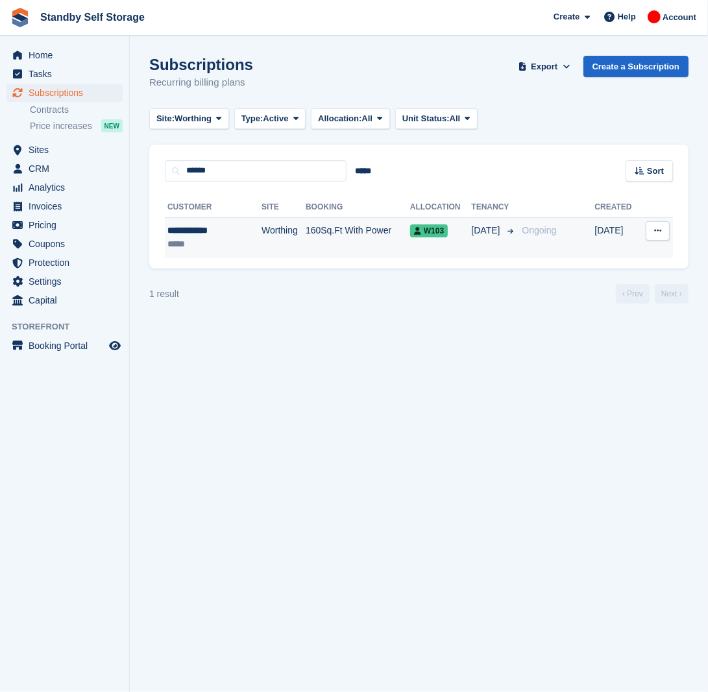
click at [261, 232] on td "Worthing" at bounding box center [283, 237] width 44 height 41
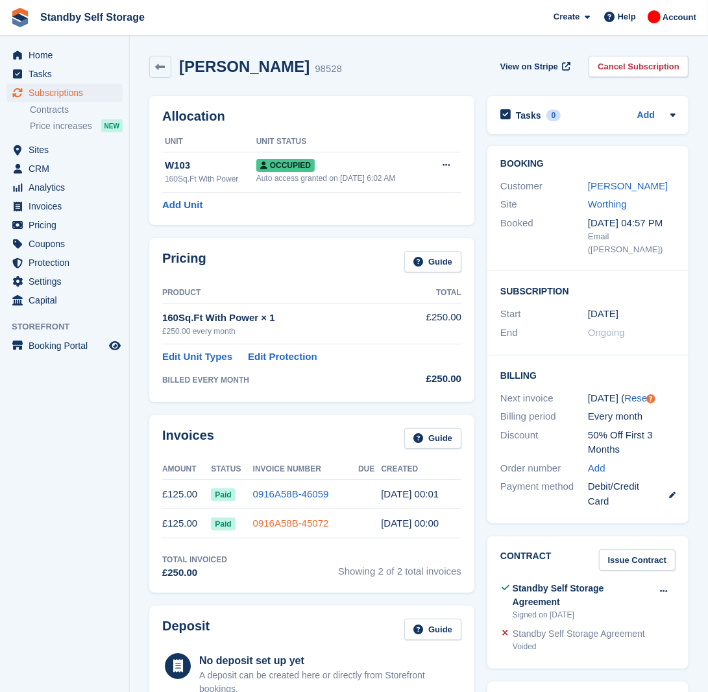
scroll to position [81, 0]
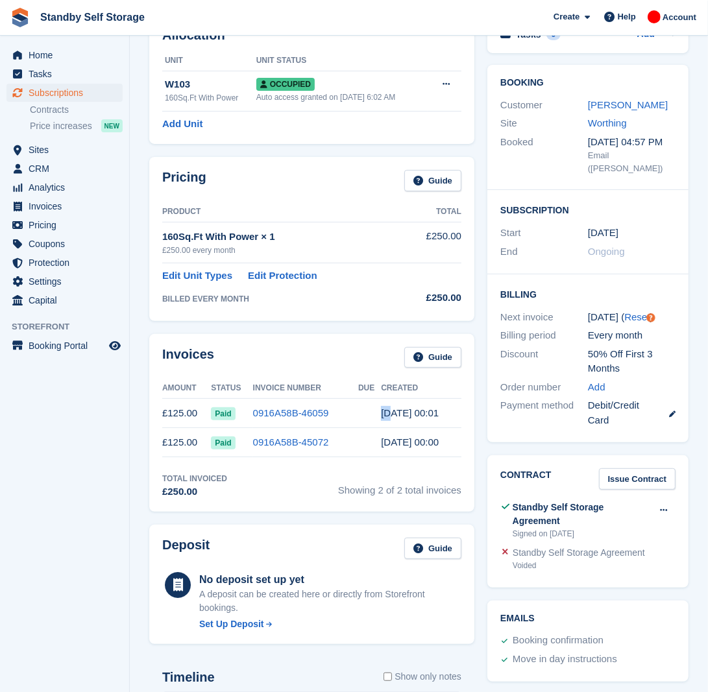
drag, startPoint x: 385, startPoint y: 413, endPoint x: 373, endPoint y: 415, distance: 12.0
click at [373, 415] on tr "£125.00 Paid 0916A58B-46059 [DATE] 00:01" at bounding box center [311, 413] width 299 height 29
drag, startPoint x: 373, startPoint y: 415, endPoint x: 442, endPoint y: 446, distance: 75.2
click at [442, 446] on td "31 Jul, 00:00" at bounding box center [421, 442] width 80 height 29
drag, startPoint x: 585, startPoint y: 305, endPoint x: 605, endPoint y: 297, distance: 21.6
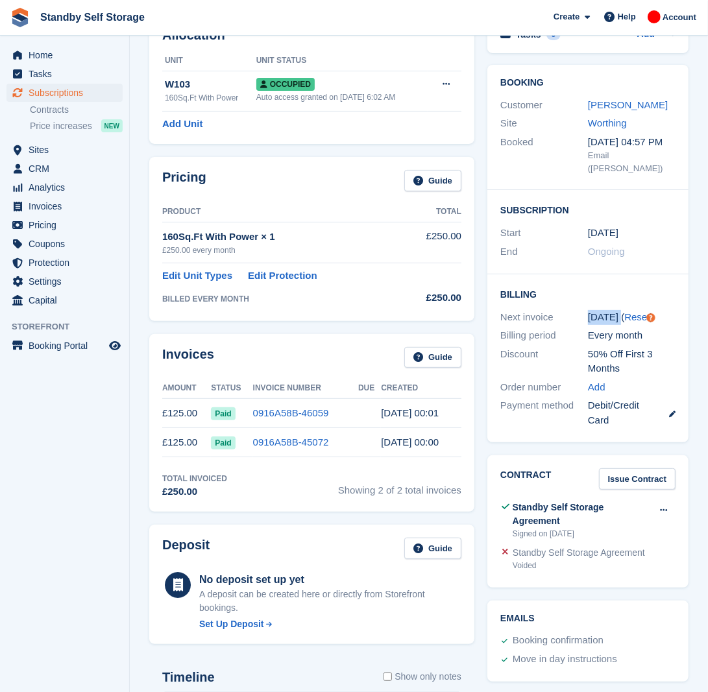
click at [605, 308] on div "Next invoice 1 Oct ( Reset )" at bounding box center [587, 317] width 175 height 19
drag, startPoint x: 605, startPoint y: 297, endPoint x: 597, endPoint y: 217, distance: 80.2
click at [597, 224] on div "Start 31 Jul" at bounding box center [587, 233] width 175 height 19
drag, startPoint x: 597, startPoint y: 217, endPoint x: 547, endPoint y: 252, distance: 60.6
click at [547, 252] on div "Subscription Start 31 Jul End Ongoing" at bounding box center [587, 232] width 201 height 84
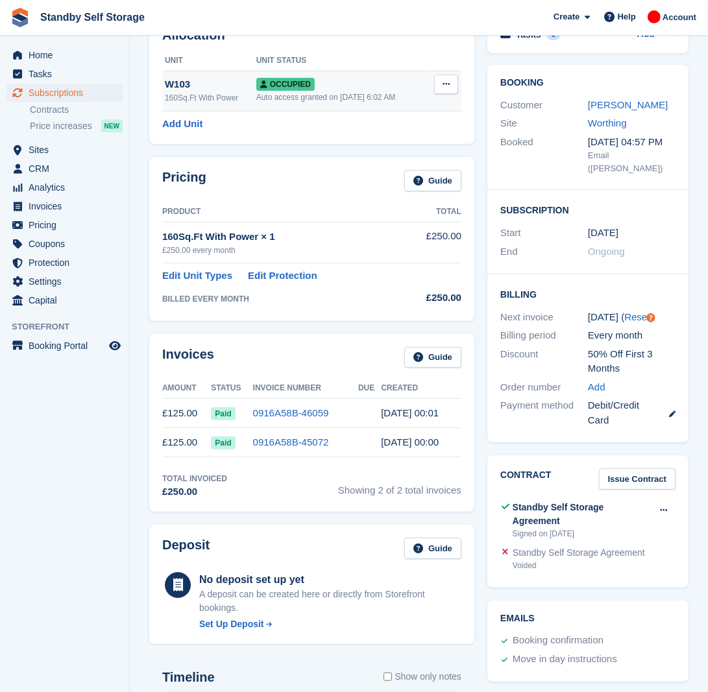
scroll to position [0, 0]
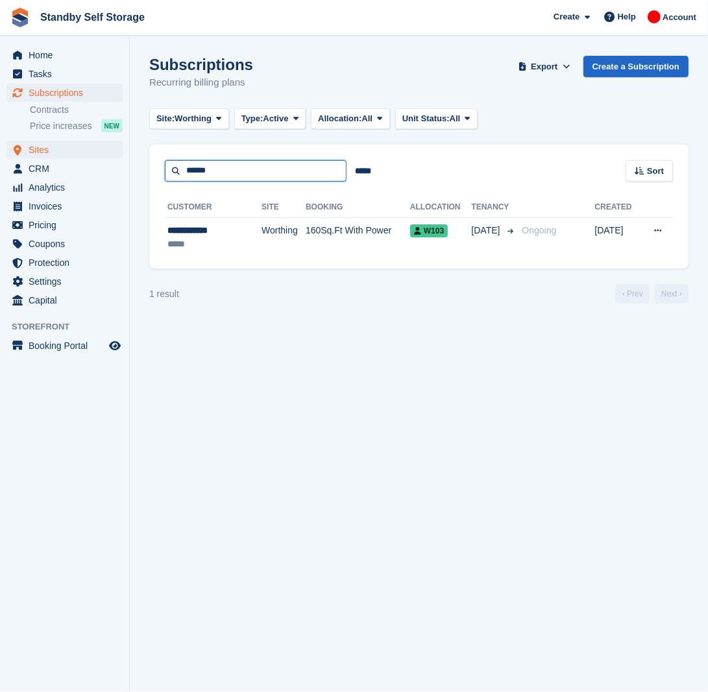
drag, startPoint x: 274, startPoint y: 171, endPoint x: 7, endPoint y: 143, distance: 268.0
click at [0, 143] on html "Standby Self Storage Create Subscription Invoice Contact Deal Discount Page Hel…" at bounding box center [354, 346] width 708 height 692
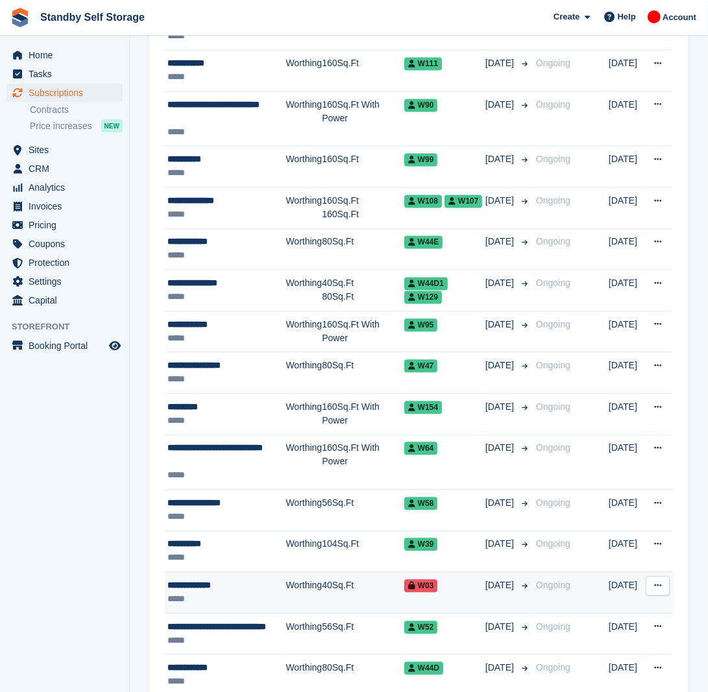
scroll to position [1700, 0]
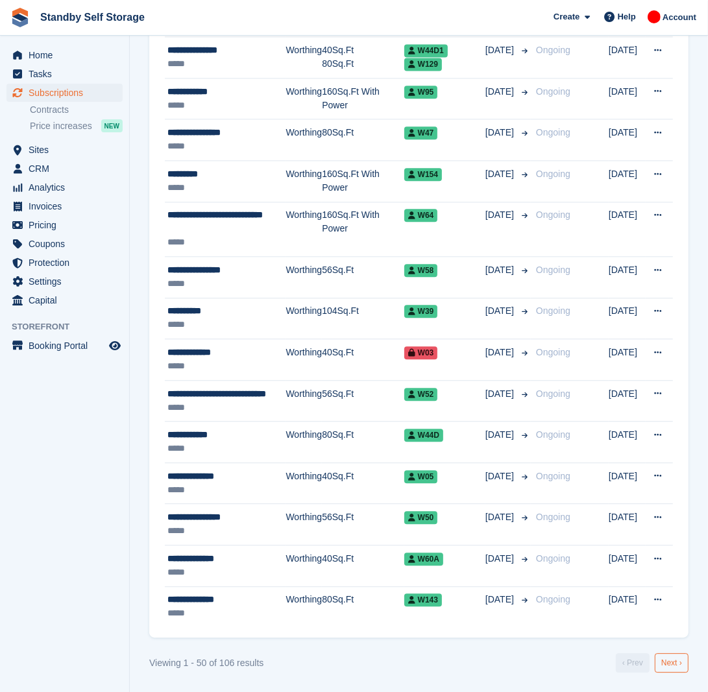
click at [666, 657] on link "Next ›" at bounding box center [672, 662] width 34 height 19
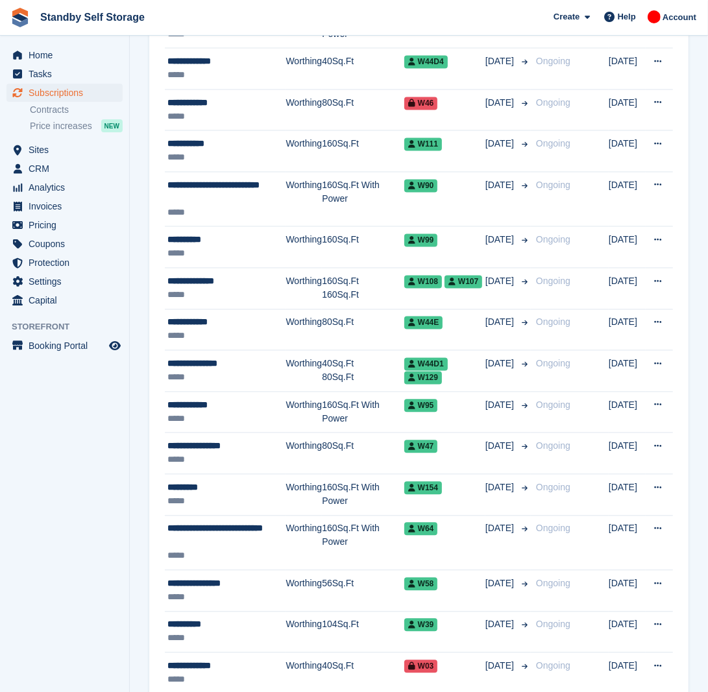
scroll to position [1700, 0]
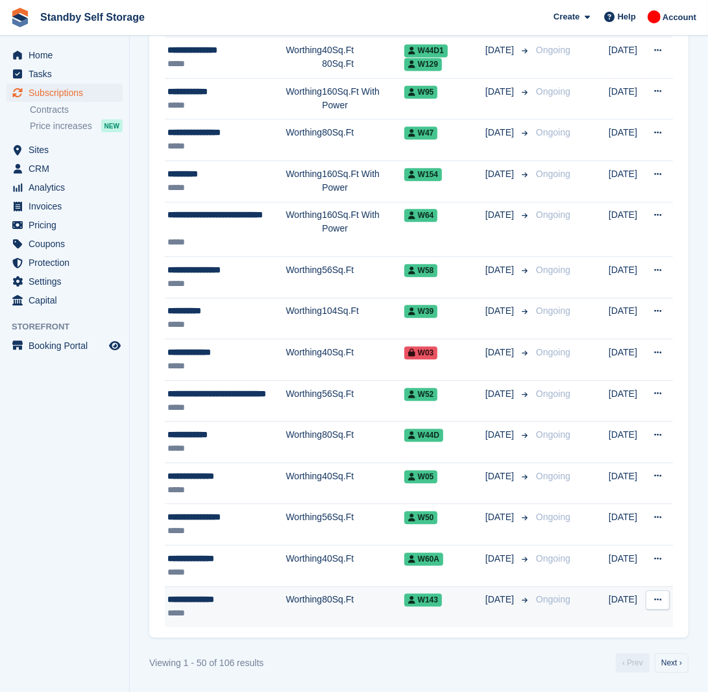
click at [260, 595] on div "**********" at bounding box center [226, 600] width 119 height 14
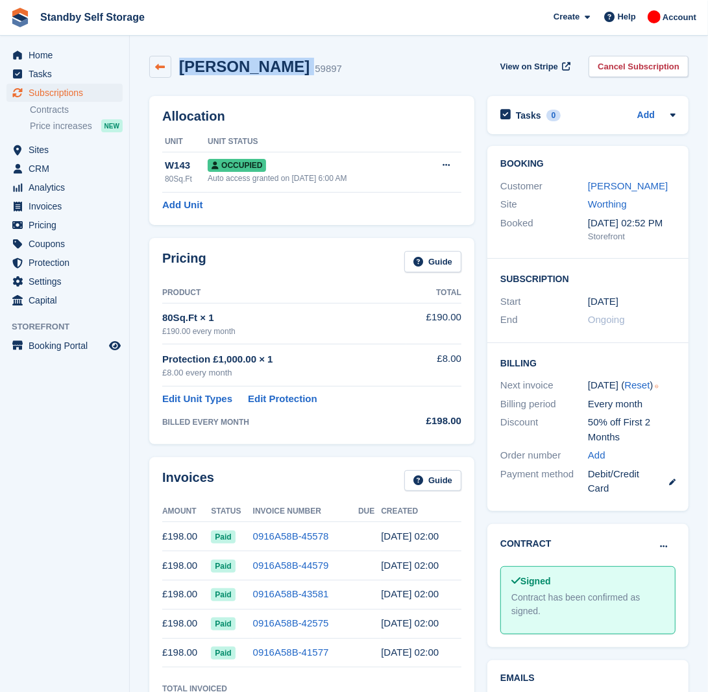
drag, startPoint x: 287, startPoint y: 60, endPoint x: 167, endPoint y: 75, distance: 121.6
click at [167, 75] on div "[PERSON_NAME] 59897" at bounding box center [245, 67] width 193 height 22
copy div "[PERSON_NAME]"
drag, startPoint x: 623, startPoint y: 64, endPoint x: 600, endPoint y: 91, distance: 35.5
click at [623, 64] on link "Cancel Subscription" at bounding box center [638, 66] width 100 height 21
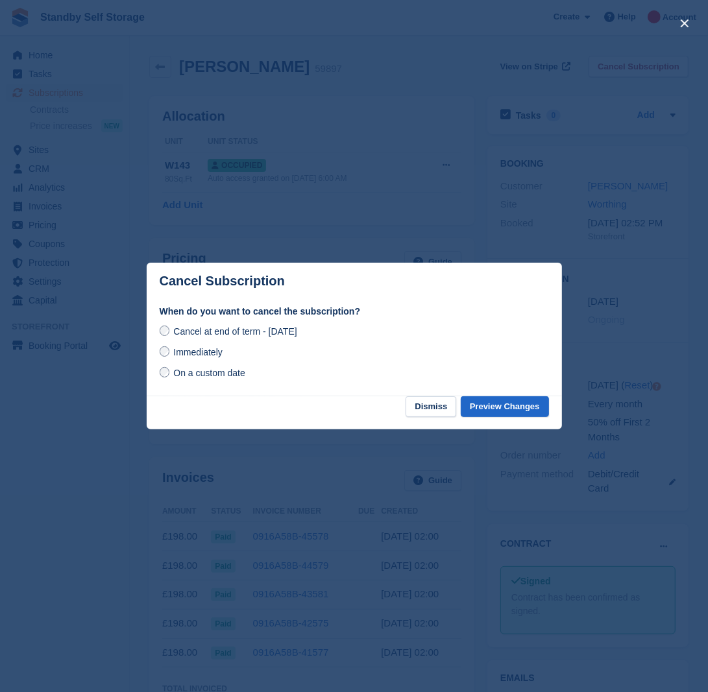
click at [208, 352] on span "Immediately" at bounding box center [197, 352] width 49 height 10
click at [493, 407] on button "Preview Changes" at bounding box center [505, 406] width 88 height 21
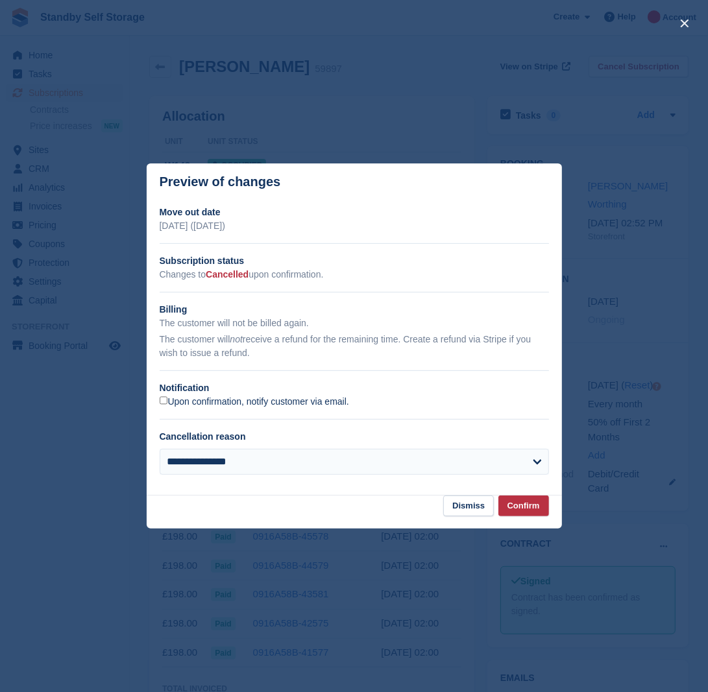
click at [185, 404] on label "Upon confirmation, notify customer via email." at bounding box center [254, 402] width 189 height 12
click at [542, 507] on button "Confirm" at bounding box center [523, 506] width 51 height 21
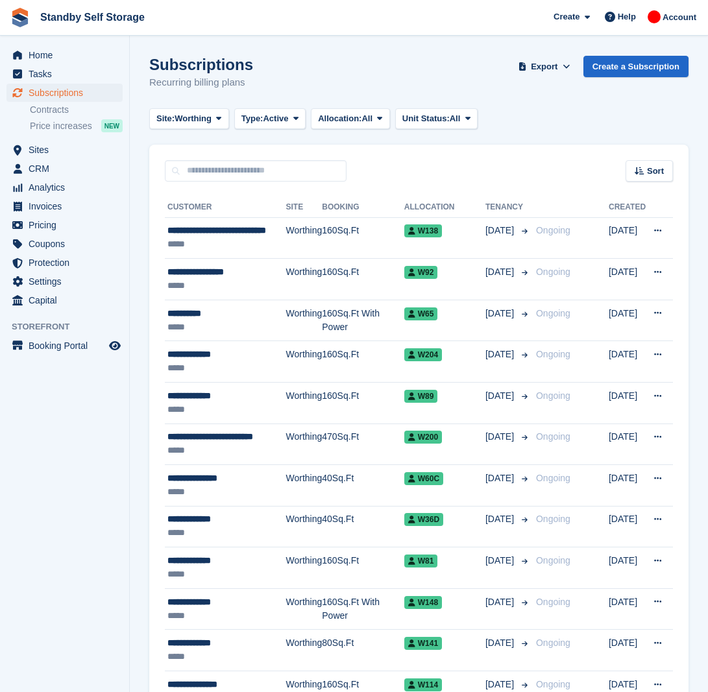
scroll to position [1700, 0]
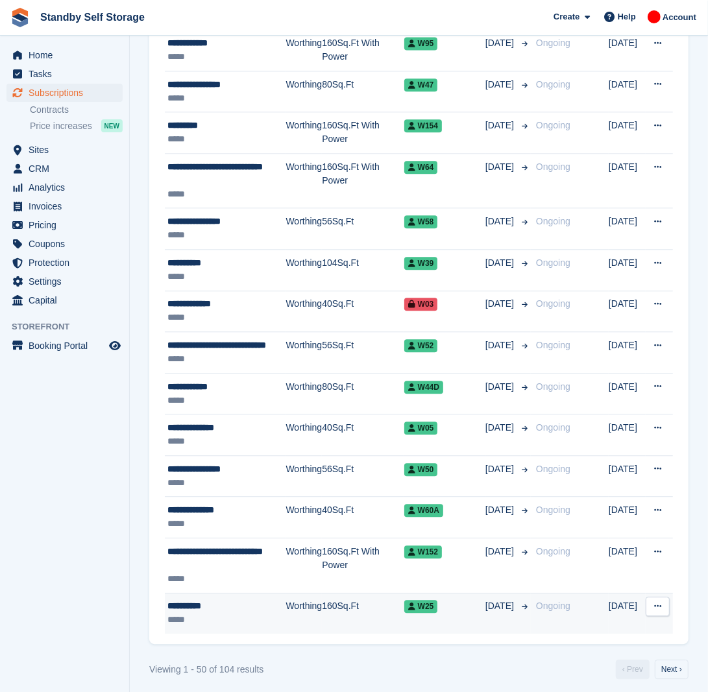
click at [349, 622] on td "160Sq.Ft" at bounding box center [363, 613] width 82 height 41
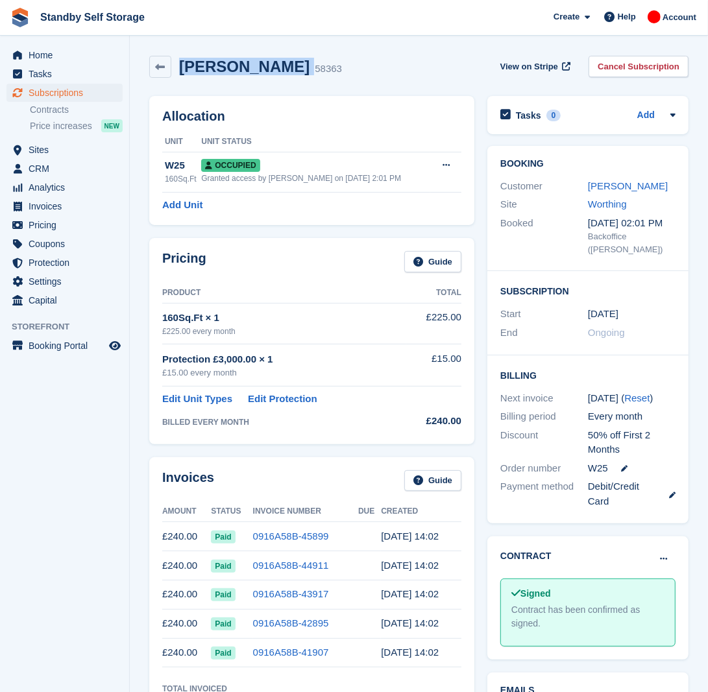
drag, startPoint x: 261, startPoint y: 66, endPoint x: 178, endPoint y: 78, distance: 83.3
click at [178, 78] on div "[PERSON_NAME] 58363 View on Stripe Cancel Subscription" at bounding box center [419, 69] width 552 height 40
click at [639, 66] on link "Cancel Subscription" at bounding box center [638, 66] width 100 height 21
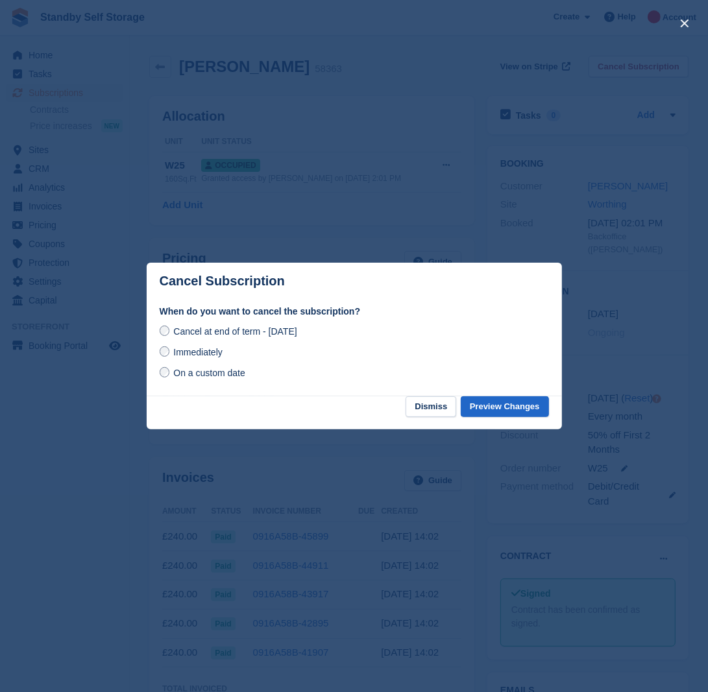
click at [182, 356] on span "Immediately" at bounding box center [197, 352] width 49 height 10
click at [507, 405] on button "Preview Changes" at bounding box center [505, 406] width 88 height 21
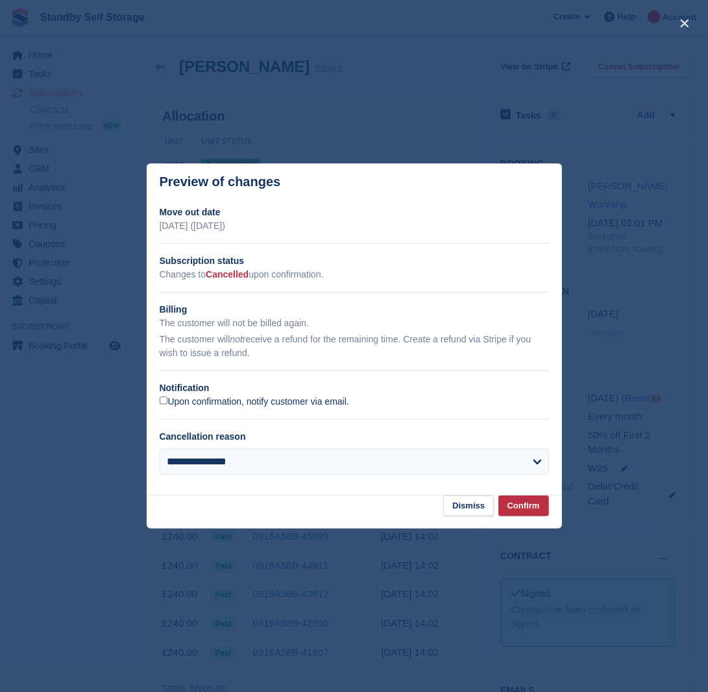
click at [261, 406] on label "Upon confirmation, notify customer via email." at bounding box center [254, 402] width 189 height 12
click at [520, 506] on button "Confirm" at bounding box center [523, 506] width 51 height 21
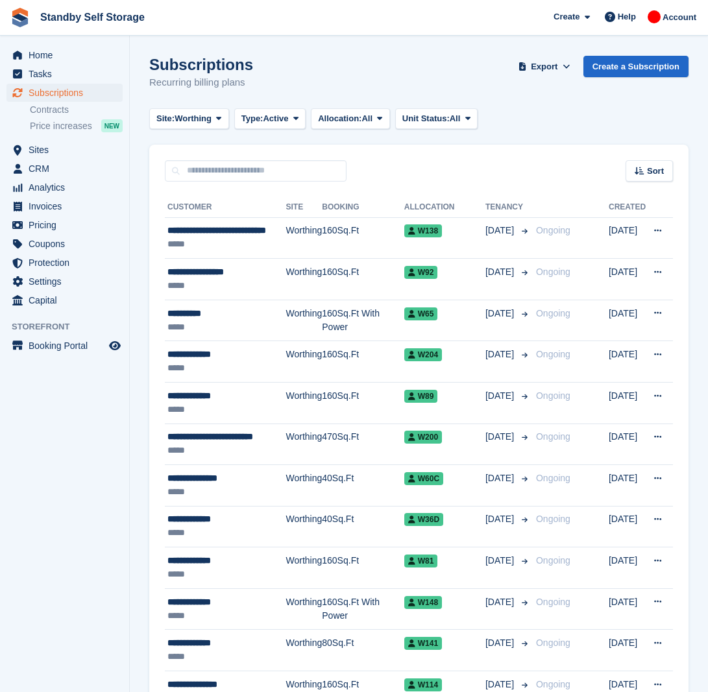
scroll to position [1700, 0]
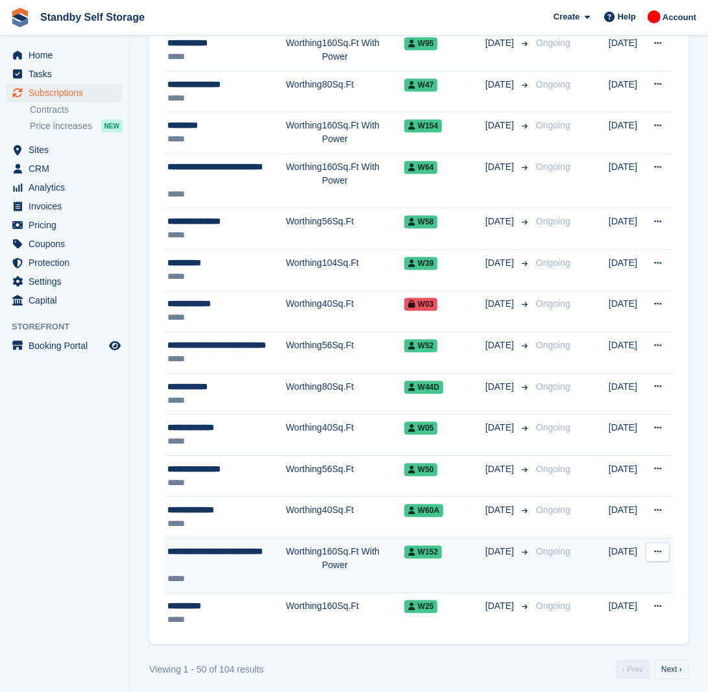
click at [284, 571] on div "**********" at bounding box center [226, 558] width 119 height 27
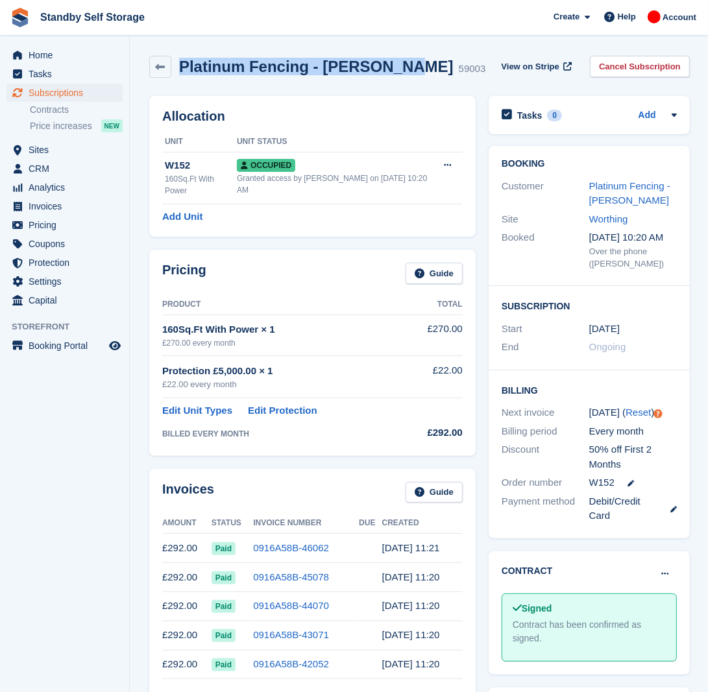
drag, startPoint x: 386, startPoint y: 66, endPoint x: 182, endPoint y: 51, distance: 205.0
click at [182, 51] on div "Platinum Fencing - Kyle Lucas 59003 View on Stripe Cancel Subscription" at bounding box center [419, 69] width 553 height 40
copy h2 "Platinum Fencing - Kyle Lucas"
click at [644, 69] on link "Cancel Subscription" at bounding box center [640, 66] width 100 height 21
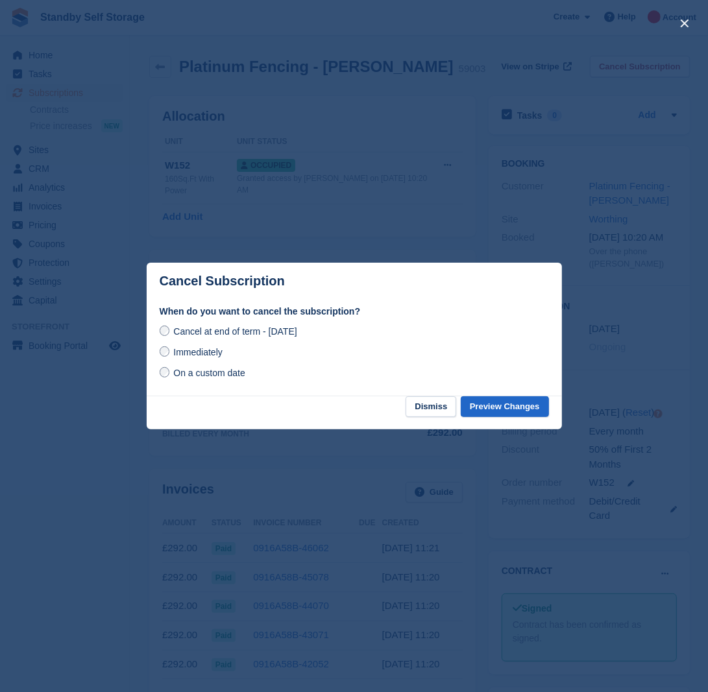
click at [192, 349] on span "Immediately" at bounding box center [197, 352] width 49 height 10
click at [526, 400] on button "Preview Changes" at bounding box center [505, 406] width 88 height 21
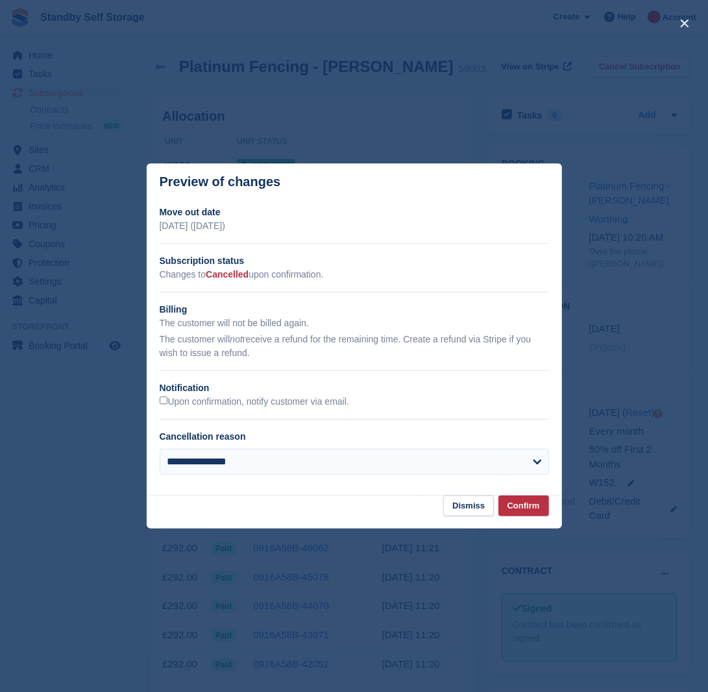
click at [196, 396] on div "Upon confirmation, notify customer via email." at bounding box center [354, 402] width 389 height 14
click at [189, 400] on label "Upon confirmation, notify customer via email." at bounding box center [254, 402] width 189 height 12
click at [533, 511] on button "Confirm" at bounding box center [523, 506] width 51 height 21
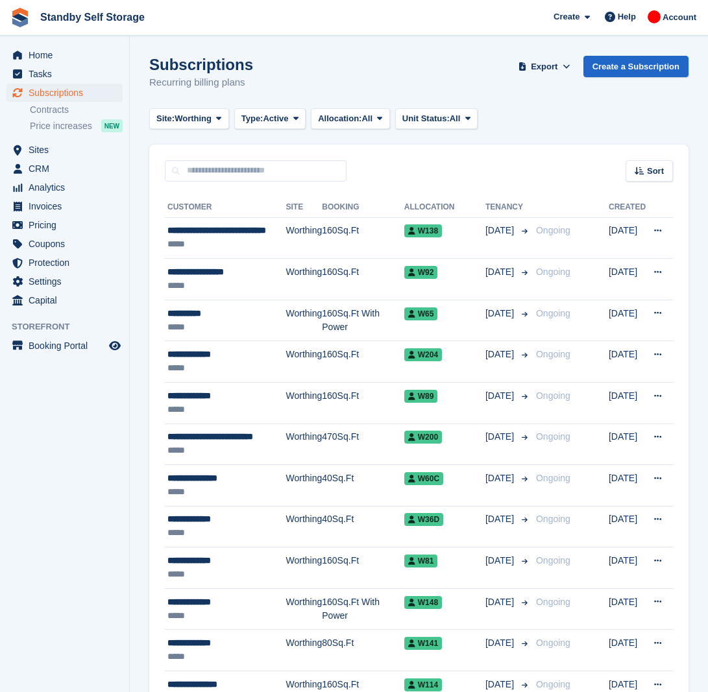
scroll to position [1700, 0]
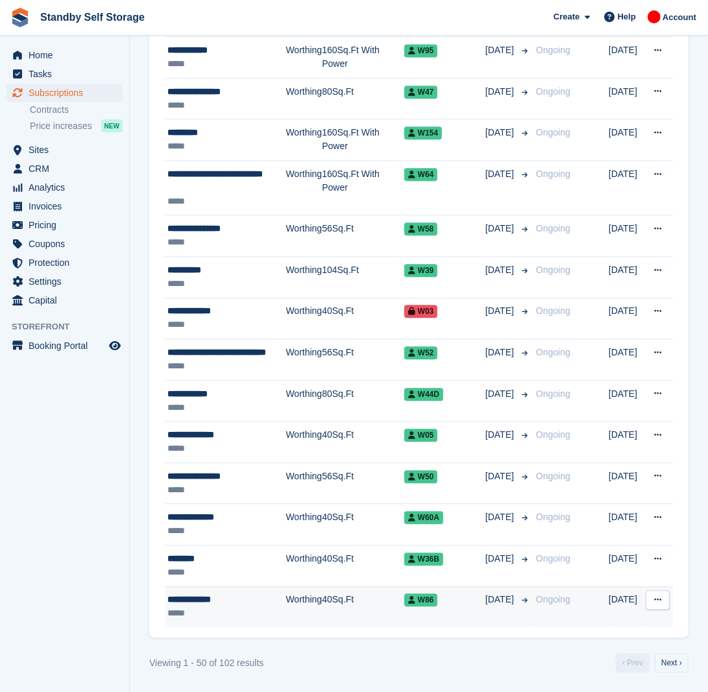
click at [332, 607] on td "40Sq.Ft" at bounding box center [363, 606] width 82 height 41
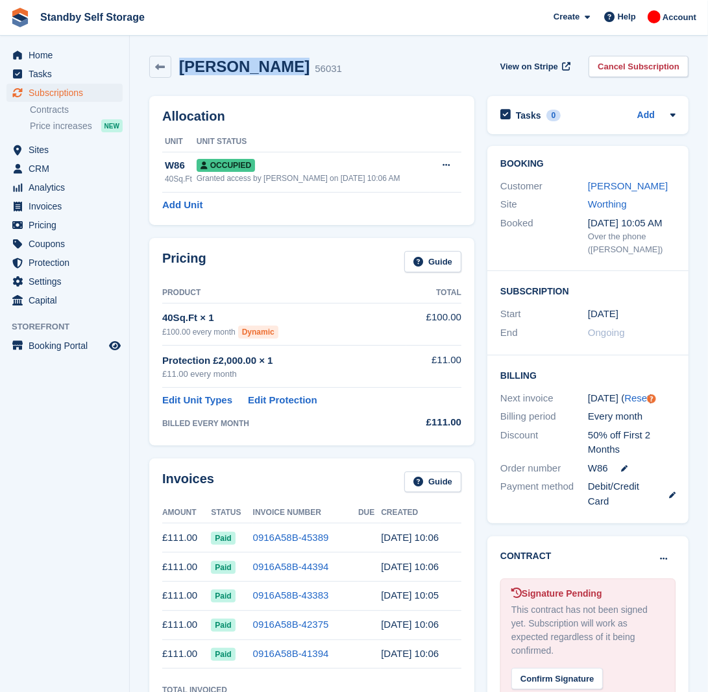
drag, startPoint x: 271, startPoint y: 64, endPoint x: 182, endPoint y: 82, distance: 91.5
click at [182, 82] on div "[PERSON_NAME] 56031 View on Stripe Cancel Subscription" at bounding box center [419, 69] width 552 height 40
copy h2 "[PERSON_NAME]"
drag, startPoint x: 30, startPoint y: 1, endPoint x: 92, endPoint y: 433, distance: 435.8
click at [75, 459] on aside "Home Tasks Subscriptions Subscriptions Subscriptions Contracts Price increases …" at bounding box center [64, 349] width 129 height 627
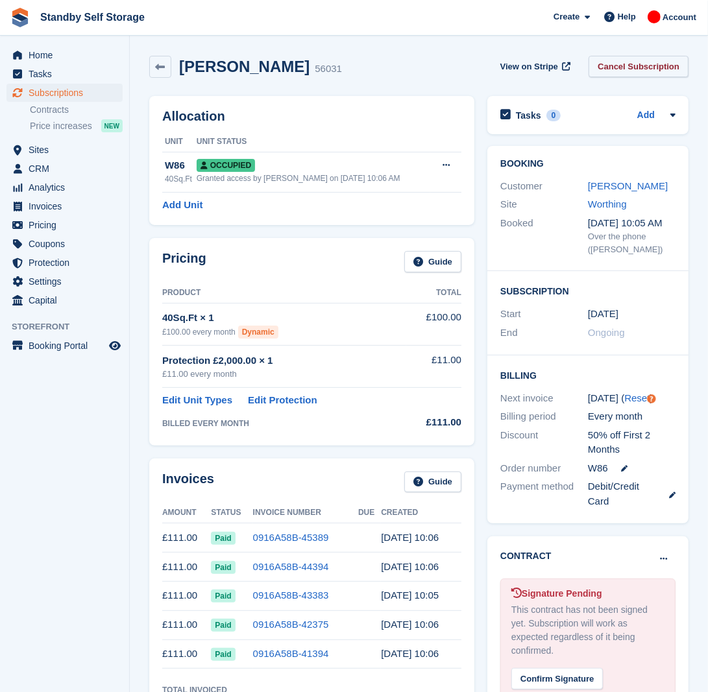
click at [651, 64] on link "Cancel Subscription" at bounding box center [638, 66] width 100 height 21
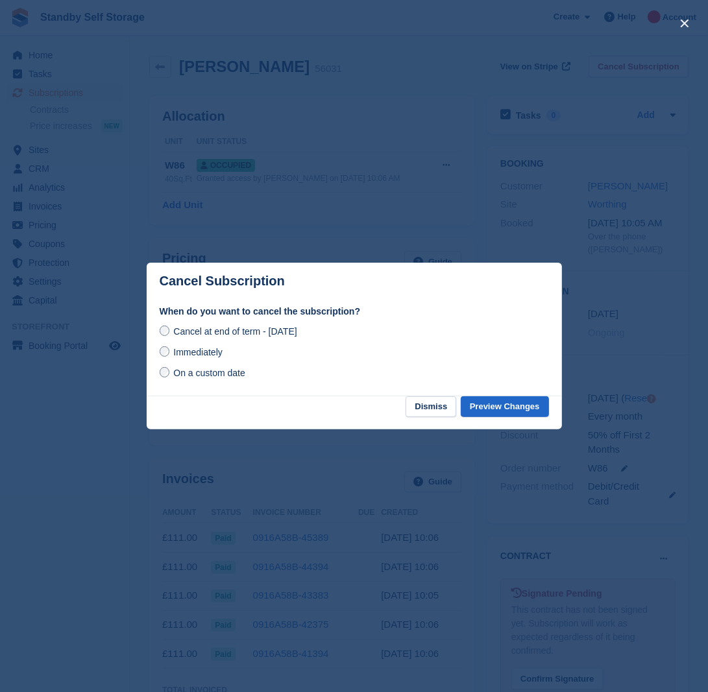
click at [197, 348] on span "Immediately" at bounding box center [197, 352] width 49 height 10
click at [511, 413] on button "Preview Changes" at bounding box center [505, 406] width 88 height 21
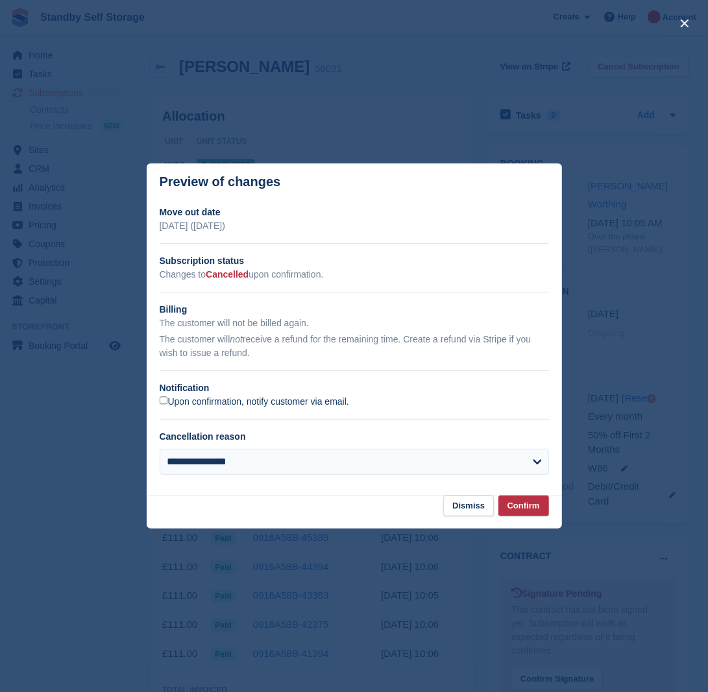
click at [199, 400] on label "Upon confirmation, notify customer via email." at bounding box center [254, 402] width 189 height 12
click at [524, 504] on button "Confirm" at bounding box center [523, 506] width 51 height 21
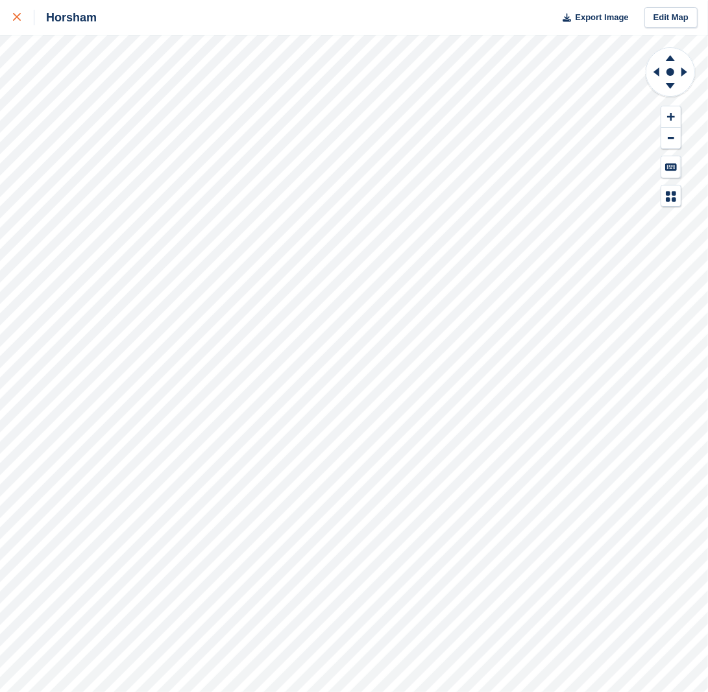
click at [24, 13] on div at bounding box center [23, 18] width 21 height 16
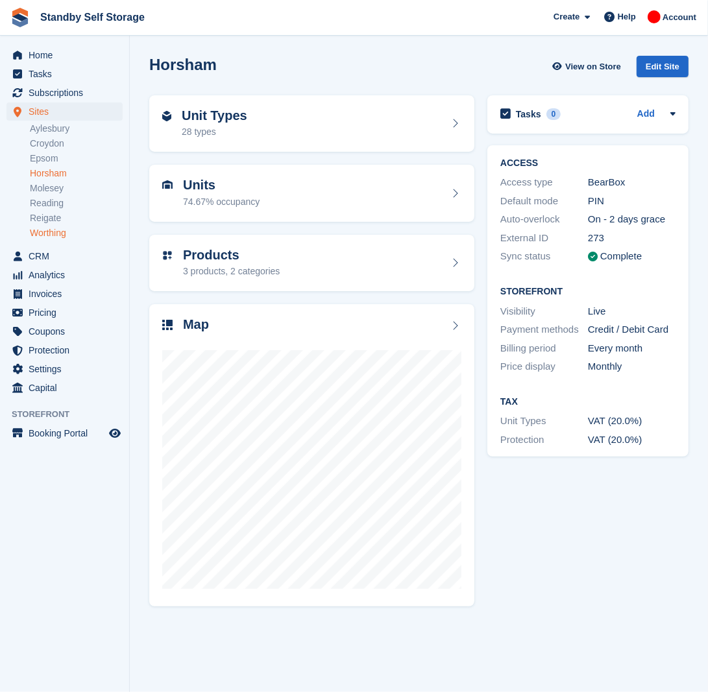
click at [55, 234] on link "Worthing" at bounding box center [76, 233] width 93 height 12
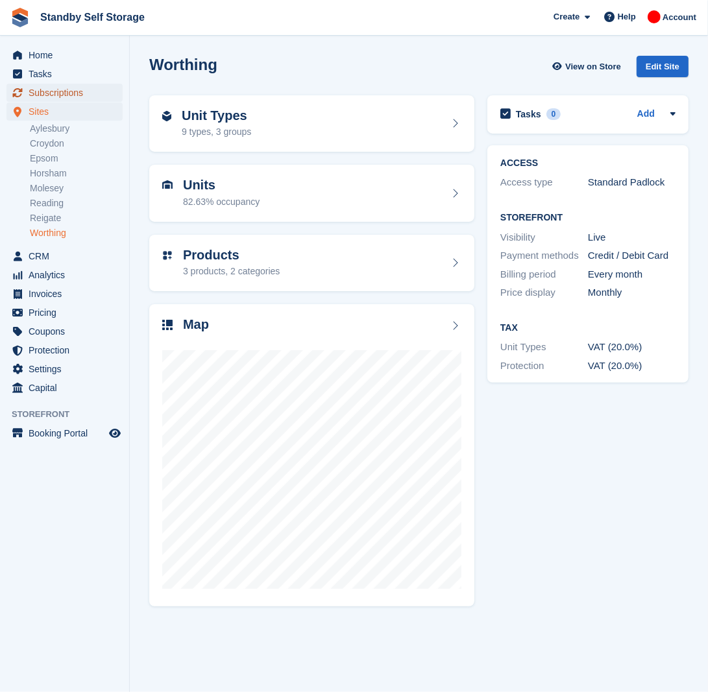
click at [57, 86] on span "Subscriptions" at bounding box center [68, 93] width 78 height 18
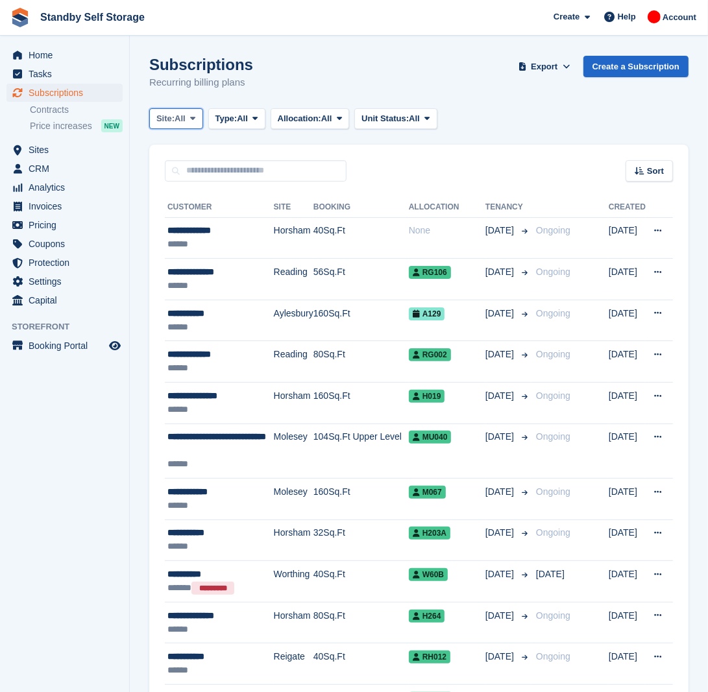
click at [198, 114] on span at bounding box center [192, 119] width 10 height 10
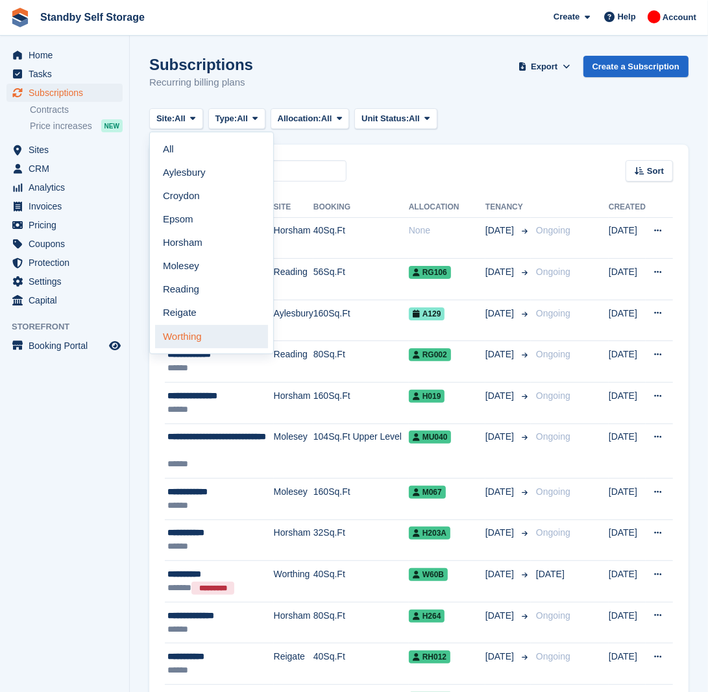
click at [201, 338] on link "Worthing" at bounding box center [211, 336] width 113 height 23
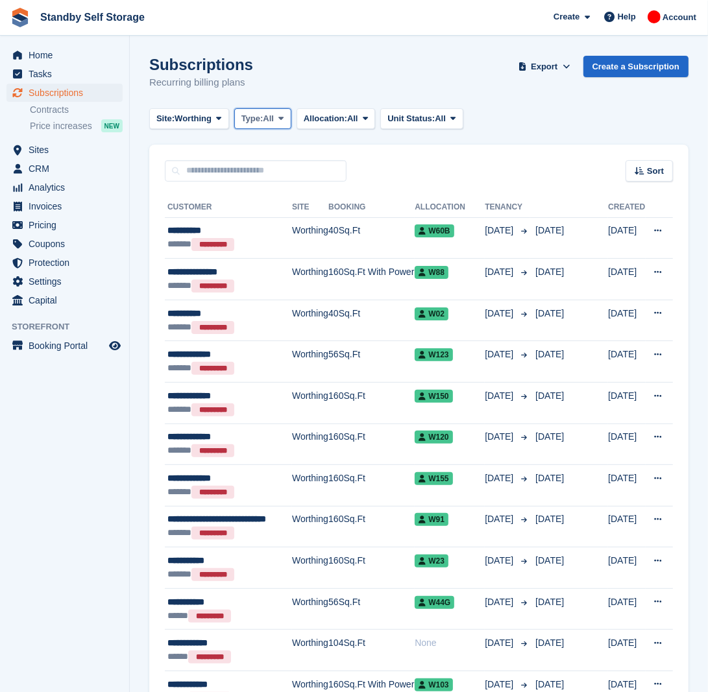
click at [260, 119] on span "Type:" at bounding box center [252, 118] width 22 height 13
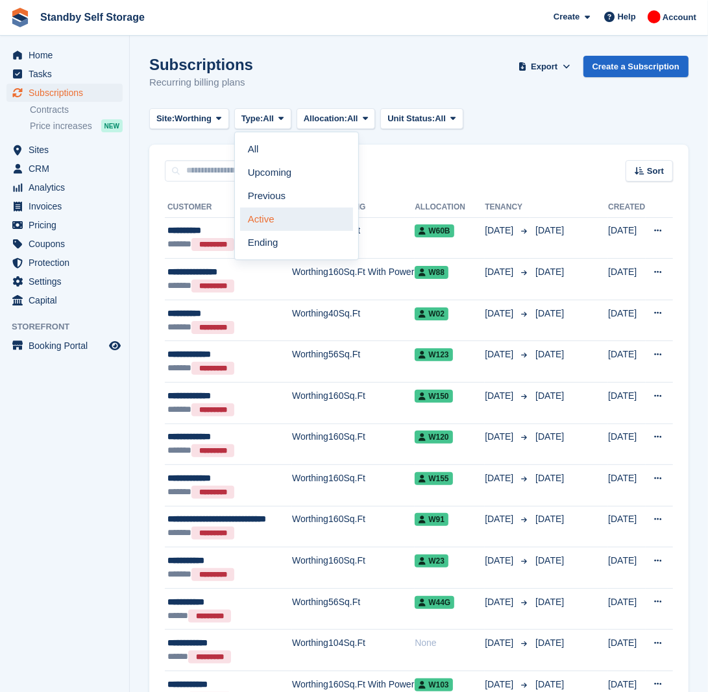
click at [279, 215] on link "Active" at bounding box center [296, 219] width 113 height 23
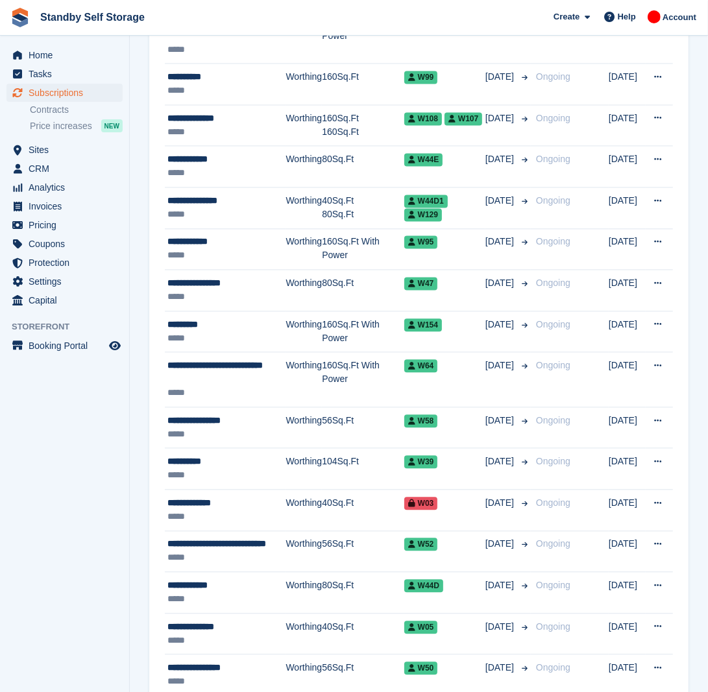
scroll to position [1700, 0]
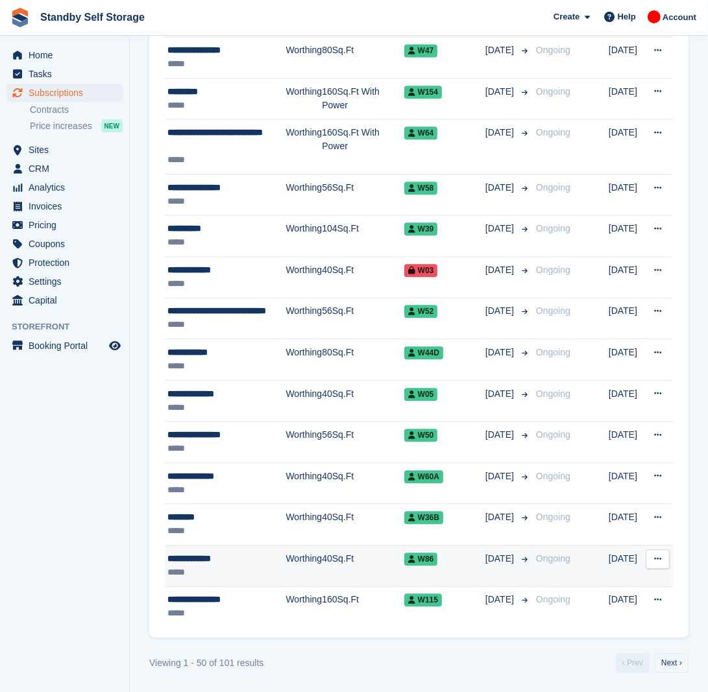
click at [264, 571] on div "*****" at bounding box center [226, 573] width 119 height 14
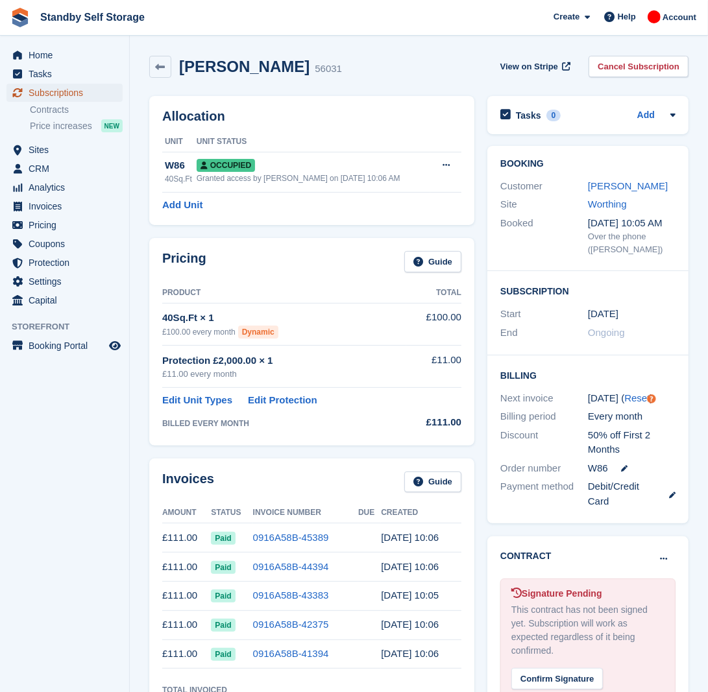
click at [62, 84] on span "Subscriptions" at bounding box center [68, 93] width 78 height 18
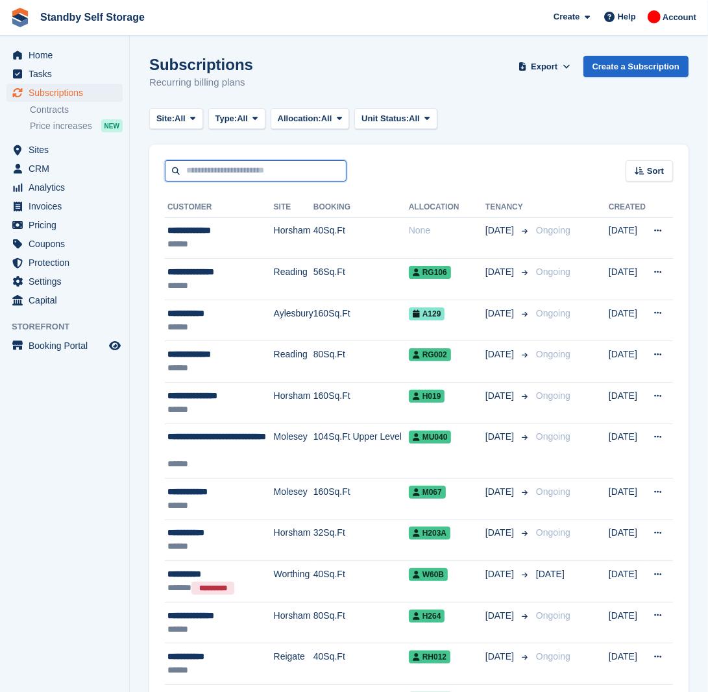
click at [208, 176] on input "text" at bounding box center [256, 170] width 182 height 21
type input "****"
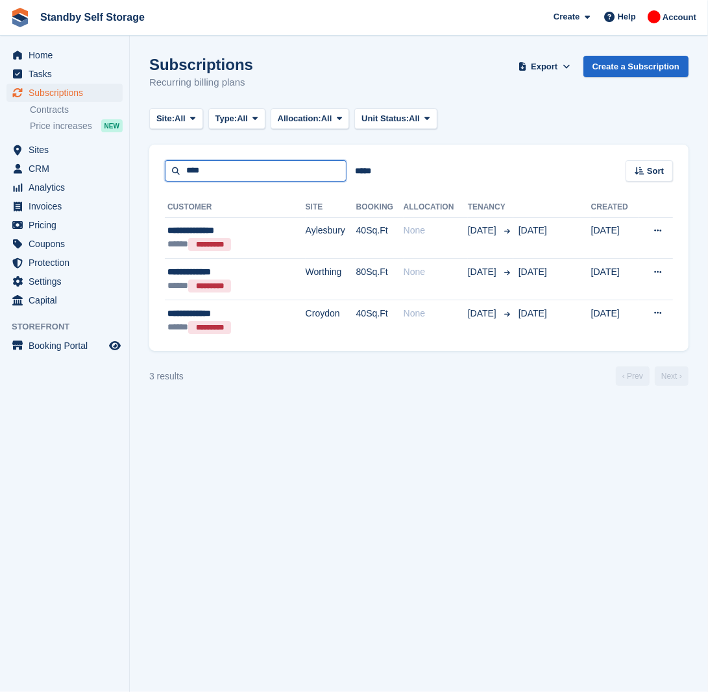
click at [232, 178] on input "****" at bounding box center [256, 170] width 182 height 21
type input "**"
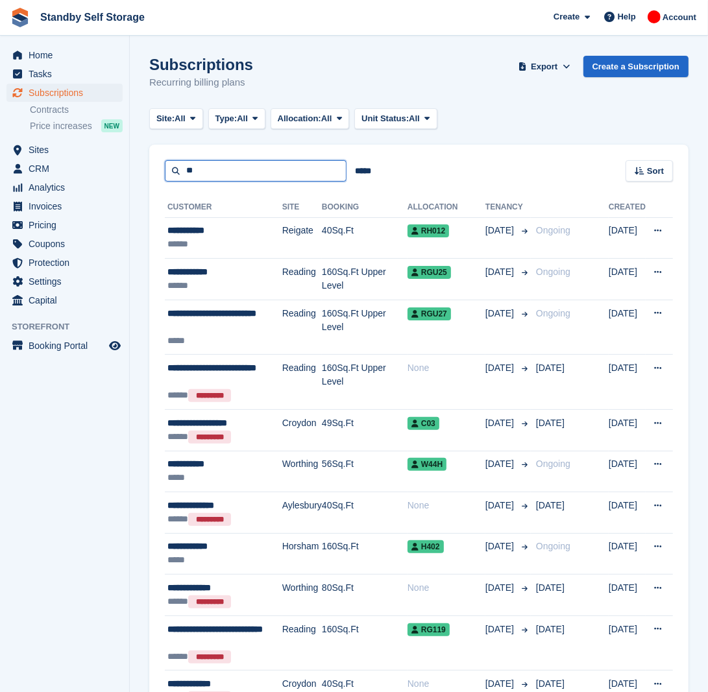
drag, startPoint x: 213, startPoint y: 163, endPoint x: 174, endPoint y: 180, distance: 42.4
click at [174, 180] on input "**" at bounding box center [256, 170] width 182 height 21
type input "***"
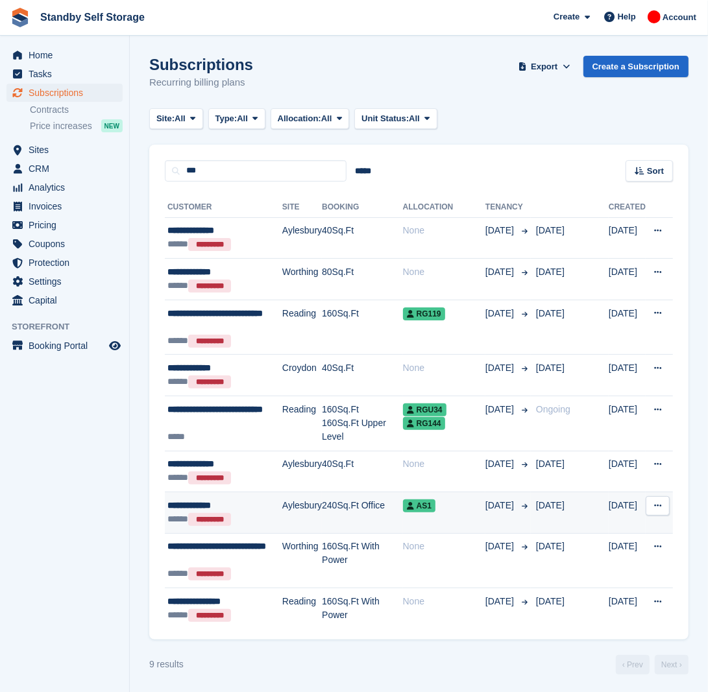
click at [330, 522] on td "240Sq.Ft Office" at bounding box center [362, 513] width 81 height 42
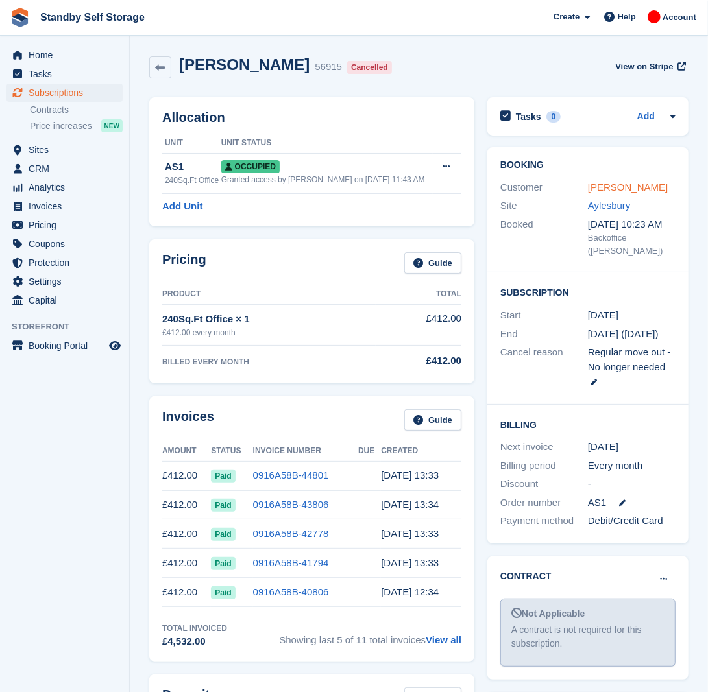
click at [635, 190] on link "[PERSON_NAME]" at bounding box center [628, 187] width 80 height 11
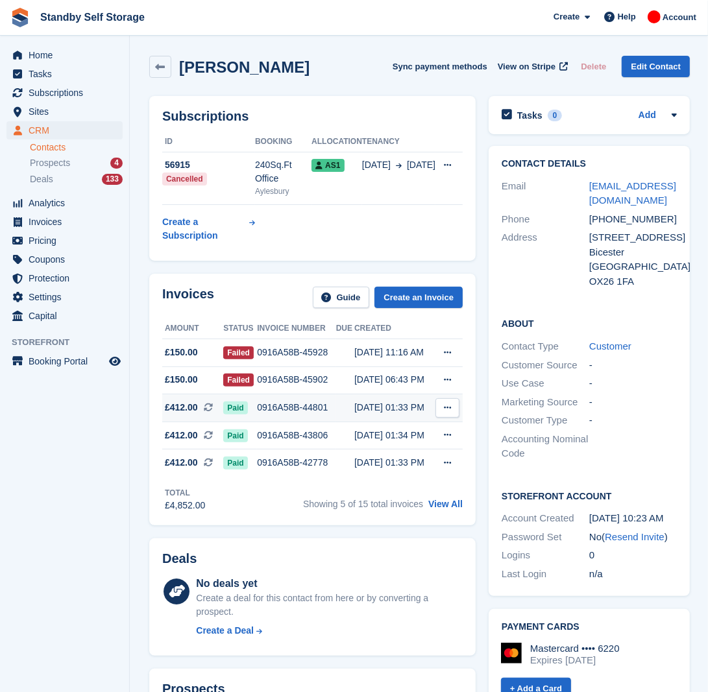
scroll to position [81, 0]
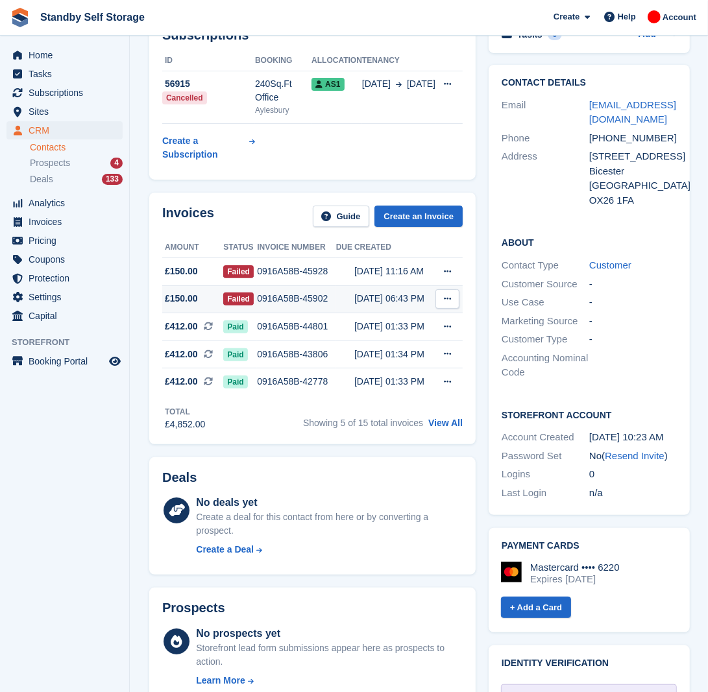
click at [277, 302] on div "0916A58B-45902" at bounding box center [296, 299] width 79 height 14
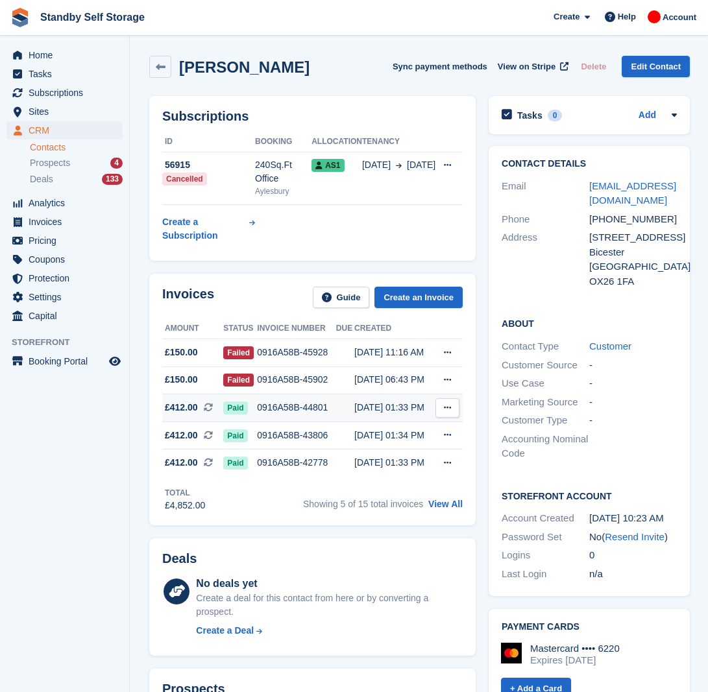
scroll to position [81, 0]
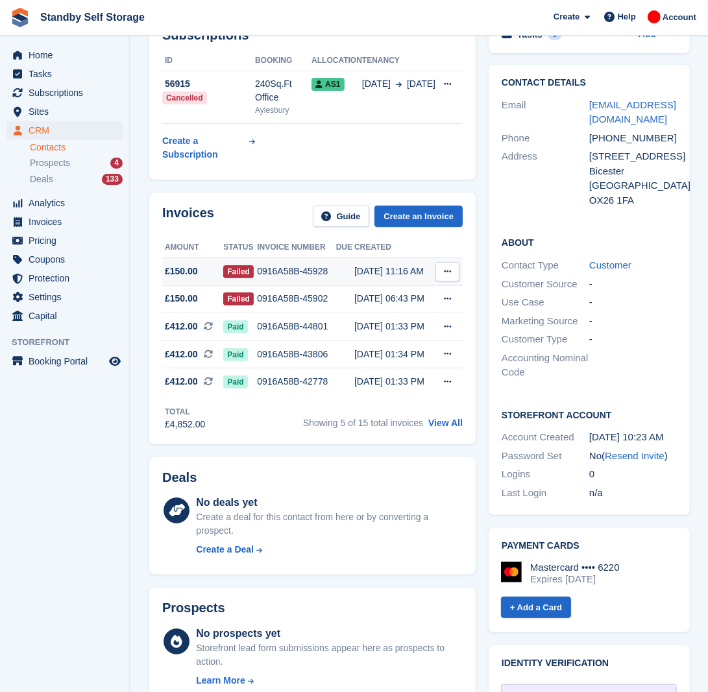
click at [289, 276] on div "0916A58B-45928" at bounding box center [296, 272] width 79 height 14
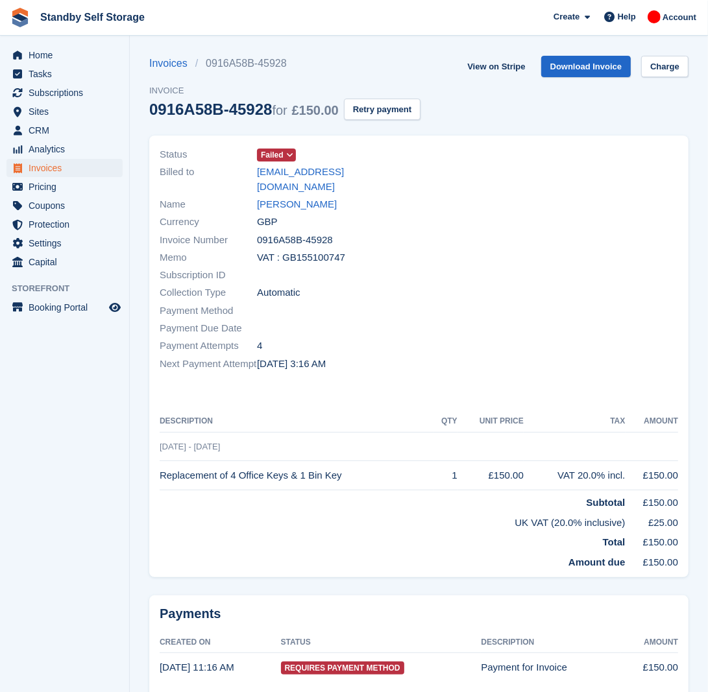
drag, startPoint x: 352, startPoint y: 464, endPoint x: 163, endPoint y: 451, distance: 189.2
click at [163, 461] on td "Replacement of 4 Office Keys & 1 Bin Key" at bounding box center [297, 475] width 274 height 29
drag, startPoint x: 163, startPoint y: 451, endPoint x: 258, endPoint y: 509, distance: 111.3
click at [258, 511] on td "UK VAT (20.0% inclusive)" at bounding box center [393, 521] width 466 height 20
click at [347, 465] on td "Replacement of 4 Office Keys & 1 Bin Key" at bounding box center [297, 475] width 274 height 29
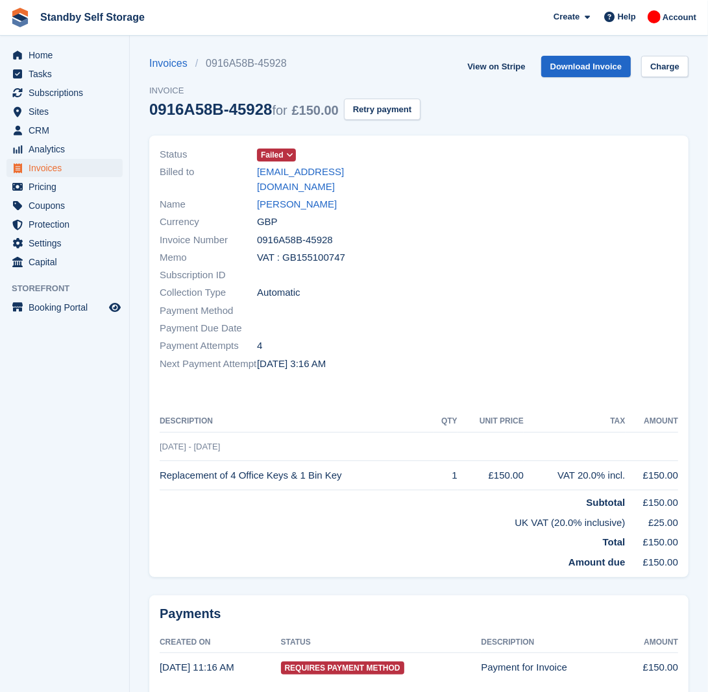
drag, startPoint x: 347, startPoint y: 465, endPoint x: 161, endPoint y: 476, distance: 186.5
click at [161, 476] on tbody "26 Aug - 26 Aug Replacement of 4 Office Keys & 1 Bin Key 1 £150.00 VAT 20.0% in…" at bounding box center [419, 501] width 518 height 138
click at [219, 157] on span "Status" at bounding box center [208, 154] width 97 height 15
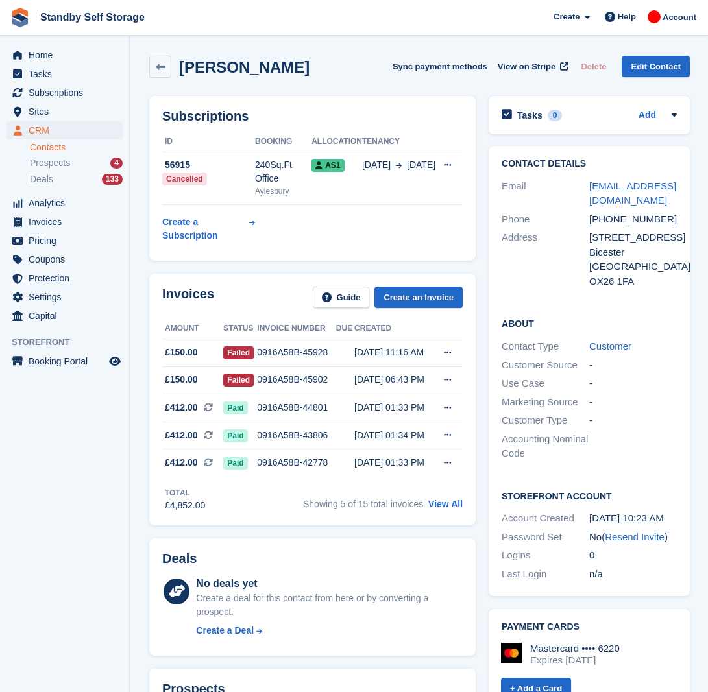
scroll to position [81, 0]
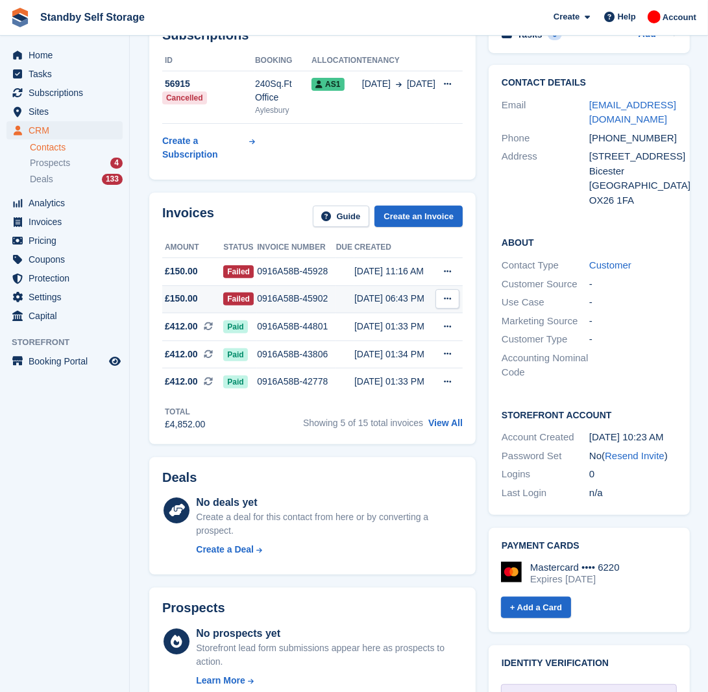
click at [282, 302] on div "0916A58B-45902" at bounding box center [296, 299] width 79 height 14
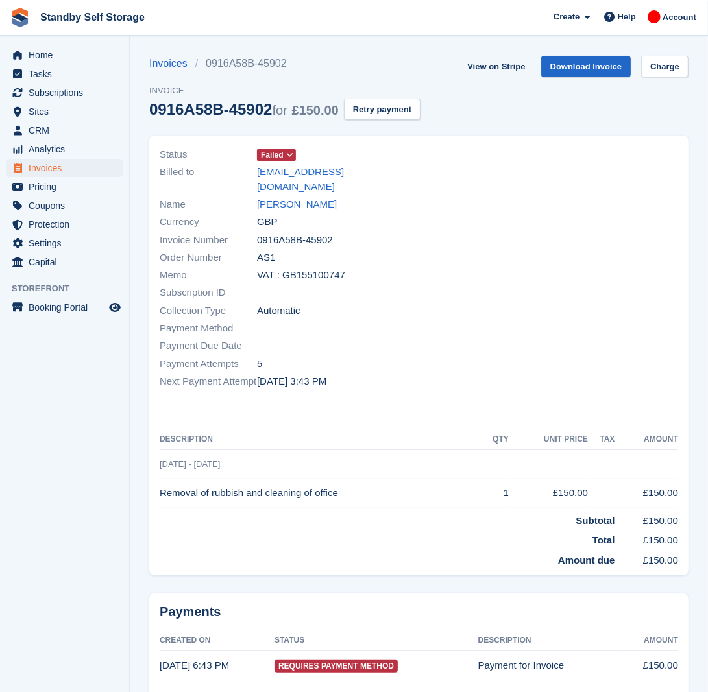
drag, startPoint x: 346, startPoint y: 481, endPoint x: 160, endPoint y: 480, distance: 186.2
click at [160, 480] on td "Removal of rubbish and cleaning of office" at bounding box center [320, 493] width 320 height 29
drag, startPoint x: 160, startPoint y: 480, endPoint x: 248, endPoint y: 472, distance: 89.2
click at [176, 529] on td "Total" at bounding box center [387, 538] width 455 height 20
click at [398, 374] on div "Next Payment Attempt 2 Sep, 3:43 PM" at bounding box center [286, 381] width 252 height 18
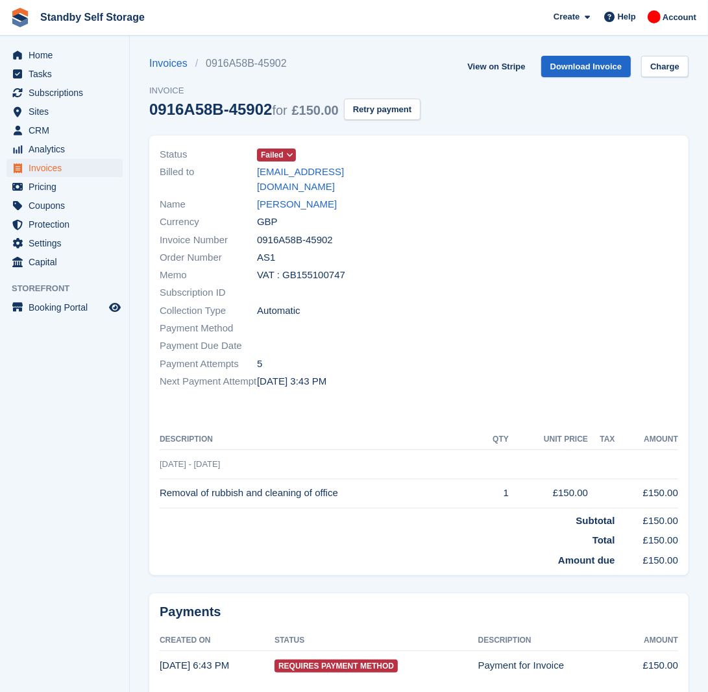
scroll to position [34, 0]
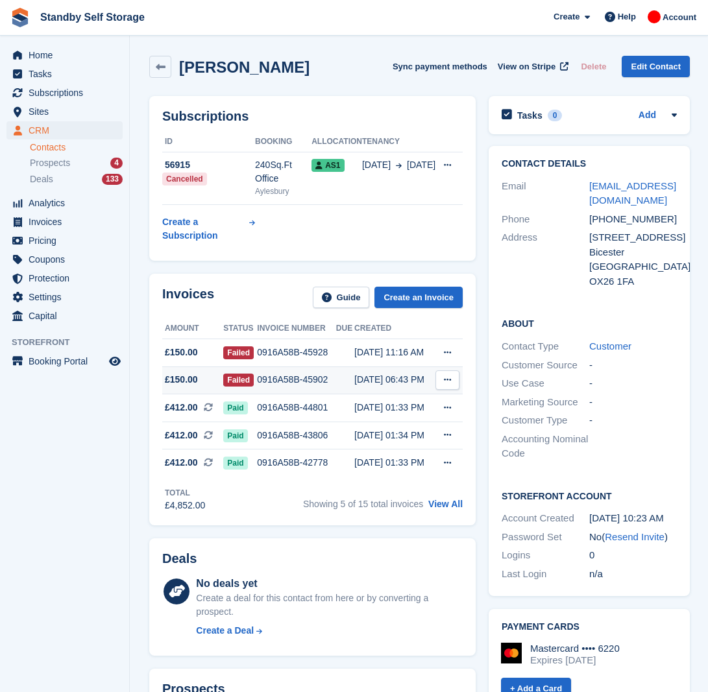
scroll to position [81, 0]
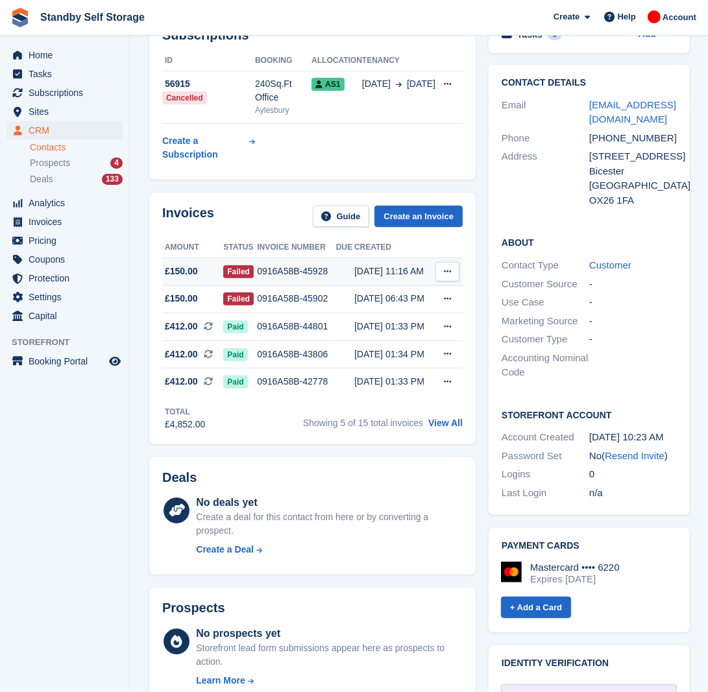
click at [271, 272] on div "0916A58B-45928" at bounding box center [296, 272] width 79 height 14
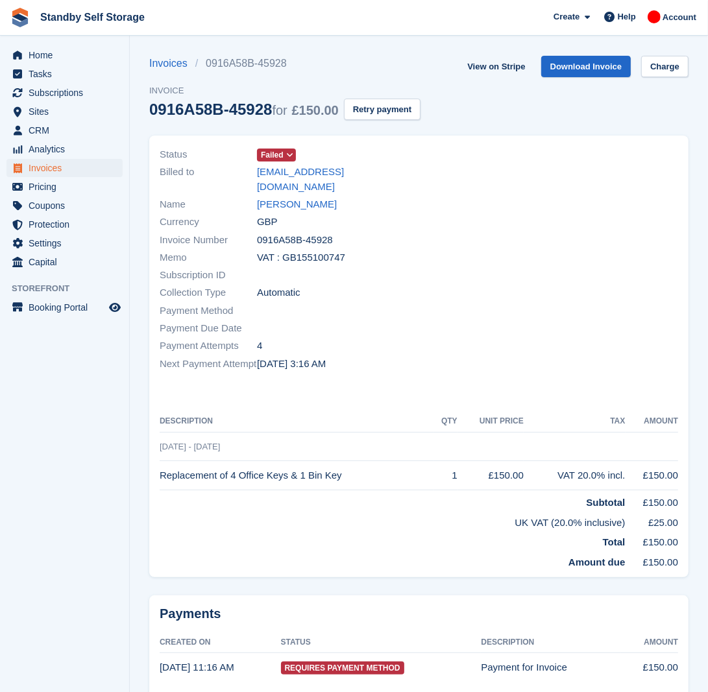
drag, startPoint x: 341, startPoint y: 471, endPoint x: 158, endPoint y: 463, distance: 183.1
click at [158, 463] on div "Status Failed Billed to [EMAIL_ADDRESS][DOMAIN_NAME] Name [PERSON_NAME] Currenc…" at bounding box center [418, 357] width 539 height 442
drag, startPoint x: 158, startPoint y: 463, endPoint x: 284, endPoint y: 426, distance: 131.0
click at [276, 432] on td "[DATE] - [DATE]" at bounding box center [419, 446] width 518 height 29
click at [352, 461] on td "Replacement of 4 Office Keys & 1 Bin Key" at bounding box center [297, 475] width 274 height 29
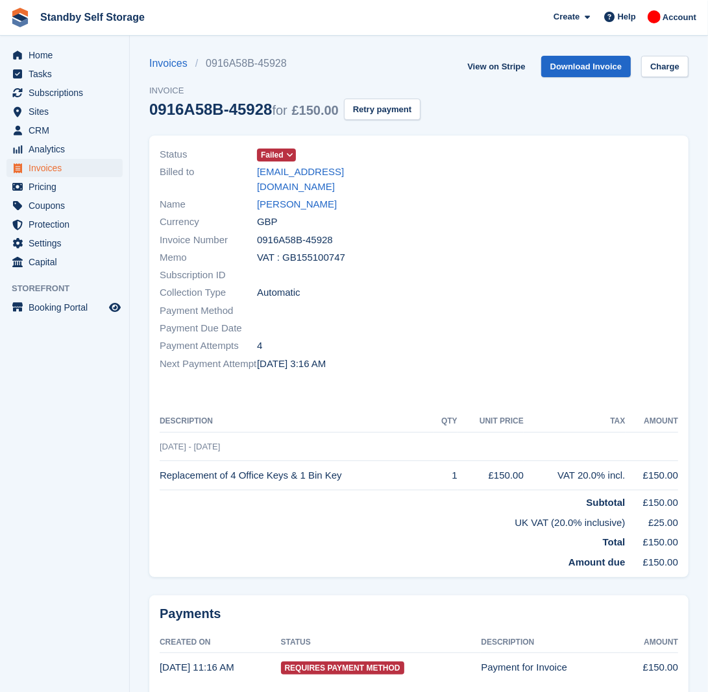
drag, startPoint x: 344, startPoint y: 461, endPoint x: 160, endPoint y: 474, distance: 184.7
click at [160, 474] on td "Replacement of 4 Office Keys & 1 Bin Key" at bounding box center [297, 475] width 274 height 29
drag, startPoint x: 160, startPoint y: 474, endPoint x: 184, endPoint y: 507, distance: 40.4
click at [184, 511] on td "UK VAT (20.0% inclusive)" at bounding box center [393, 521] width 466 height 20
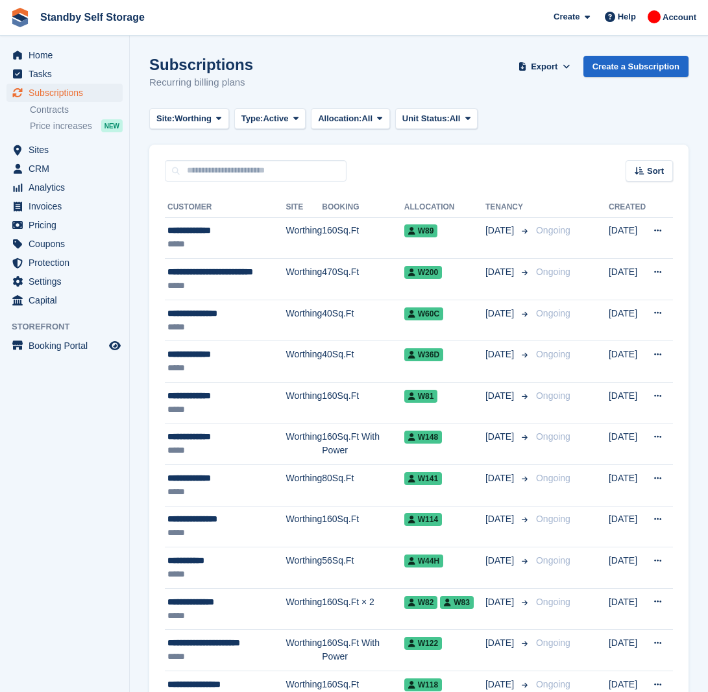
scroll to position [1700, 0]
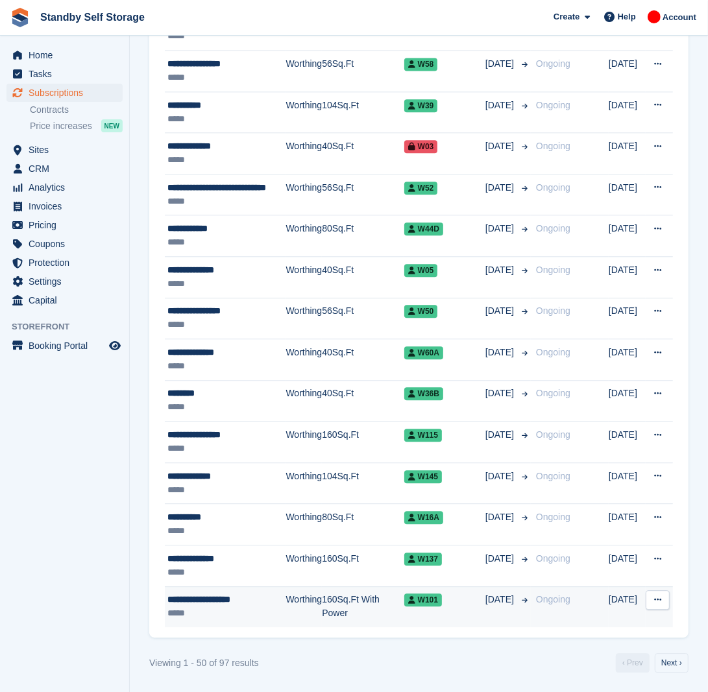
click at [266, 607] on div "*****" at bounding box center [226, 614] width 119 height 14
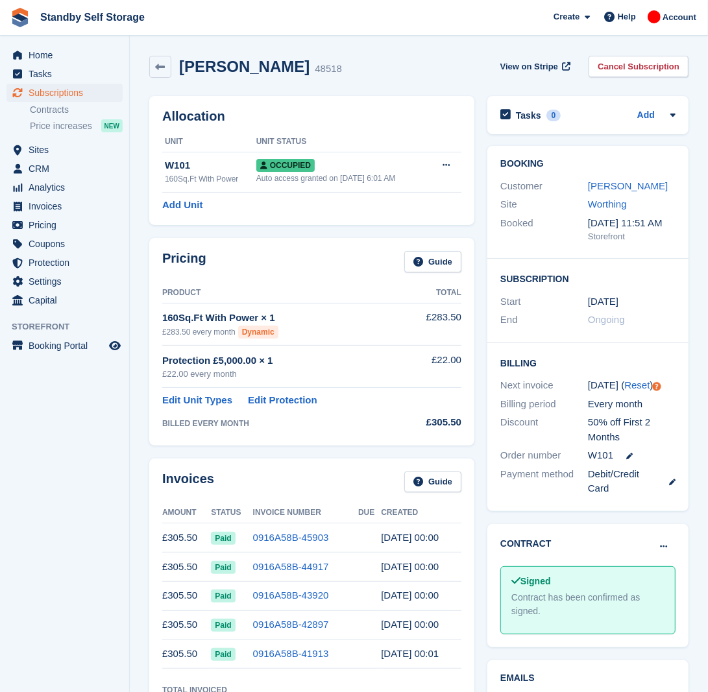
drag, startPoint x: 313, startPoint y: 66, endPoint x: 178, endPoint y: 52, distance: 135.7
click at [178, 52] on div "Victoria Stanbridge 48518 View on Stripe Cancel Subscription" at bounding box center [419, 69] width 552 height 40
copy h2 "Victoria Stanbridge"
click at [627, 64] on link "Cancel Subscription" at bounding box center [638, 66] width 100 height 21
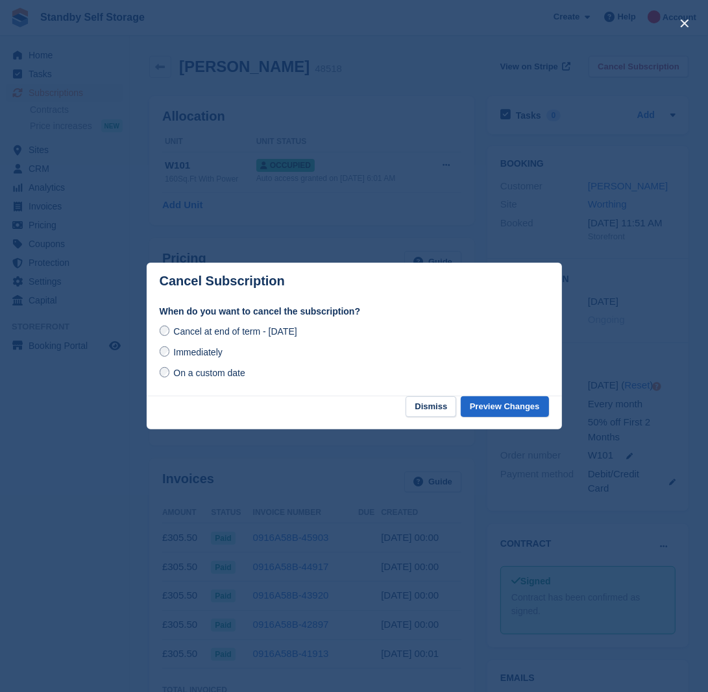
click at [215, 350] on span "Immediately" at bounding box center [197, 352] width 49 height 10
click at [513, 398] on button "Preview Changes" at bounding box center [505, 406] width 88 height 21
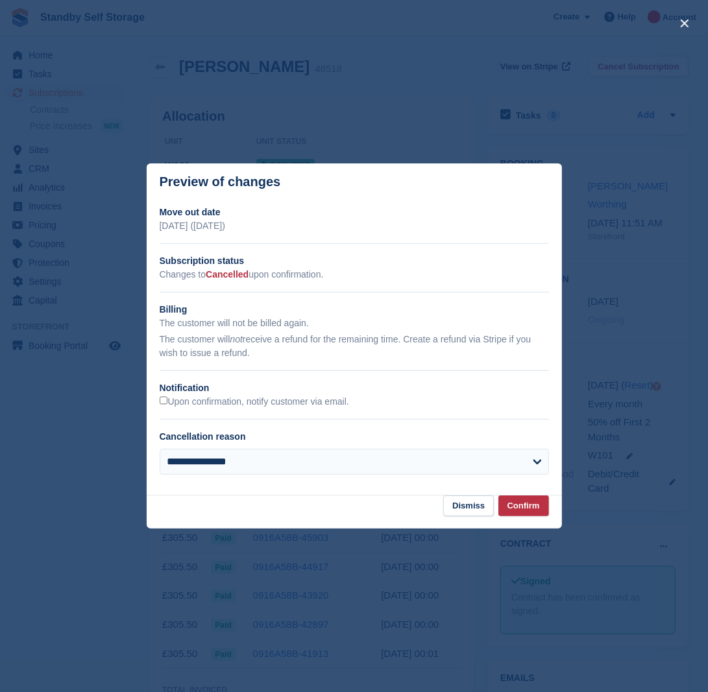
click at [234, 409] on div "Upon confirmation, notify customer via email." at bounding box center [354, 402] width 389 height 14
click at [235, 400] on label "Upon confirmation, notify customer via email." at bounding box center [254, 402] width 189 height 12
click at [513, 507] on button "Confirm" at bounding box center [523, 506] width 51 height 21
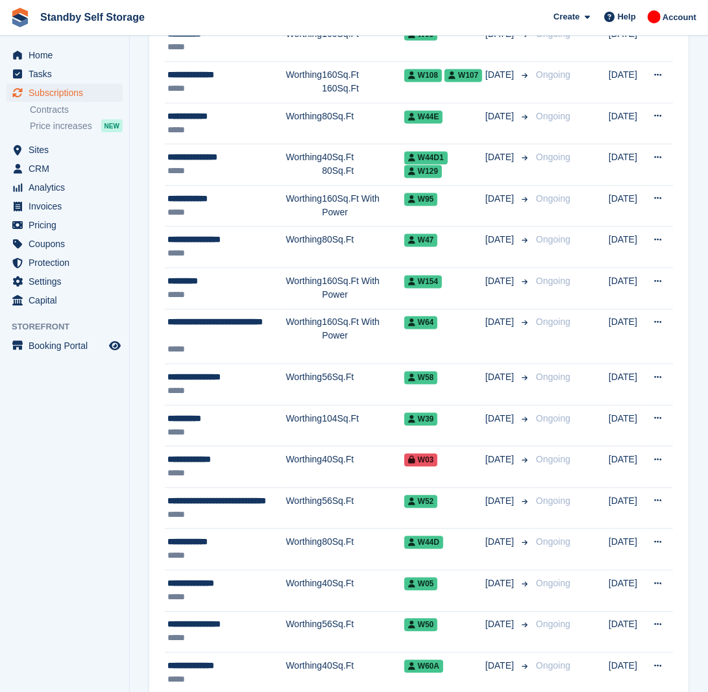
scroll to position [1700, 0]
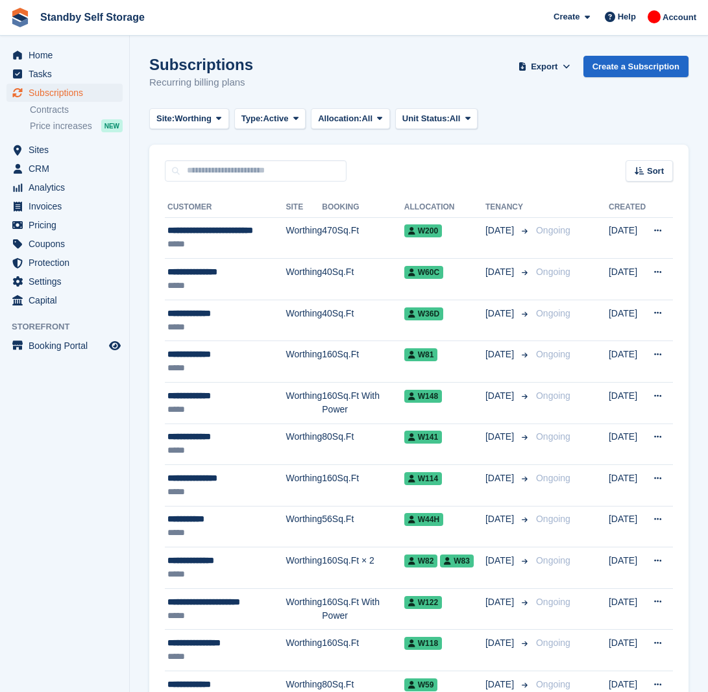
scroll to position [1700, 0]
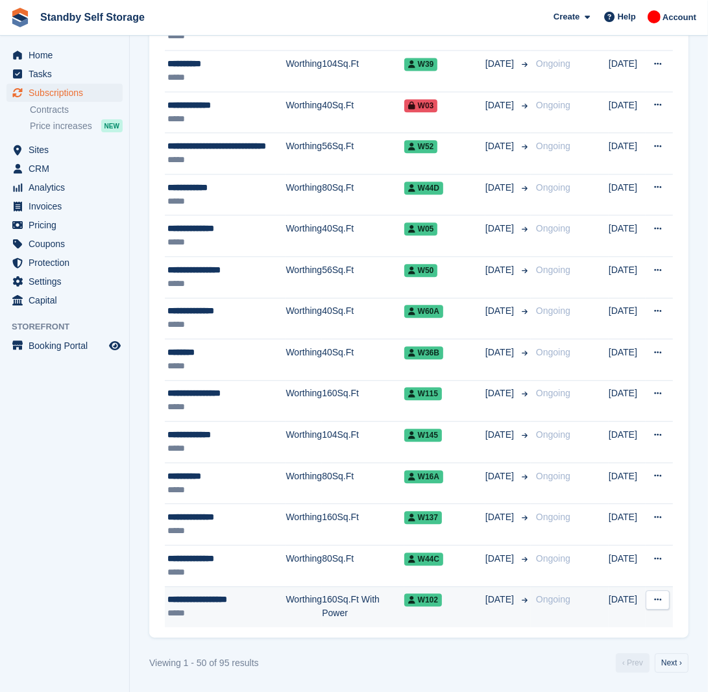
click at [320, 603] on td "Worthing" at bounding box center [303, 606] width 36 height 41
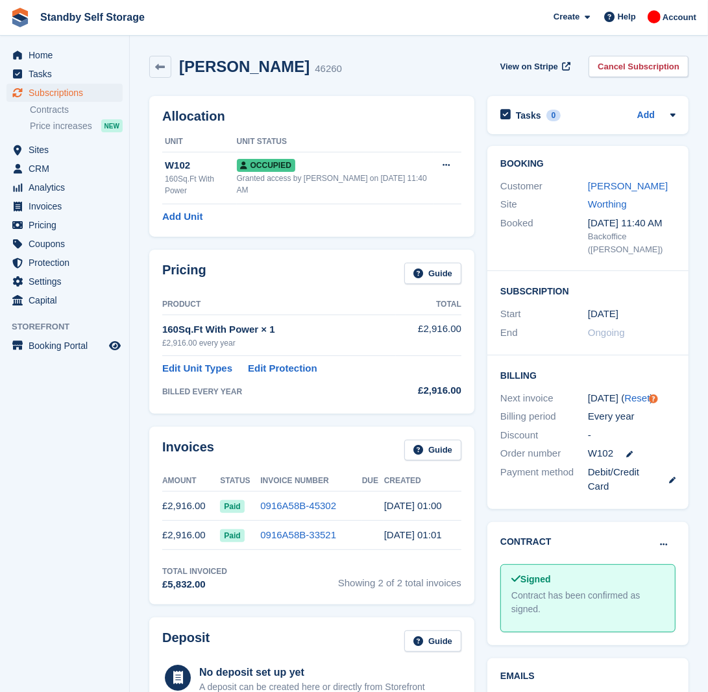
drag, startPoint x: 320, startPoint y: 62, endPoint x: 180, endPoint y: 63, distance: 140.1
click at [180, 63] on h2 "Andrew John Beales" at bounding box center [244, 67] width 130 height 18
copy h2 "Andrew John Beales"
click at [633, 65] on link "Cancel Subscription" at bounding box center [638, 66] width 100 height 21
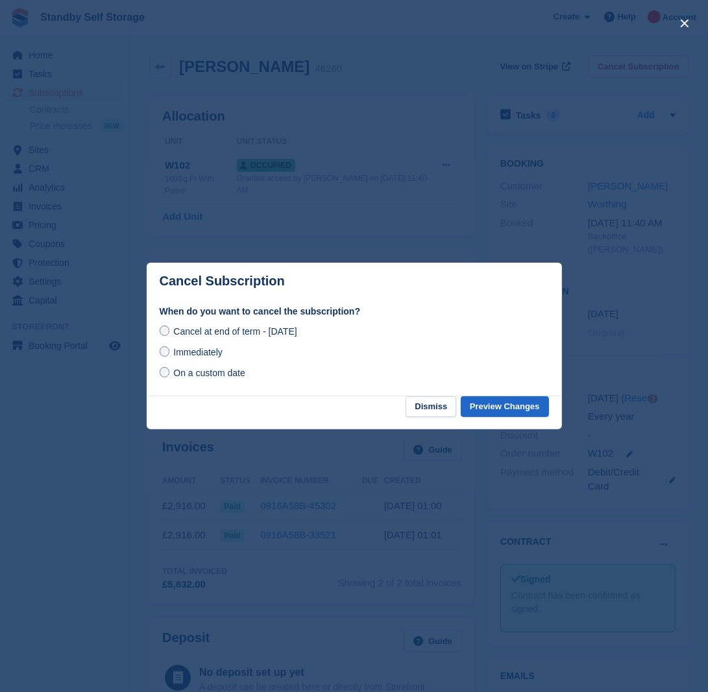
click at [191, 357] on span "Immediately" at bounding box center [197, 352] width 49 height 10
click at [513, 413] on button "Preview Changes" at bounding box center [505, 406] width 88 height 21
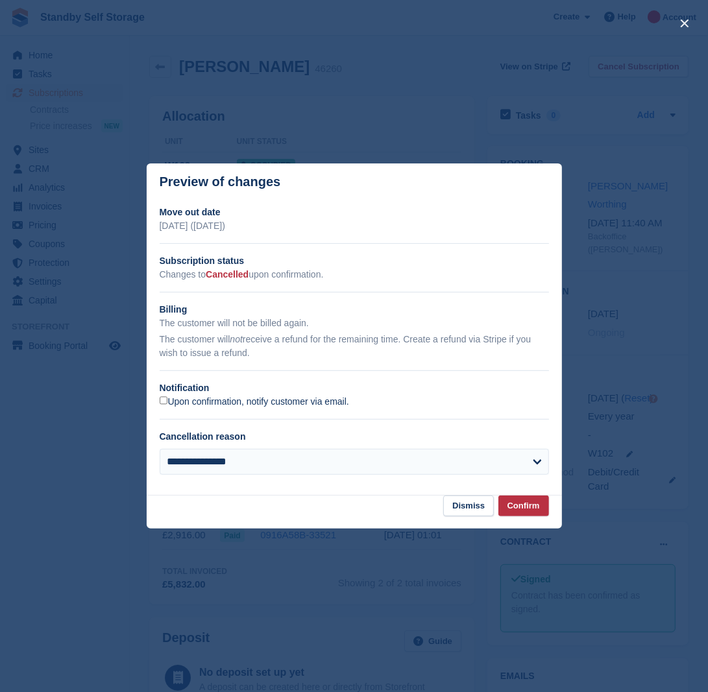
click at [184, 404] on label "Upon confirmation, notify customer via email." at bounding box center [254, 402] width 189 height 12
click at [535, 508] on button "Confirm" at bounding box center [523, 506] width 51 height 21
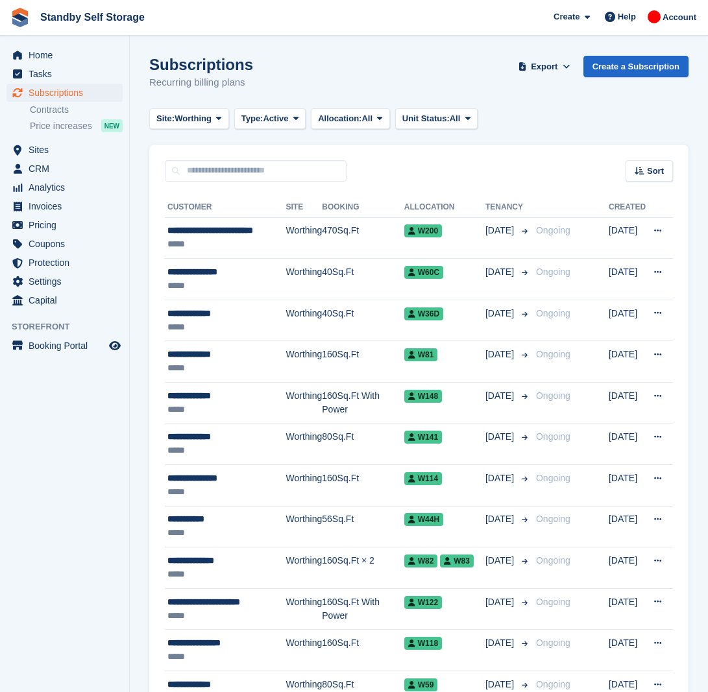
scroll to position [1700, 0]
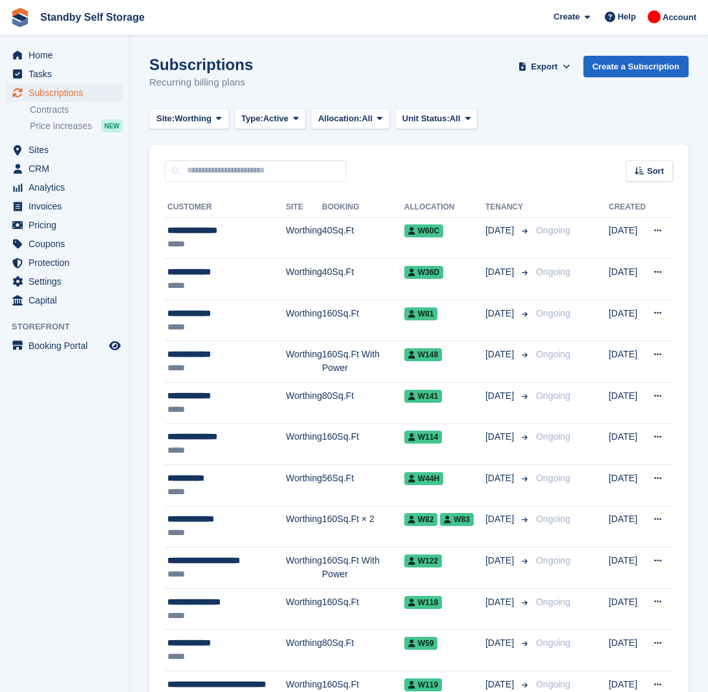
scroll to position [1700, 0]
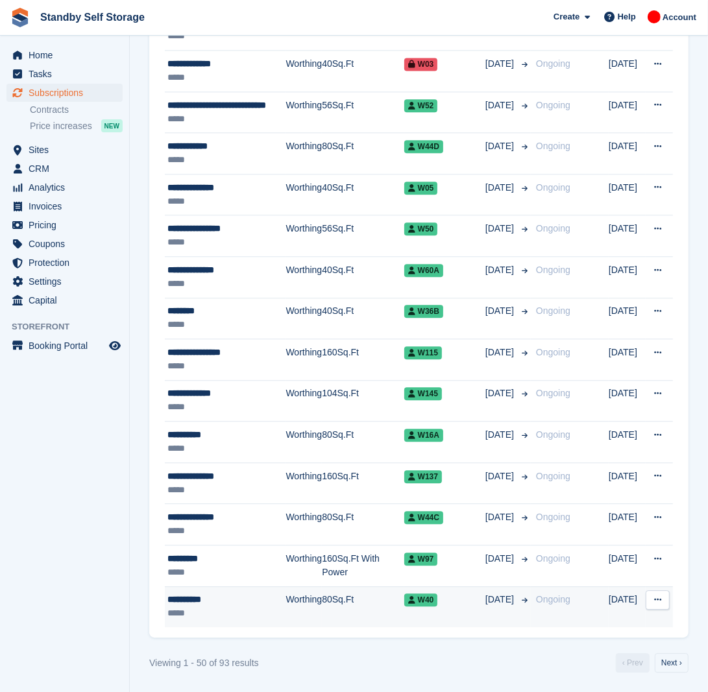
click at [322, 604] on td "80Sq.Ft" at bounding box center [363, 606] width 82 height 41
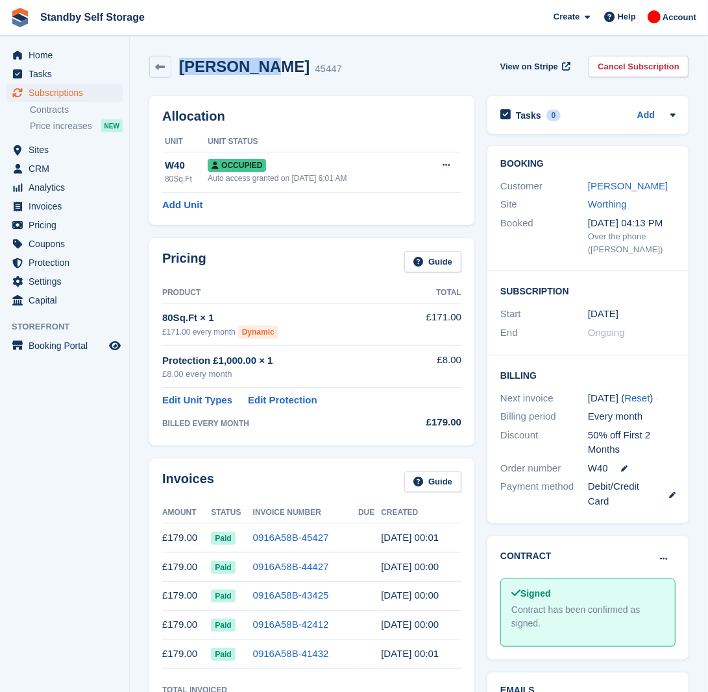
drag, startPoint x: 274, startPoint y: 73, endPoint x: 176, endPoint y: 57, distance: 99.3
click at [176, 58] on div "[PERSON_NAME] 45447" at bounding box center [256, 67] width 171 height 19
copy h2 "[PERSON_NAME]"
click at [662, 66] on link "Cancel Subscription" at bounding box center [638, 66] width 100 height 21
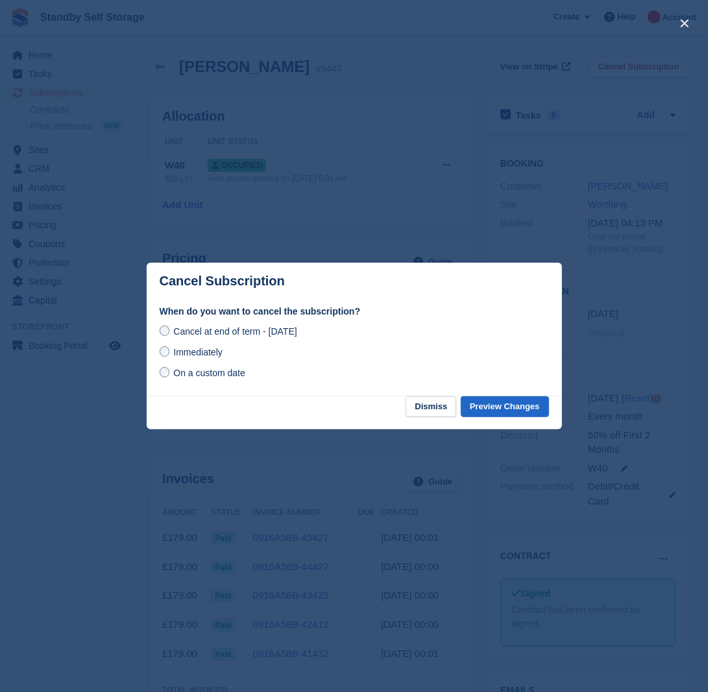
click at [189, 355] on span "Immediately" at bounding box center [197, 352] width 49 height 10
click at [524, 407] on button "Preview Changes" at bounding box center [505, 406] width 88 height 21
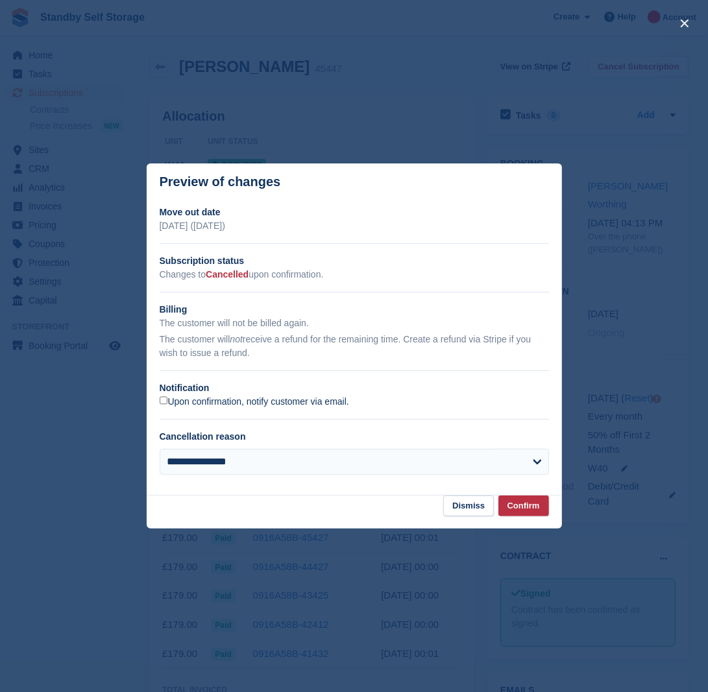
click at [192, 399] on label "Upon confirmation, notify customer via email." at bounding box center [254, 402] width 189 height 12
click at [516, 506] on button "Confirm" at bounding box center [523, 506] width 51 height 21
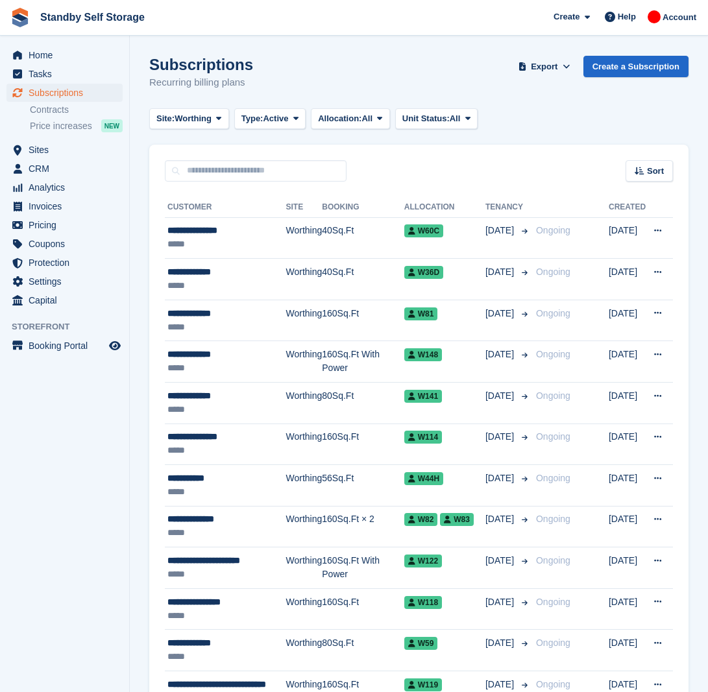
scroll to position [1700, 0]
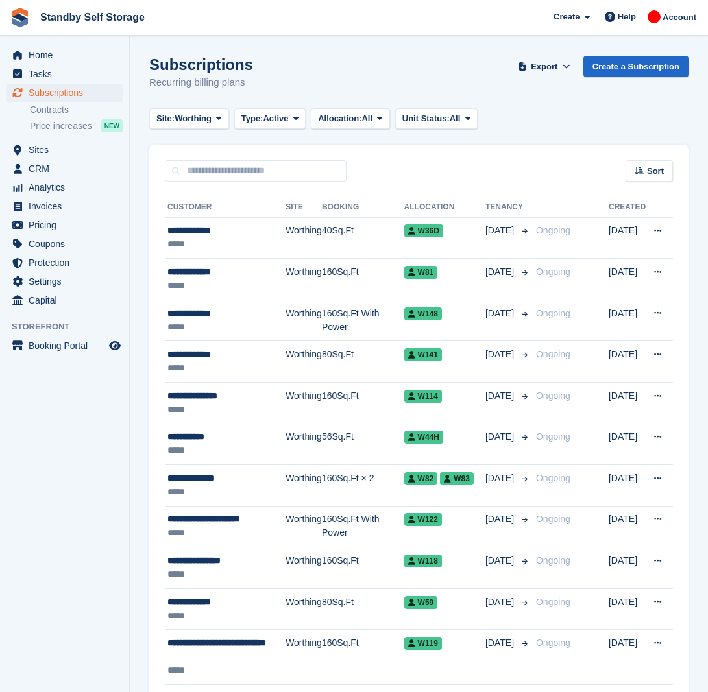
scroll to position [1700, 0]
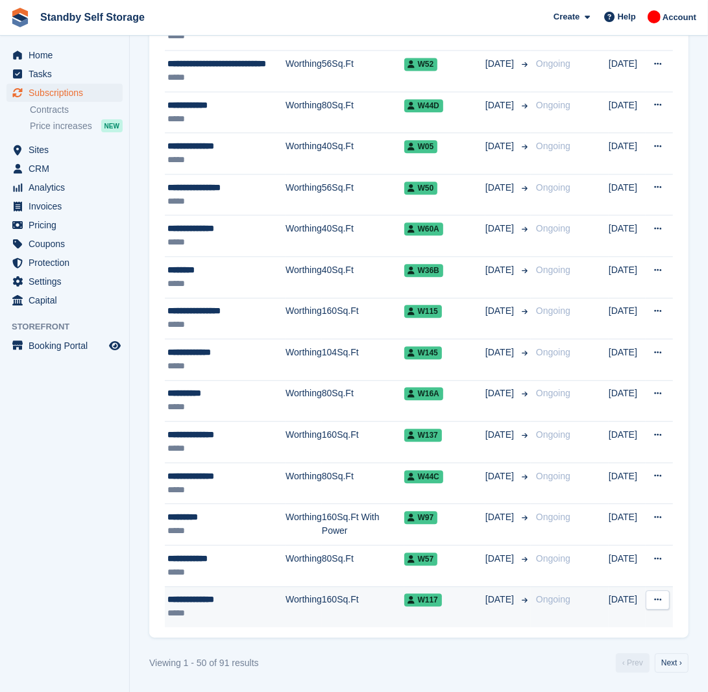
click at [293, 612] on td "Worthing" at bounding box center [303, 606] width 36 height 41
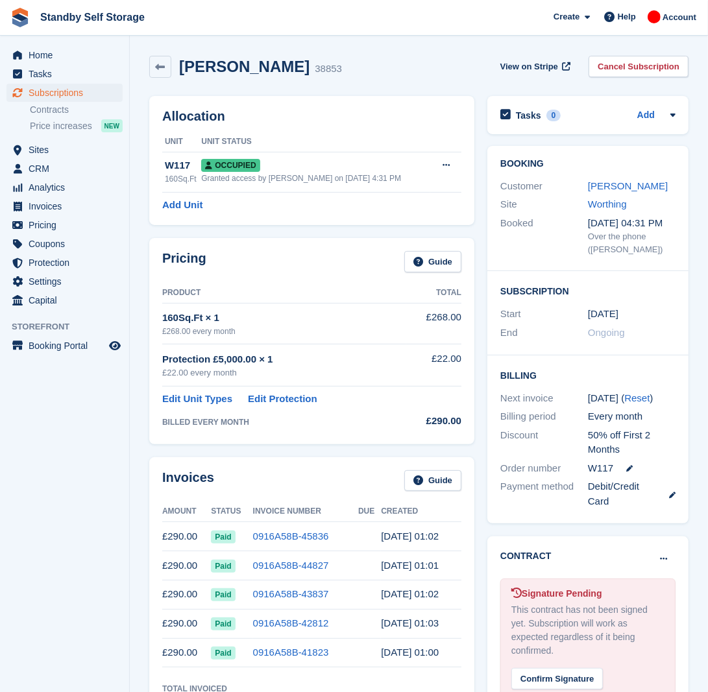
drag, startPoint x: 290, startPoint y: 66, endPoint x: 184, endPoint y: 68, distance: 106.4
click at [184, 68] on div "[PERSON_NAME] 38853" at bounding box center [256, 67] width 171 height 19
copy h2 "Amber Halliday"
drag, startPoint x: 615, startPoint y: 68, endPoint x: 562, endPoint y: 95, distance: 58.9
click at [615, 68] on link "Cancel Subscription" at bounding box center [638, 66] width 100 height 21
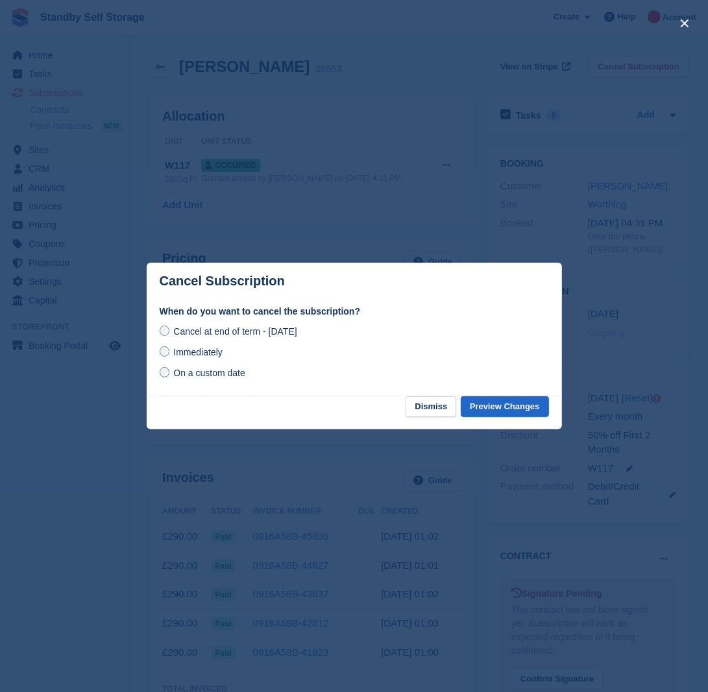
click at [212, 357] on span "Immediately" at bounding box center [197, 352] width 49 height 10
click at [492, 407] on button "Preview Changes" at bounding box center [505, 406] width 88 height 21
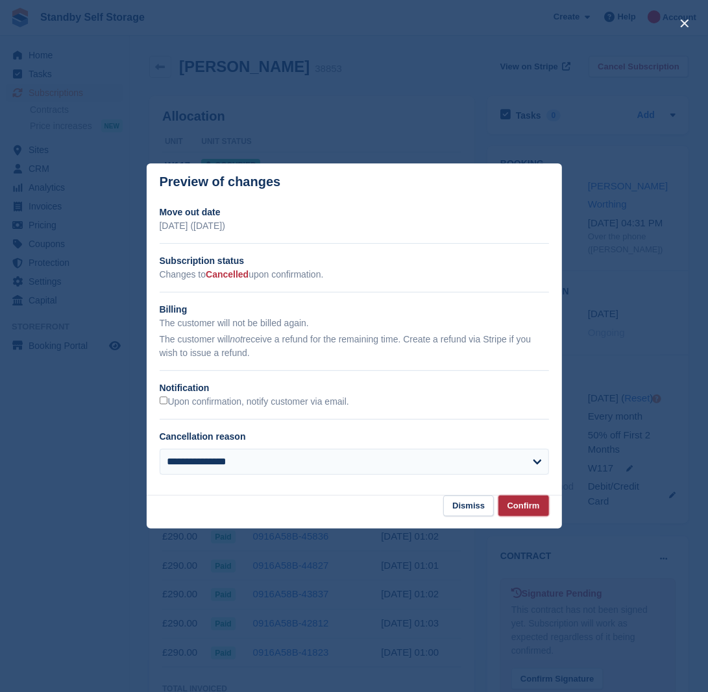
click at [521, 505] on button "Confirm" at bounding box center [523, 506] width 51 height 21
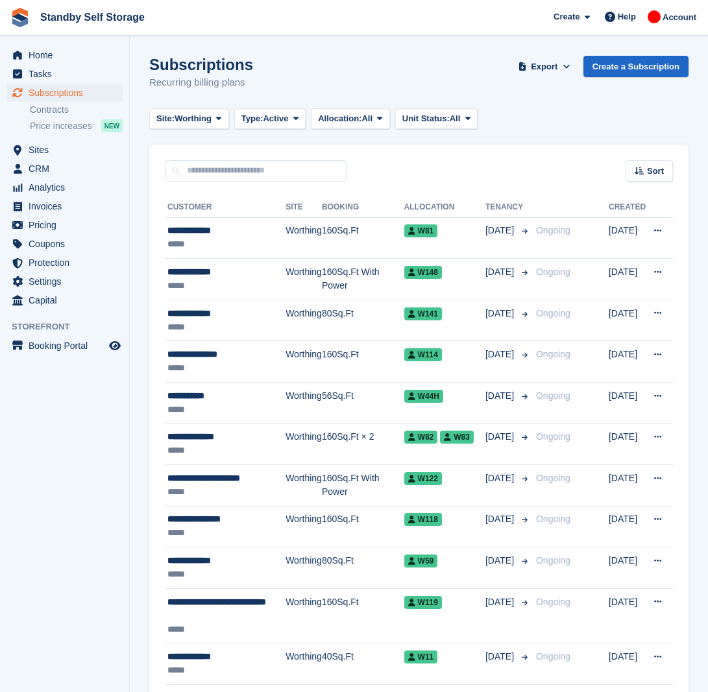
scroll to position [1700, 0]
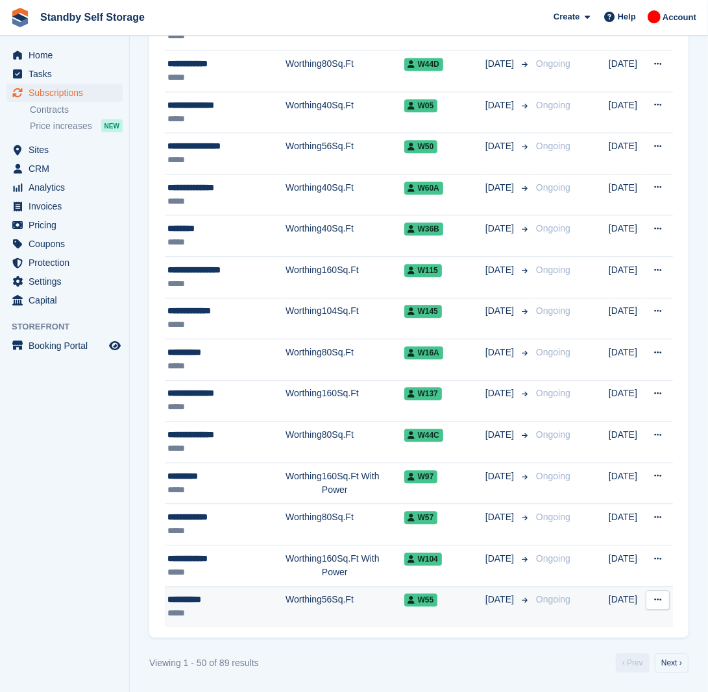
click at [274, 598] on div "**********" at bounding box center [226, 600] width 118 height 14
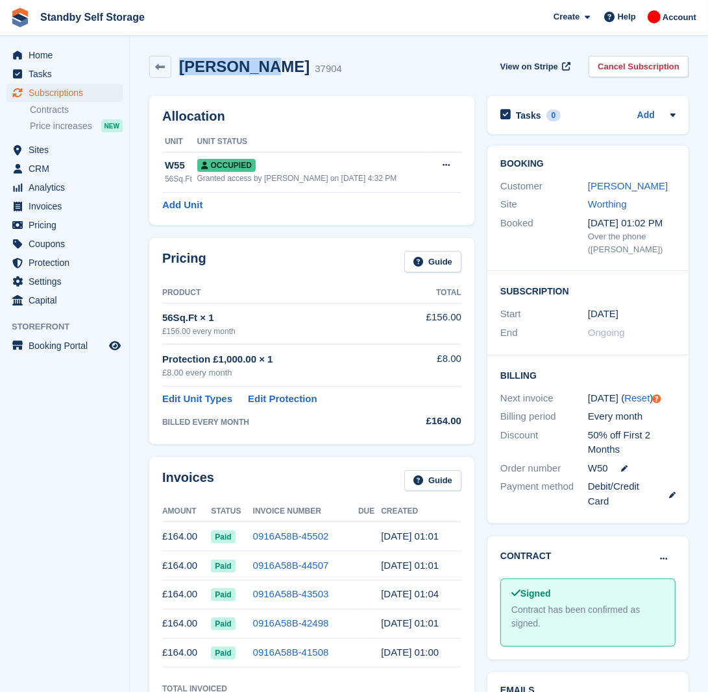
drag, startPoint x: 264, startPoint y: 66, endPoint x: 182, endPoint y: 79, distance: 83.3
click at [182, 79] on div "David Wood 37904 View on Stripe Cancel Subscription" at bounding box center [419, 69] width 552 height 40
copy h2 "David Wood"
click at [630, 69] on link "Cancel Subscription" at bounding box center [638, 66] width 100 height 21
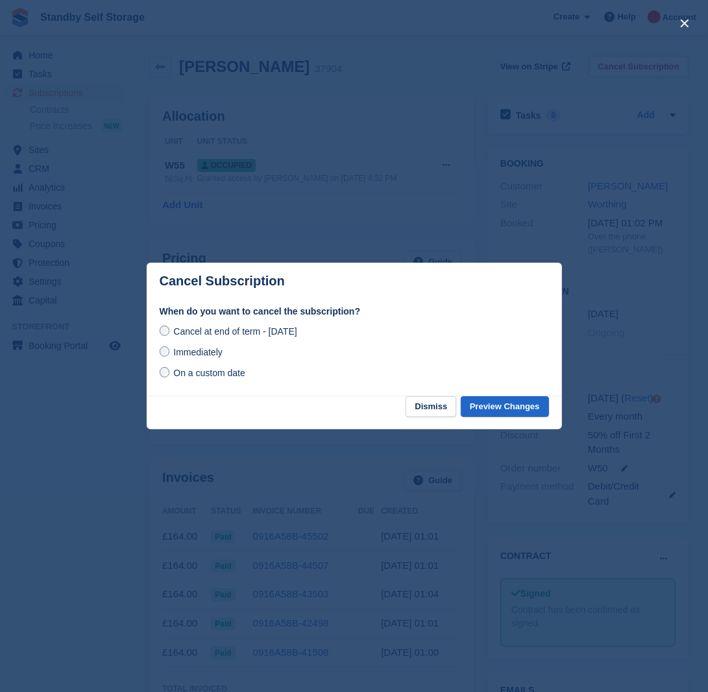
click at [199, 357] on span "Immediately" at bounding box center [197, 352] width 49 height 10
click at [498, 401] on button "Preview Changes" at bounding box center [505, 406] width 88 height 21
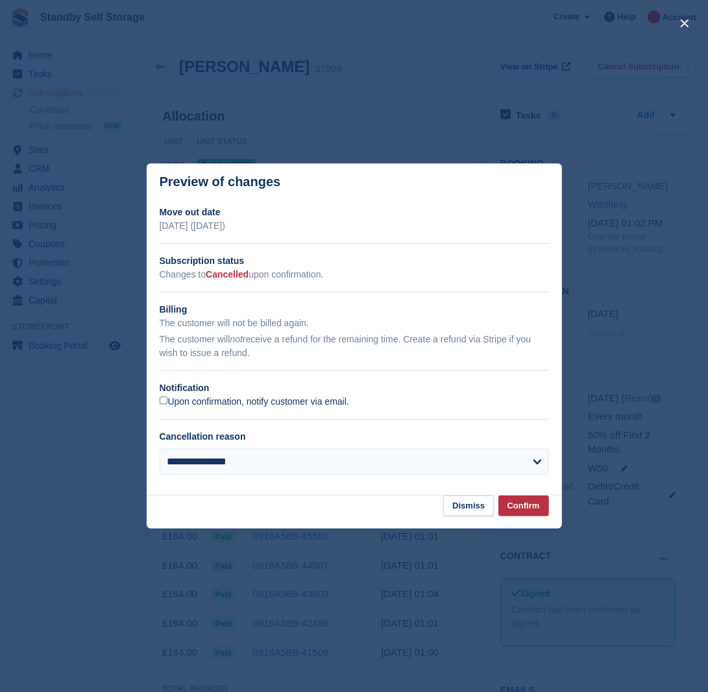
click at [211, 401] on label "Upon confirmation, notify customer via email." at bounding box center [254, 402] width 189 height 12
click at [543, 503] on button "Confirm" at bounding box center [523, 506] width 51 height 21
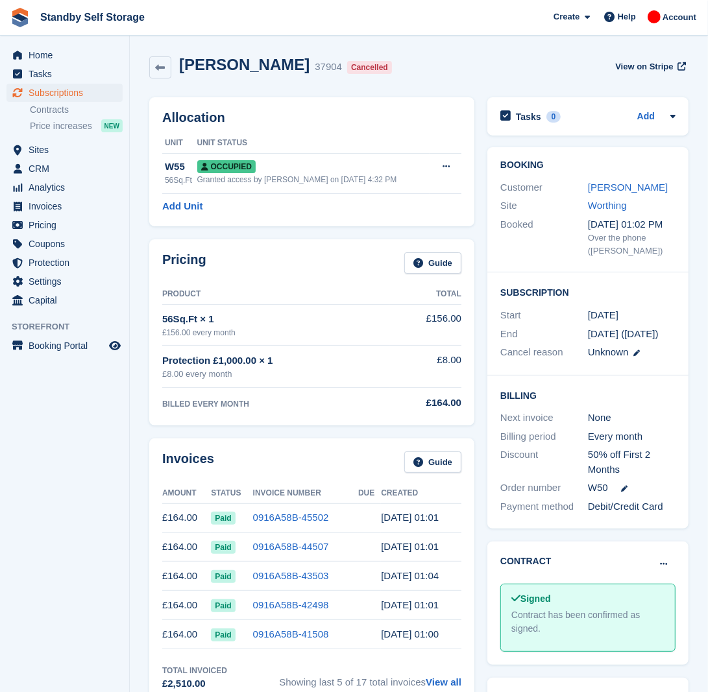
click at [414, 60] on div "David Wood 37904 Cancelled View on Stripe" at bounding box center [418, 67] width 539 height 23
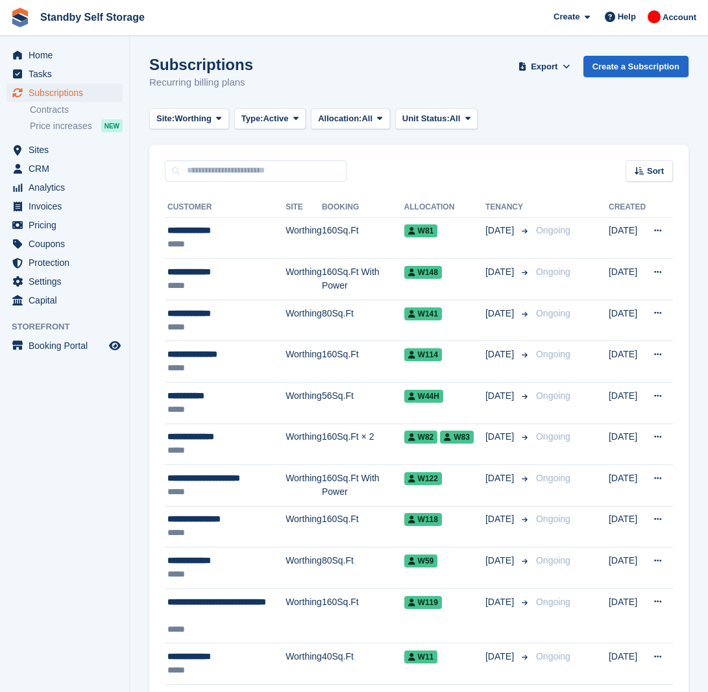
scroll to position [1700, 0]
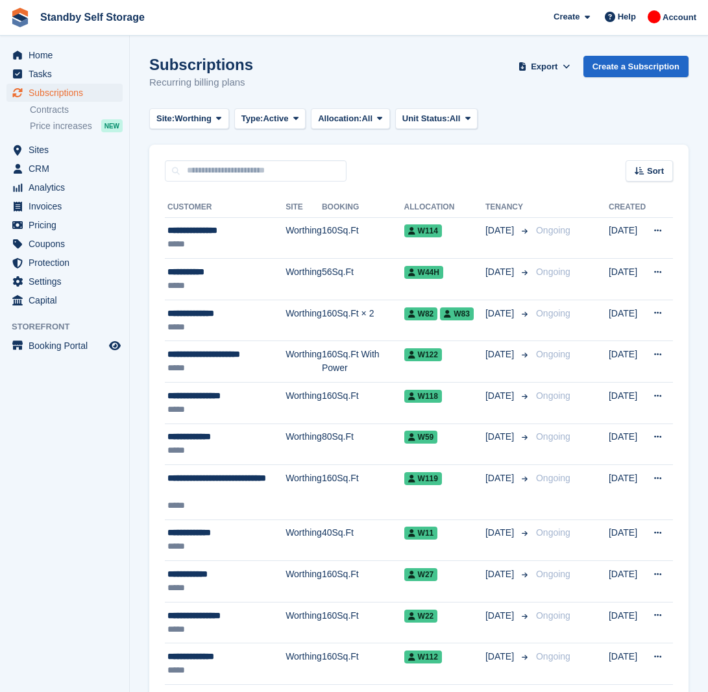
scroll to position [1700, 0]
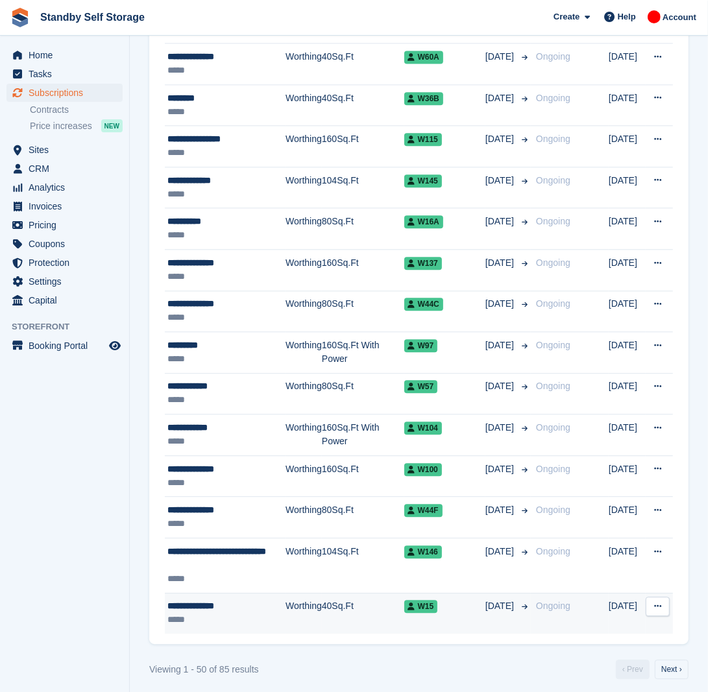
click at [536, 611] on span "Ongoing" at bounding box center [553, 606] width 34 height 10
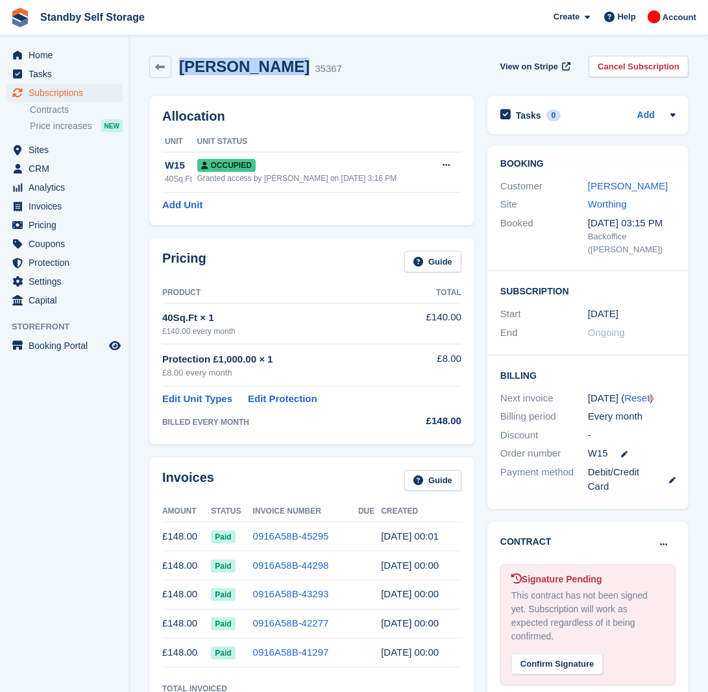
drag, startPoint x: 274, startPoint y: 66, endPoint x: 180, endPoint y: 82, distance: 95.6
click at [180, 82] on div "[PERSON_NAME] 35367 View on Stripe Cancel Subscription" at bounding box center [419, 69] width 552 height 40
copy h2 "[PERSON_NAME]"
click at [639, 64] on link "Cancel Subscription" at bounding box center [638, 66] width 100 height 21
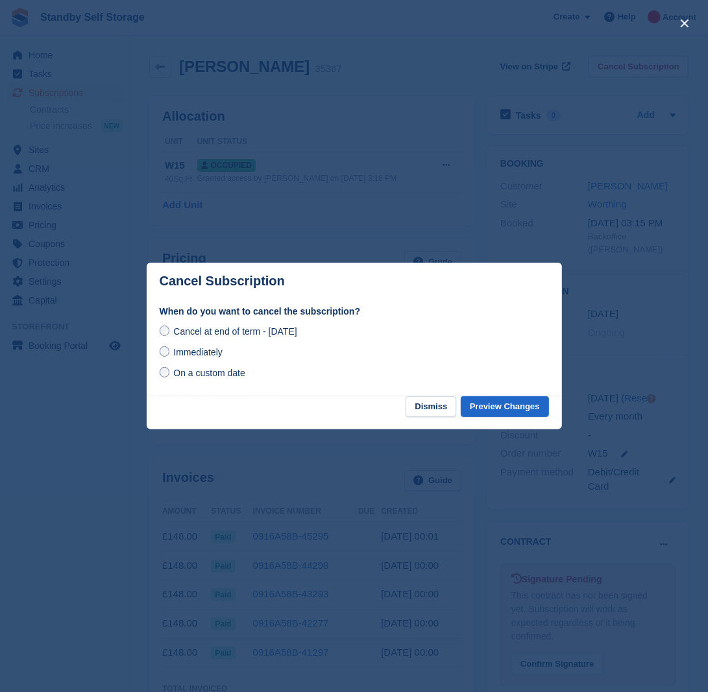
click at [187, 350] on span "Immediately" at bounding box center [197, 352] width 49 height 10
click at [495, 411] on button "Preview Changes" at bounding box center [505, 406] width 88 height 21
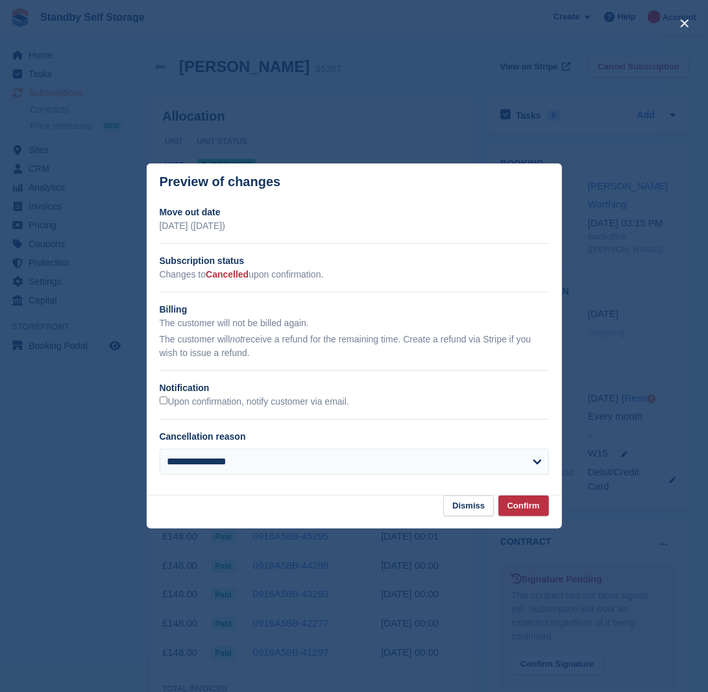
click at [217, 393] on h2 "Notification" at bounding box center [354, 388] width 389 height 14
click at [228, 401] on label "Upon confirmation, notify customer via email." at bounding box center [254, 402] width 189 height 12
click at [520, 508] on button "Confirm" at bounding box center [523, 506] width 51 height 21
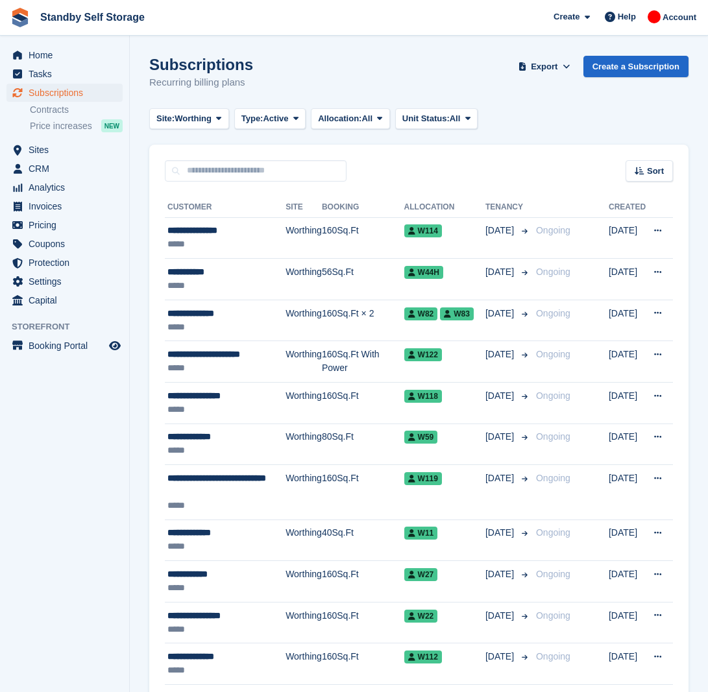
scroll to position [1700, 0]
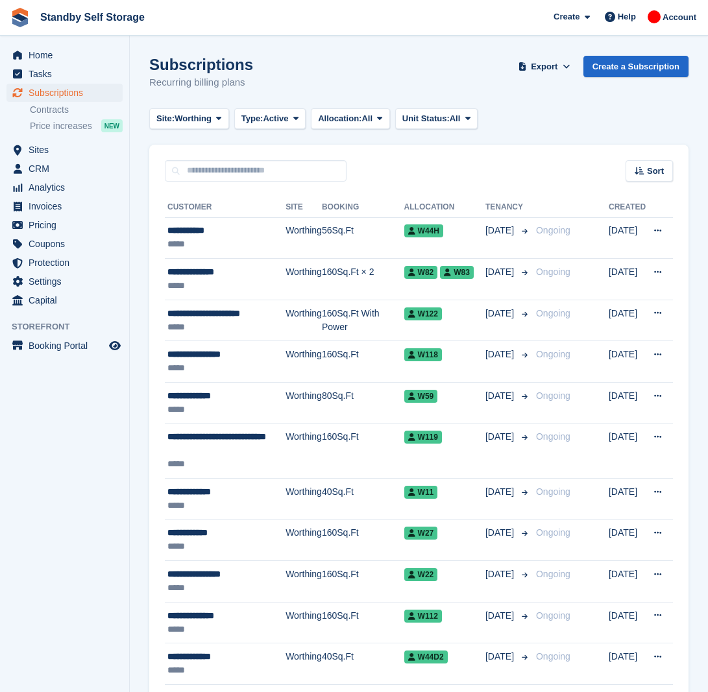
scroll to position [1727, 0]
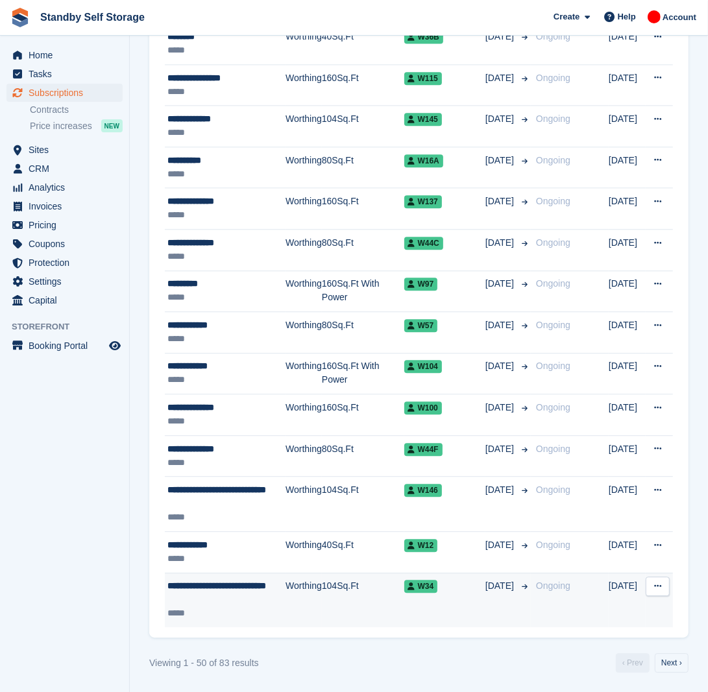
click at [287, 598] on td "Worthing" at bounding box center [303, 600] width 36 height 54
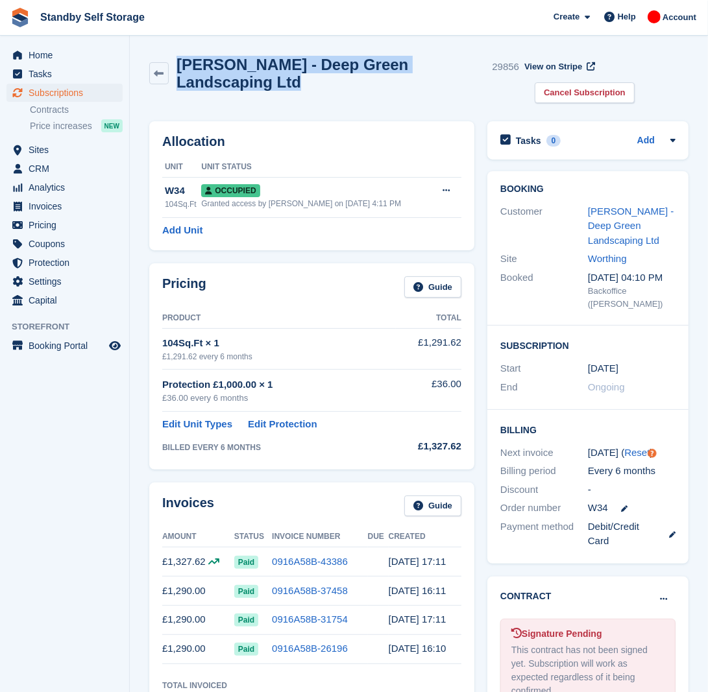
drag, startPoint x: 226, startPoint y: 85, endPoint x: 133, endPoint y: 50, distance: 99.2
click at [133, 50] on section "Jason Tarrant - Deep Green Landscaping Ltd 29856 View on Stripe Cancel Subscrip…" at bounding box center [419, 529] width 578 height 1058
copy div "Jason Tarrant - Deep Green Landscaping Ltd"
click at [588, 92] on link "Cancel Subscription" at bounding box center [585, 92] width 100 height 21
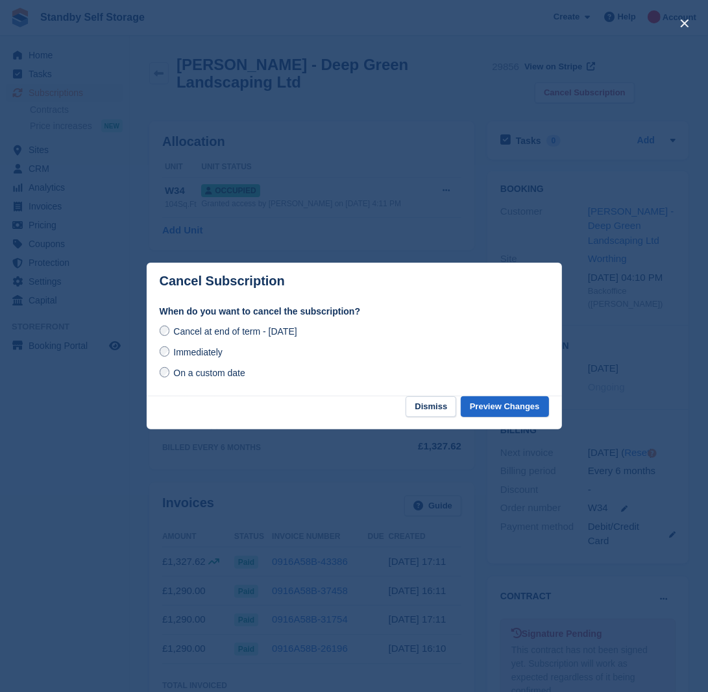
click at [174, 357] on span "Immediately" at bounding box center [197, 352] width 49 height 10
click at [513, 405] on button "Preview Changes" at bounding box center [505, 406] width 88 height 21
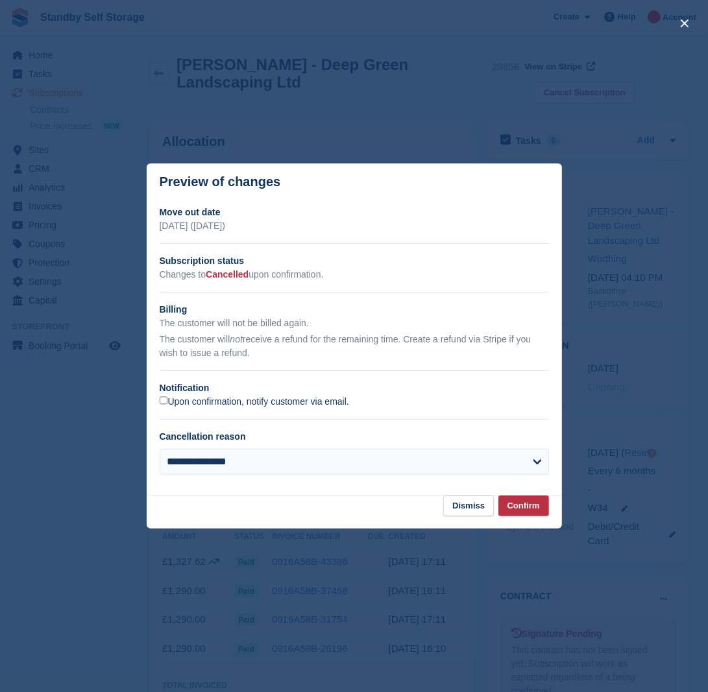
click at [218, 404] on label "Upon confirmation, notify customer via email." at bounding box center [254, 402] width 189 height 12
click at [529, 511] on button "Confirm" at bounding box center [523, 506] width 51 height 21
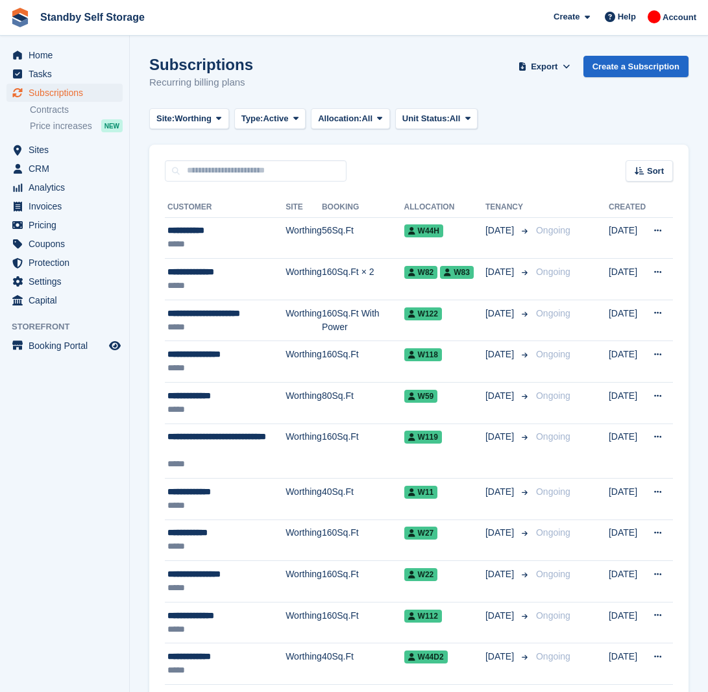
scroll to position [1727, 0]
